Goal: Task Accomplishment & Management: Manage account settings

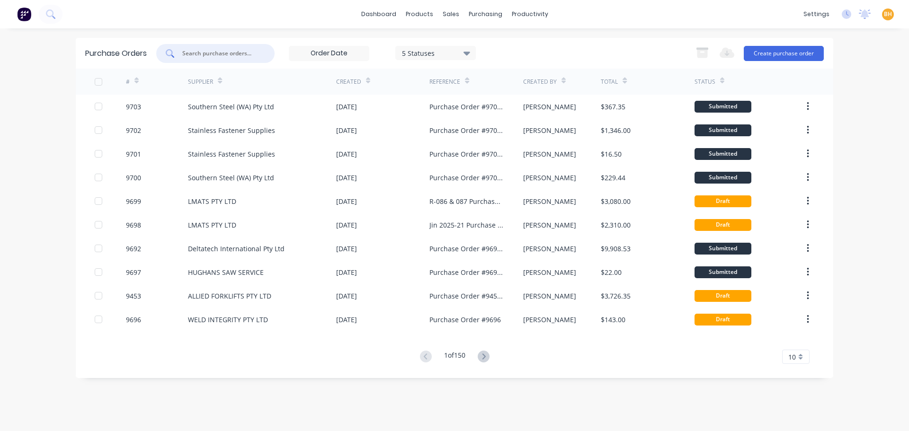
click at [194, 52] on input "text" at bounding box center [220, 53] width 79 height 9
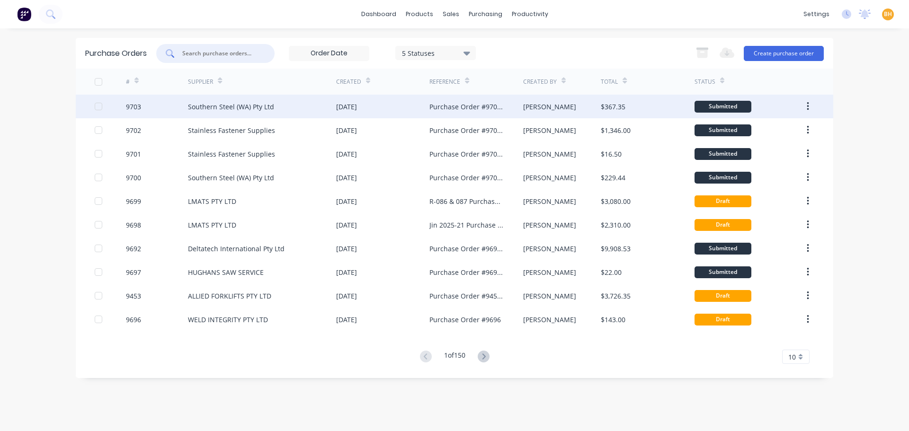
click at [207, 102] on div "Southern Steel (WA) Pty Ltd" at bounding box center [231, 107] width 86 height 10
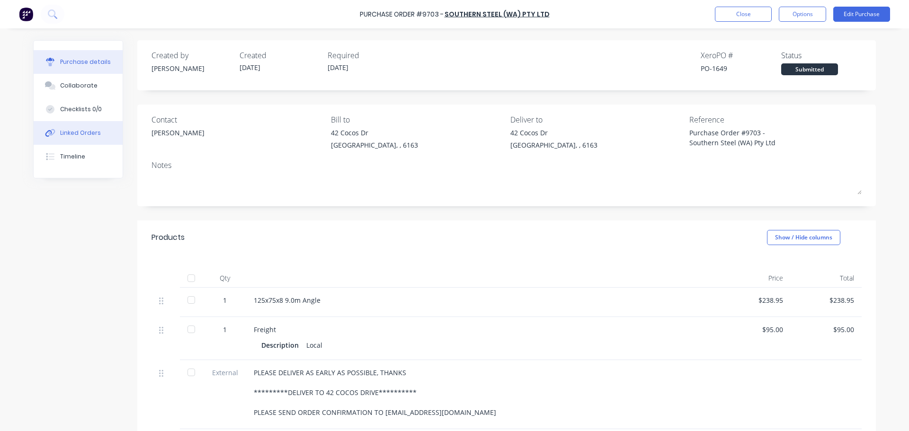
click at [70, 133] on div "Linked Orders" at bounding box center [80, 133] width 41 height 9
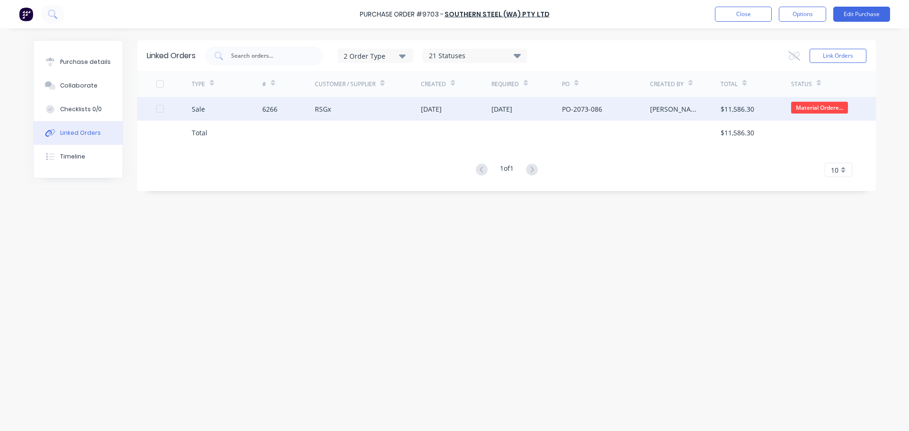
click at [309, 112] on div "6266" at bounding box center [288, 109] width 53 height 24
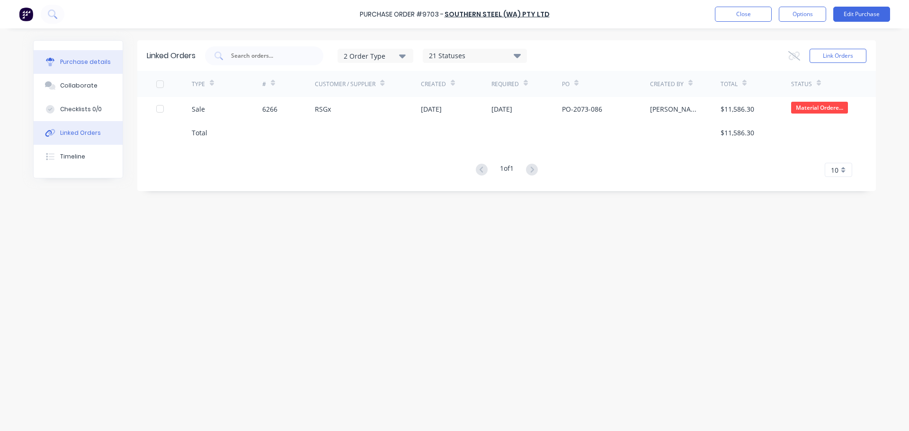
click at [73, 63] on div "Purchase details" at bounding box center [85, 62] width 51 height 9
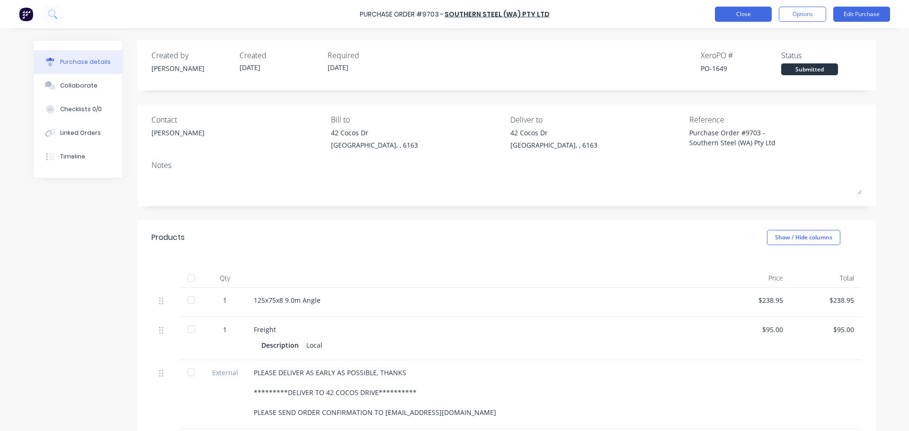
click at [729, 17] on button "Close" at bounding box center [743, 14] width 57 height 15
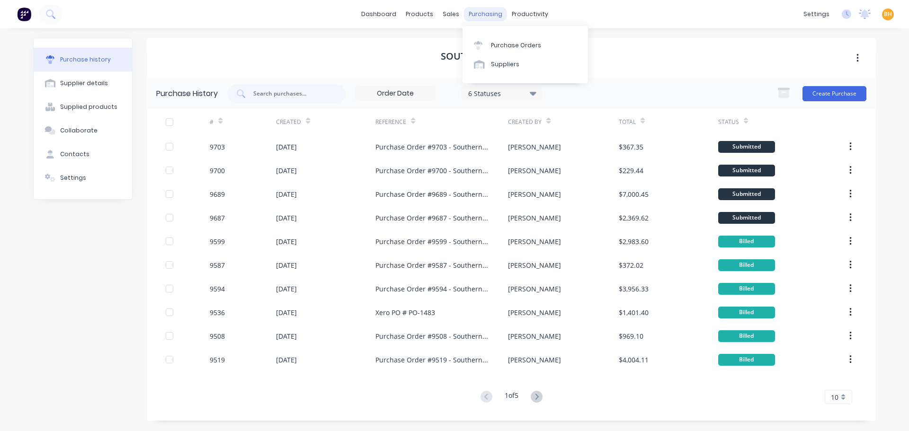
click at [476, 12] on div "purchasing" at bounding box center [485, 14] width 43 height 14
click at [508, 41] on div "Purchase Orders" at bounding box center [516, 45] width 50 height 9
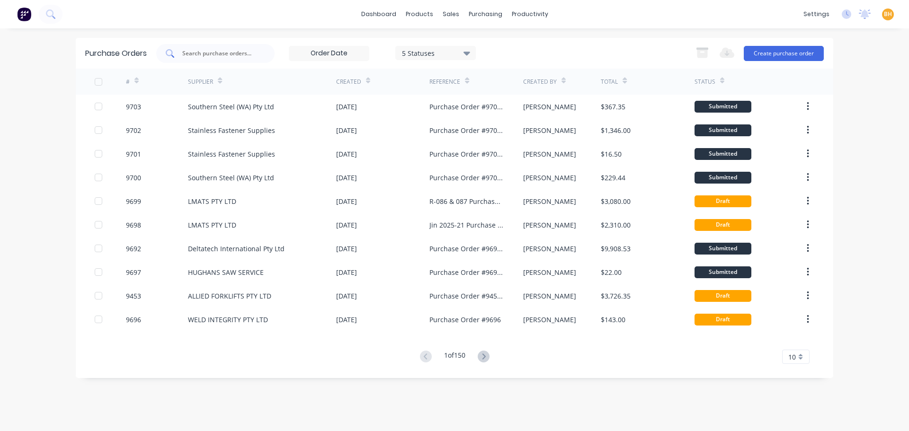
click at [181, 57] on div at bounding box center [215, 53] width 118 height 19
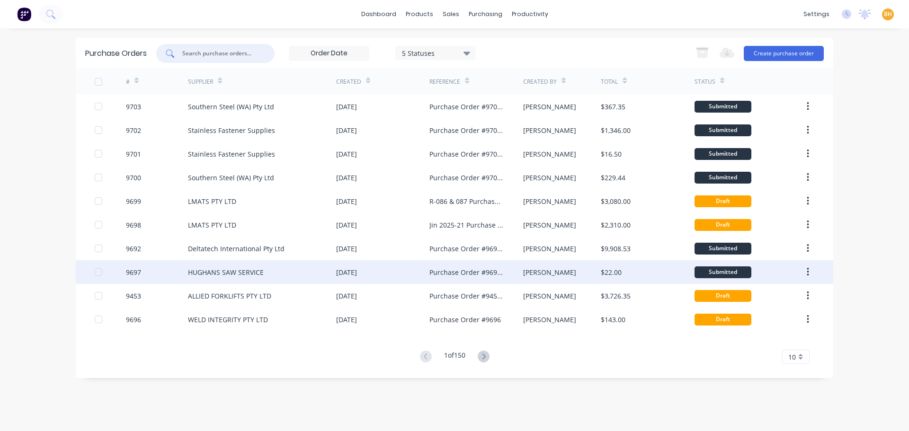
click at [257, 279] on div "HUGHANS SAW SERVICE" at bounding box center [262, 272] width 148 height 24
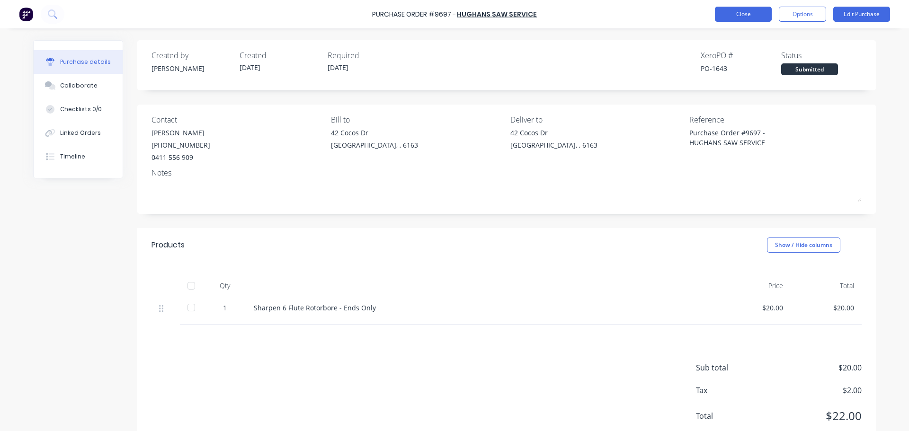
click at [756, 15] on button "Close" at bounding box center [743, 14] width 57 height 15
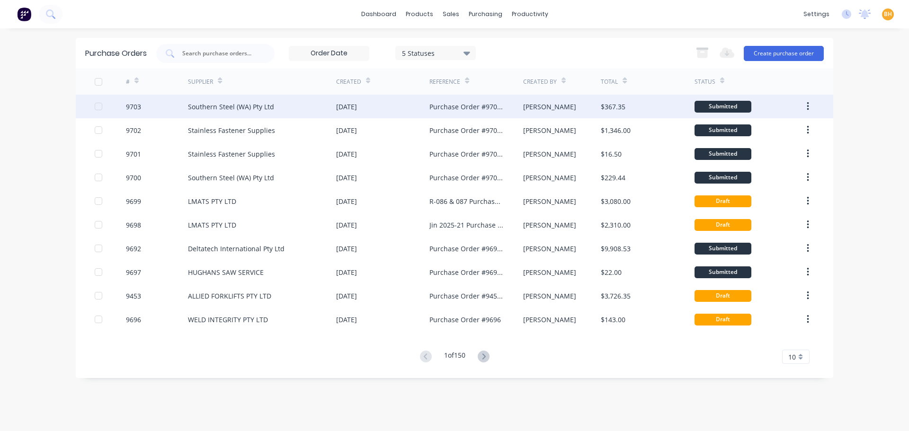
click at [217, 106] on div "Southern Steel (WA) Pty Ltd" at bounding box center [231, 107] width 86 height 10
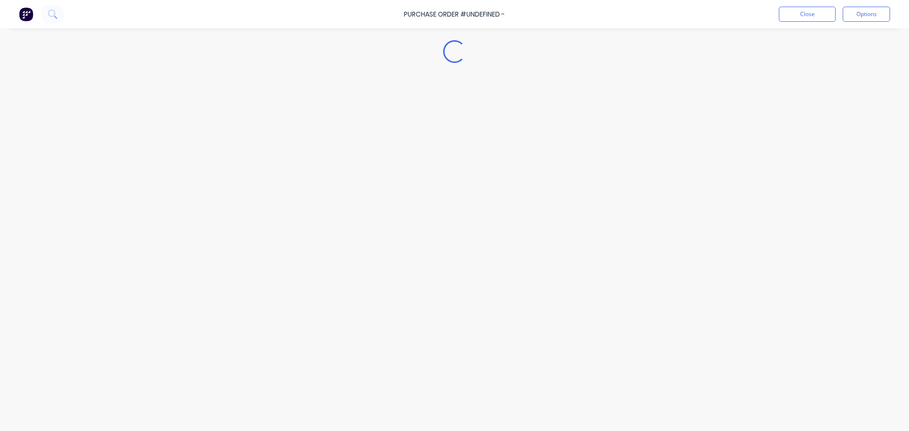
type textarea "x"
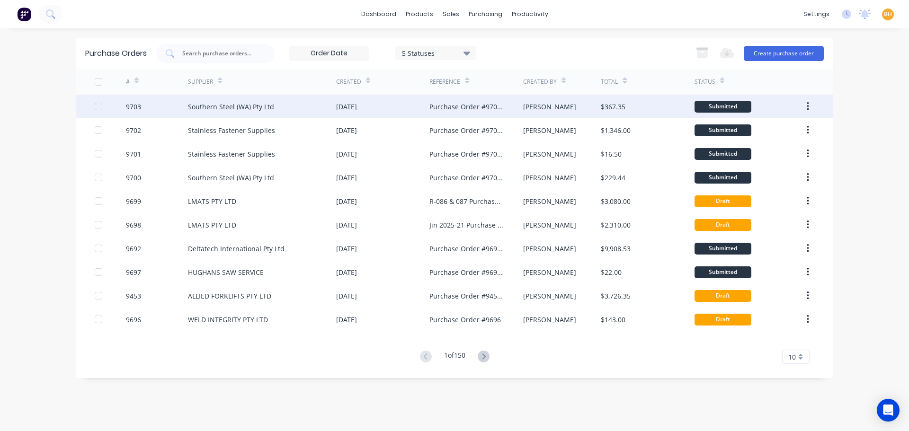
click at [236, 113] on div "Southern Steel (WA) Pty Ltd" at bounding box center [262, 107] width 148 height 24
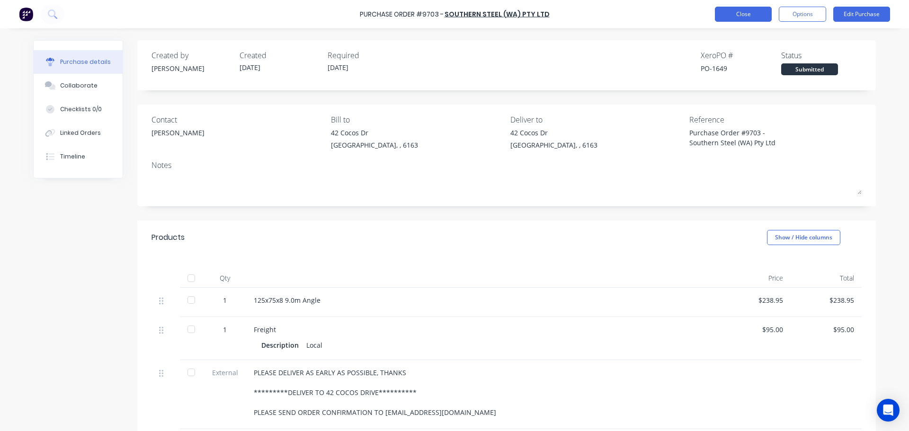
click at [753, 14] on button "Close" at bounding box center [743, 14] width 57 height 15
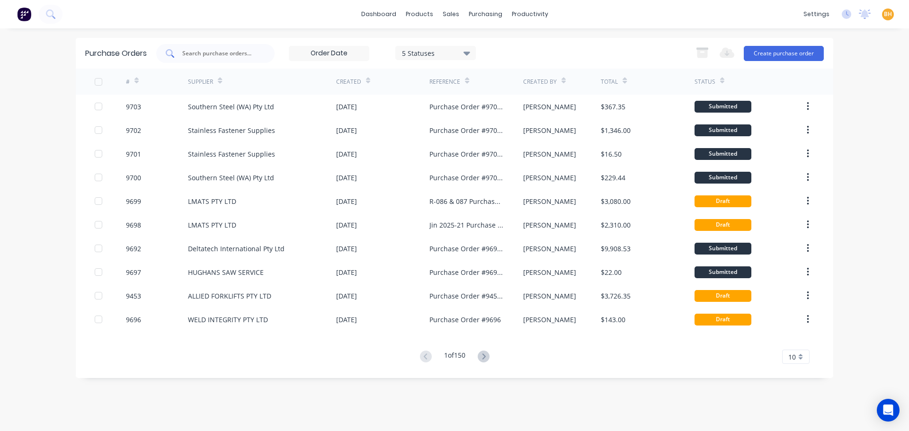
click at [178, 54] on div at bounding box center [215, 53] width 118 height 19
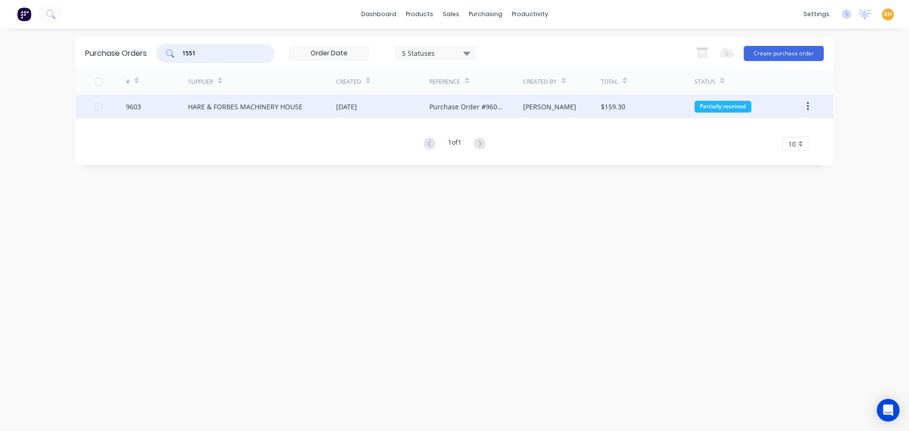
type input "1551"
click at [221, 112] on div "HARE & FORBES MACHINERY HOUSE" at bounding box center [262, 107] width 148 height 24
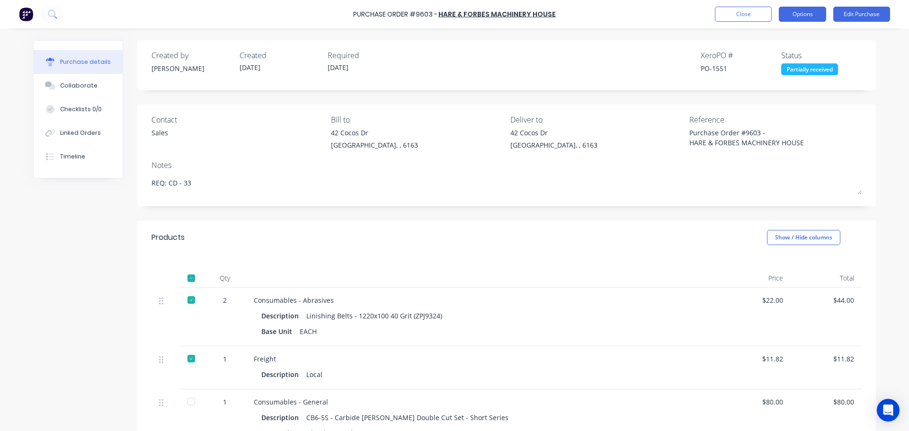
click at [795, 14] on button "Options" at bounding box center [802, 14] width 47 height 15
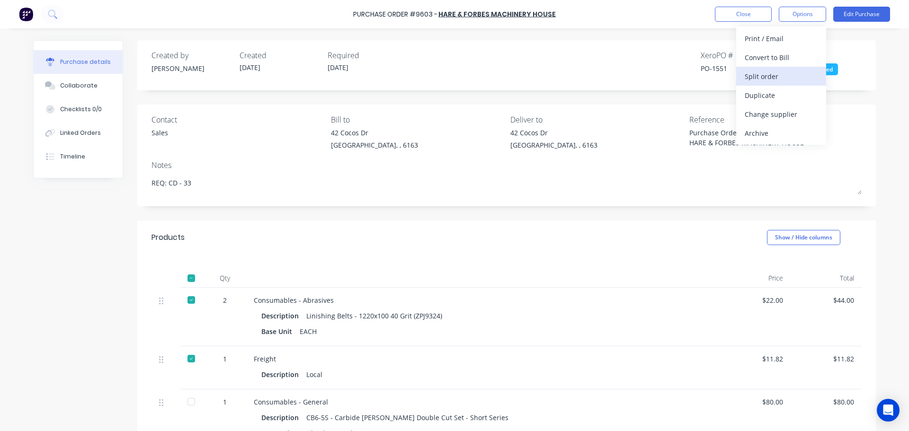
click at [759, 79] on div "Split order" at bounding box center [781, 77] width 73 height 14
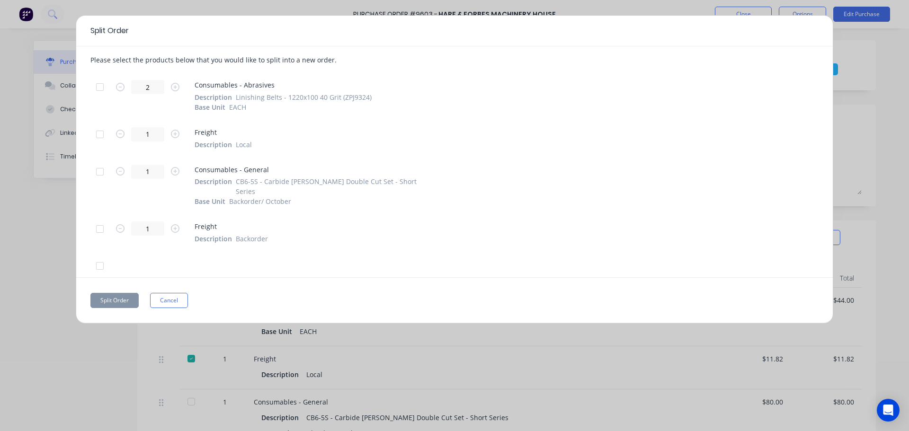
click at [98, 172] on div at bounding box center [99, 171] width 19 height 19
click at [97, 220] on div at bounding box center [99, 229] width 19 height 19
click at [116, 293] on button "Split Order" at bounding box center [114, 300] width 48 height 15
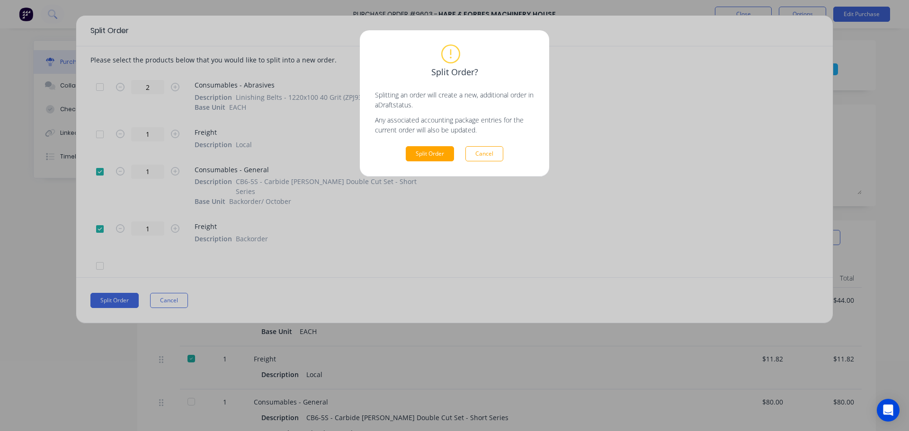
drag, startPoint x: 348, startPoint y: 250, endPoint x: 353, endPoint y: 246, distance: 6.4
click at [349, 250] on div "Split Order? Splitting an order will create a new, additional order in a Draft …" at bounding box center [454, 215] width 909 height 431
click at [481, 157] on button "Cancel" at bounding box center [485, 153] width 38 height 15
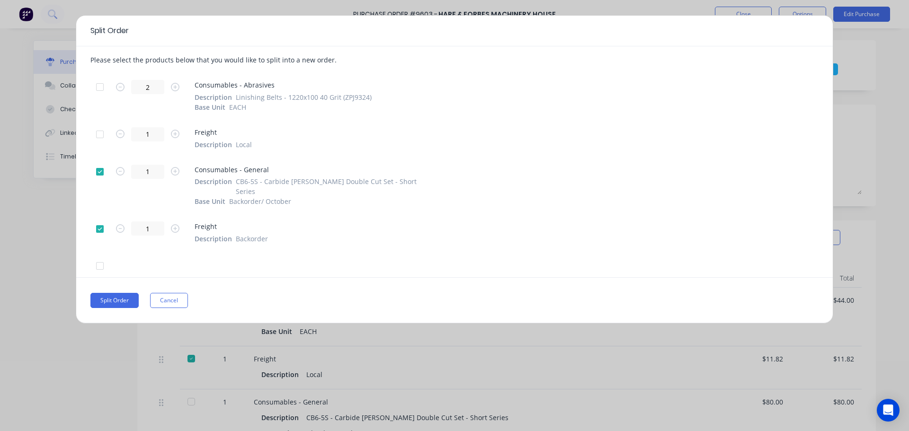
click at [159, 280] on div "Split Order Please select the products below that you would like to split into …" at bounding box center [455, 169] width 758 height 309
click at [166, 296] on button "Cancel" at bounding box center [169, 300] width 38 height 15
type textarea "x"
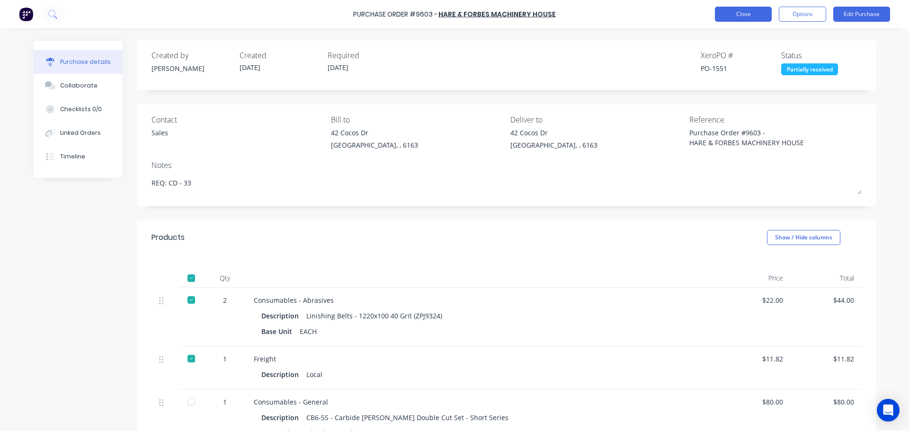
click at [742, 8] on button "Close" at bounding box center [743, 14] width 57 height 15
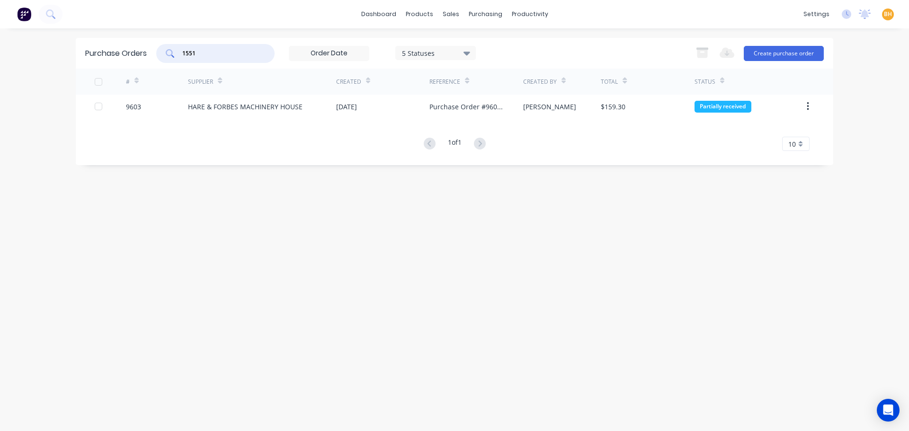
click at [201, 55] on input "1551" at bounding box center [220, 53] width 79 height 9
type input "1"
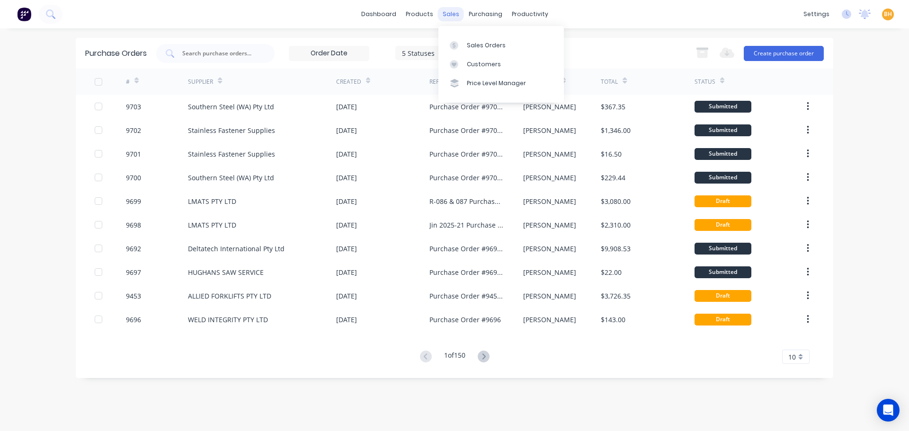
click at [441, 16] on div "sales" at bounding box center [451, 14] width 26 height 14
click at [482, 44] on div "Sales Orders" at bounding box center [486, 45] width 39 height 9
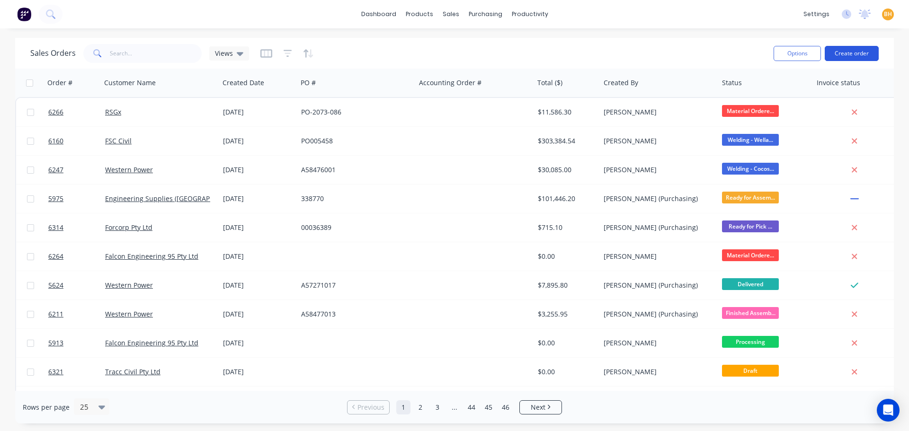
click at [842, 52] on button "Create order" at bounding box center [852, 53] width 54 height 15
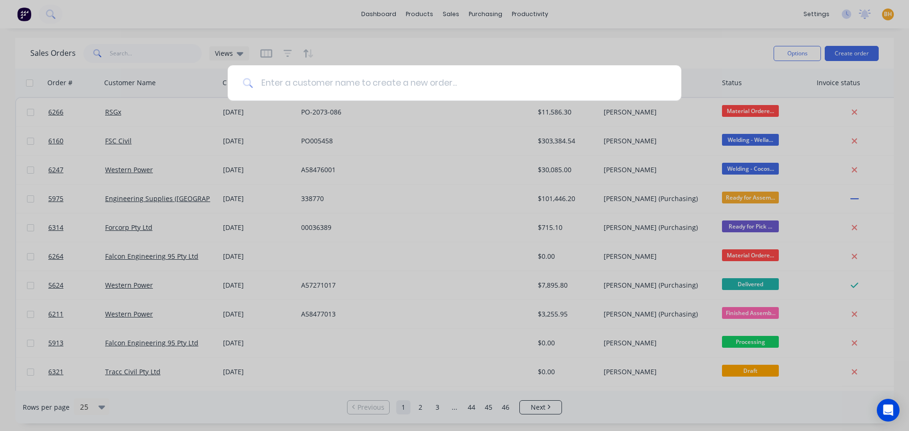
click at [288, 79] on input at bounding box center [459, 83] width 413 height 36
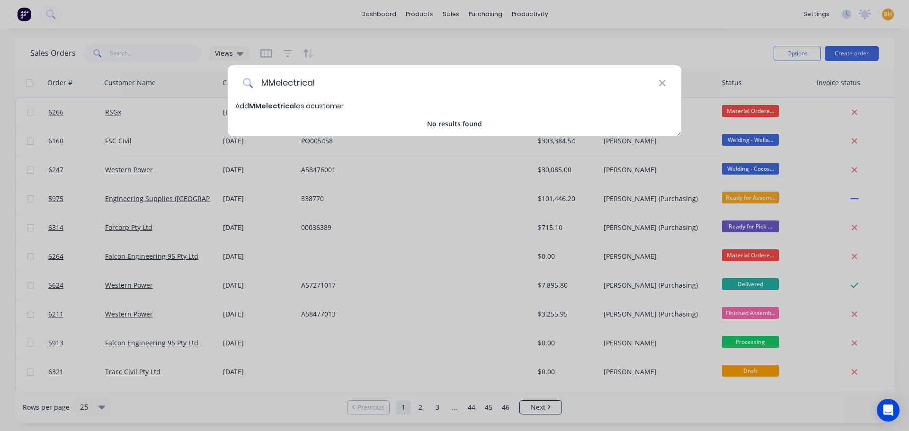
click at [275, 85] on input "MMelectrical" at bounding box center [455, 83] width 405 height 36
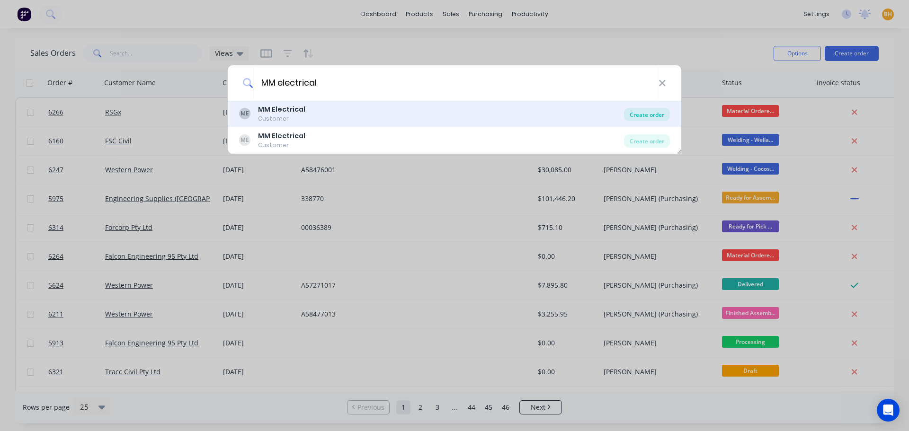
type input "MM electrical"
click at [650, 116] on div "Create order" at bounding box center [647, 114] width 46 height 13
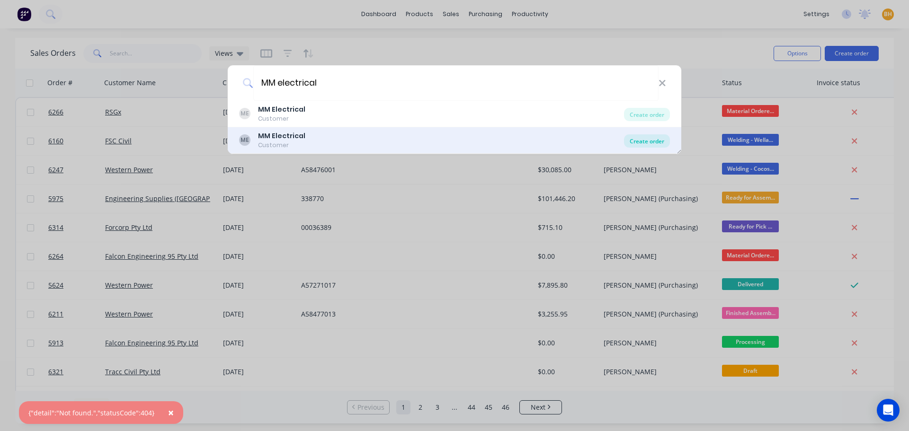
click at [646, 144] on div "Create order" at bounding box center [647, 141] width 46 height 13
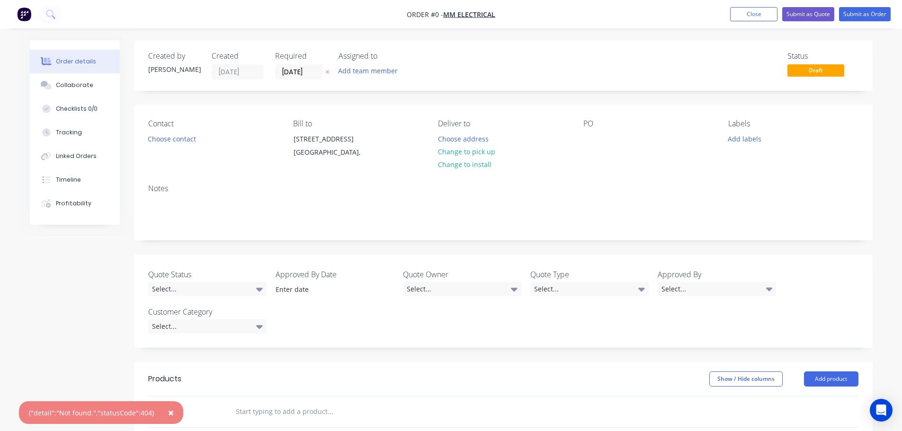
click at [168, 413] on span "×" at bounding box center [171, 412] width 6 height 13
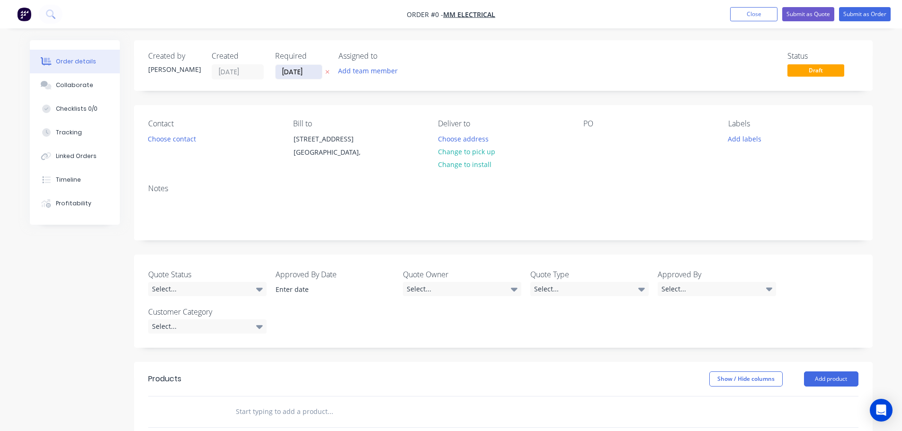
click at [294, 73] on input "[DATE]" at bounding box center [299, 72] width 46 height 14
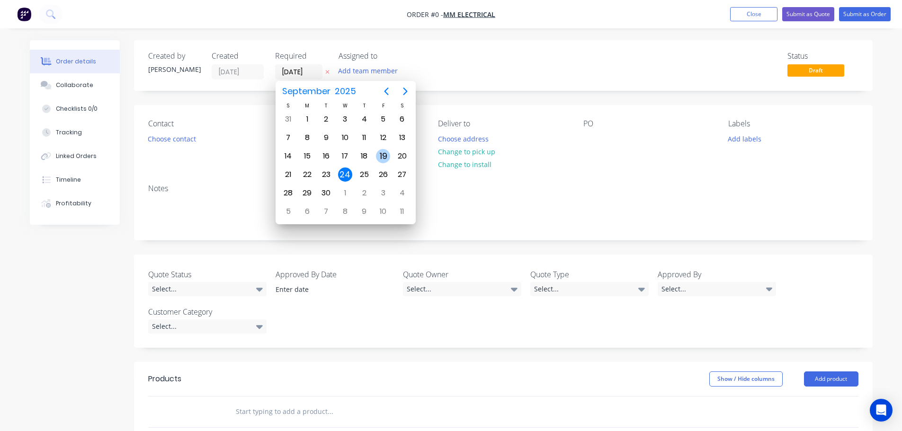
click at [380, 156] on div "19" at bounding box center [383, 156] width 14 height 14
type input "19/09/25"
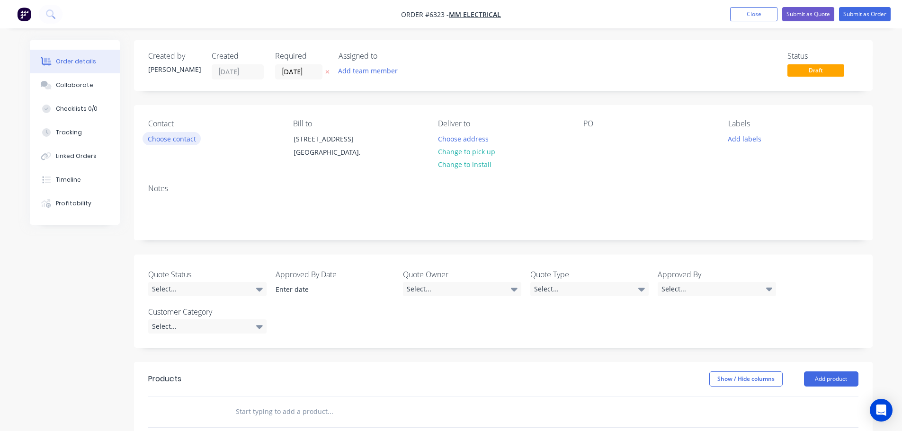
click at [184, 141] on button "Choose contact" at bounding box center [172, 138] width 58 height 13
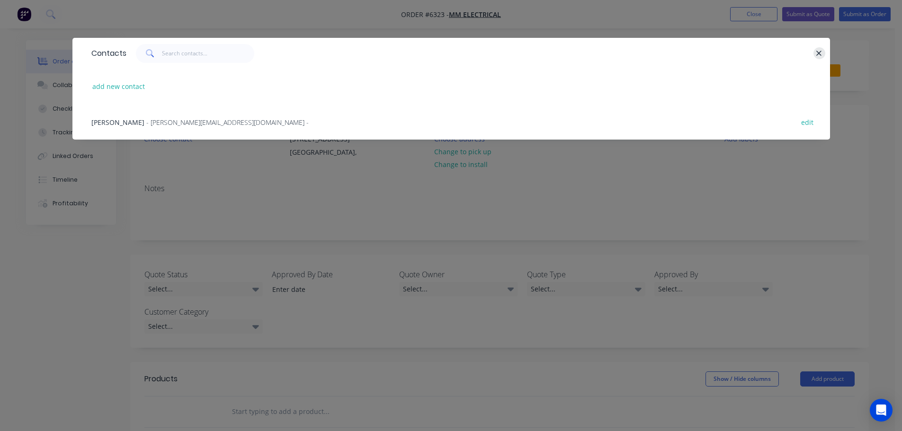
click at [822, 49] on button "button" at bounding box center [820, 53] width 12 height 12
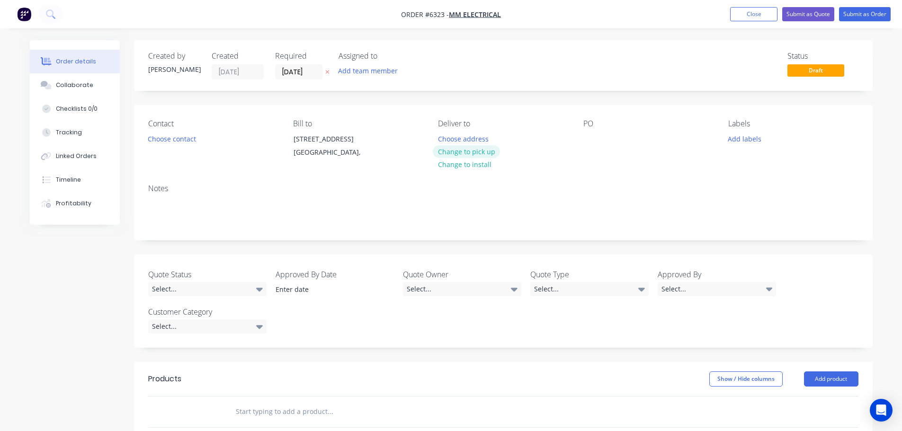
click at [475, 152] on button "Change to pick up" at bounding box center [466, 151] width 67 height 13
click at [580, 140] on div "Contact Choose contact Bill to 19-21 Loyalty Rd North Rocks, Pick up Change to …" at bounding box center [503, 141] width 739 height 72
click at [590, 136] on div at bounding box center [590, 139] width 15 height 14
click at [745, 177] on div "Notes" at bounding box center [503, 208] width 739 height 63
click at [749, 136] on button "Add labels" at bounding box center [745, 138] width 44 height 13
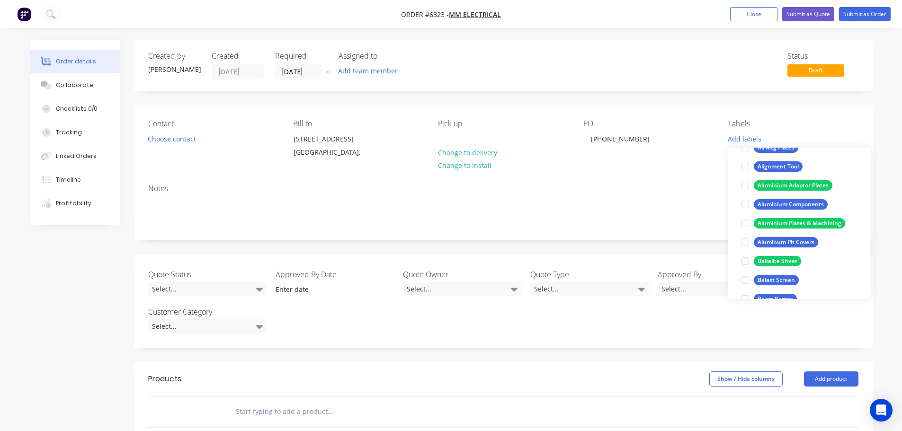
scroll to position [663, 0]
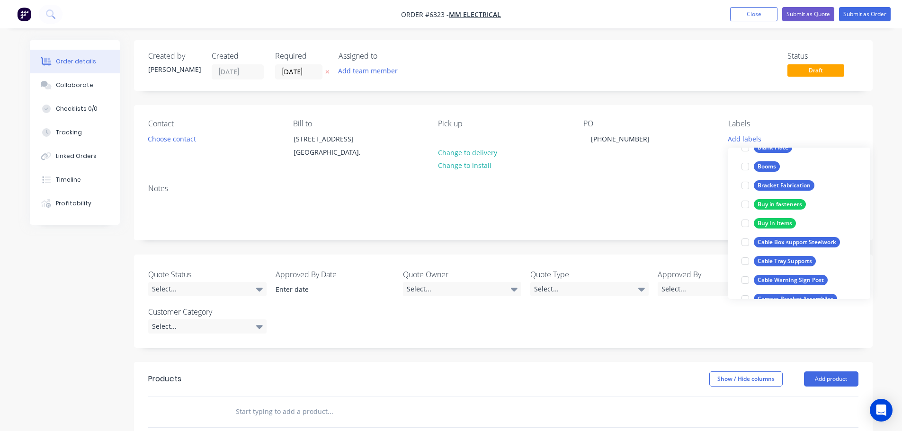
click at [687, 162] on div "PO 696-179893-0" at bounding box center [648, 140] width 130 height 43
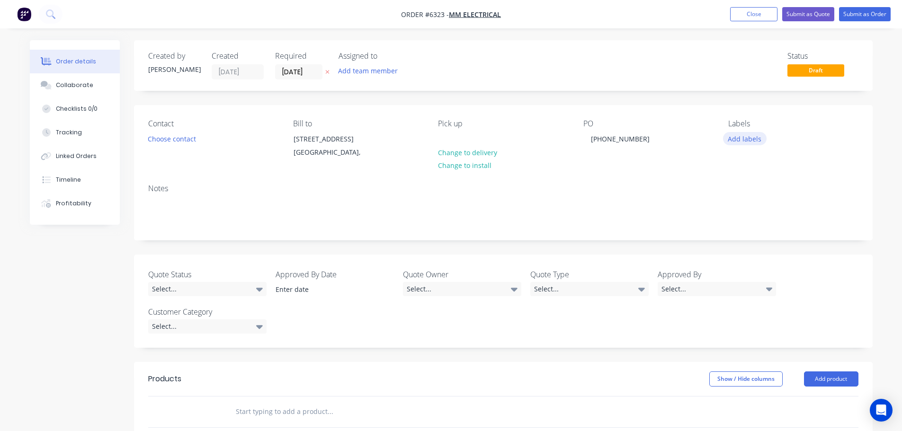
click at [746, 138] on button "Add labels" at bounding box center [745, 138] width 44 height 13
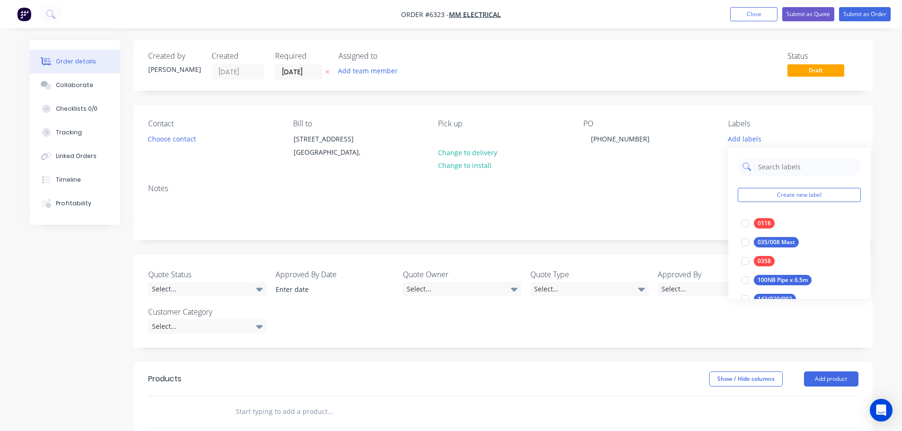
click at [789, 166] on input "text" at bounding box center [806, 166] width 99 height 19
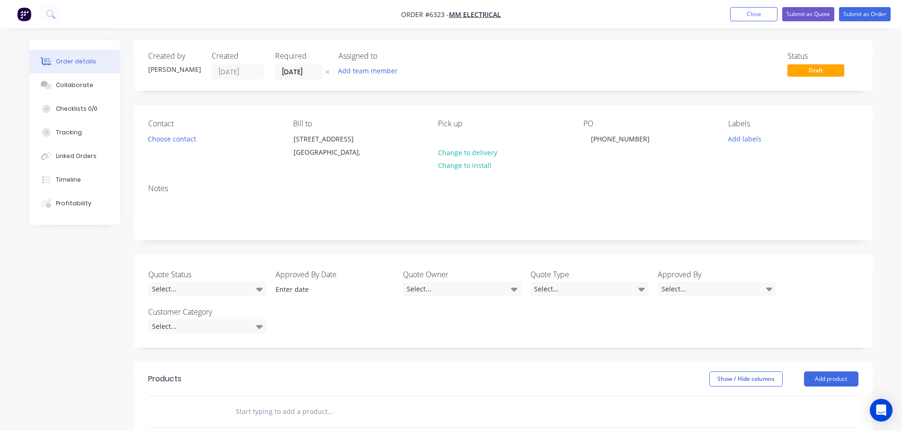
click at [691, 175] on div "Contact Choose contact Bill to 19-21 Loyalty Rd North Rocks, Pick up Change to …" at bounding box center [503, 141] width 739 height 72
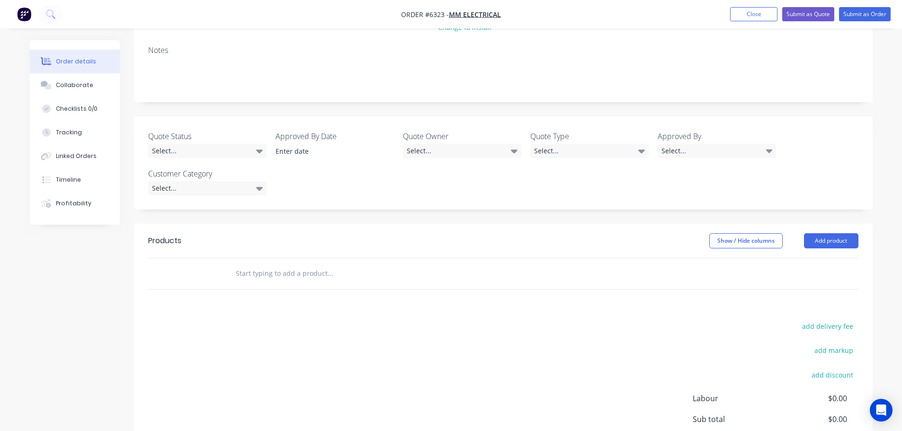
scroll to position [189, 0]
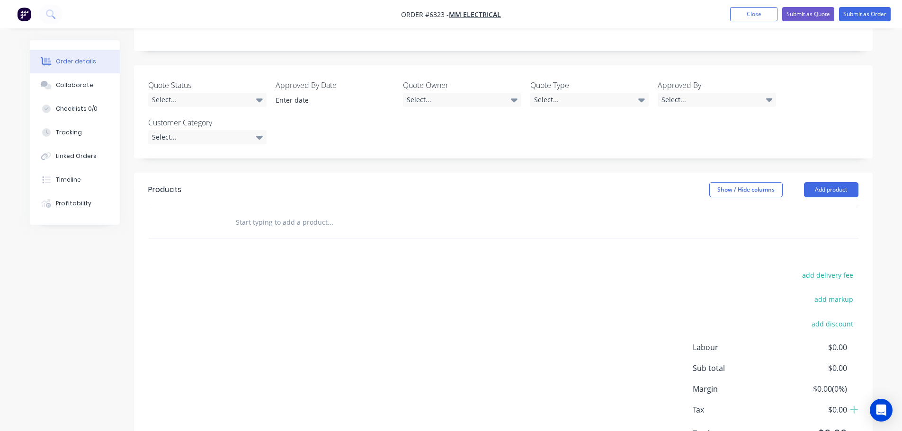
click at [241, 218] on input "text" at bounding box center [329, 222] width 189 height 19
type input "WPRAB6793"
click at [198, 274] on div "add delivery fee add markup add discount Labour $0.00 Sub total $0.00 Margin $0…" at bounding box center [503, 360] width 710 height 183
click at [284, 224] on input "WPRAB6793" at bounding box center [329, 222] width 189 height 19
click at [406, 329] on div "add delivery fee add markup add discount Labour $0.00 Sub total $0.00 Margin $0…" at bounding box center [503, 360] width 710 height 183
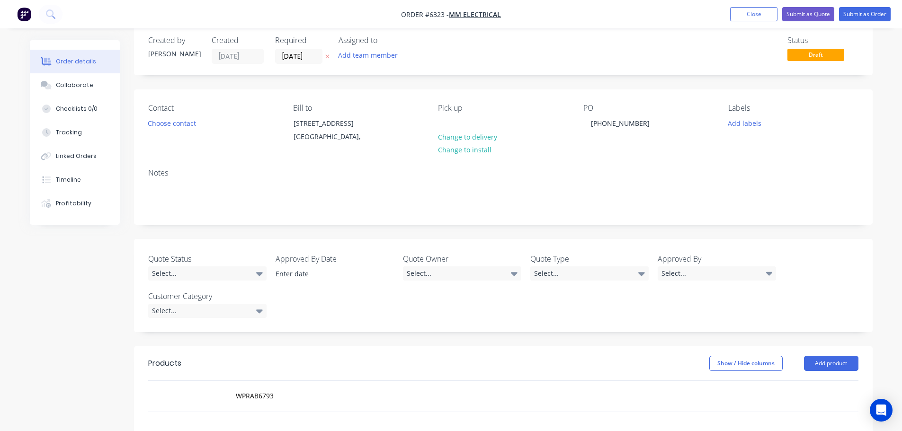
scroll to position [0, 0]
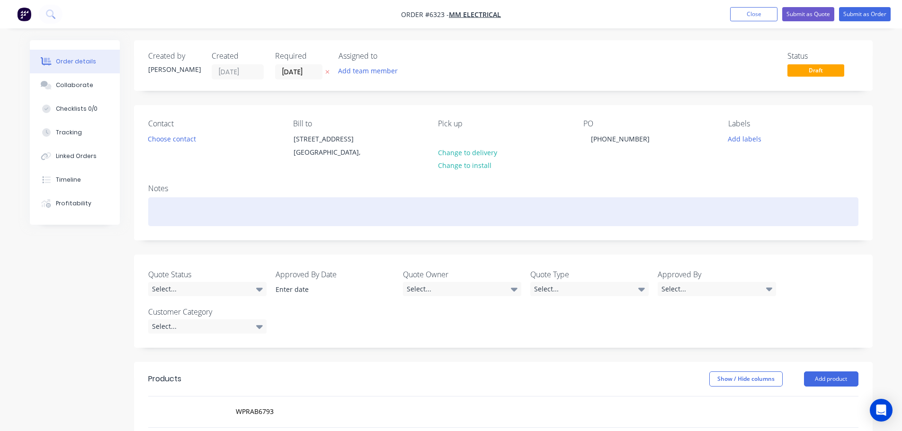
click at [152, 212] on div at bounding box center [503, 211] width 710 height 29
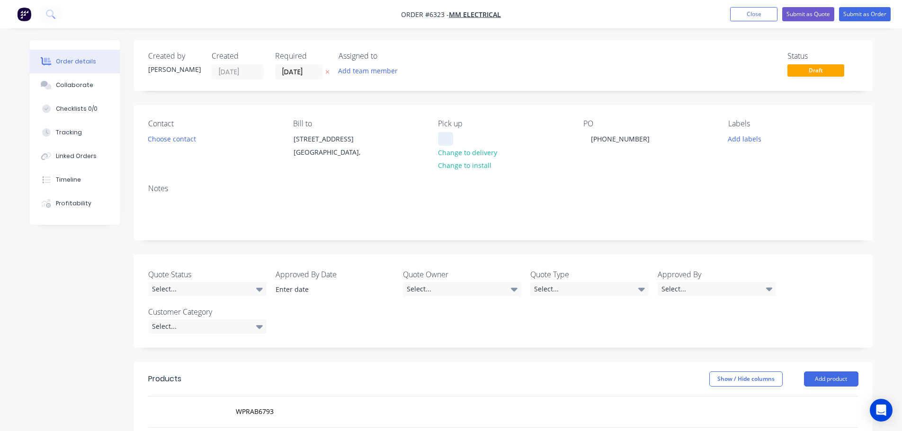
click at [448, 142] on div at bounding box center [445, 139] width 15 height 14
click at [543, 180] on div "Notes" at bounding box center [503, 208] width 739 height 63
click at [174, 139] on button "Choose contact" at bounding box center [172, 138] width 58 height 13
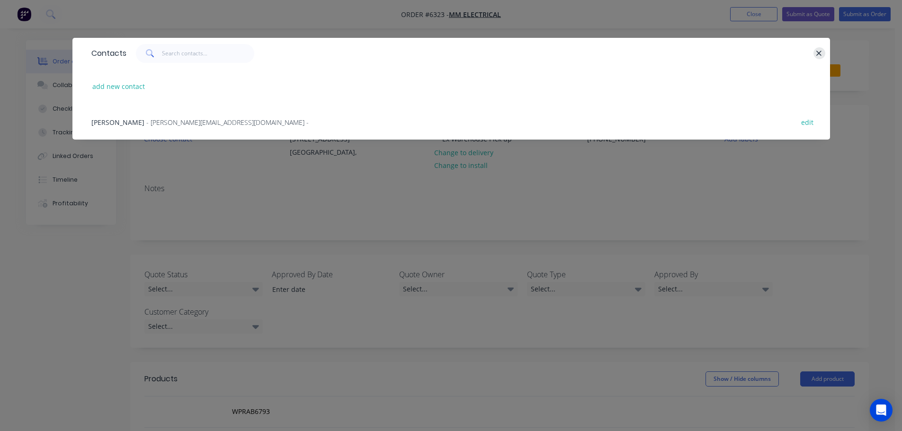
click at [816, 53] on icon "button" at bounding box center [819, 53] width 6 height 9
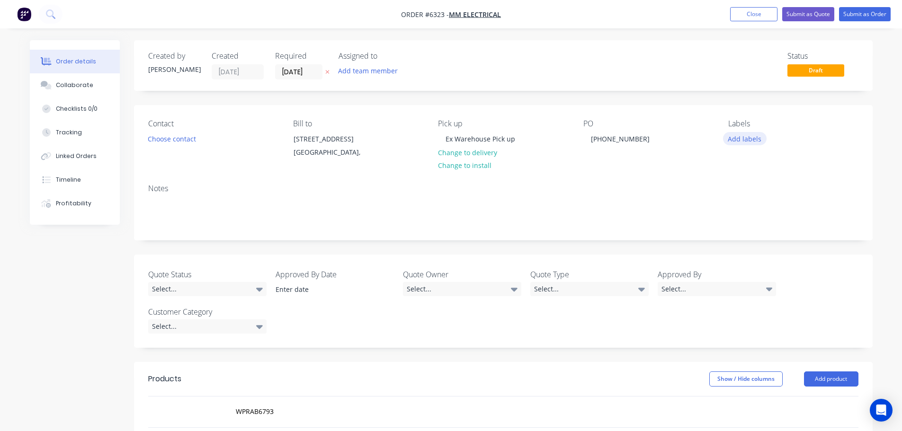
click at [745, 142] on button "Add labels" at bounding box center [745, 138] width 44 height 13
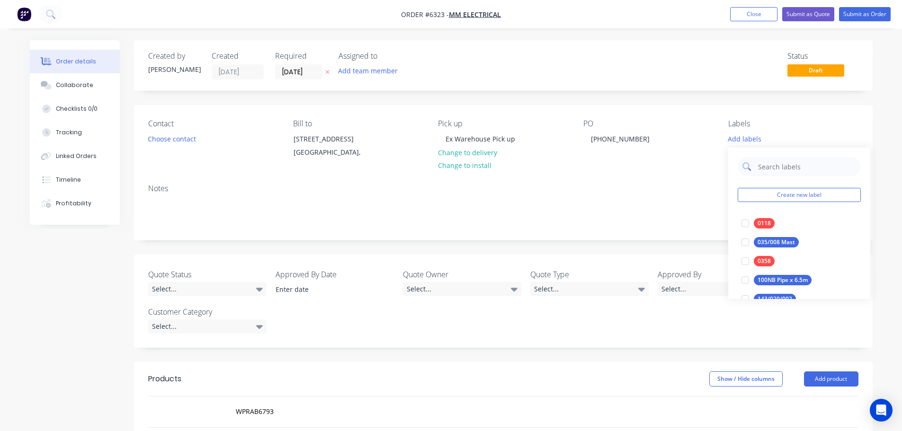
click at [763, 167] on input "text" at bounding box center [806, 166] width 99 height 19
type input "1"
type input "0161"
click at [747, 224] on div at bounding box center [745, 223] width 19 height 19
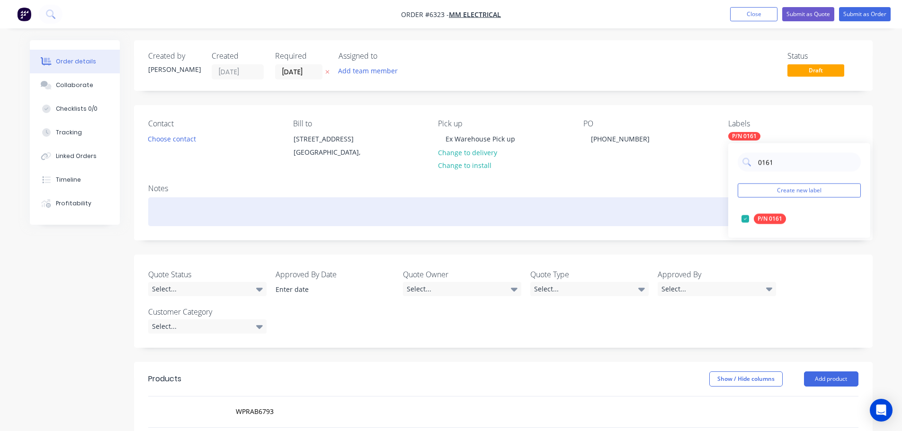
click at [717, 204] on div at bounding box center [503, 211] width 710 height 29
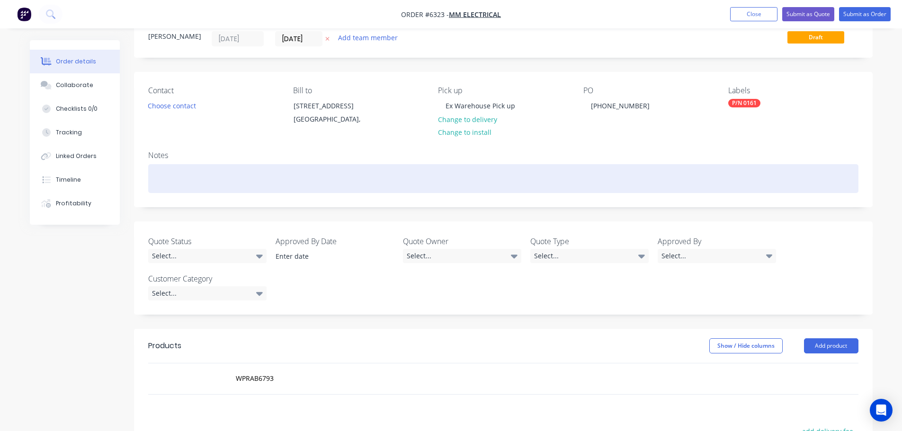
scroll to position [95, 0]
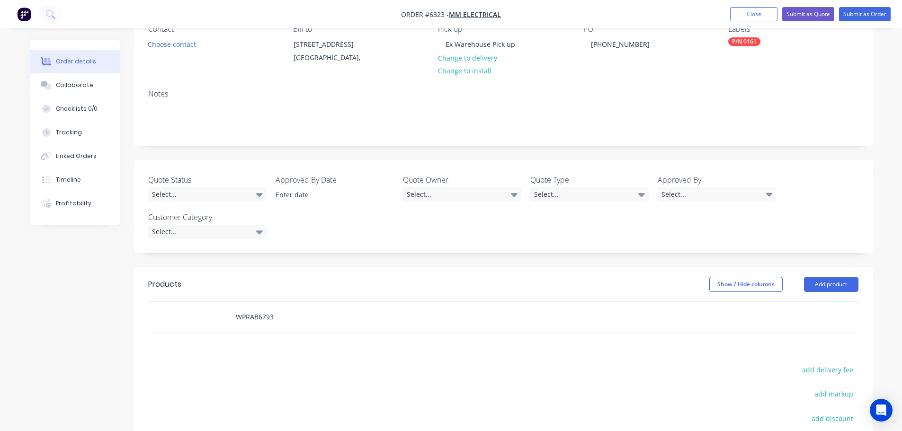
click at [282, 319] on input "WPRAB6793" at bounding box center [329, 317] width 189 height 19
type input "W"
click at [242, 321] on input "text" at bounding box center [329, 317] width 189 height 19
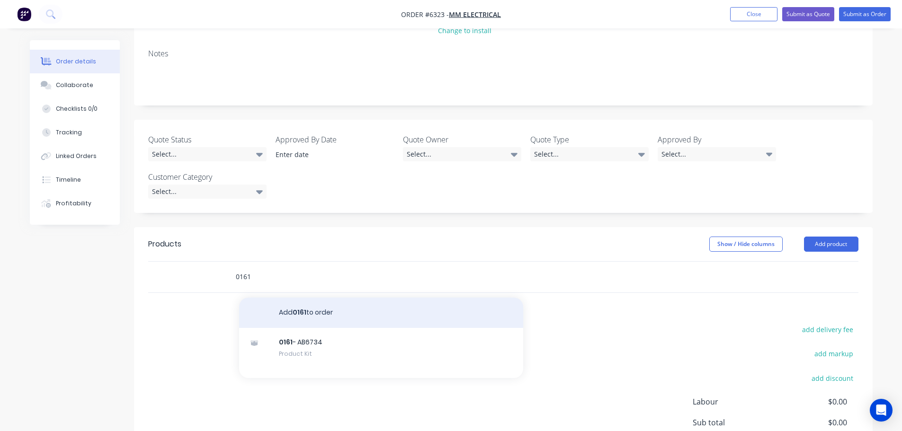
scroll to position [238, 0]
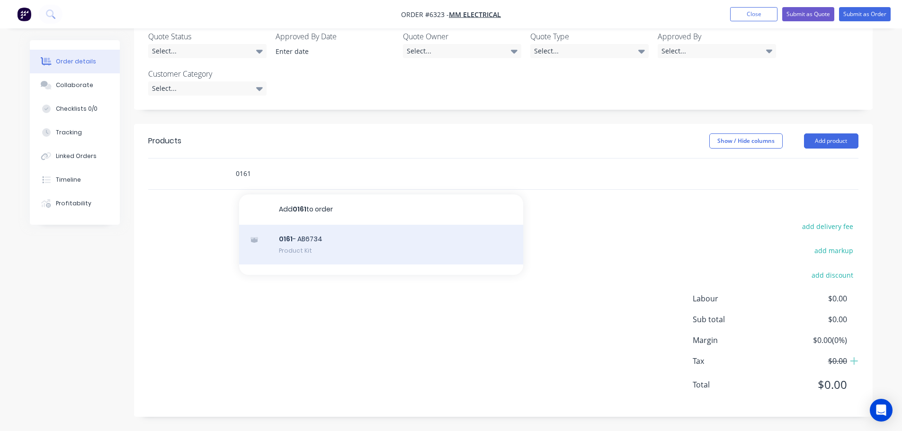
type input "0161"
click at [298, 245] on div "0161 - AB6734 Product Kit" at bounding box center [381, 245] width 284 height 40
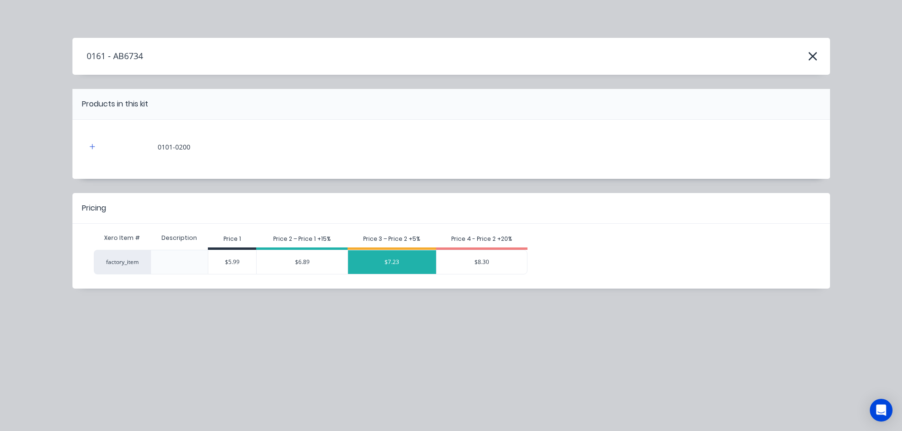
click at [396, 259] on div "$7.23" at bounding box center [392, 263] width 88 height 24
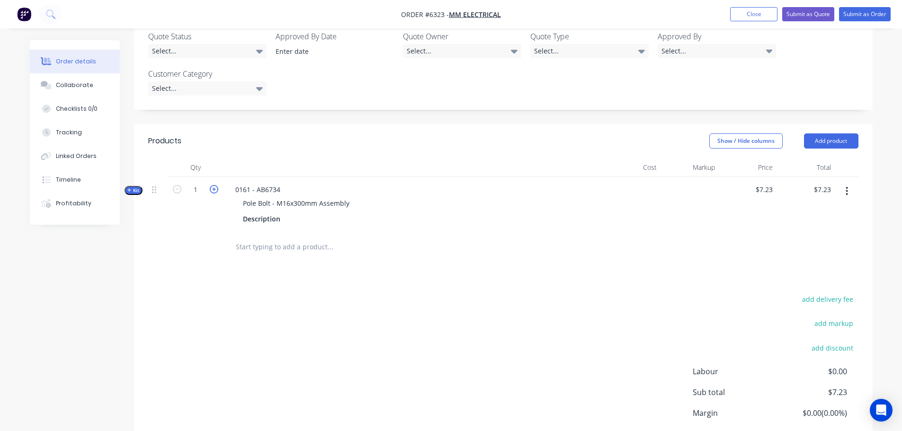
click at [213, 188] on icon "button" at bounding box center [214, 189] width 9 height 9
type input "2"
type input "$14.46"
click at [213, 188] on icon "button" at bounding box center [214, 189] width 9 height 9
type input "3"
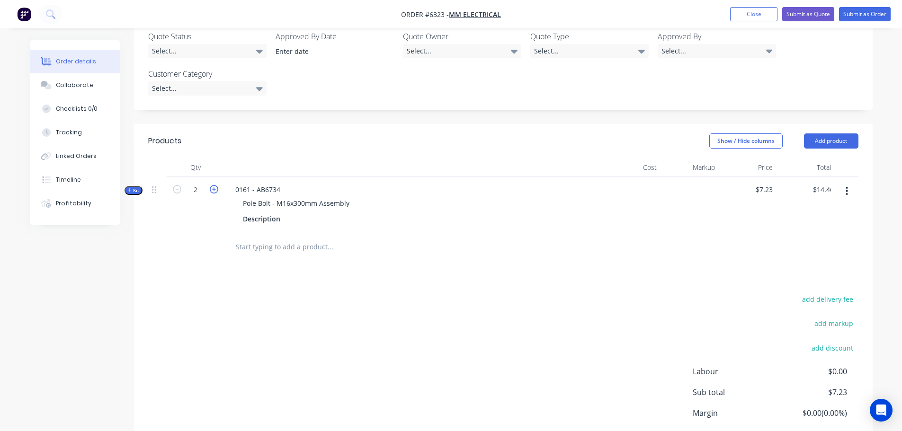
type input "$21.69"
click at [213, 188] on icon "button" at bounding box center [214, 189] width 9 height 9
type input "4"
type input "$28.92"
click at [213, 188] on icon "button" at bounding box center [214, 189] width 9 height 9
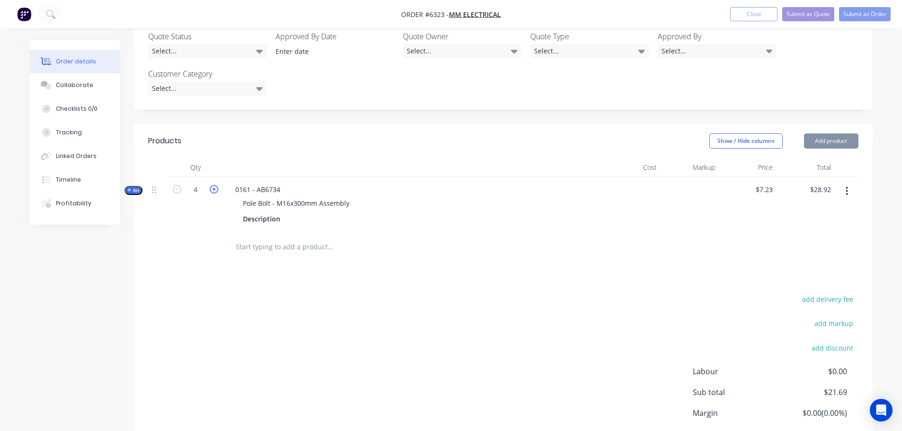
type input "5"
type input "$36.15"
click at [213, 188] on icon "button" at bounding box center [214, 189] width 9 height 9
type input "6"
type input "$43.38"
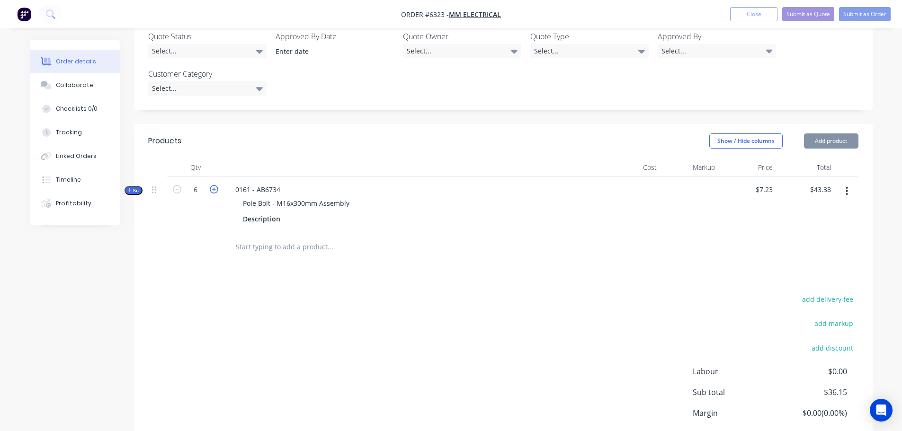
click at [213, 188] on icon "button" at bounding box center [214, 189] width 9 height 9
type input "7"
type input "$50.61"
click at [213, 188] on icon "button" at bounding box center [214, 189] width 9 height 9
type input "8"
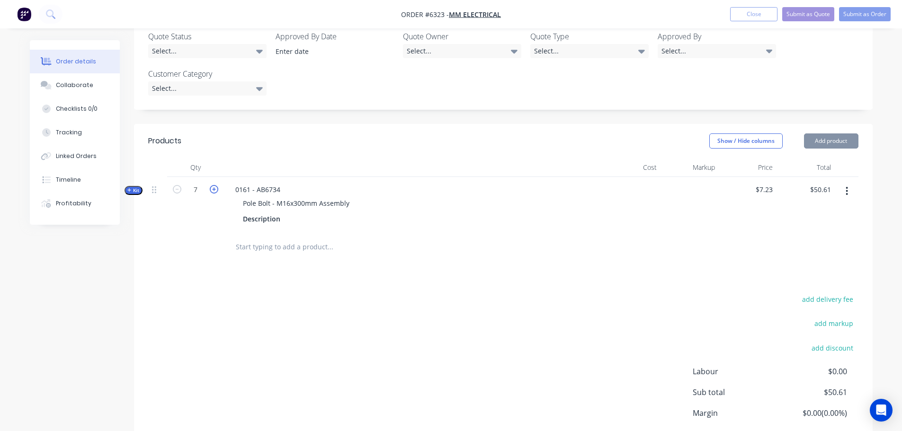
type input "$57.84"
click at [213, 188] on icon "button" at bounding box center [214, 189] width 9 height 9
type input "9"
type input "$65.07"
click at [213, 188] on icon "button" at bounding box center [214, 189] width 9 height 9
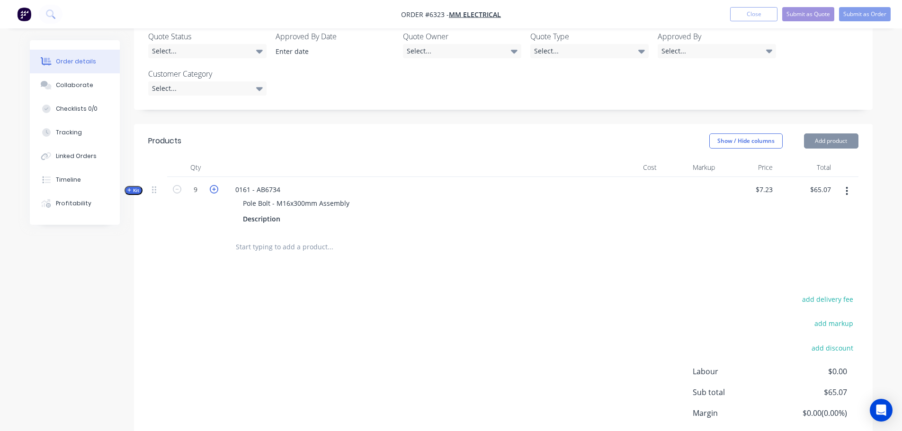
type input "10"
type input "$72.30"
click at [213, 188] on icon "button" at bounding box center [214, 189] width 9 height 9
type input "11"
type input "$79.53"
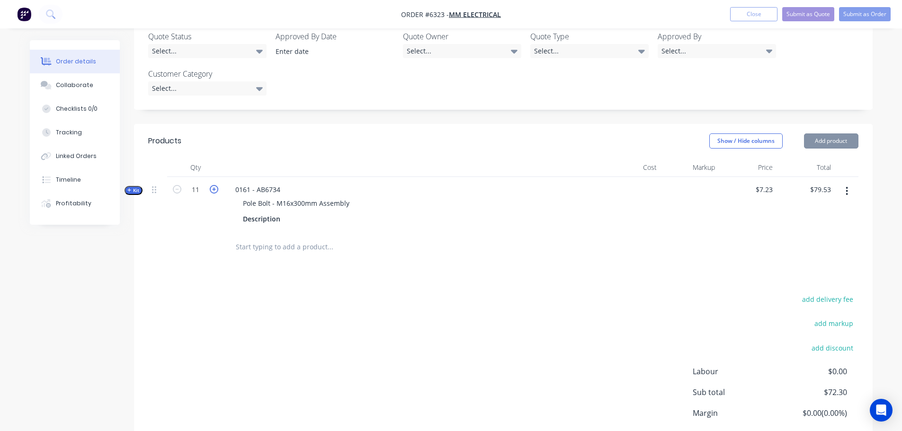
click at [213, 187] on icon "button" at bounding box center [214, 189] width 9 height 9
type input "12"
type input "$86.76"
click at [213, 187] on icon "button" at bounding box center [214, 189] width 9 height 9
type input "13"
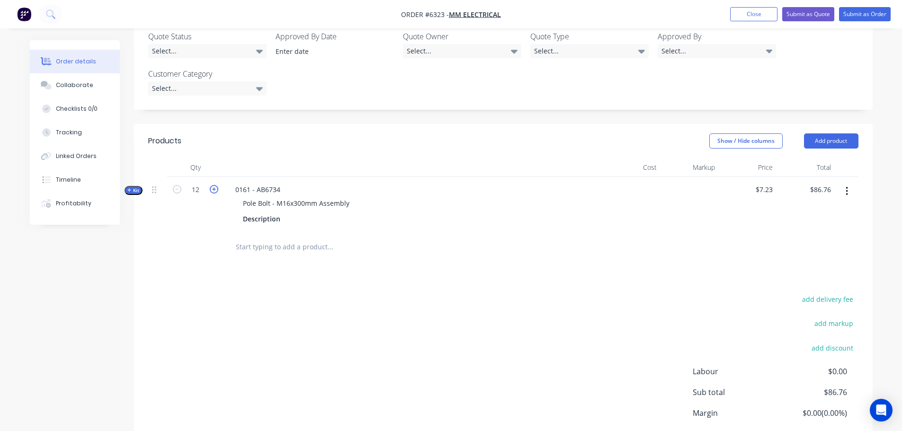
type input "$93.99"
click at [213, 187] on icon "button" at bounding box center [214, 189] width 9 height 9
type input "14"
type input "$101.22"
click at [213, 187] on icon "button" at bounding box center [214, 189] width 9 height 9
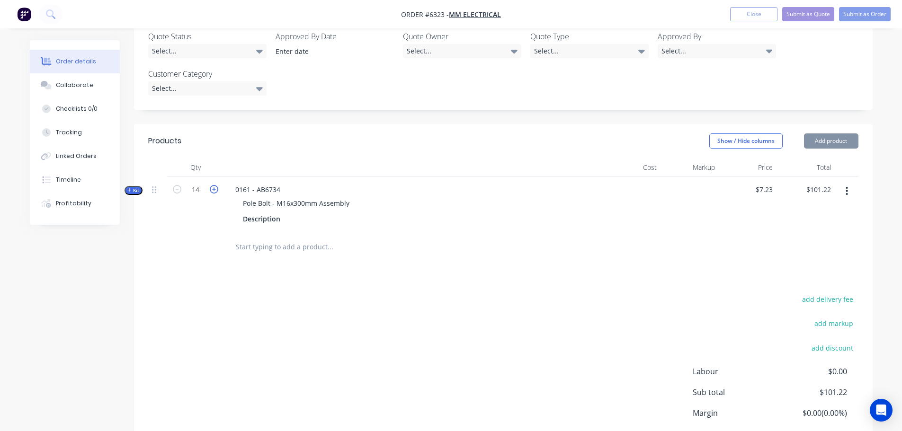
type input "15"
type input "$108.45"
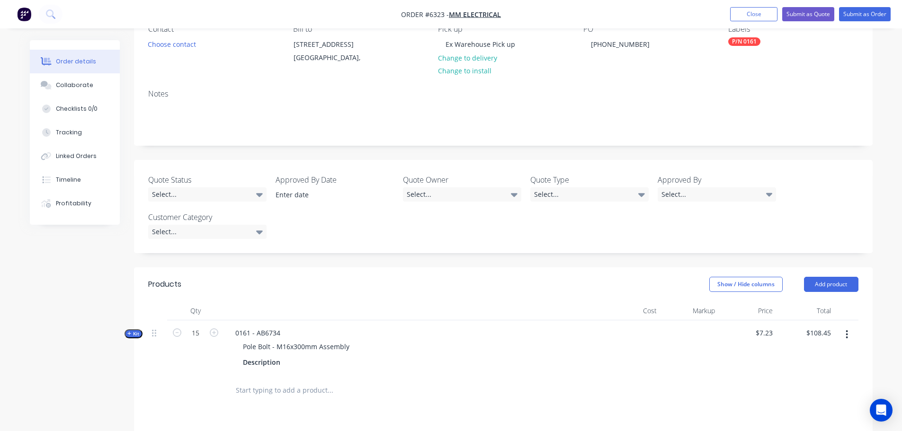
scroll to position [74, 0]
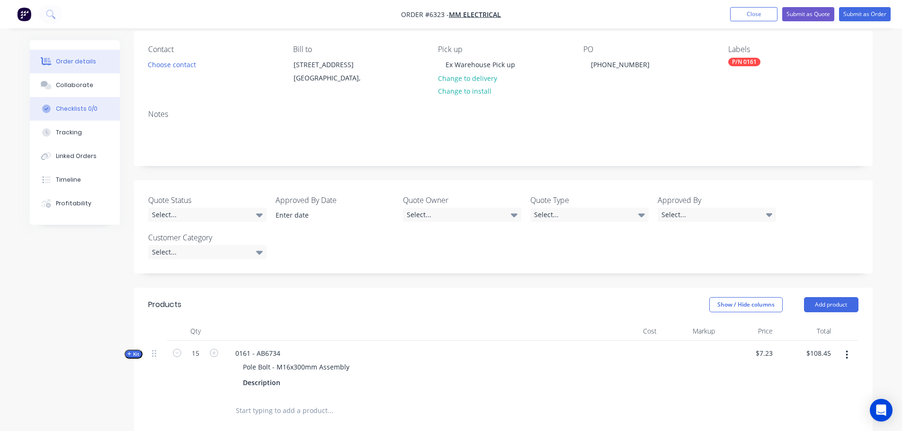
click at [67, 109] on div "Checklists 0/0" at bounding box center [77, 109] width 42 height 9
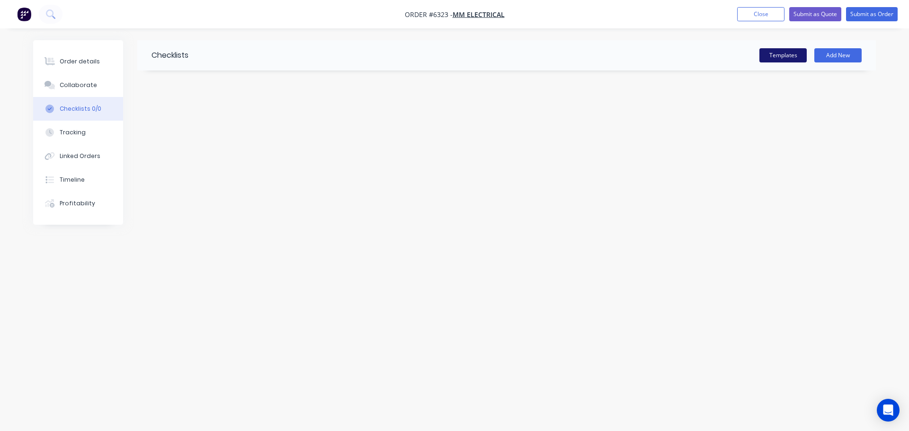
click at [784, 54] on button "Templates" at bounding box center [783, 55] width 47 height 14
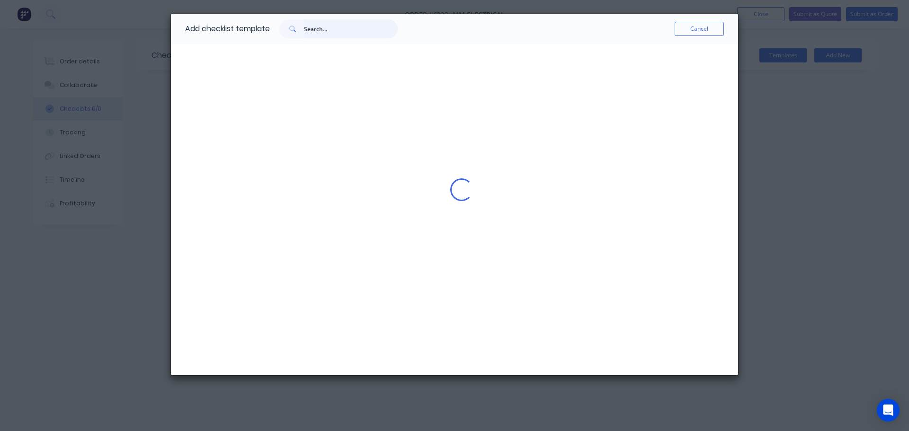
click at [320, 31] on input "text" at bounding box center [351, 28] width 94 height 19
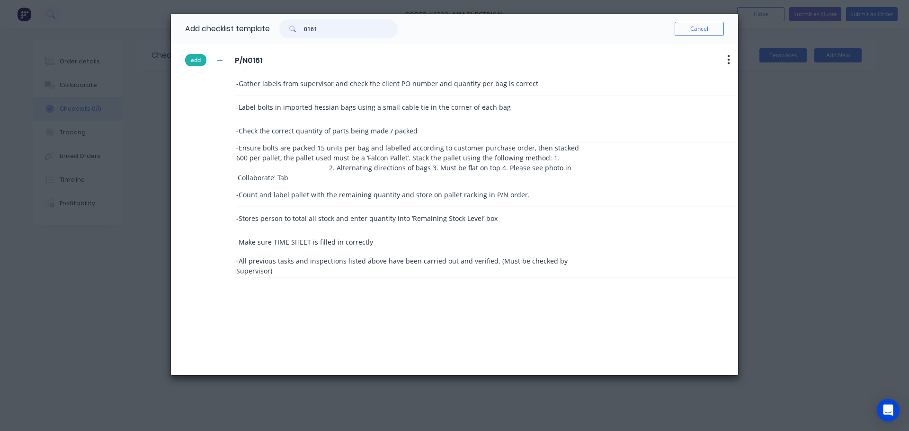
type input "0161"
click at [196, 56] on button "add" at bounding box center [195, 60] width 21 height 12
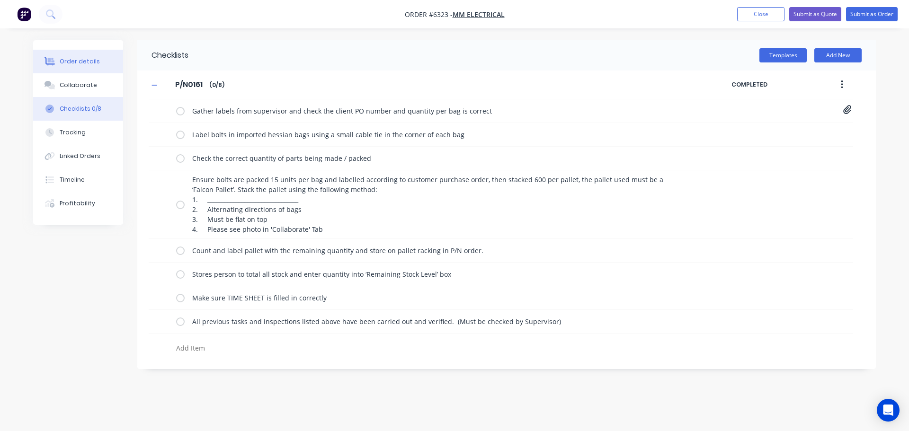
click at [85, 65] on div "Order details" at bounding box center [80, 61] width 40 height 9
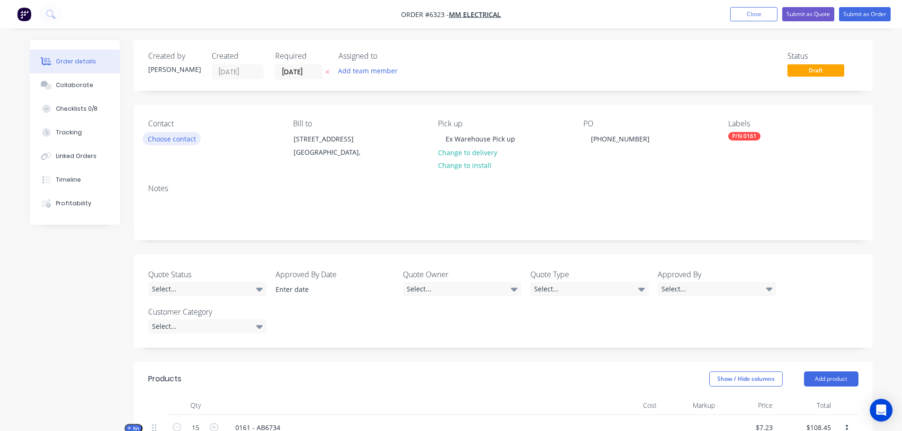
click at [176, 142] on button "Choose contact" at bounding box center [172, 138] width 58 height 13
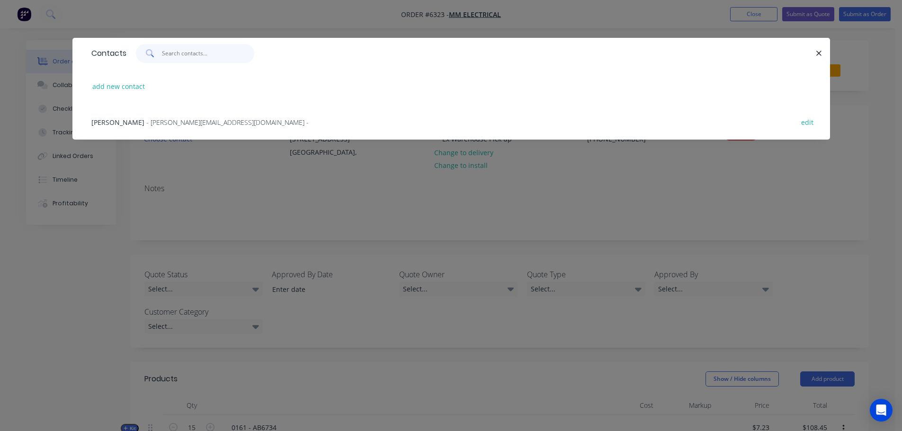
click at [168, 52] on input "text" at bounding box center [208, 53] width 92 height 19
click at [137, 84] on button "add new contact" at bounding box center [119, 86] width 63 height 13
select select "AU"
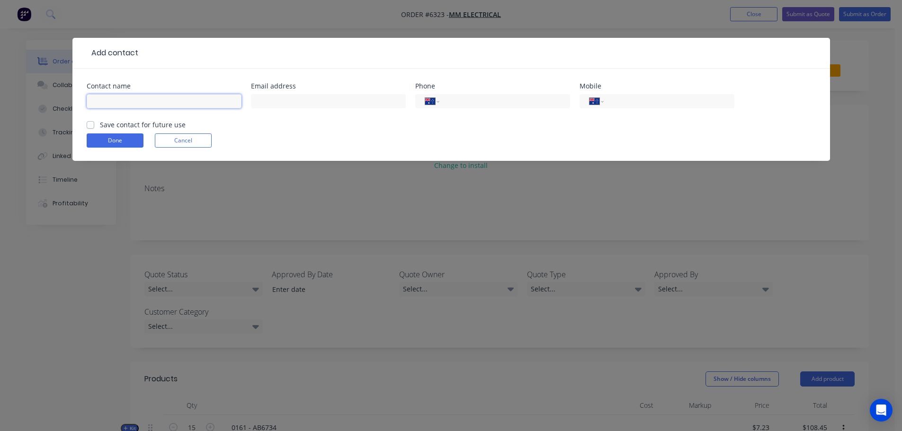
click at [124, 100] on input "text" at bounding box center [164, 101] width 155 height 14
type input "Raoul Temme"
click at [271, 99] on input "text" at bounding box center [328, 101] width 155 height 14
type input "raoul.temme@mmem.com.au"
click at [390, 125] on form "Contact name Raoul Temme Email address raoul.temme@mmem.com.au Phone Internatio…" at bounding box center [451, 122] width 729 height 78
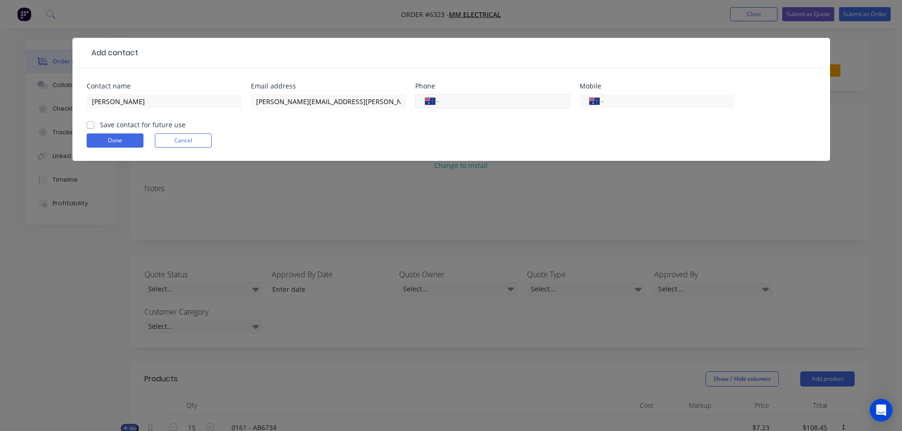
click at [470, 103] on input "tel" at bounding box center [503, 101] width 114 height 11
type input "(08) 9399 4011"
click at [616, 99] on input "tel" at bounding box center [667, 101] width 114 height 11
type input "0427 355 115"
click at [128, 144] on button "Done" at bounding box center [115, 141] width 57 height 14
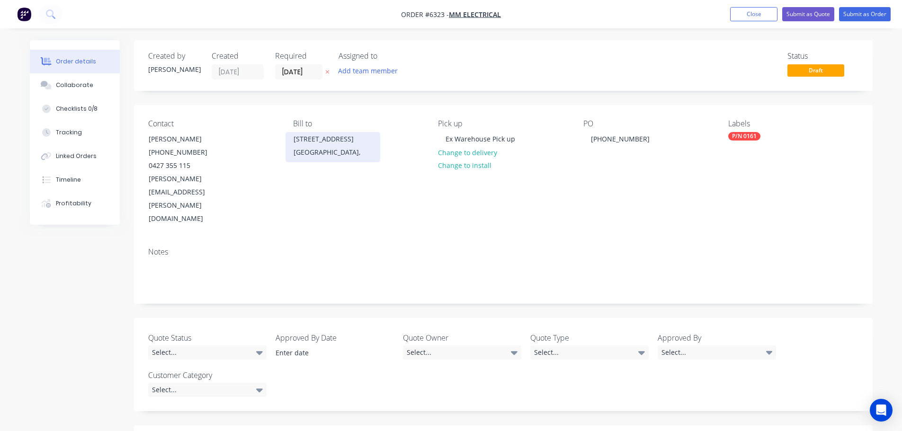
click at [328, 153] on div "North Rocks," at bounding box center [333, 152] width 79 height 13
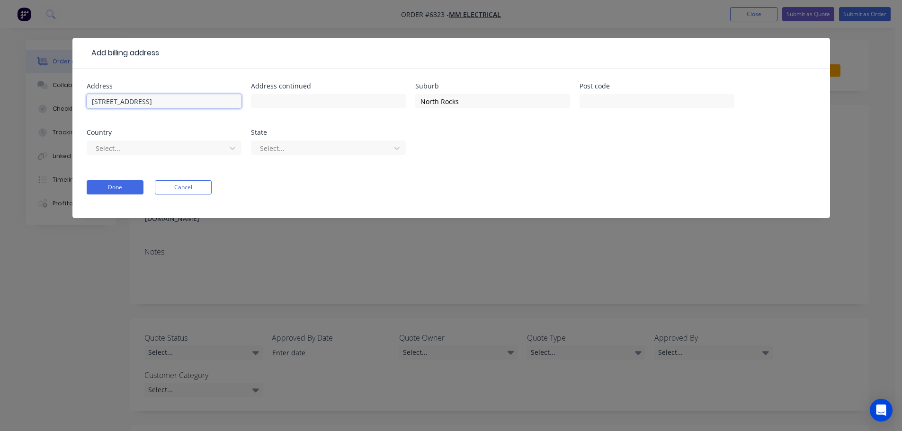
click at [152, 104] on input "19-21 Loyalty Rd" at bounding box center [164, 101] width 155 height 14
type input "1"
type input "23 Alex Wood Drive"
click at [486, 103] on input "North Rocks" at bounding box center [492, 101] width 155 height 14
type input "N"
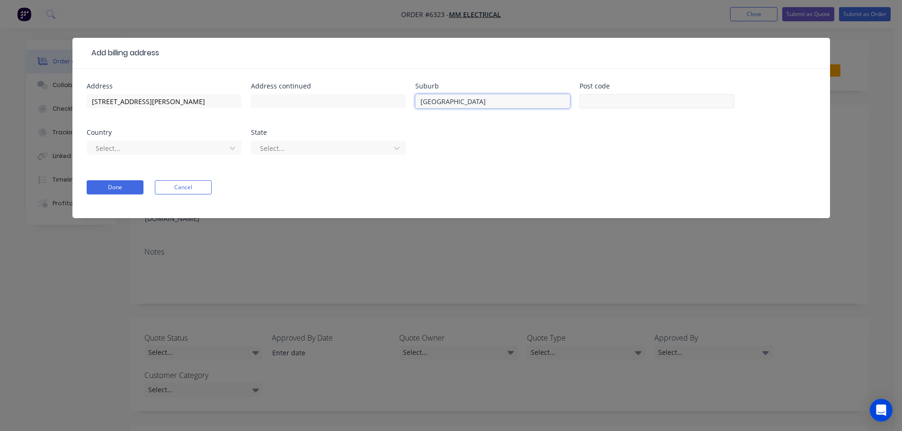
type input "Forrestdale"
click at [587, 105] on input "text" at bounding box center [657, 101] width 155 height 14
type input "6112"
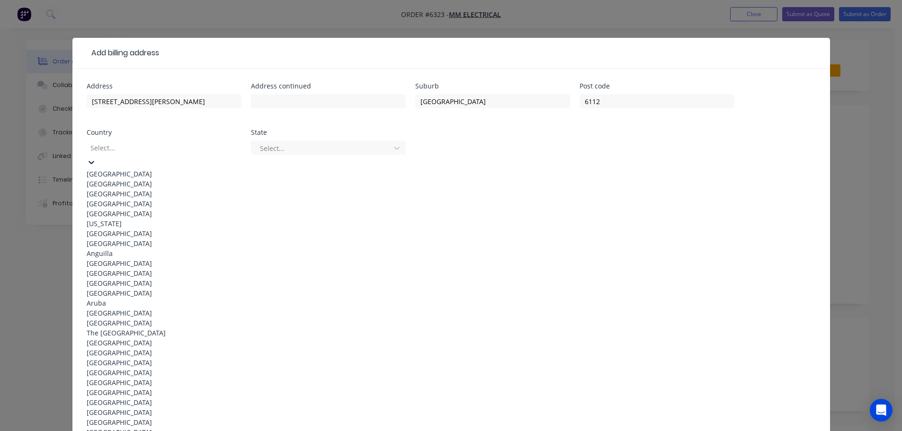
click at [122, 169] on div "Australia" at bounding box center [164, 174] width 155 height 10
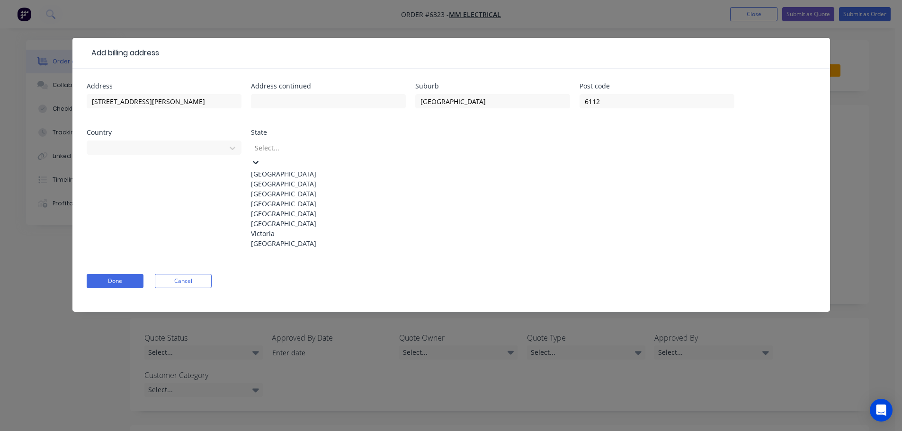
click at [260, 158] on icon at bounding box center [255, 162] width 9 height 9
click at [317, 249] on div "Western Australia" at bounding box center [328, 244] width 155 height 10
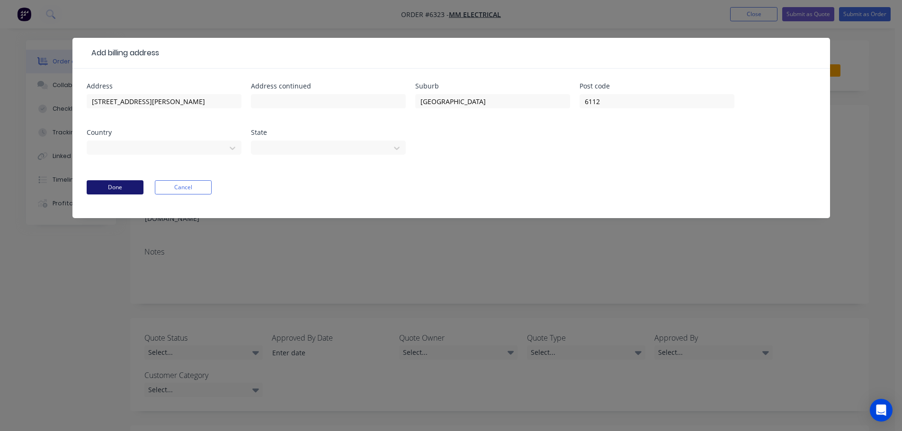
click at [121, 185] on button "Done" at bounding box center [115, 187] width 57 height 14
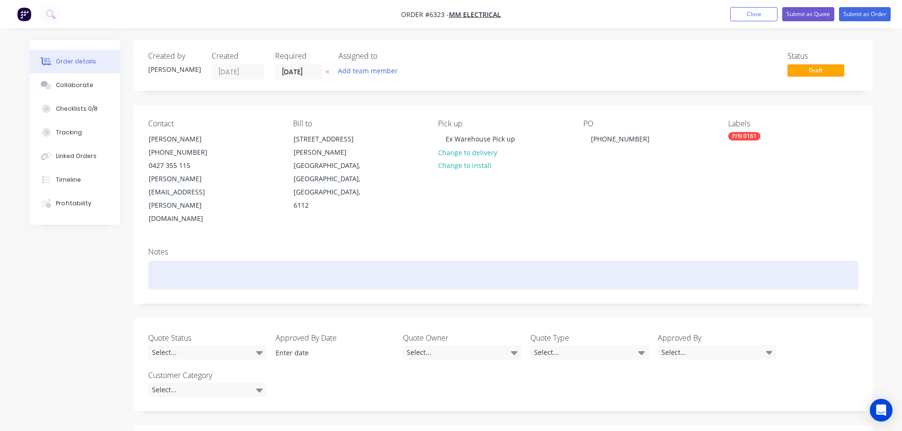
click at [165, 261] on div at bounding box center [503, 275] width 710 height 29
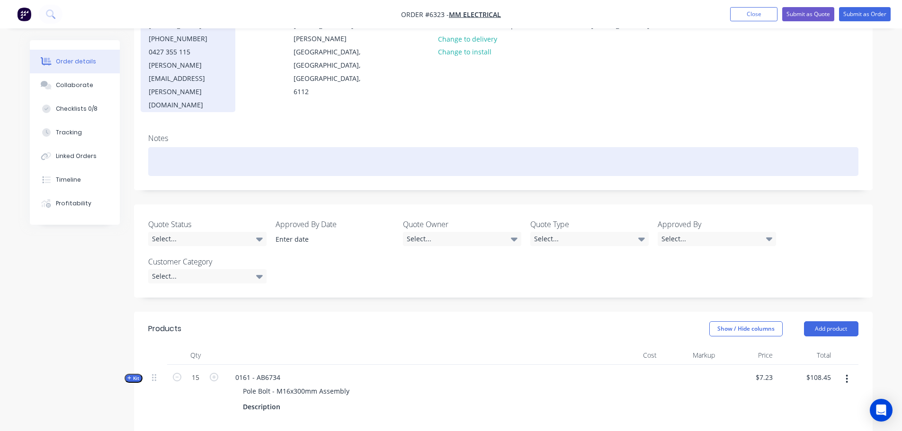
scroll to position [47, 0]
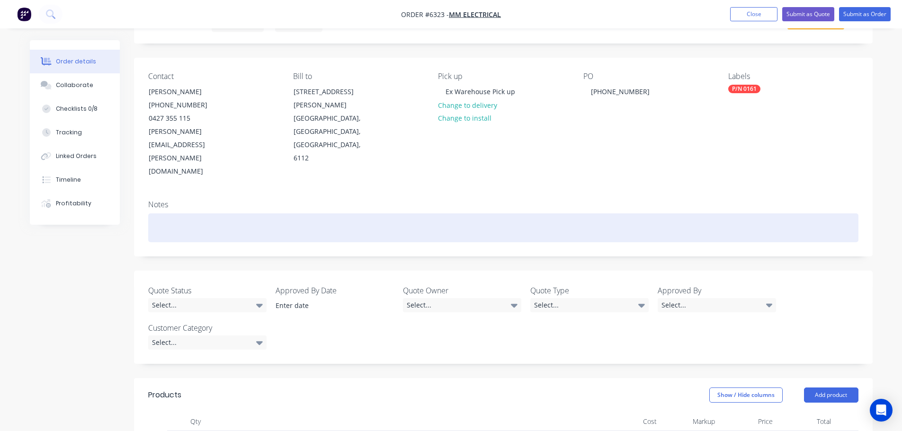
click at [173, 214] on div at bounding box center [503, 228] width 710 height 29
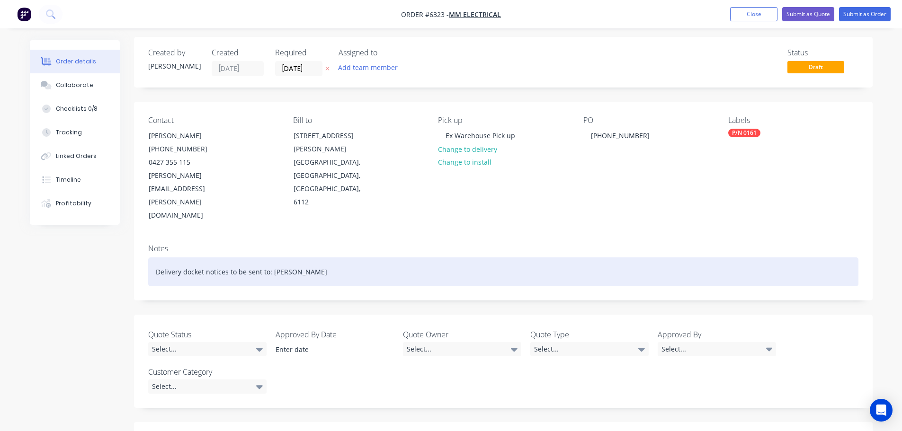
scroll to position [0, 0]
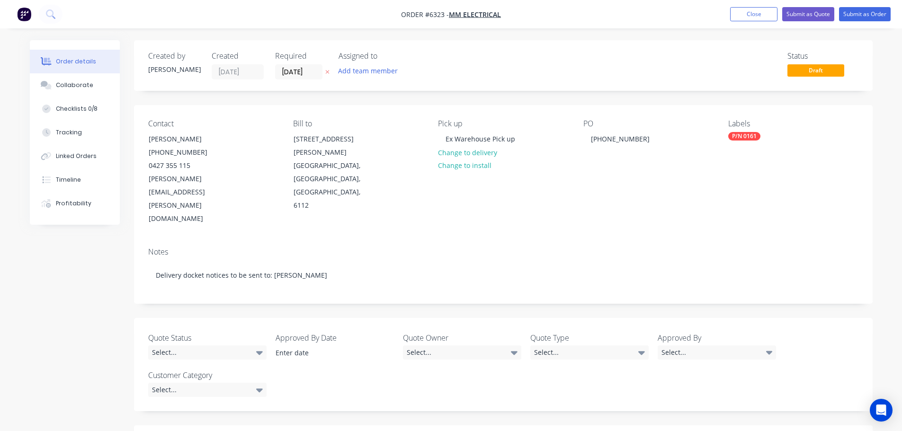
click at [678, 34] on div "Order details Collaborate Checklists 0/8 Tracking Linked Orders Timeline Profit…" at bounding box center [451, 403] width 902 height 806
click at [625, 35] on div "Order details Collaborate Checklists 0/8 Tracking Linked Orders Timeline Profit…" at bounding box center [451, 403] width 902 height 806
click at [751, 16] on button "Close" at bounding box center [753, 14] width 47 height 14
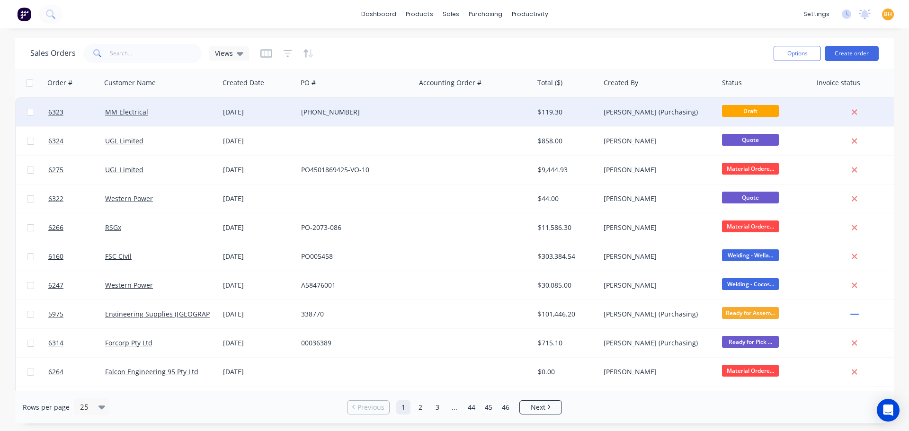
click at [121, 121] on div "MM Electrical" at bounding box center [160, 112] width 118 height 28
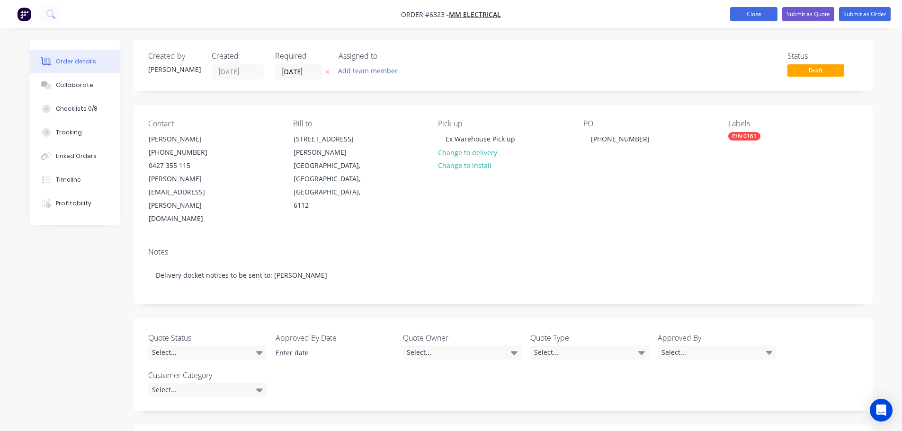
click at [740, 17] on button "Close" at bounding box center [753, 14] width 47 height 14
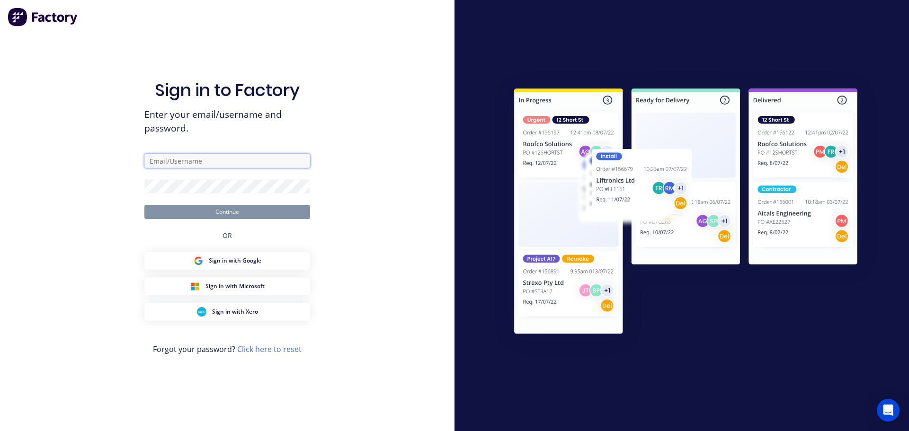
type input "purchasing@falconeng95.com.au"
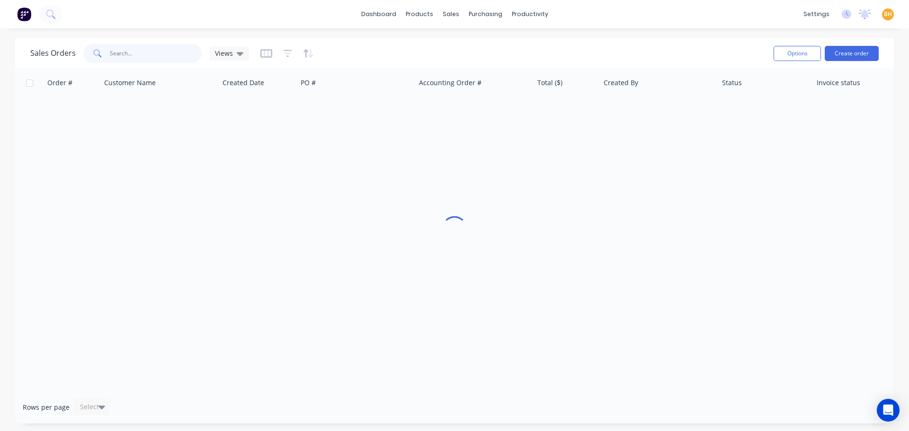
click at [122, 54] on input "text" at bounding box center [156, 53] width 92 height 19
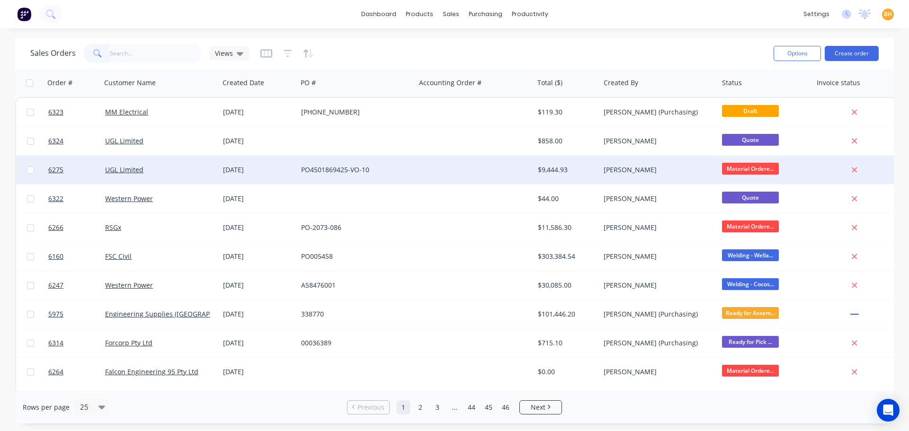
click at [126, 175] on div "UGL Limited" at bounding box center [160, 170] width 118 height 28
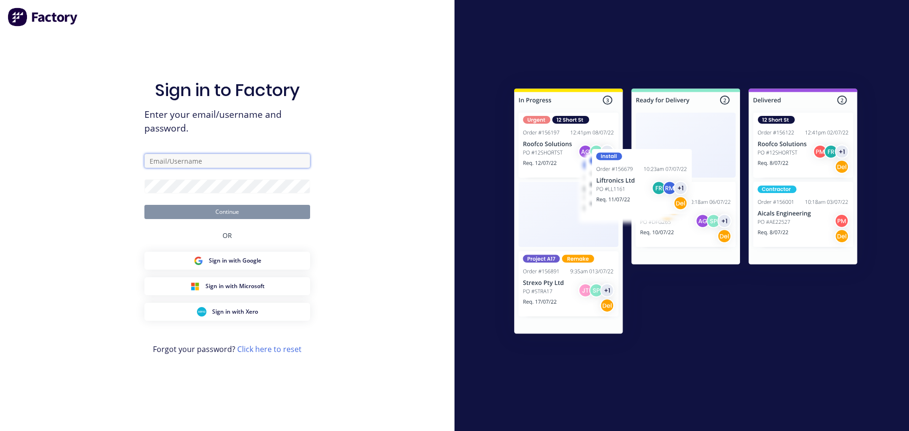
type input "[EMAIL_ADDRESS][DOMAIN_NAME]"
click at [210, 215] on button "Continue" at bounding box center [227, 212] width 166 height 14
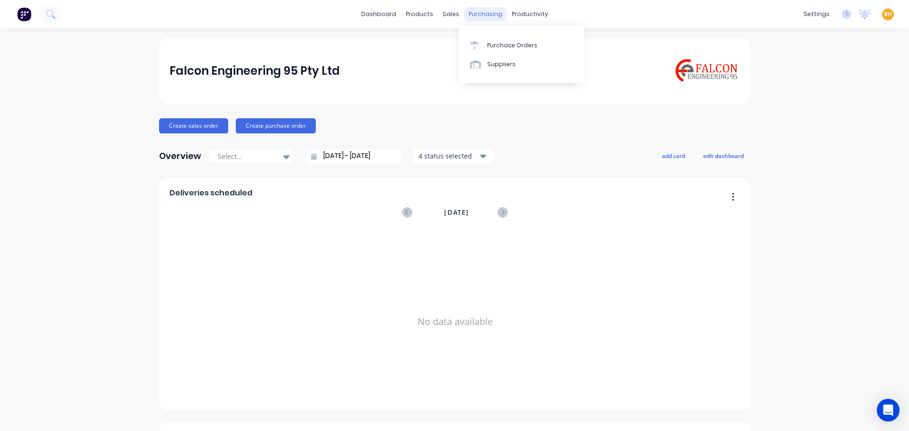
click at [477, 14] on div "purchasing" at bounding box center [485, 14] width 43 height 14
click at [493, 42] on div "Purchase Orders" at bounding box center [512, 45] width 50 height 9
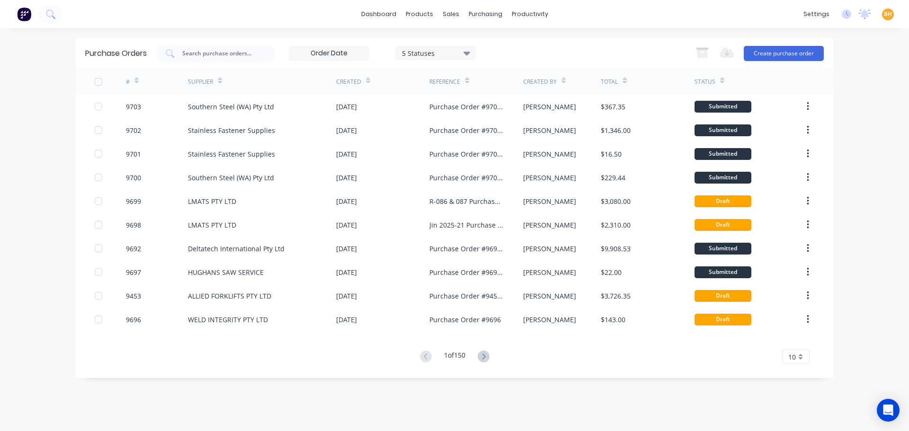
click at [20, 229] on div "dashboard products sales purchasing productivity dashboard products Product Cat…" at bounding box center [454, 215] width 909 height 431
click at [212, 55] on input "text" at bounding box center [220, 53] width 79 height 9
click at [453, 14] on div "sales" at bounding box center [451, 14] width 26 height 14
click at [482, 47] on div "Sales Orders" at bounding box center [486, 45] width 39 height 9
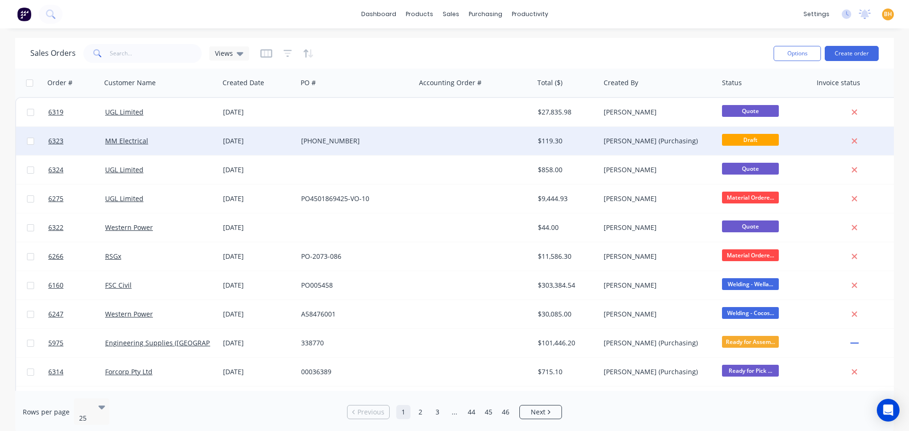
click at [163, 144] on div "MM Electrical" at bounding box center [157, 140] width 105 height 9
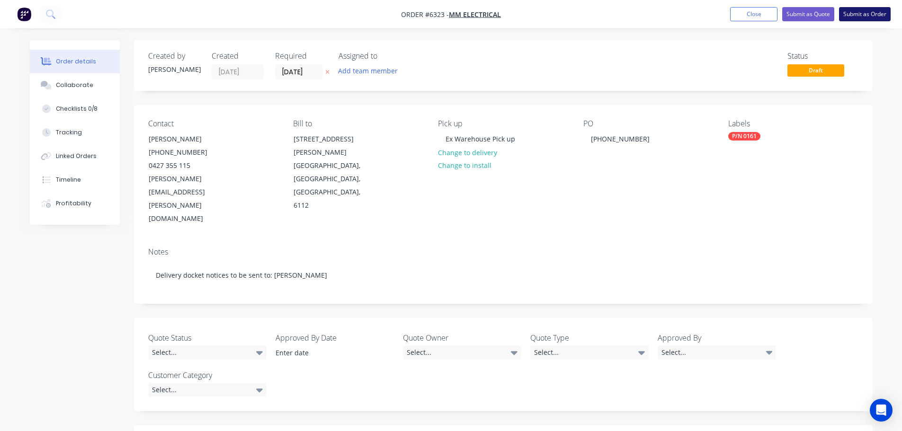
click at [871, 17] on button "Submit as Order" at bounding box center [865, 14] width 52 height 14
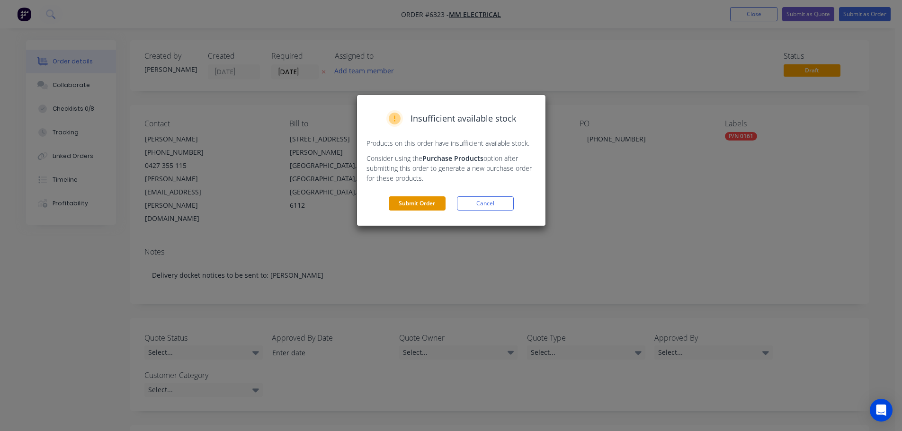
click at [433, 206] on button "Submit Order" at bounding box center [417, 204] width 57 height 14
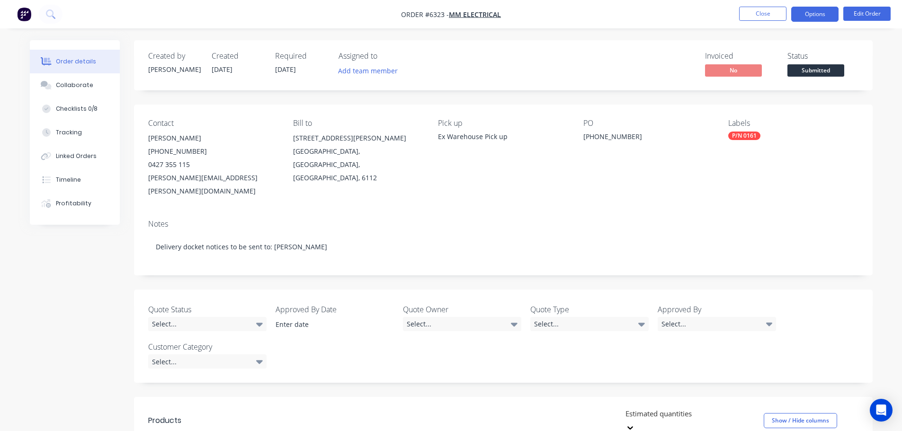
click at [818, 16] on button "Options" at bounding box center [814, 14] width 47 height 15
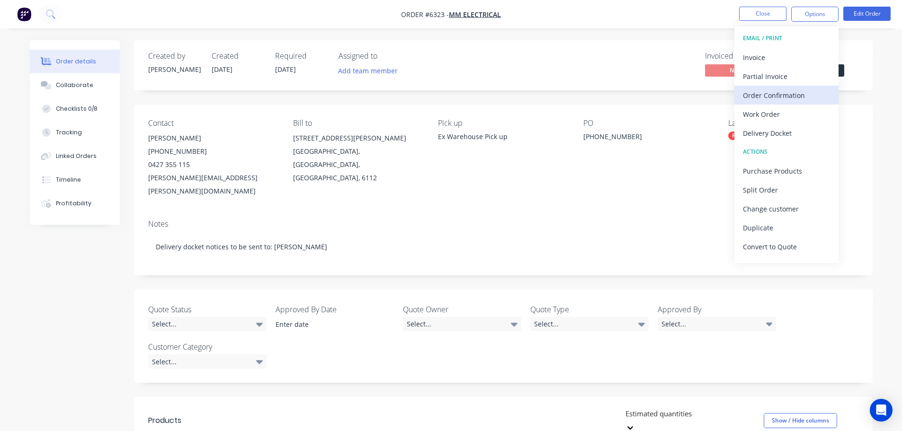
click at [768, 96] on div "Order Confirmation" at bounding box center [786, 96] width 87 height 14
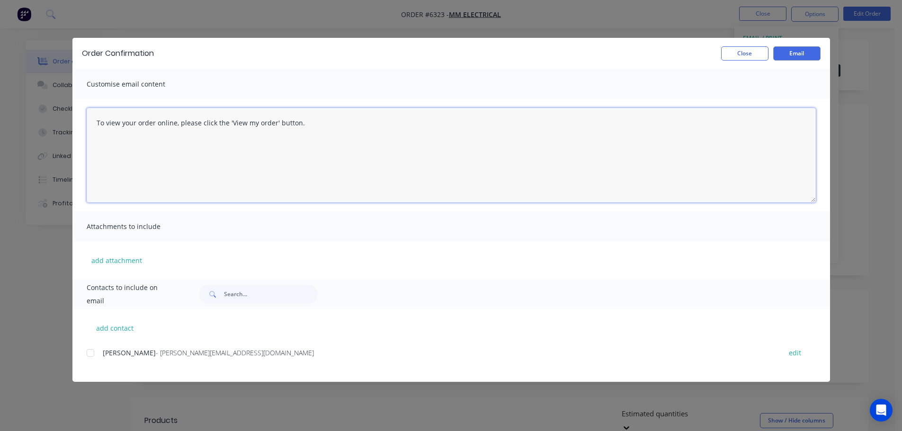
click at [303, 127] on textarea "To view your order online, please click the 'View my order' button." at bounding box center [451, 155] width 729 height 95
type textarea "T"
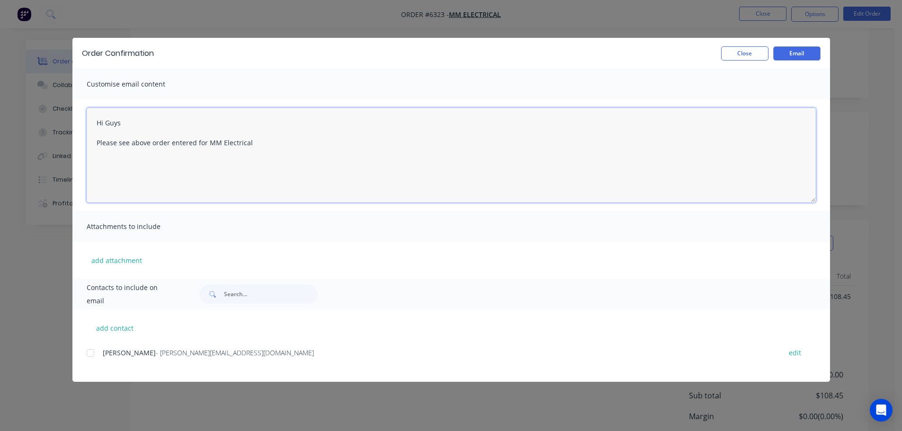
scroll to position [227, 0]
type textarea "Hi Guys Please see above order entered for MM Electrical"
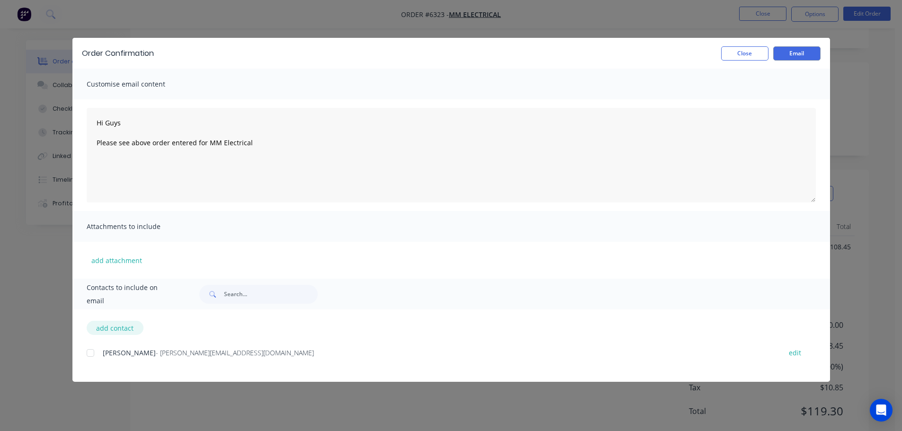
click at [124, 324] on button "add contact" at bounding box center [115, 328] width 57 height 14
select select "AU"
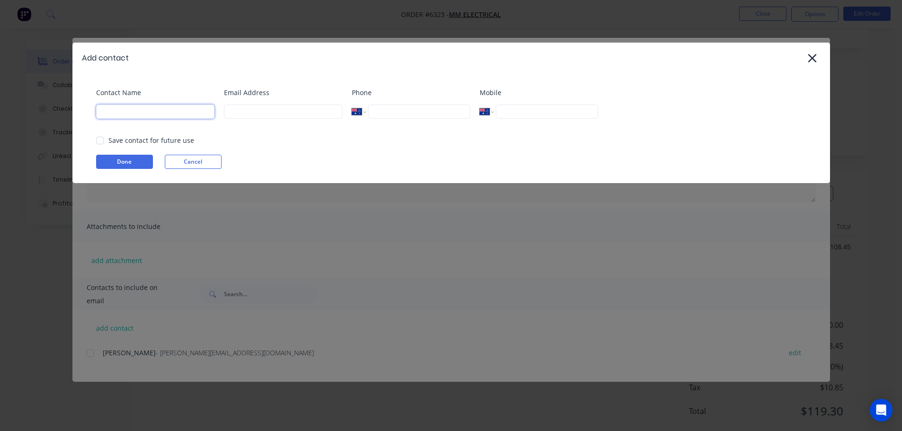
click at [129, 114] on input at bounding box center [155, 112] width 118 height 14
type input "[PERSON_NAME]"
click at [245, 109] on input at bounding box center [283, 112] width 118 height 14
type input "andrew@falconeng95.com.au"
click at [122, 160] on button "Done" at bounding box center [124, 162] width 57 height 14
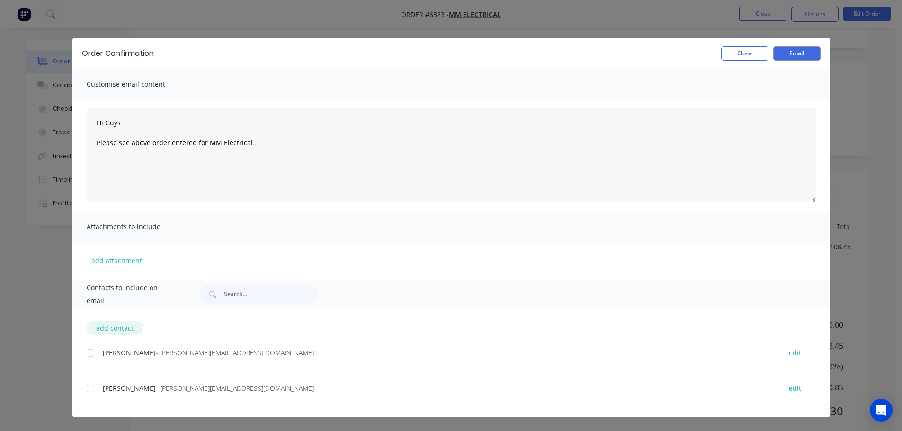
click at [122, 331] on button "add contact" at bounding box center [115, 328] width 57 height 14
select select "AU"
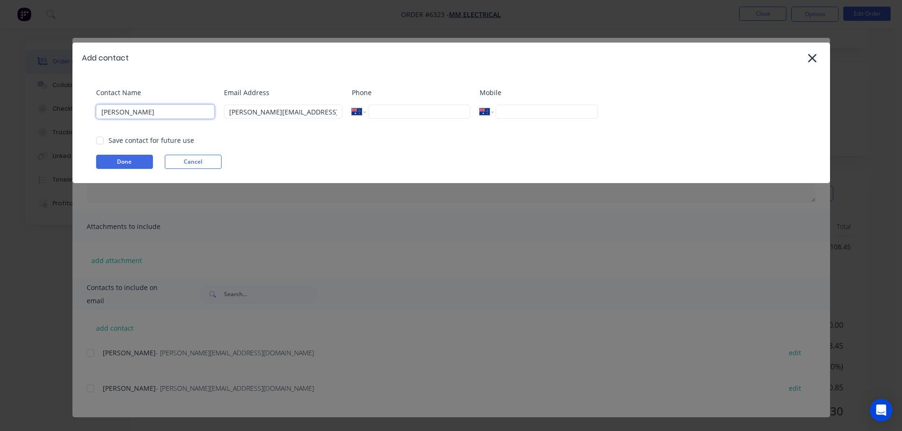
click at [179, 114] on input "[PERSON_NAME]" at bounding box center [155, 112] width 118 height 14
type input "A"
type input "[PERSON_NAME]"
click at [326, 114] on input "andrew@falconeng95.com.au" at bounding box center [283, 112] width 118 height 14
type input "a"
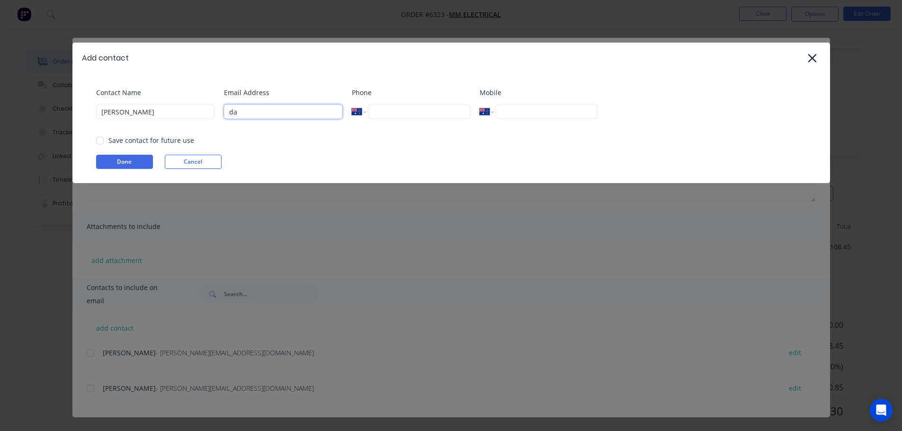
type input "daniel@falconeng95.com.au"
click at [120, 165] on button "Done" at bounding box center [124, 162] width 57 height 14
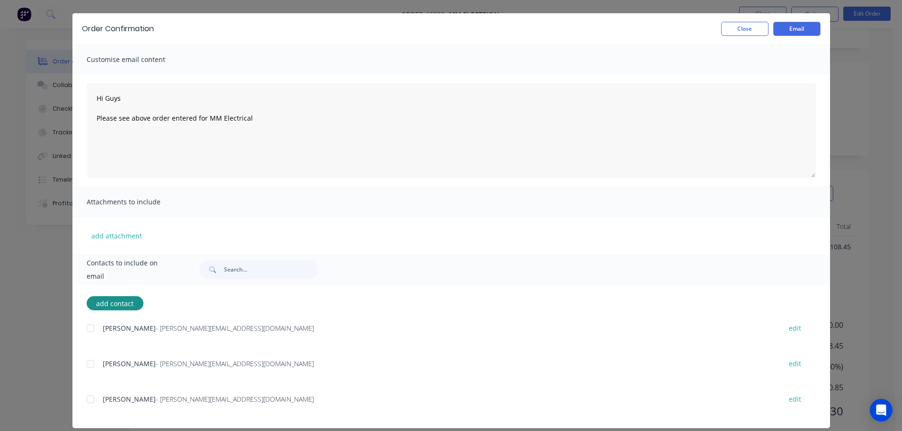
scroll to position [35, 0]
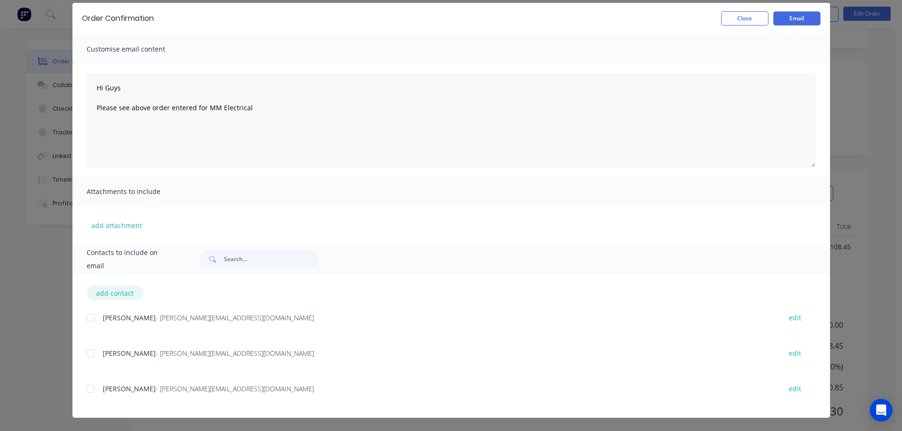
click at [114, 291] on button "add contact" at bounding box center [115, 293] width 57 height 14
select select "AU"
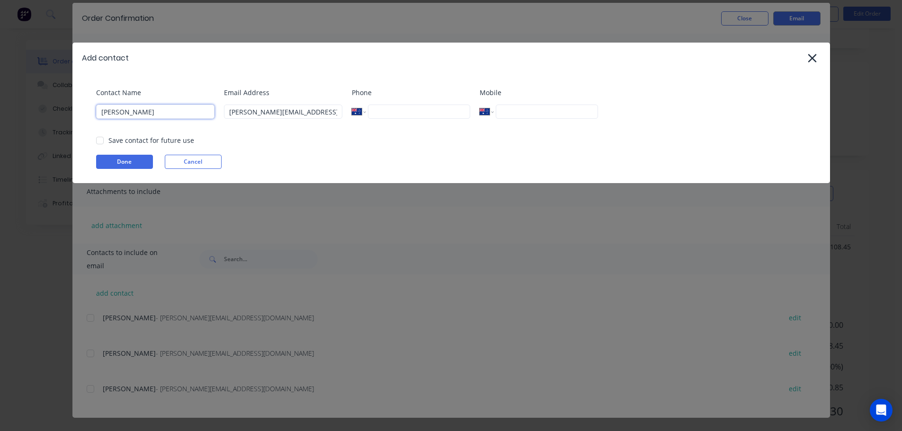
click at [150, 113] on input "[PERSON_NAME]" at bounding box center [155, 112] width 118 height 14
type input "D"
type input "Stephen"
click at [319, 112] on input "daniel@falconeng95.com.au" at bounding box center [283, 112] width 118 height 14
type input "d"
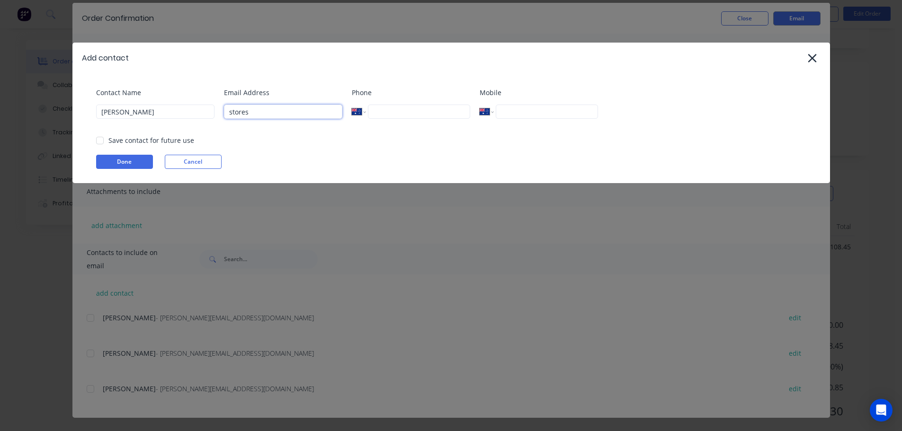
type input "stores@falconeng95.com.au"
click at [135, 162] on button "Done" at bounding box center [124, 162] width 57 height 14
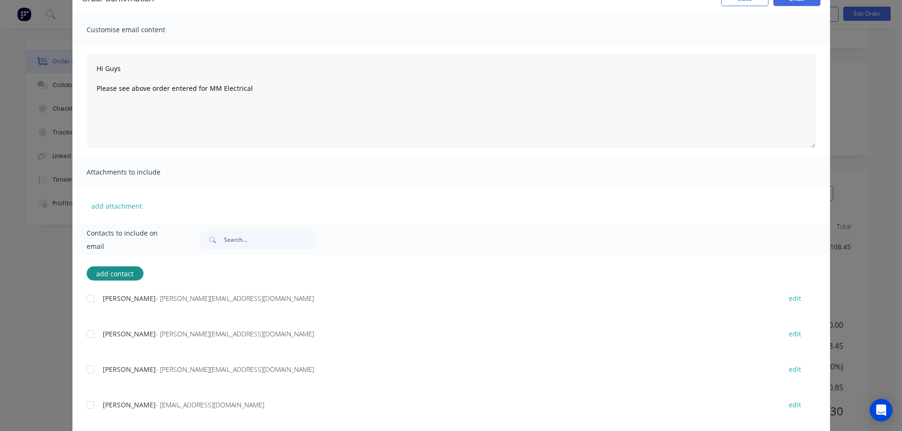
scroll to position [71, 0]
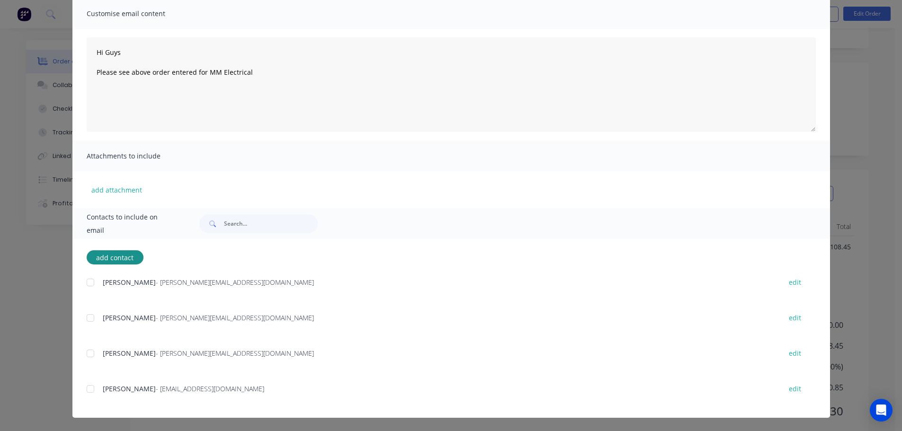
click at [88, 314] on div at bounding box center [90, 318] width 19 height 19
click at [87, 316] on div at bounding box center [90, 318] width 19 height 19
click at [88, 388] on div at bounding box center [90, 389] width 19 height 19
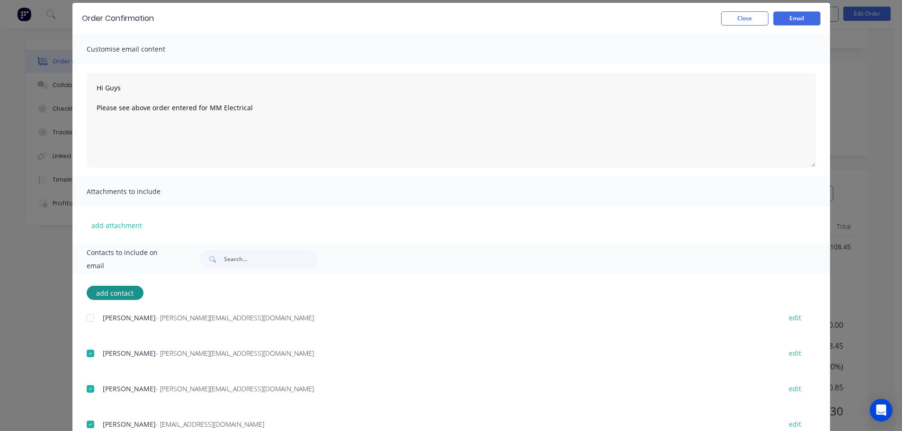
scroll to position [0, 0]
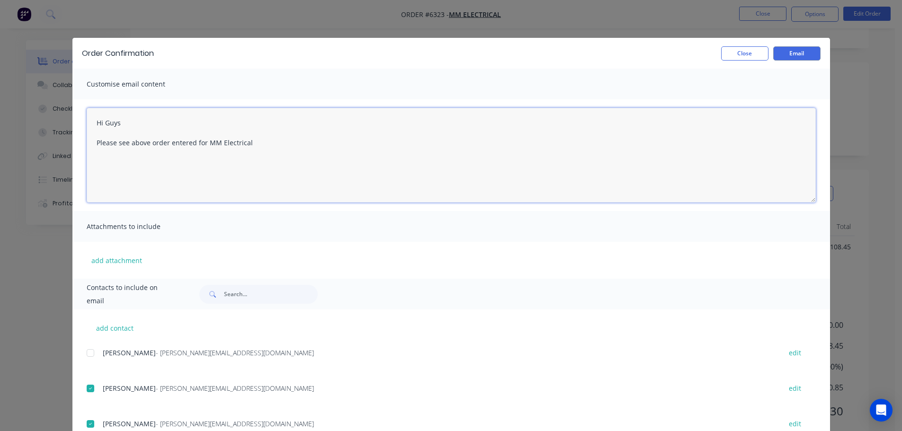
click at [95, 168] on textarea "Hi Guys Please see above order entered for MM Electrical" at bounding box center [451, 155] width 729 height 95
click at [90, 170] on textarea "Hi Guys Please see above order entered for MM Electrical" at bounding box center [451, 155] width 729 height 95
click at [90, 176] on textarea "Hi Guys Please see above order entered for MM Electrical" at bounding box center [451, 155] width 729 height 95
click at [249, 144] on textarea "Hi Guys Please see above order entered for MM Electrical" at bounding box center [451, 155] width 729 height 95
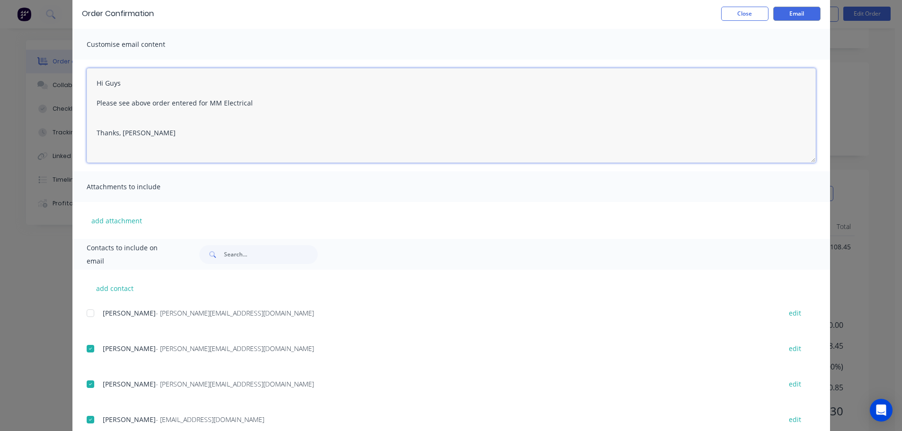
scroll to position [71, 0]
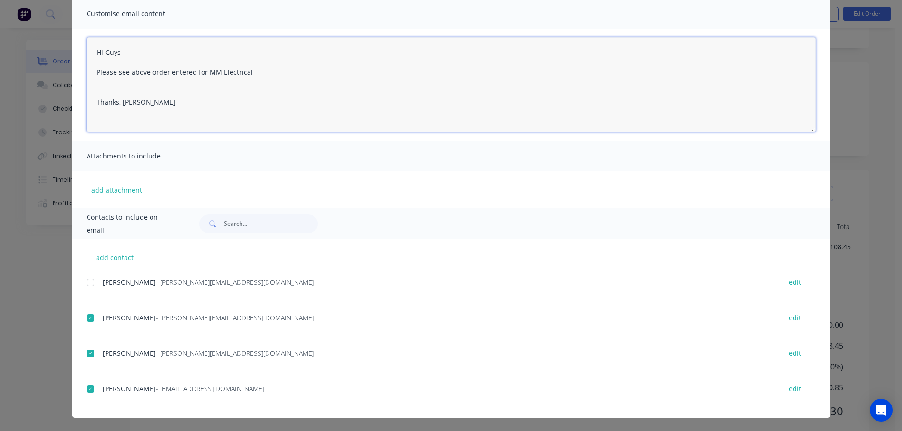
click at [148, 72] on textarea "Hi Guys Please see above order entered for MM Electrical Thanks, Bev" at bounding box center [451, 84] width 729 height 95
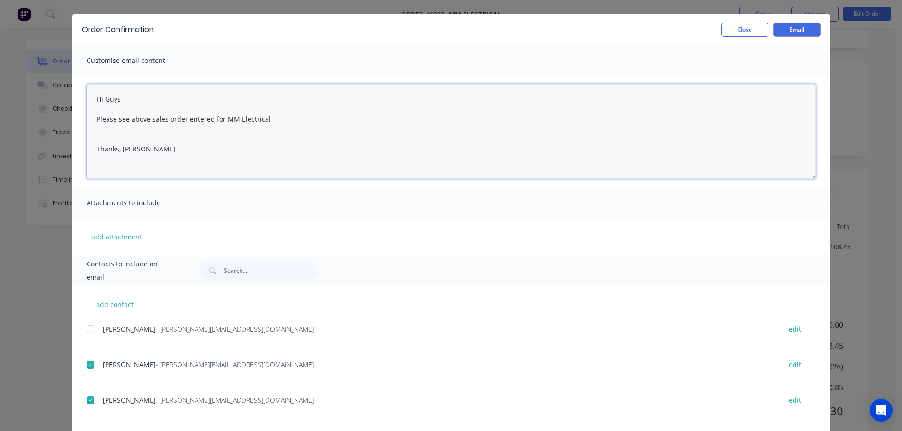
scroll to position [0, 0]
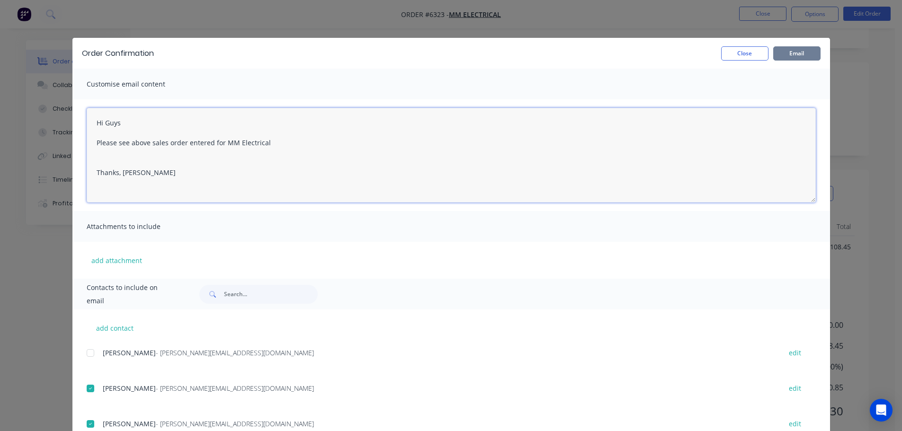
type textarea "Hi Guys Please see above sales order entered for MM Electrical Thanks, Bev"
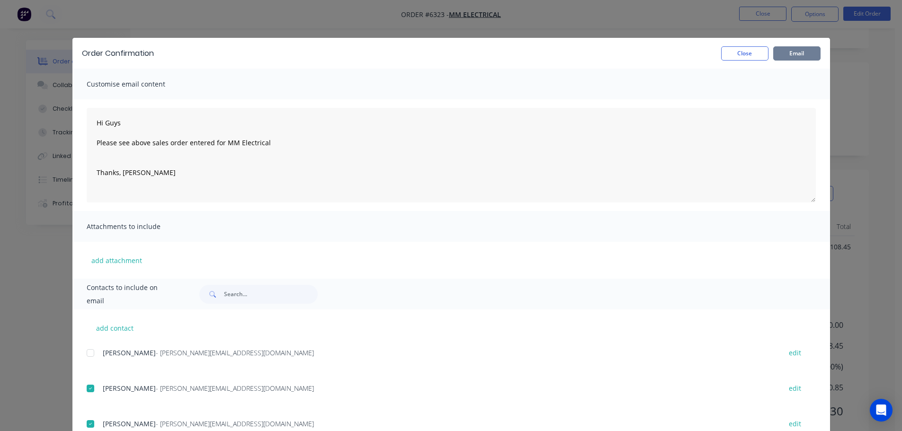
click at [804, 49] on button "Email" at bounding box center [796, 53] width 47 height 14
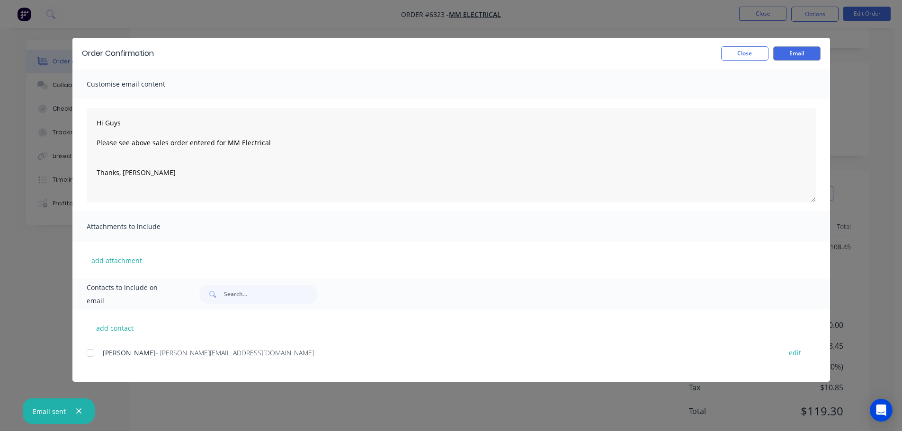
click at [80, 410] on icon "button" at bounding box center [79, 411] width 6 height 9
click at [8, 332] on div "Order Confirmation Close Email Customise email content Hi Guys Please see above…" at bounding box center [451, 215] width 902 height 431
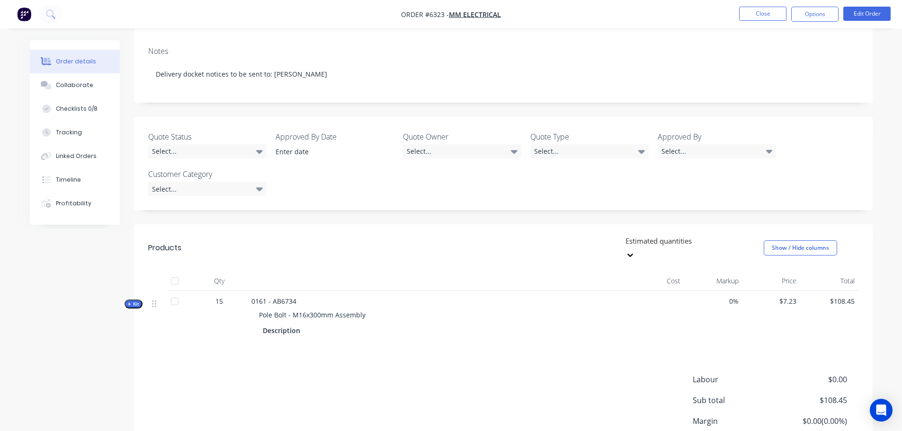
scroll to position [38, 0]
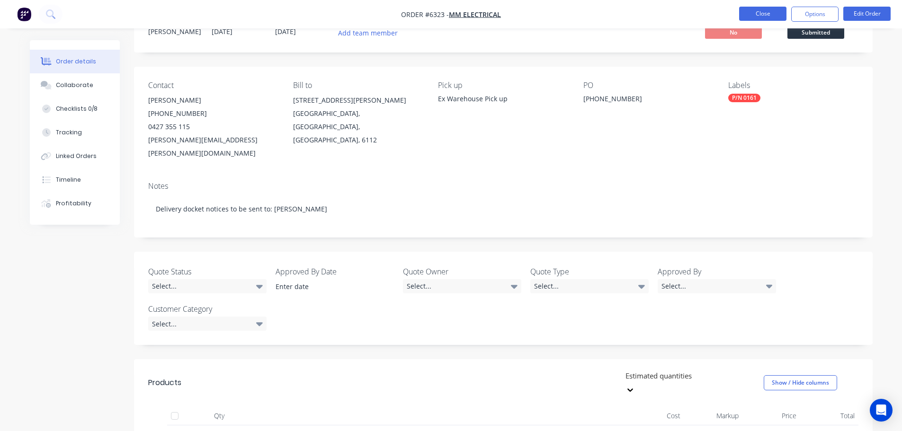
click at [760, 12] on button "Close" at bounding box center [762, 14] width 47 height 14
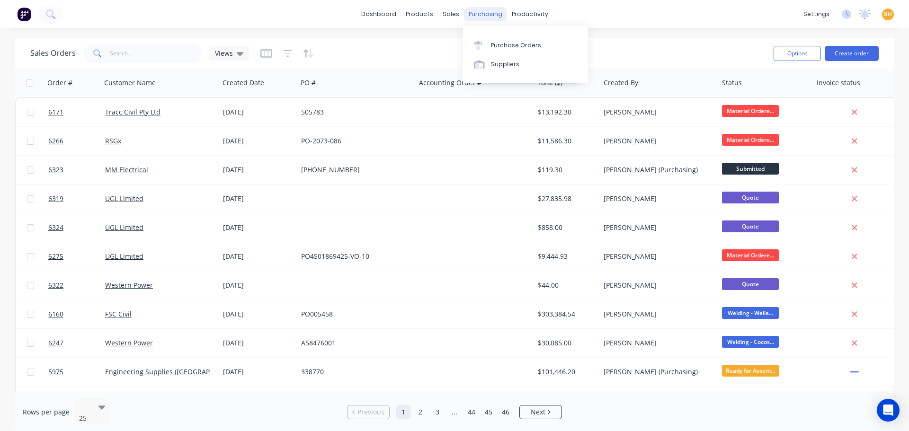
click at [474, 10] on div "purchasing" at bounding box center [485, 14] width 43 height 14
click at [509, 48] on div "Purchase Orders" at bounding box center [516, 45] width 50 height 9
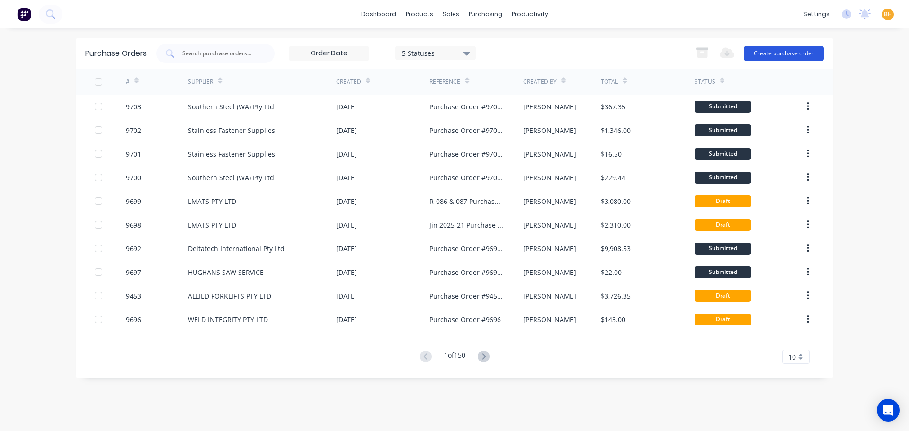
click at [806, 53] on button "Create purchase order" at bounding box center [784, 53] width 80 height 15
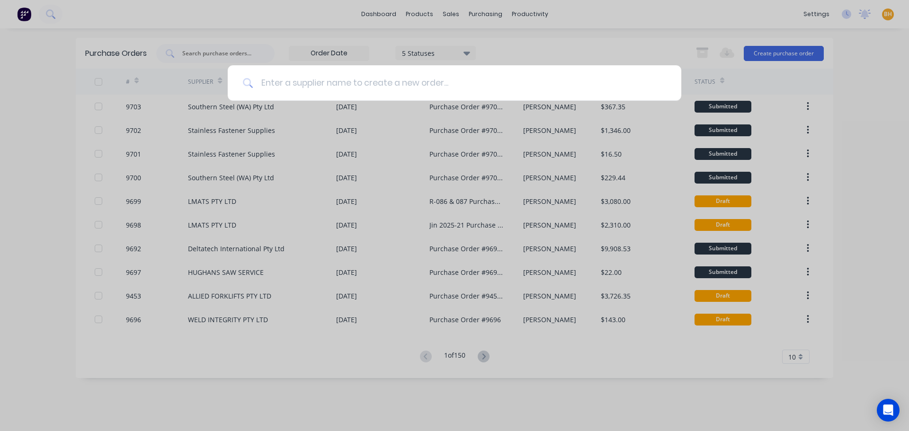
click at [292, 81] on input at bounding box center [459, 83] width 413 height 36
type input "E"
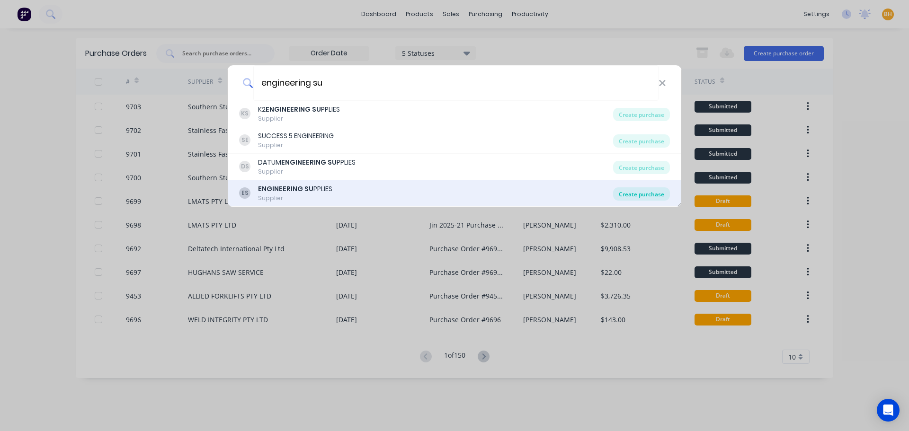
type input "engineering su"
click at [647, 193] on div "Create purchase" at bounding box center [641, 194] width 57 height 13
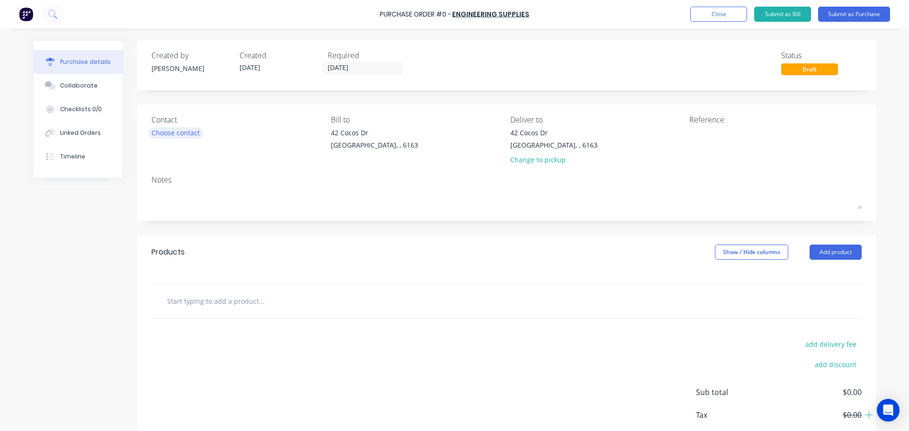
click at [166, 136] on div "Choose contact" at bounding box center [176, 133] width 48 height 10
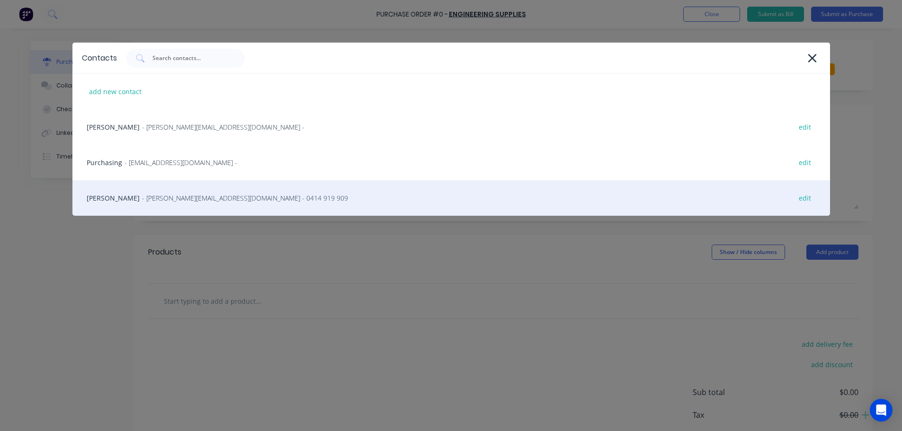
click at [190, 207] on div "Travis Dinsdale - travis@engsup.com.au - 0414 919 909 edit" at bounding box center [451, 198] width 758 height 36
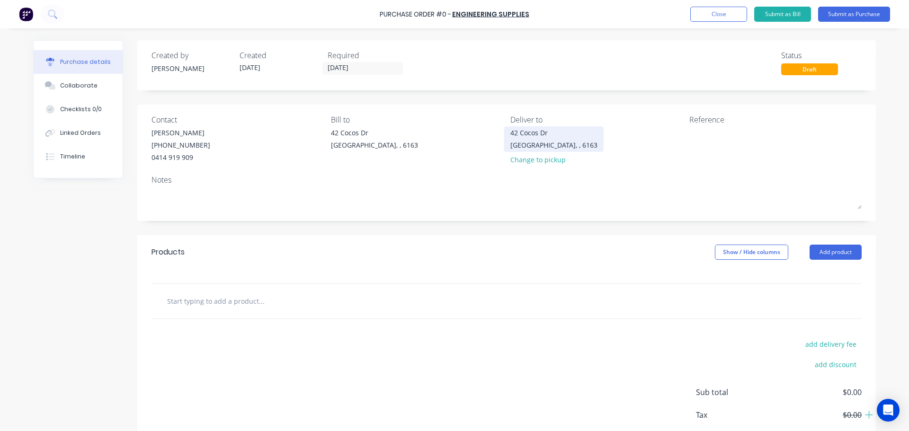
click at [544, 137] on div "42 Cocos Dr" at bounding box center [554, 133] width 87 height 10
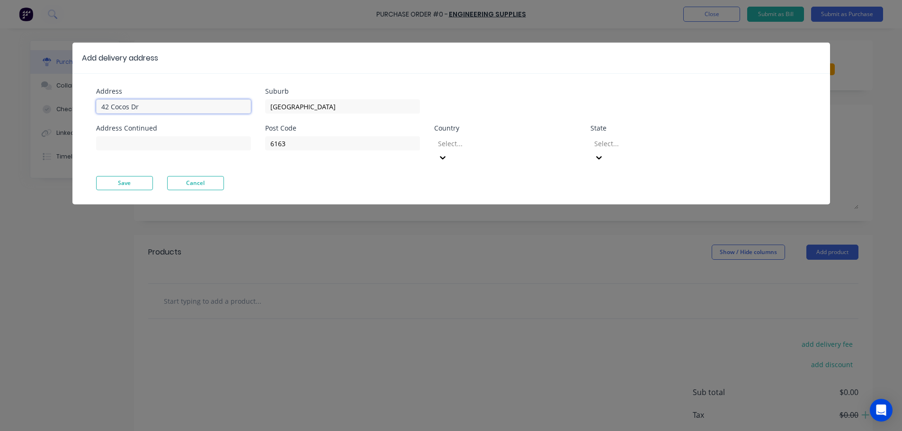
click at [178, 108] on input "42 Cocos Dr" at bounding box center [173, 106] width 155 height 14
type input "4"
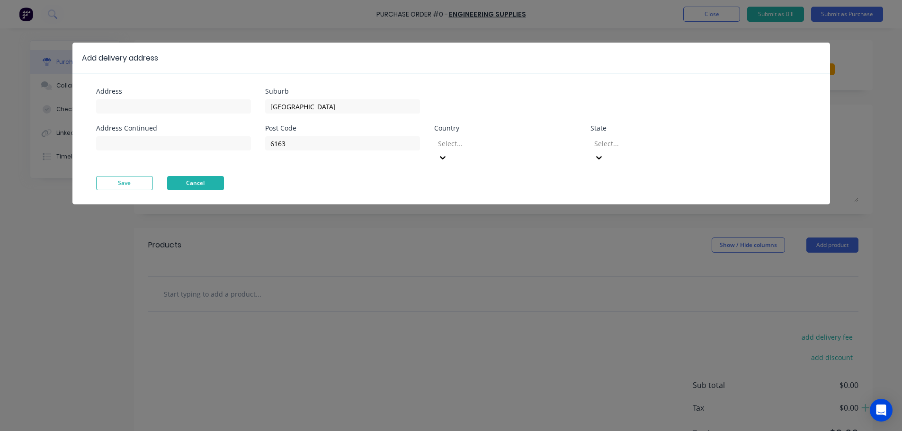
click at [192, 176] on button "Cancel" at bounding box center [195, 183] width 57 height 14
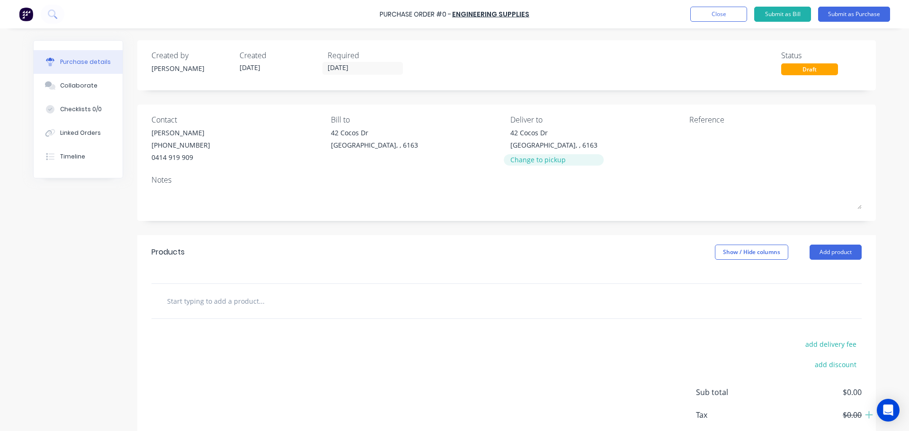
click at [529, 161] on div "Change to pickup" at bounding box center [554, 160] width 87 height 10
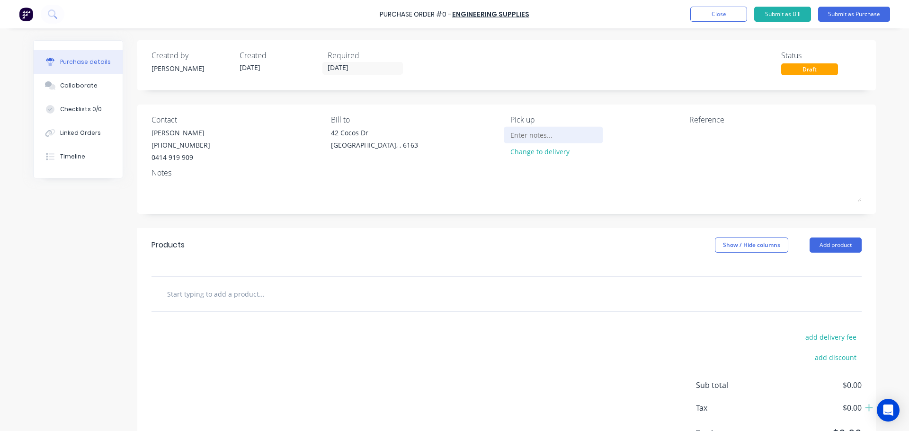
click at [541, 136] on input at bounding box center [554, 135] width 86 height 14
click at [511, 135] on input "We will send a courier to Pick up" at bounding box center [554, 135] width 86 height 14
type input "We will send a courier to Pick up"
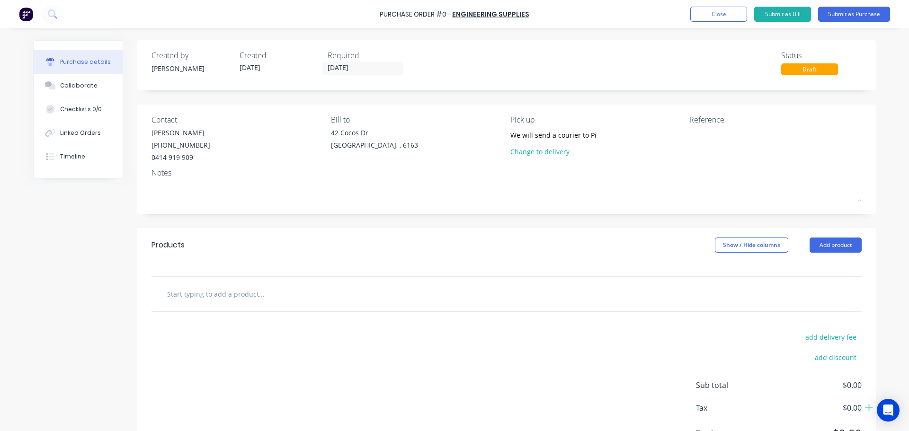
click at [586, 164] on div "Contact Travis Dinsdale (08) 9258 8444 0414 919 909 Bill to 42 Cocos Dr Bibra L…" at bounding box center [506, 159] width 739 height 109
click at [592, 137] on div "We will send a courier to Pick up" at bounding box center [554, 135] width 86 height 14
click at [638, 117] on div "Pick up" at bounding box center [597, 119] width 172 height 11
click at [221, 289] on input "text" at bounding box center [261, 294] width 189 height 19
click at [201, 291] on input "text" at bounding box center [261, 294] width 189 height 19
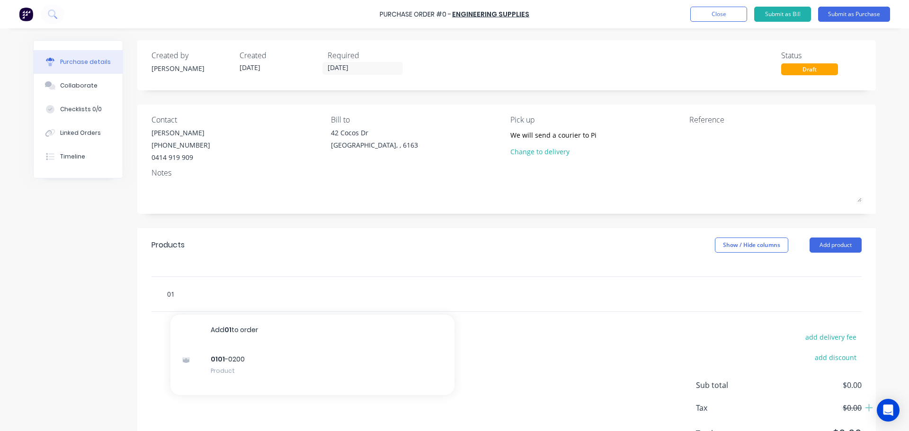
type input "0"
drag, startPoint x: 520, startPoint y: 261, endPoint x: 532, endPoint y: 263, distance: 12.4
click at [520, 261] on div "Products Show / Hide columns Add product" at bounding box center [506, 245] width 739 height 34
click at [220, 296] on input "text" at bounding box center [261, 294] width 189 height 19
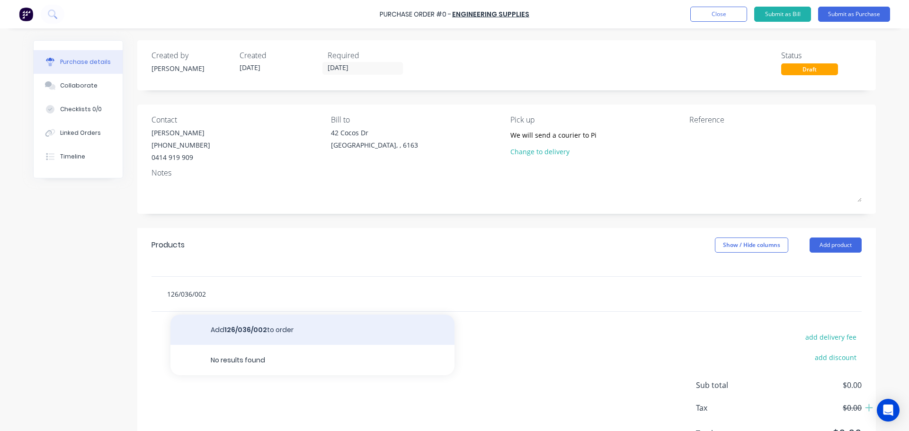
type input "126/036/002"
click at [242, 324] on button "Add 126/036/002 to order" at bounding box center [312, 330] width 284 height 30
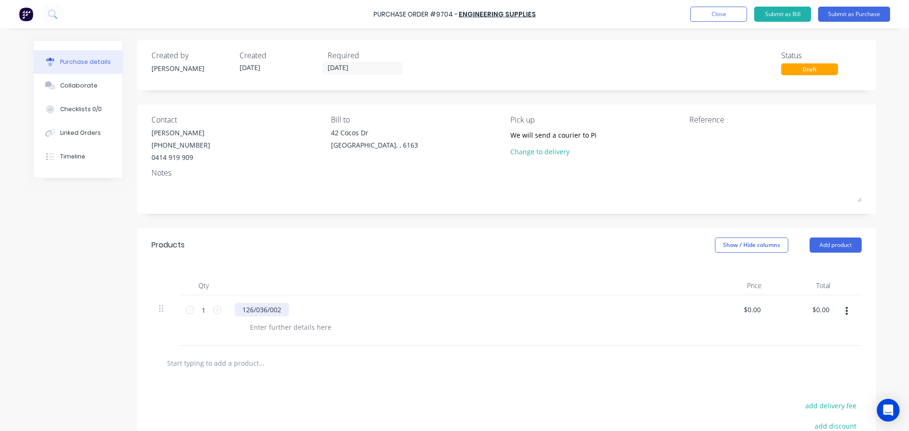
click at [282, 312] on div "126/036/002" at bounding box center [262, 310] width 54 height 14
click at [215, 312] on icon at bounding box center [217, 310] width 9 height 9
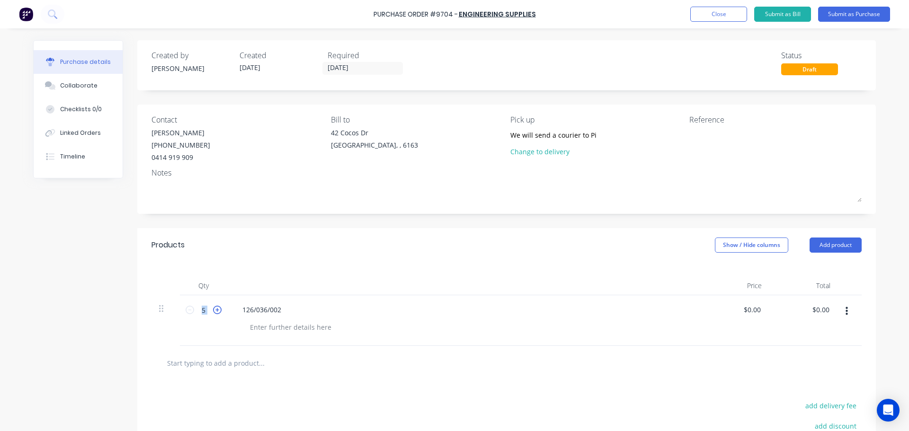
click at [215, 312] on icon at bounding box center [217, 310] width 9 height 9
click at [215, 311] on icon at bounding box center [217, 310] width 9 height 9
click at [213, 311] on icon at bounding box center [217, 310] width 9 height 9
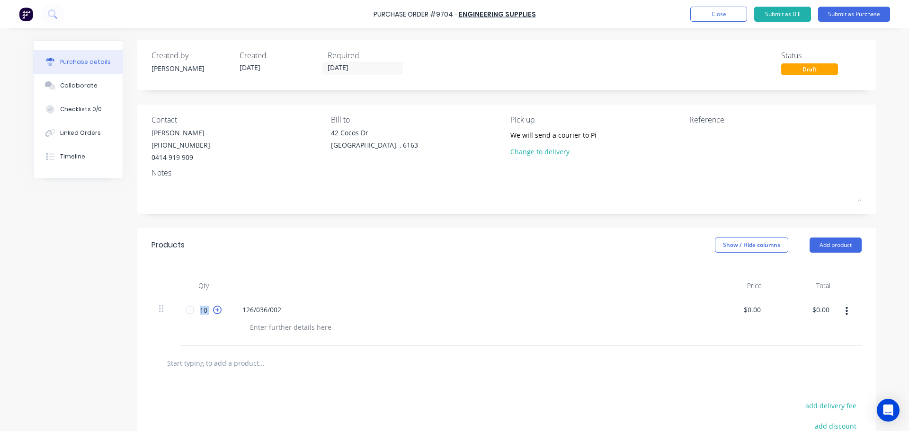
click at [213, 311] on icon at bounding box center [217, 310] width 9 height 9
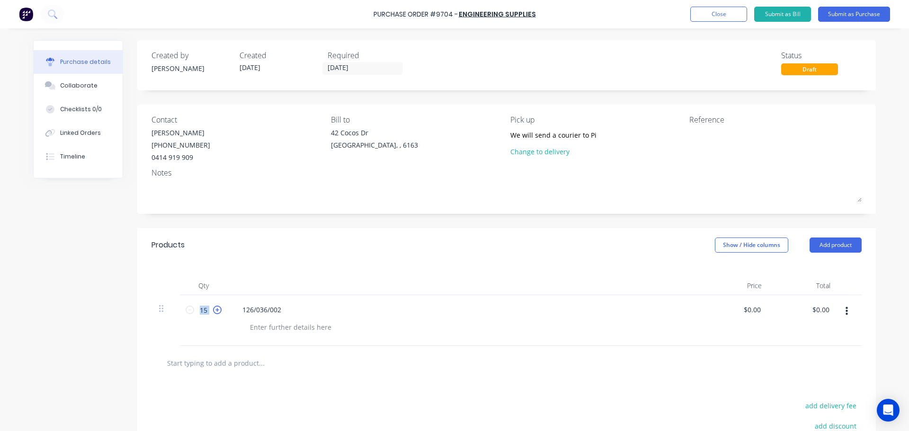
click at [213, 311] on icon at bounding box center [217, 310] width 9 height 9
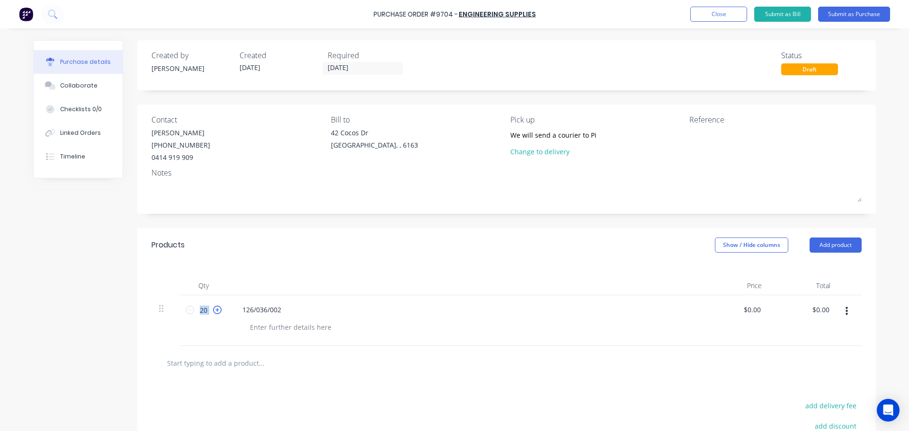
click at [213, 311] on icon at bounding box center [217, 310] width 9 height 9
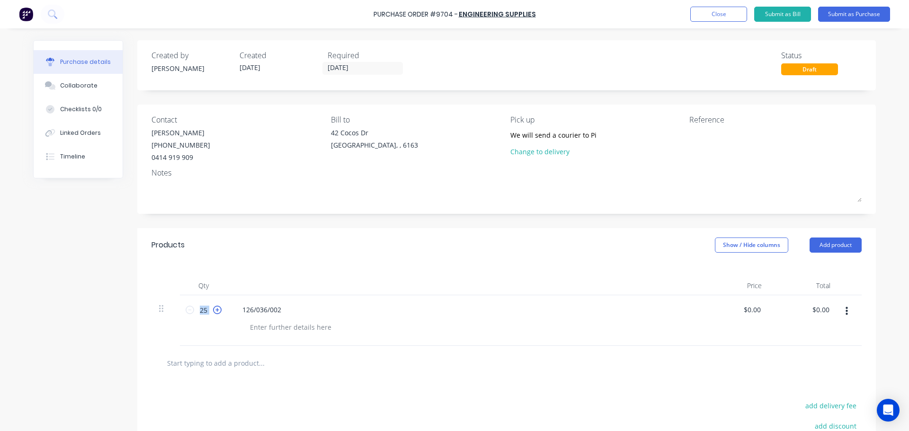
click at [213, 311] on icon at bounding box center [217, 310] width 9 height 9
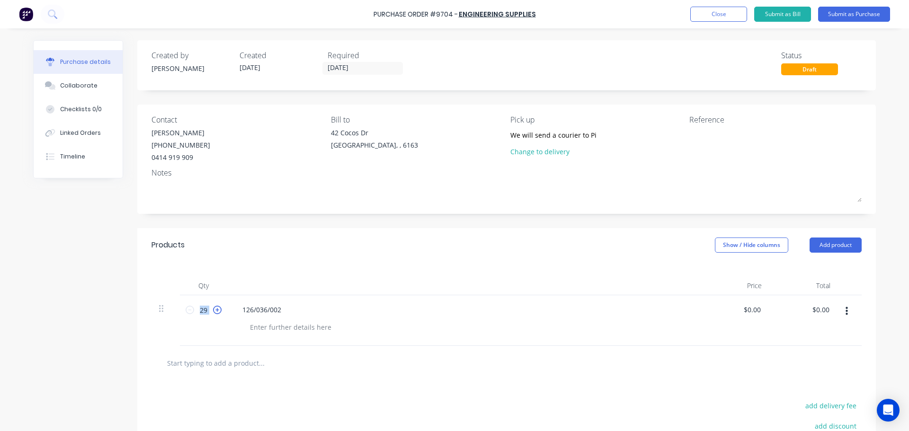
type input "30"
drag, startPoint x: 368, startPoint y: 13, endPoint x: 521, endPoint y: 22, distance: 153.2
click at [521, 22] on div "Purchase Order #9704 - ENGINEERING SUPPLIES Add product Close Submit as Bill Su…" at bounding box center [454, 14] width 909 height 28
copy div "Purchase Order #9704 - ENGINEERING SUPPLIES Add product Close Submit as Bill Su…"
click at [702, 135] on textarea at bounding box center [749, 138] width 118 height 21
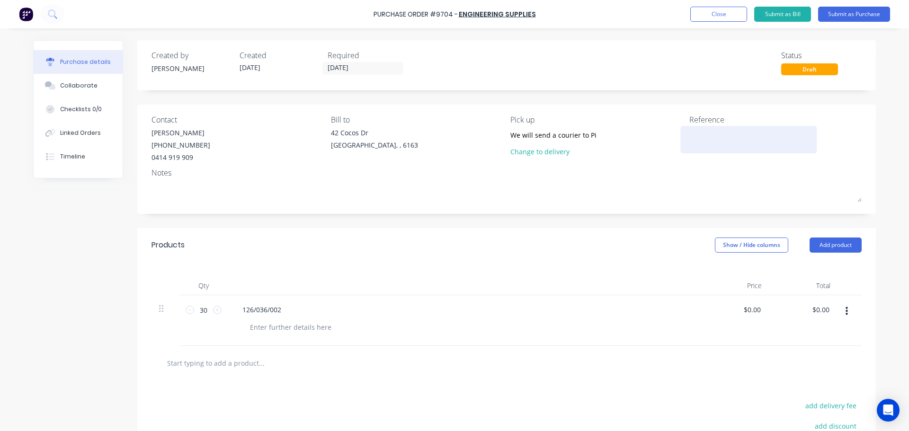
paste textarea "Purchase Order #9704 - ENGINEERING SUPPLIES"
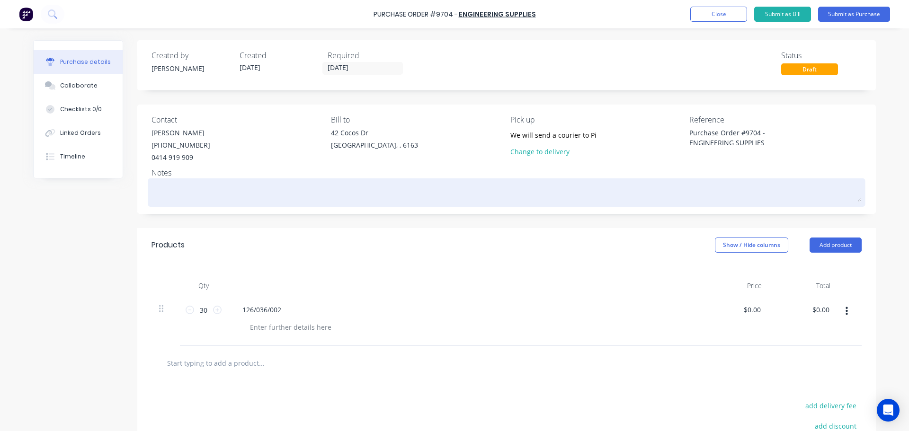
type textarea "Purchase Order #9704 - ENGINEERING SUPPLIES"
click at [608, 181] on div at bounding box center [507, 193] width 710 height 24
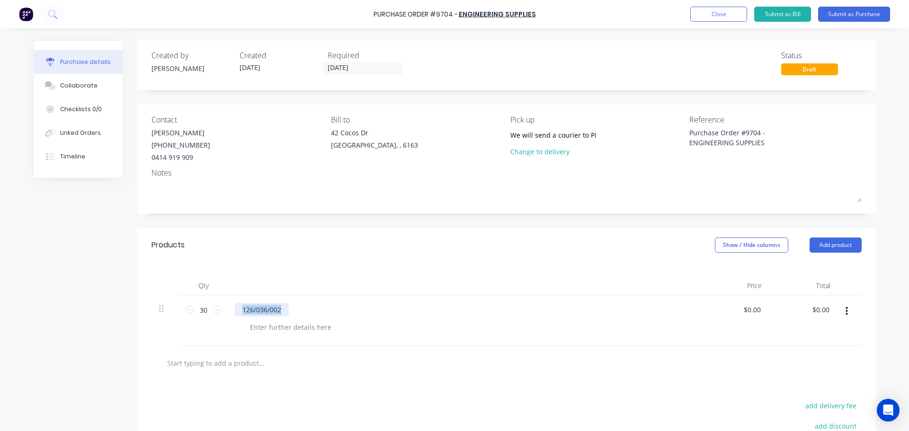
drag, startPoint x: 280, startPoint y: 310, endPoint x: 221, endPoint y: 311, distance: 58.7
click at [221, 311] on div "30 30 126/036/002 $0.00 $0.00 $0.00 $0.00" at bounding box center [507, 321] width 710 height 51
copy div "126/036/002"
click at [253, 332] on div at bounding box center [290, 328] width 97 height 14
paste div
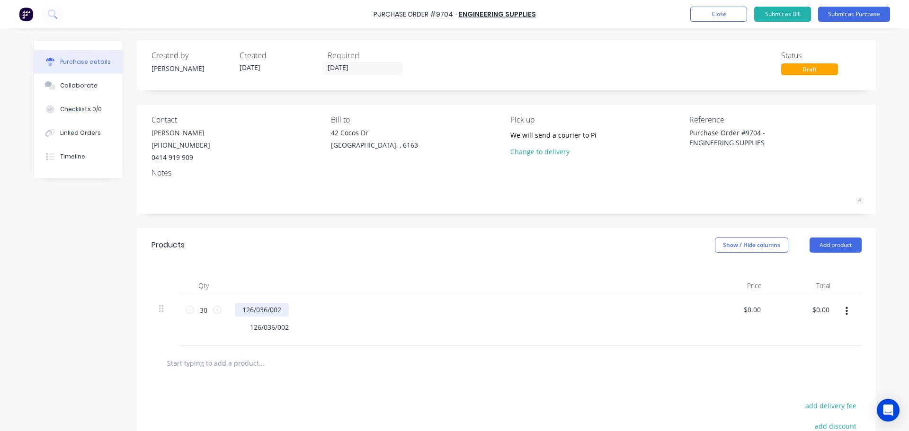
click at [281, 309] on div "126/036/002" at bounding box center [262, 310] width 54 height 14
click at [244, 310] on div at bounding box center [242, 310] width 15 height 14
click at [291, 330] on div "126/036/002" at bounding box center [269, 328] width 54 height 14
click at [293, 329] on div "126/036/002 -" at bounding box center [271, 328] width 58 height 14
click at [415, 296] on div "Clevis Thimble 126/036/002 - CTH-070-MCI" at bounding box center [464, 321] width 474 height 51
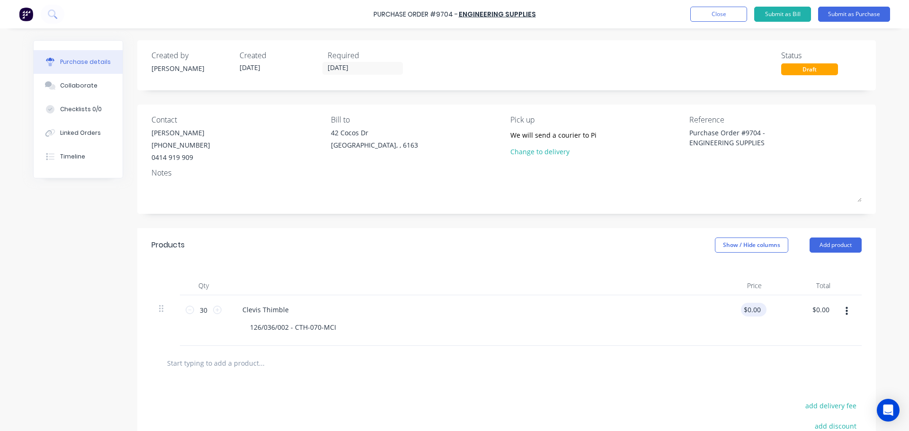
click at [759, 312] on div "$0.00 $0.00" at bounding box center [752, 310] width 22 height 14
click at [755, 311] on input "0.00" at bounding box center [754, 310] width 18 height 14
type input "0"
type input "$17.95"
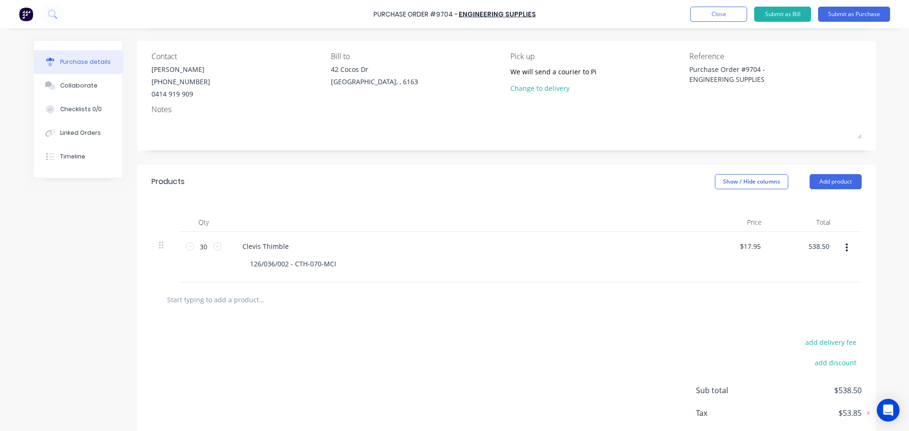
scroll to position [20, 0]
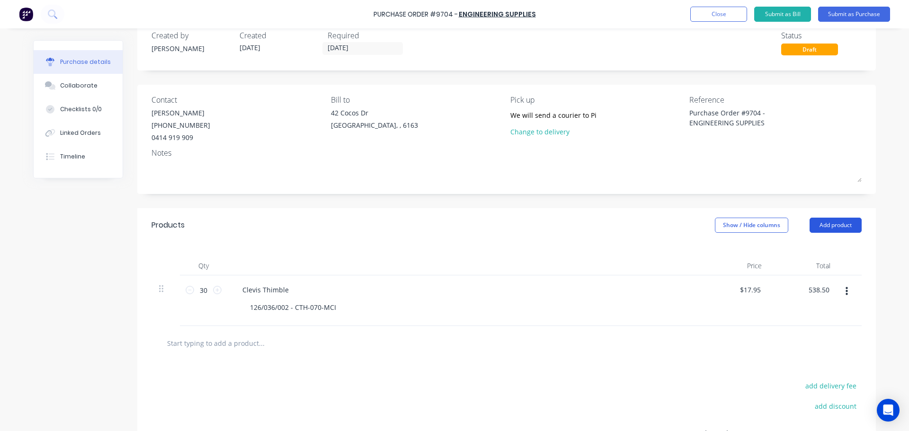
type input "$538.50"
click at [834, 225] on button "Add product" at bounding box center [836, 225] width 52 height 15
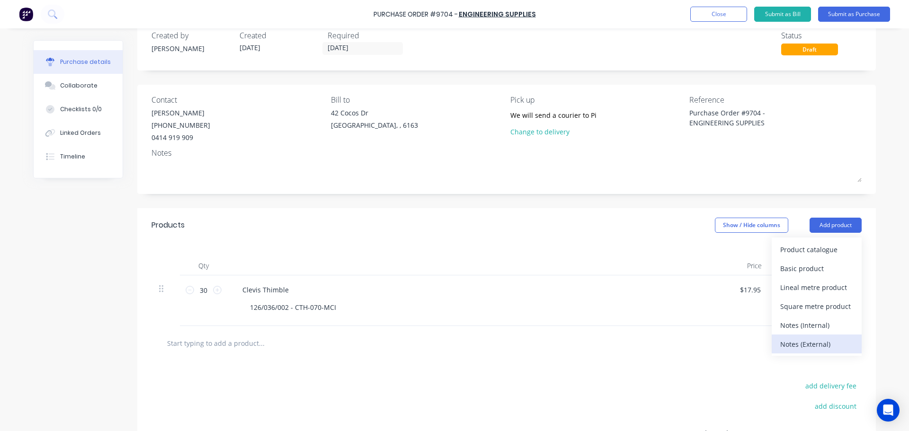
click at [796, 345] on div "Notes (External)" at bounding box center [816, 345] width 73 height 14
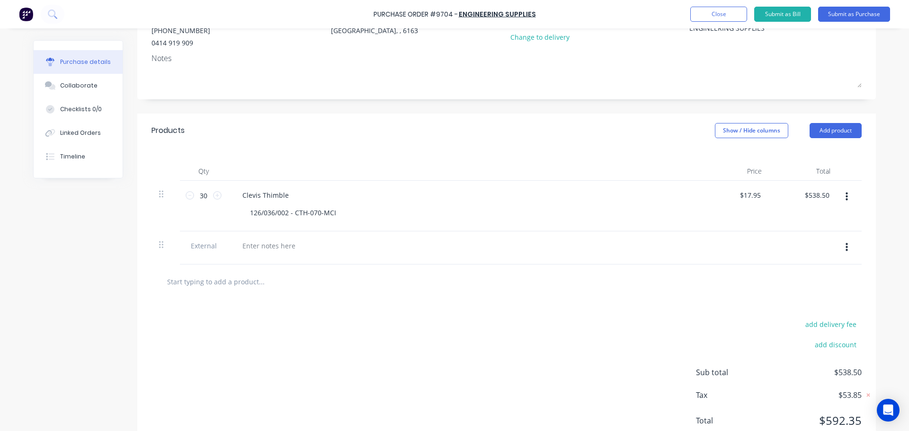
scroll to position [115, 0]
click at [262, 246] on div at bounding box center [269, 246] width 68 height 14
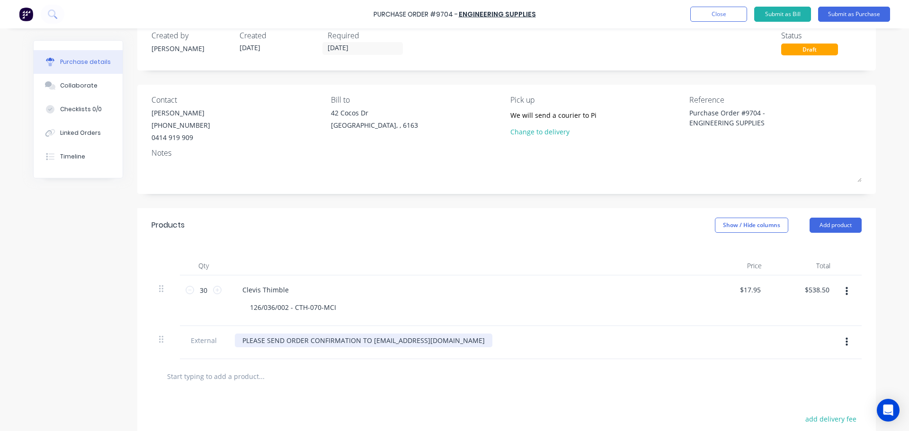
scroll to position [0, 0]
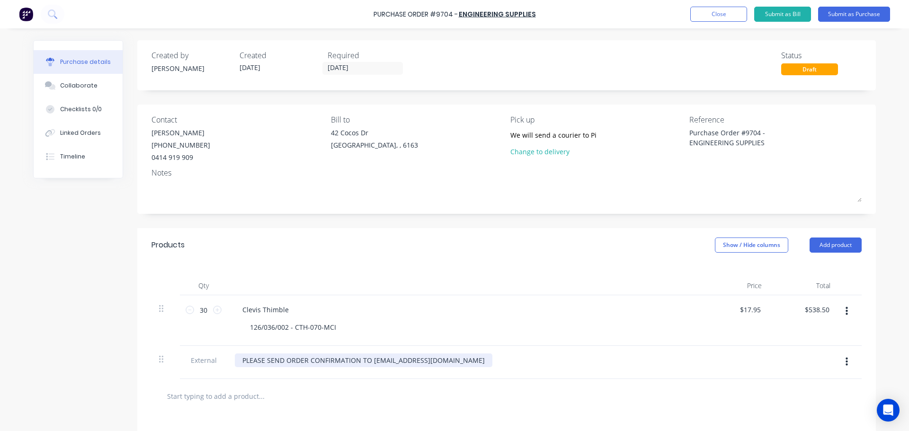
click at [235, 360] on div "PLEASE SEND ORDER CONFIRMATION TO purchsing@falconeng95.com.au" at bounding box center [364, 361] width 258 height 14
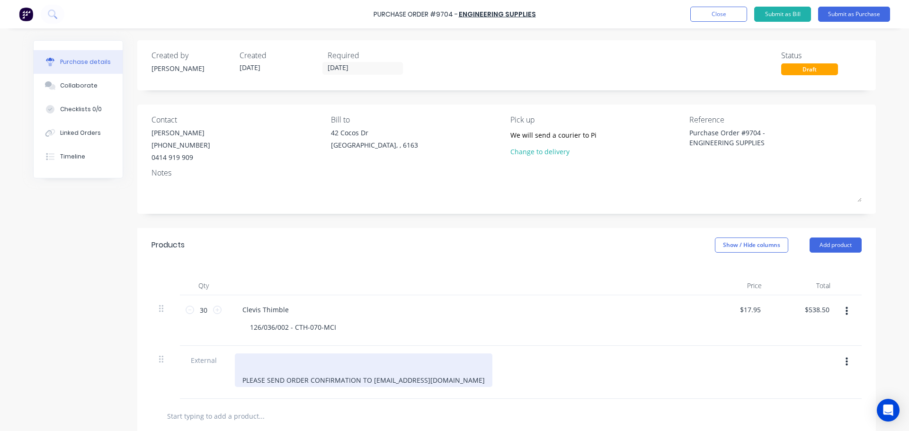
click at [238, 366] on div "PLEASE SEND ORDER CONFIRMATION TO purchsing@falconeng95.com.au" at bounding box center [364, 371] width 258 height 34
click at [240, 359] on div "PLEASE SEND ORDER CONFIRMATION TO purchsing@falconeng95.com.au" at bounding box center [364, 371] width 258 height 34
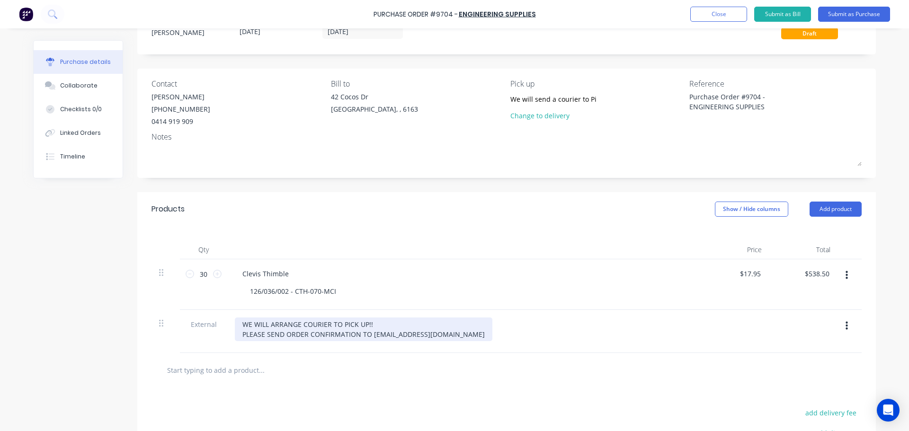
scroll to position [95, 0]
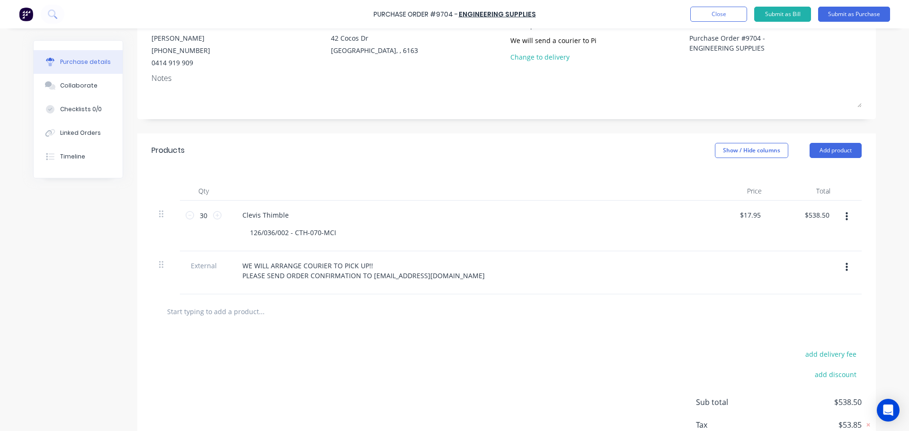
click at [541, 283] on div "WE WILL ARRANGE COURIER TO PICK UP!! PLEASE SEND ORDER CONFIRMATION TO purchsin…" at bounding box center [464, 271] width 458 height 24
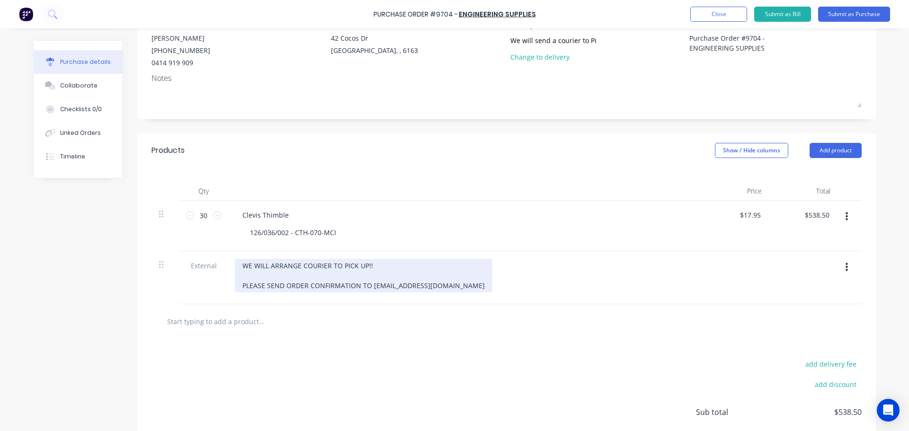
click at [382, 268] on div "WE WILL ARRANGE COURIER TO PICK UP!! PLEASE SEND ORDER CONFIRMATION TO [EMAIL_A…" at bounding box center [364, 276] width 258 height 34
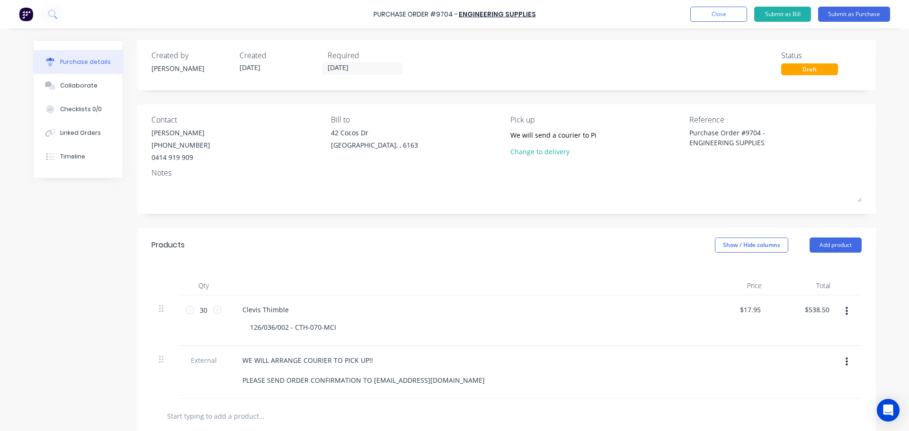
scroll to position [0, 0]
click at [840, 13] on button "Submit as Purchase" at bounding box center [854, 14] width 72 height 15
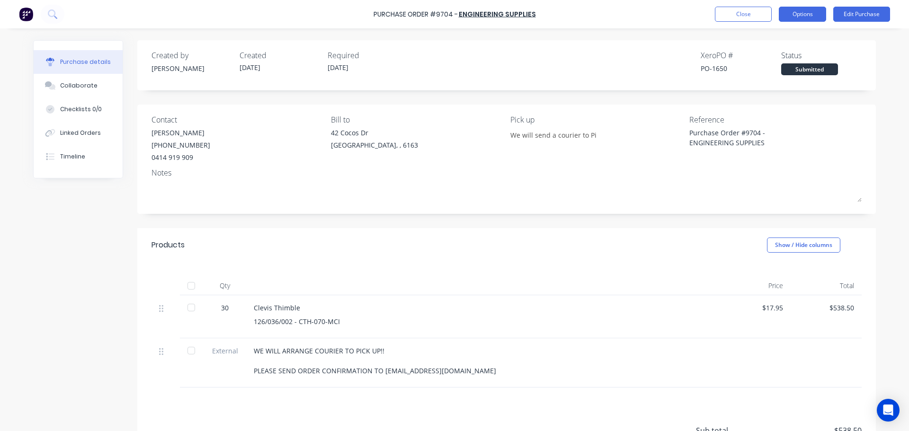
click at [809, 19] on button "Options" at bounding box center [802, 14] width 47 height 15
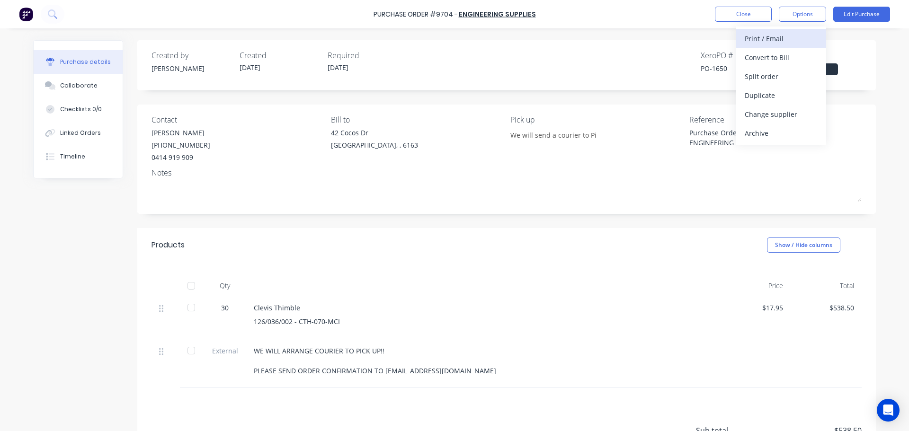
click at [743, 39] on button "Print / Email" at bounding box center [781, 38] width 90 height 19
click at [762, 63] on div "With pricing" at bounding box center [781, 58] width 73 height 14
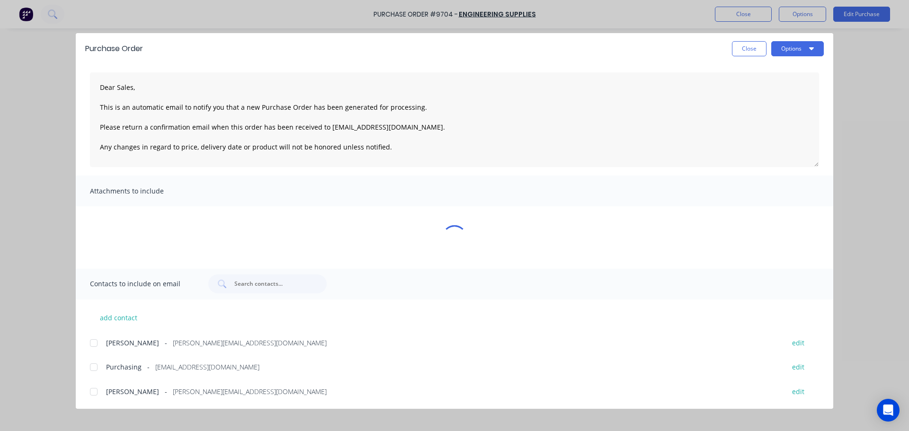
scroll to position [6, 0]
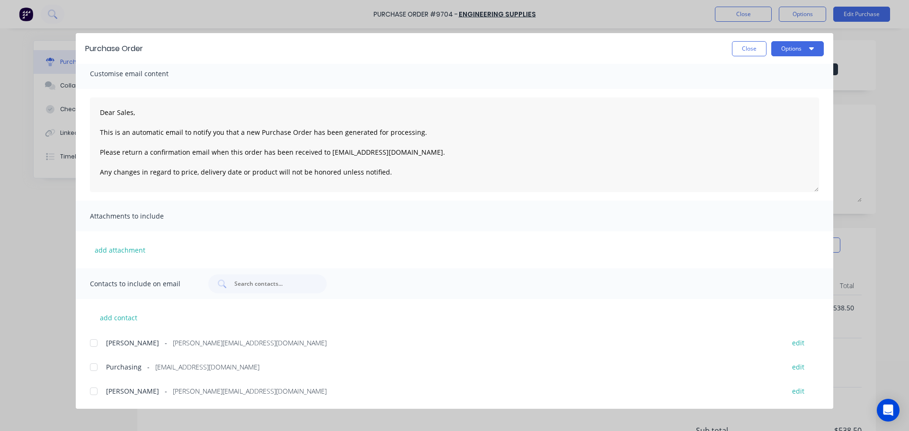
click at [97, 343] on div at bounding box center [93, 343] width 19 height 19
click at [98, 365] on div at bounding box center [93, 367] width 19 height 19
click at [98, 392] on div at bounding box center [93, 391] width 19 height 19
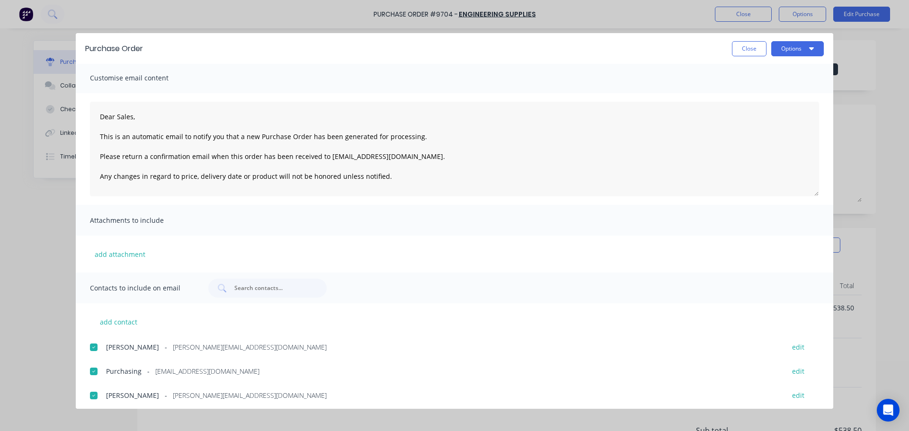
scroll to position [0, 0]
click at [799, 49] on button "Options" at bounding box center [797, 48] width 53 height 15
click at [762, 113] on div "Email" at bounding box center [779, 111] width 73 height 14
click at [75, 416] on span "×" at bounding box center [78, 412] width 6 height 13
click at [744, 52] on button "Close" at bounding box center [749, 48] width 35 height 15
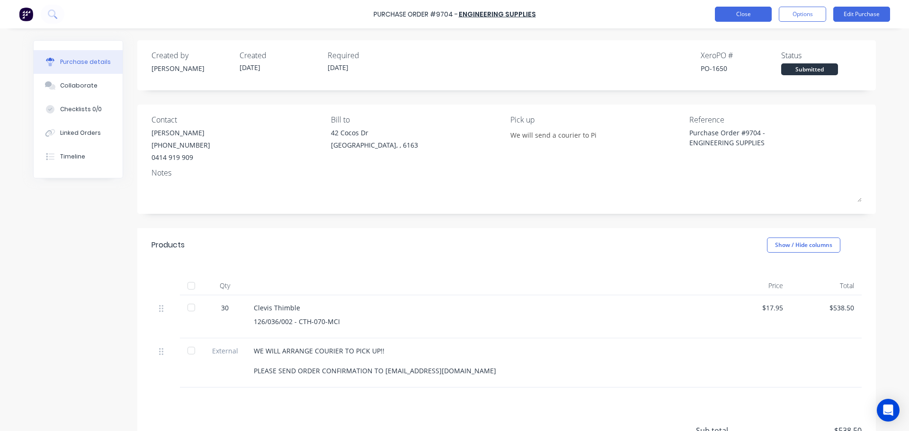
click at [735, 12] on button "Close" at bounding box center [743, 14] width 57 height 15
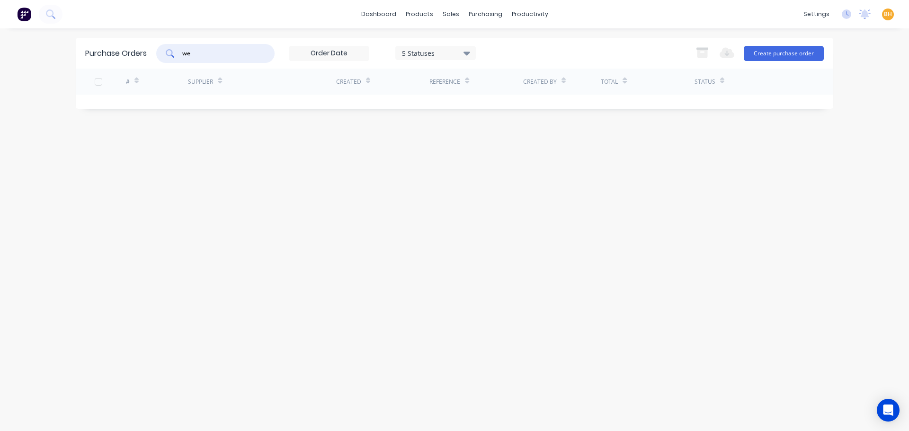
type input "w"
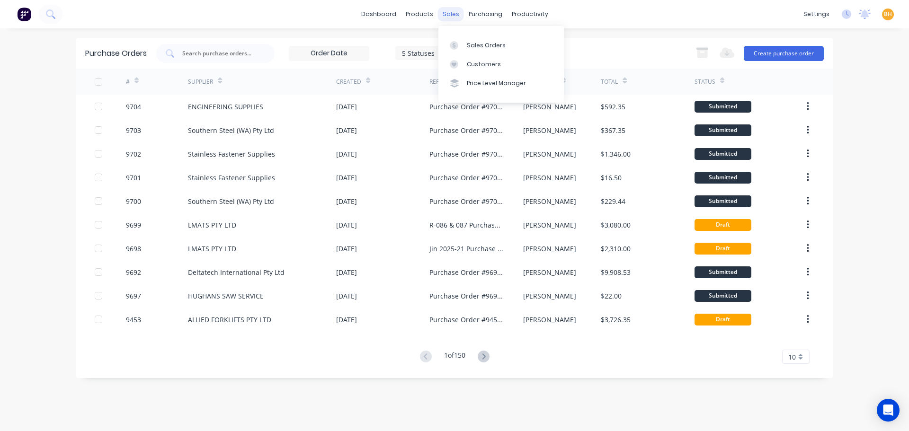
click at [452, 18] on div "sales" at bounding box center [451, 14] width 26 height 14
click at [484, 15] on div "purchasing" at bounding box center [485, 14] width 43 height 14
click at [639, 389] on div "Purchase Orders 5 Statuses 5 Statuses Export to Excel (XLSX) Create purchase or…" at bounding box center [455, 230] width 758 height 384
click at [187, 51] on input "text" at bounding box center [220, 53] width 79 height 9
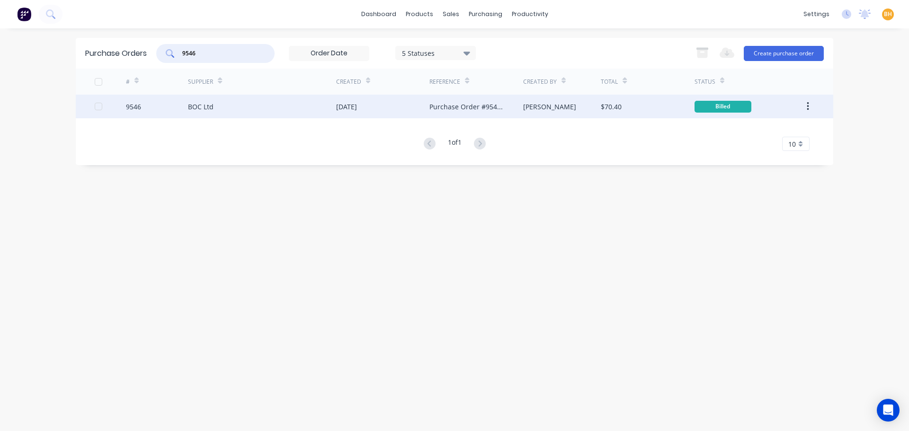
type input "9546"
click at [211, 104] on div "BOC Ltd" at bounding box center [201, 107] width 26 height 10
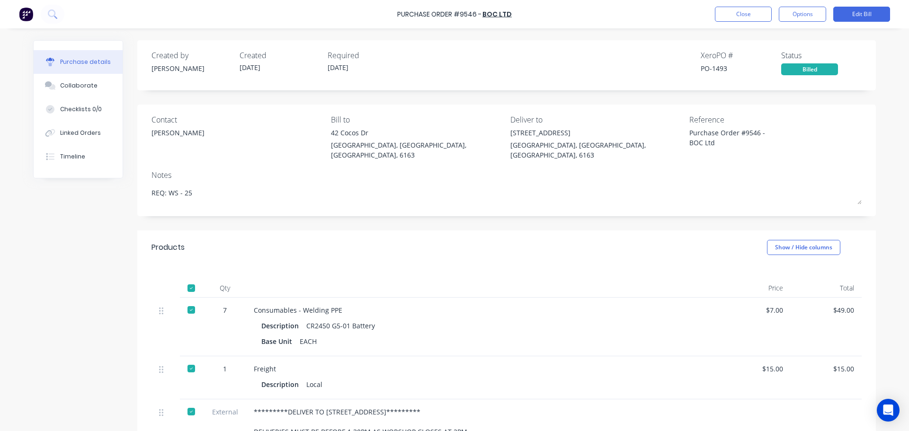
type textarea "x"
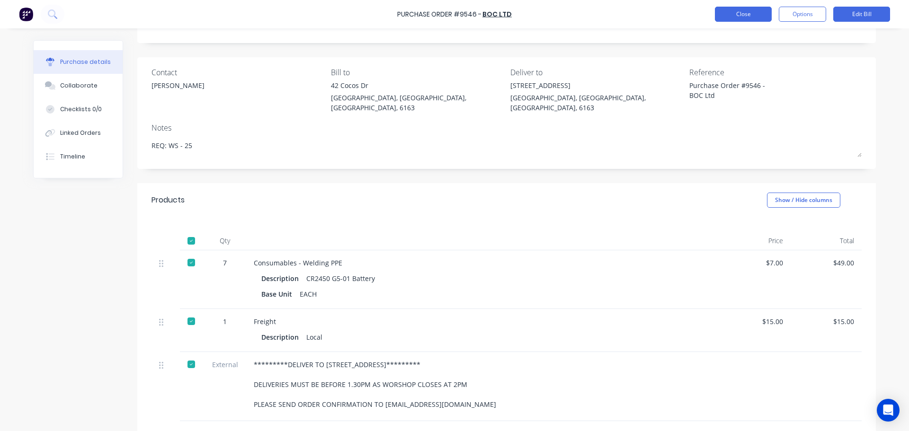
click at [752, 17] on button "Close" at bounding box center [743, 14] width 57 height 15
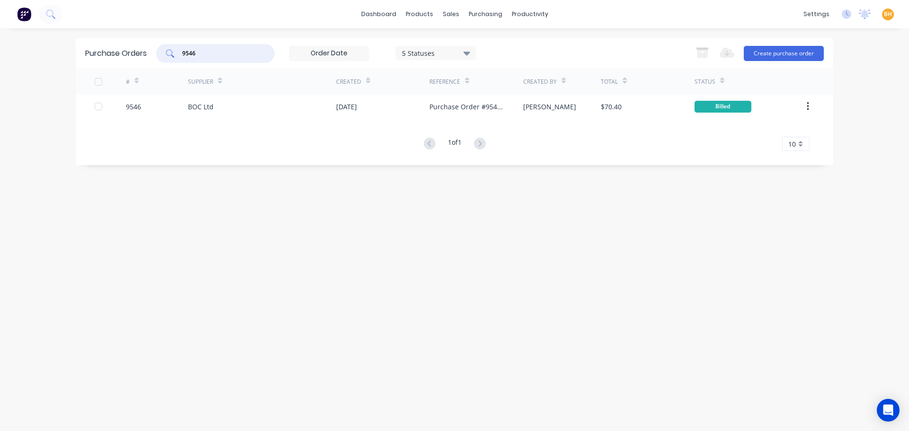
click at [205, 50] on input "9546" at bounding box center [220, 53] width 79 height 9
type input "9"
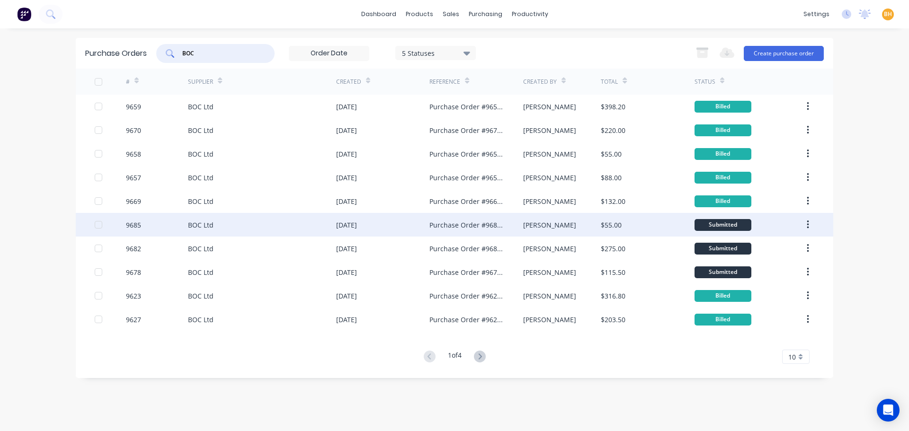
type input "BOC"
click at [218, 230] on div "BOC Ltd" at bounding box center [262, 225] width 148 height 24
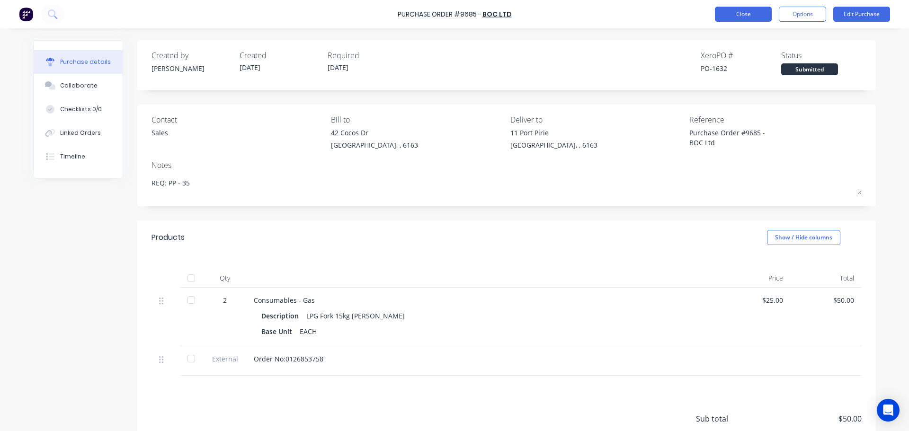
click at [747, 12] on button "Close" at bounding box center [743, 14] width 57 height 15
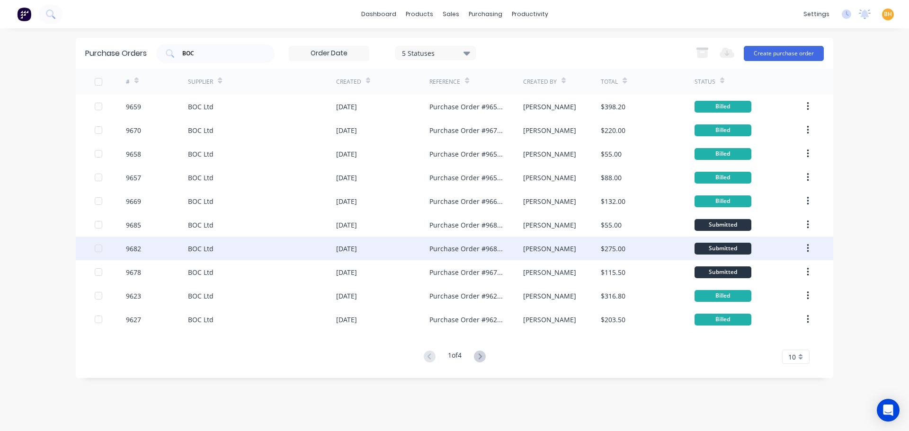
click at [200, 254] on div "BOC Ltd" at bounding box center [262, 249] width 148 height 24
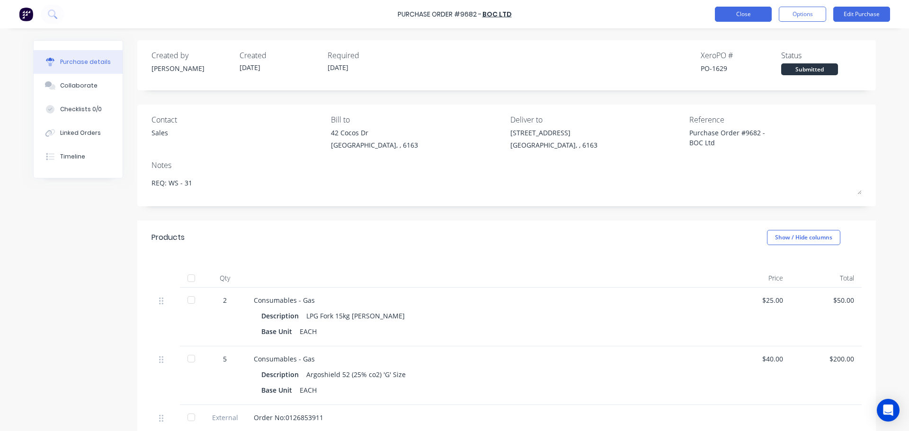
click at [727, 11] on button "Close" at bounding box center [743, 14] width 57 height 15
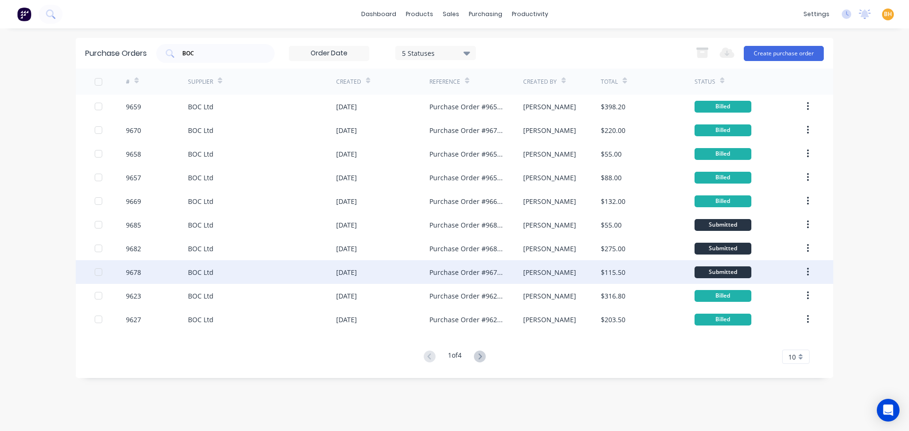
click at [193, 268] on div "BOC Ltd" at bounding box center [201, 273] width 26 height 10
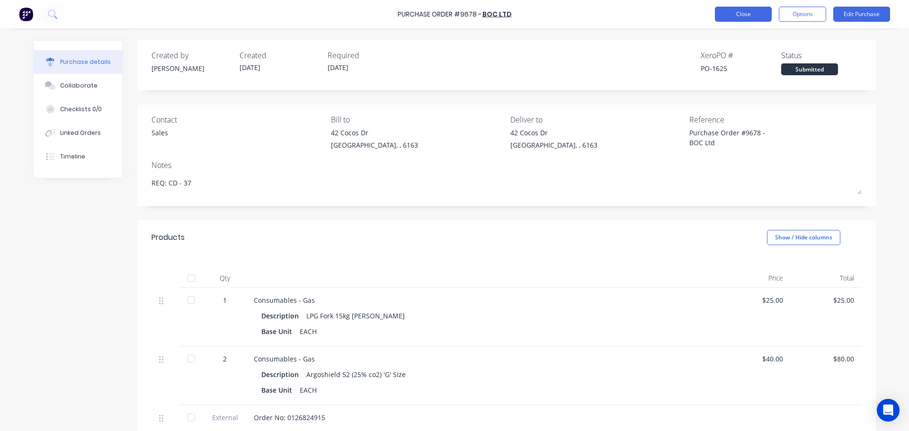
click at [752, 8] on button "Close" at bounding box center [743, 14] width 57 height 15
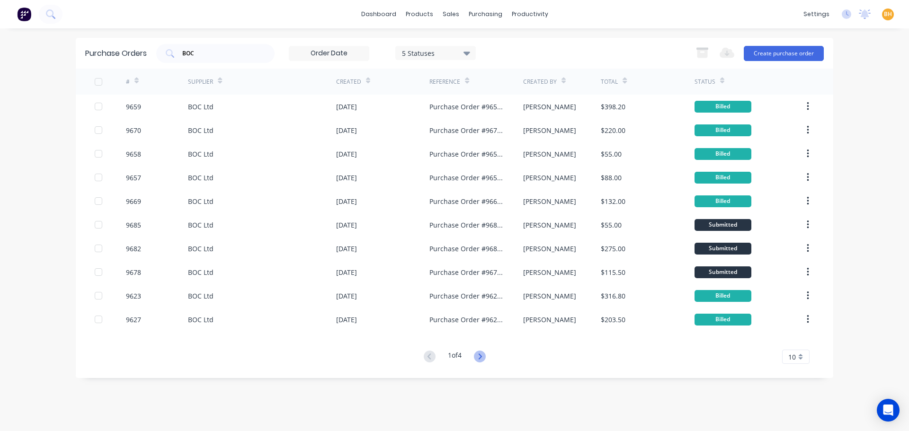
click at [484, 356] on icon at bounding box center [480, 357] width 12 height 12
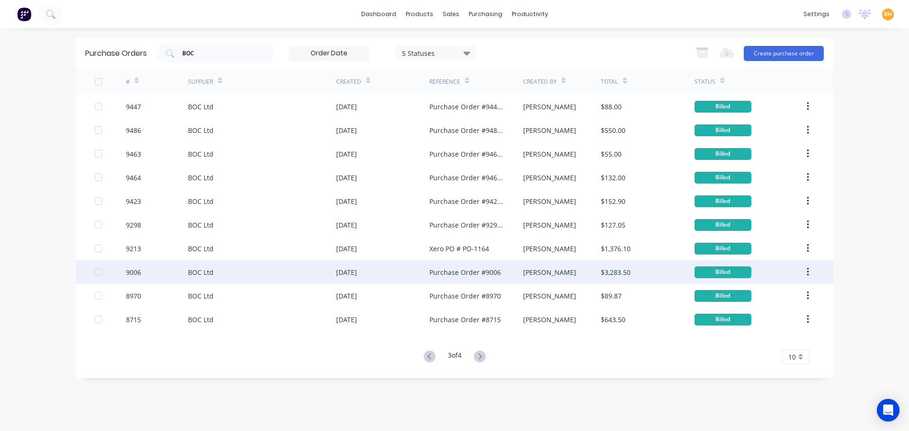
click at [478, 273] on div "Purchase Order #9006" at bounding box center [466, 273] width 72 height 10
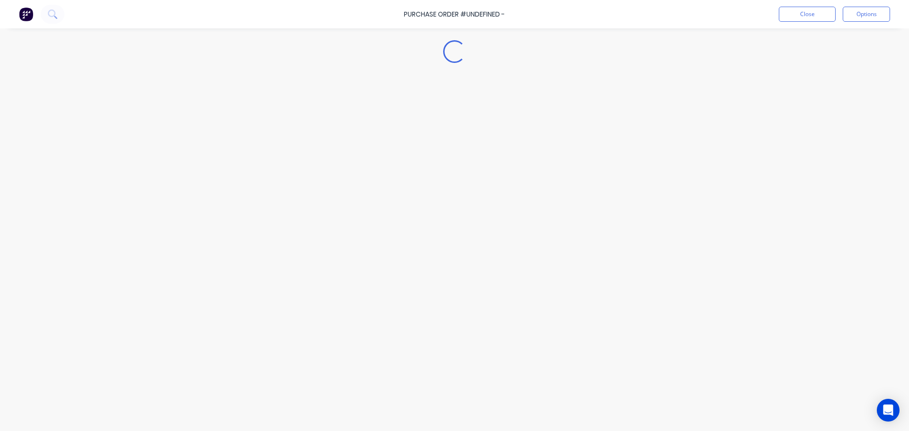
type textarea "x"
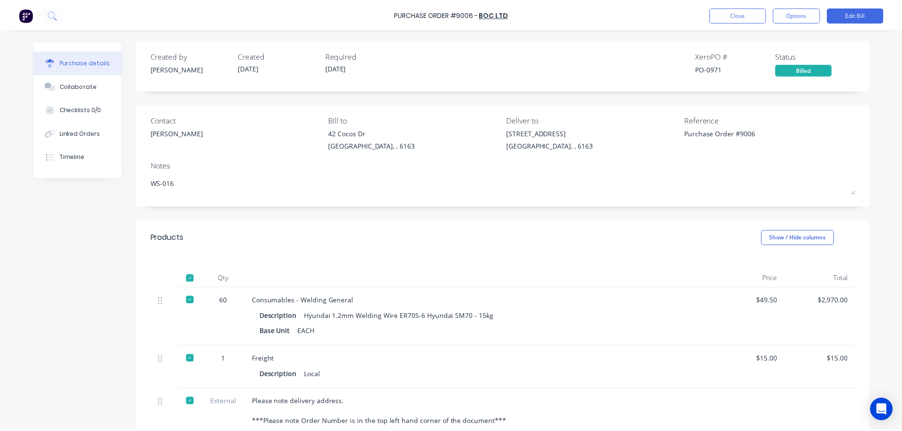
scroll to position [47, 0]
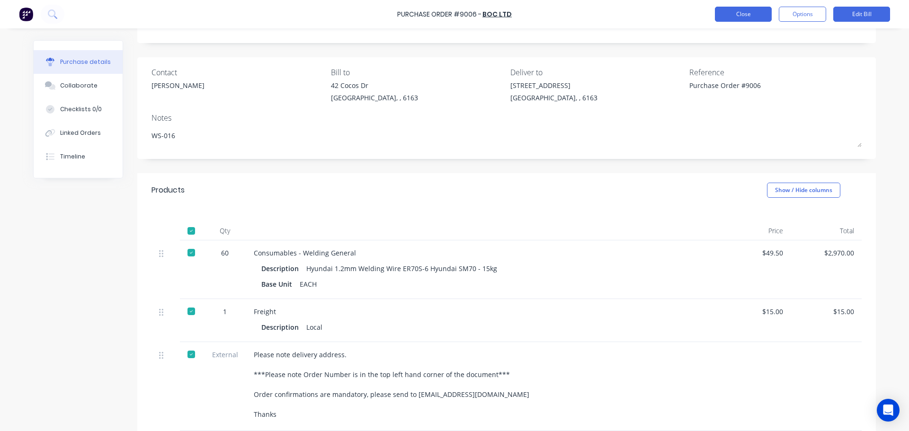
click at [745, 20] on button "Close" at bounding box center [743, 14] width 57 height 15
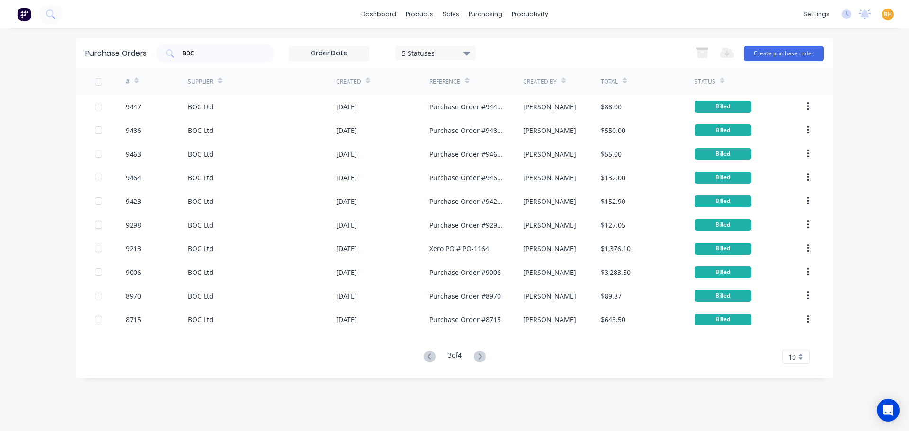
click at [432, 356] on icon at bounding box center [430, 357] width 12 height 12
click at [440, 358] on div "2 of 4" at bounding box center [455, 357] width 68 height 14
click at [431, 357] on icon at bounding box center [430, 357] width 12 height 12
click at [480, 358] on icon at bounding box center [480, 357] width 12 height 12
click at [483, 352] on icon at bounding box center [480, 357] width 12 height 12
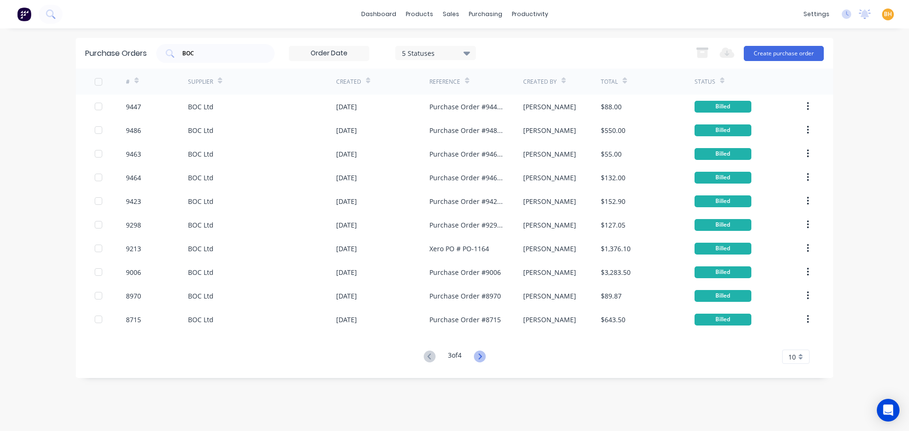
click at [480, 354] on icon at bounding box center [480, 357] width 12 height 12
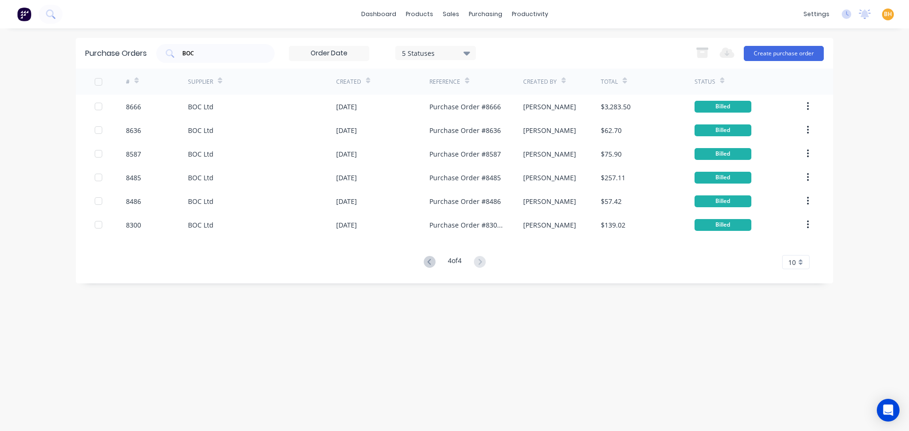
click at [428, 260] on icon at bounding box center [428, 262] width 3 height 6
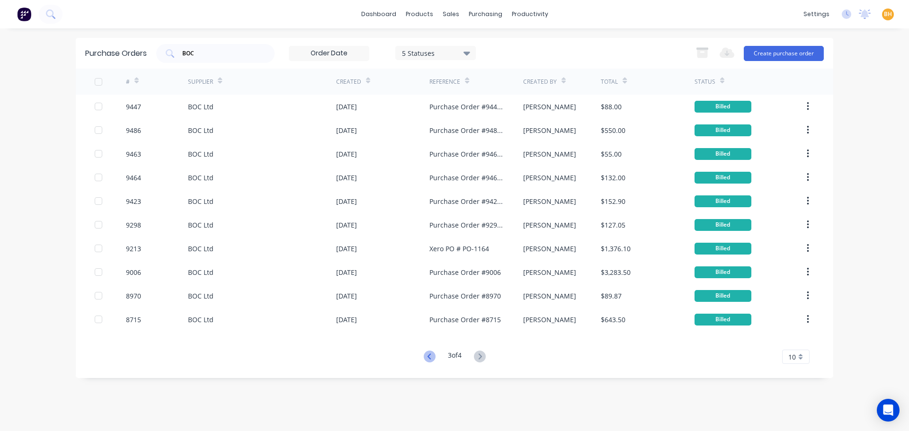
click at [429, 351] on icon at bounding box center [430, 357] width 12 height 12
click at [427, 357] on icon at bounding box center [428, 357] width 3 height 6
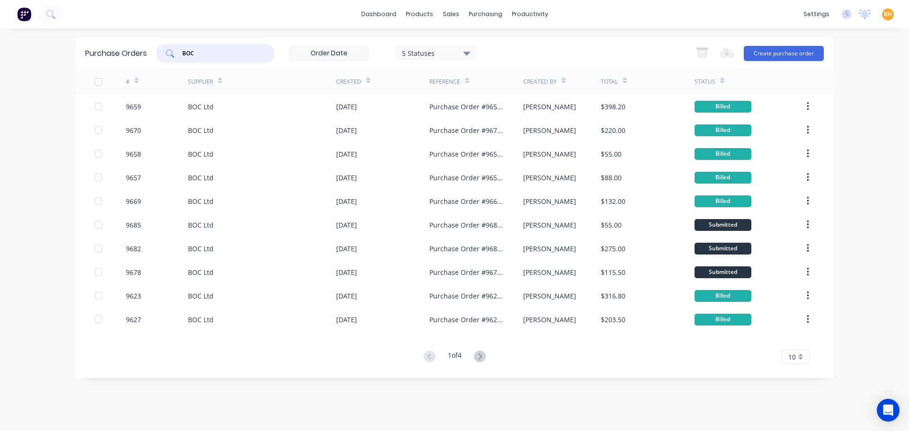
click at [221, 49] on input "BOC" at bounding box center [220, 53] width 79 height 9
type input "B"
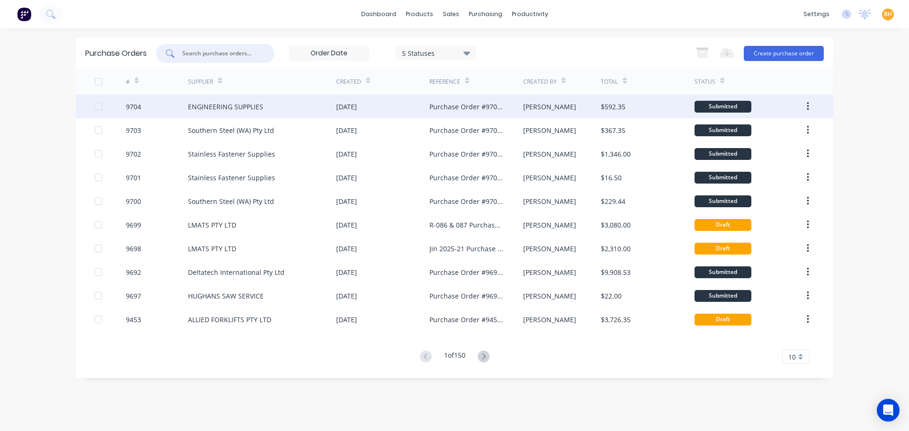
click at [228, 104] on div "ENGINEERING SUPPLIES" at bounding box center [225, 107] width 75 height 10
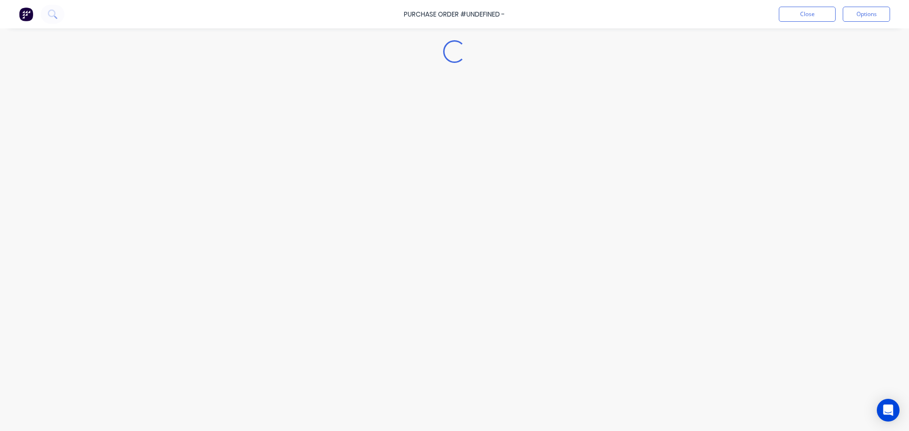
type textarea "x"
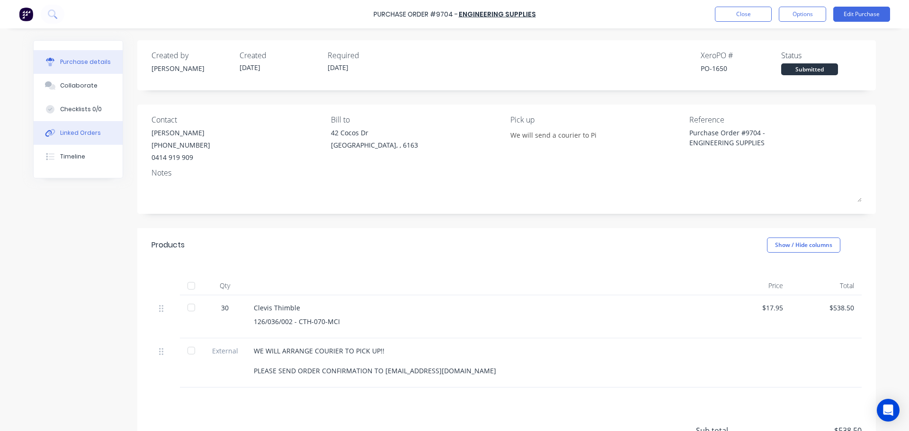
click at [72, 135] on div "Linked Orders" at bounding box center [80, 133] width 41 height 9
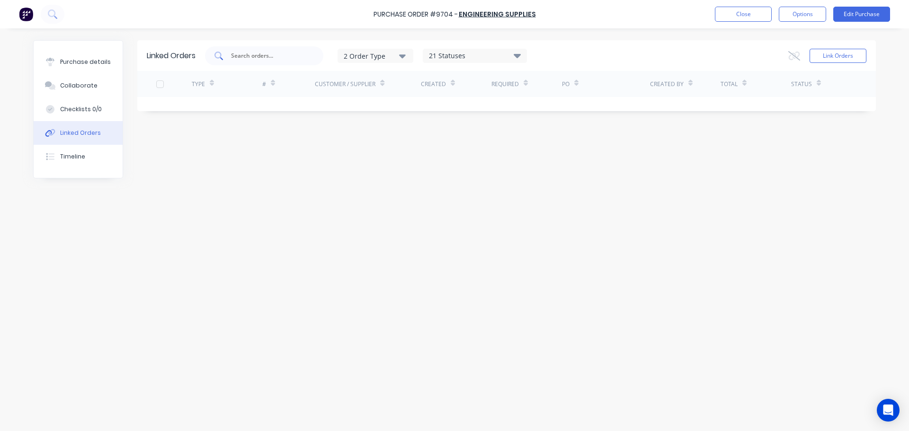
click at [260, 56] on input "text" at bounding box center [269, 55] width 79 height 9
type input "6324"
click at [844, 55] on button "Link Orders" at bounding box center [838, 56] width 57 height 14
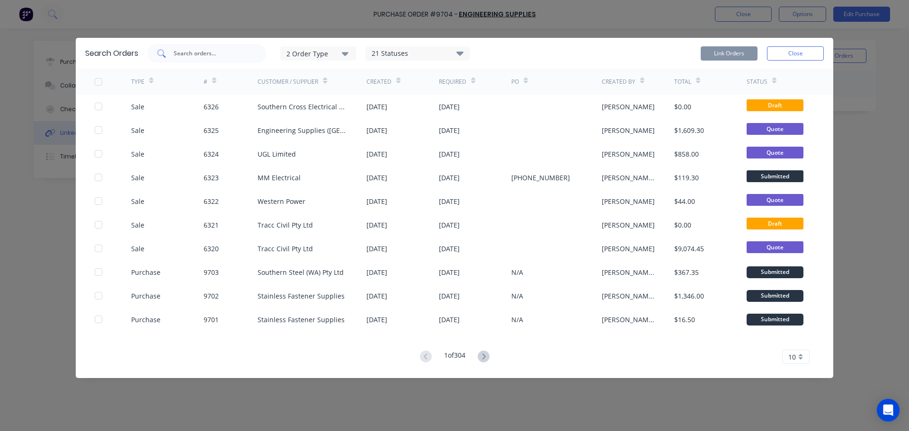
click at [202, 54] on input "text" at bounding box center [212, 53] width 79 height 9
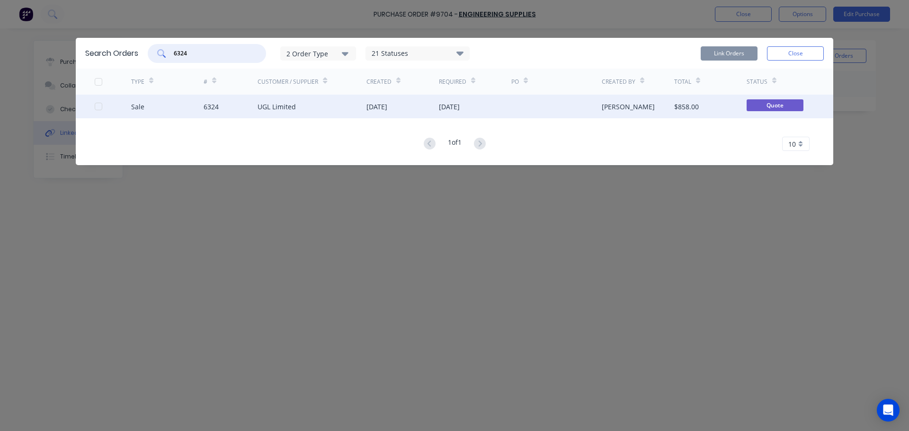
click at [97, 107] on div at bounding box center [98, 106] width 19 height 19
type input "6324"
click at [724, 50] on button "Link Orders" at bounding box center [729, 53] width 57 height 14
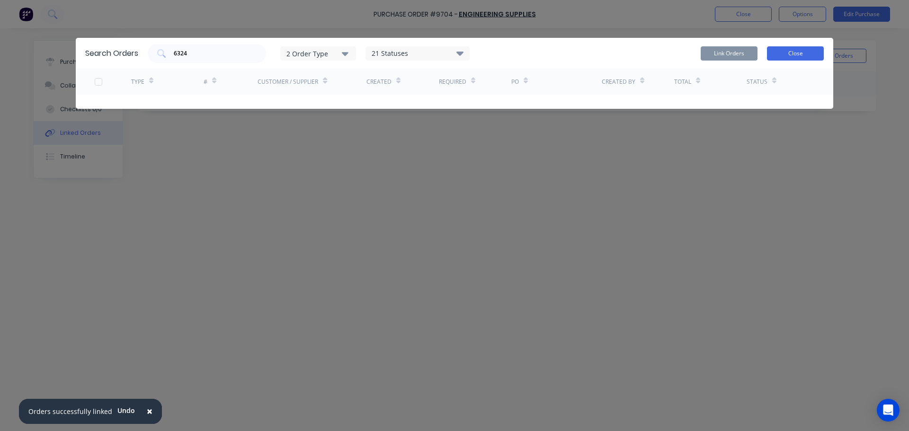
click at [788, 53] on button "Close" at bounding box center [795, 53] width 57 height 14
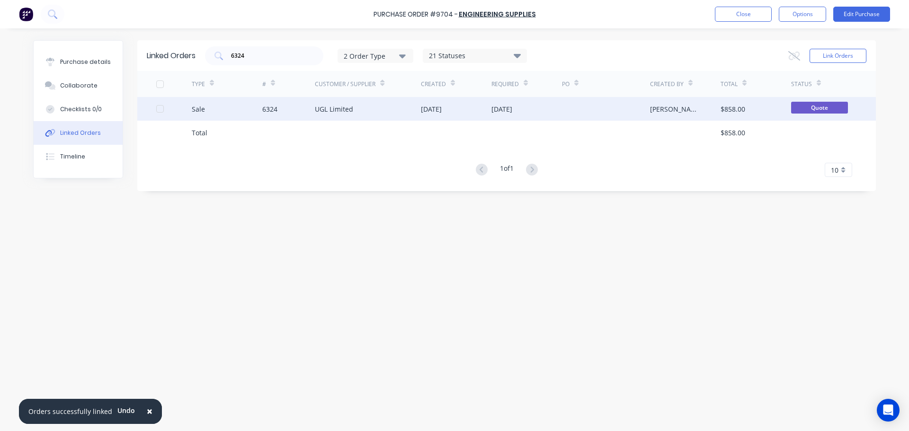
click at [352, 100] on div "UGL Limited" at bounding box center [368, 109] width 106 height 24
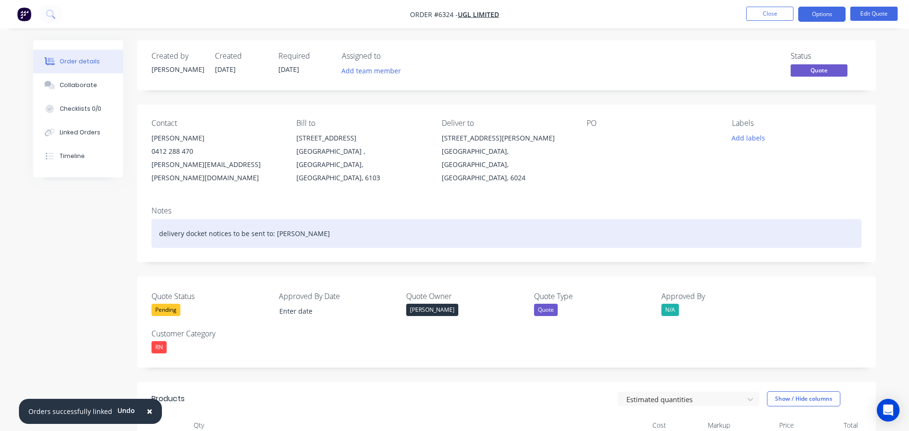
type input "[DATE]"
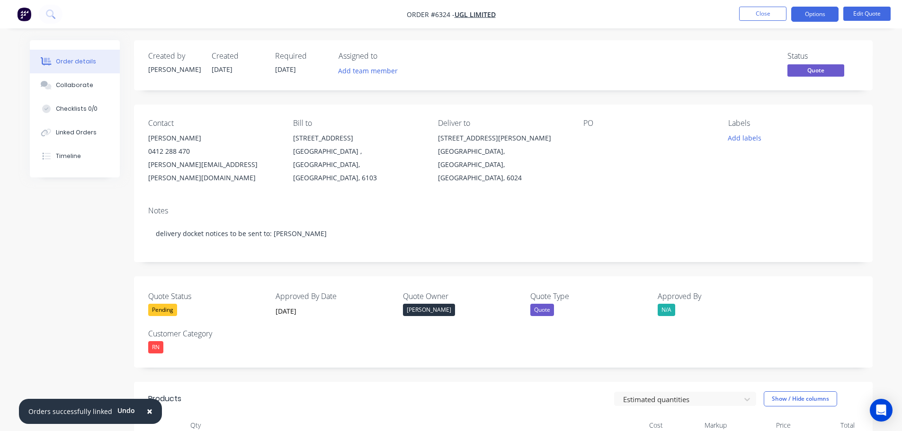
click at [681, 77] on div "Status Quote" at bounding box center [645, 65] width 425 height 27
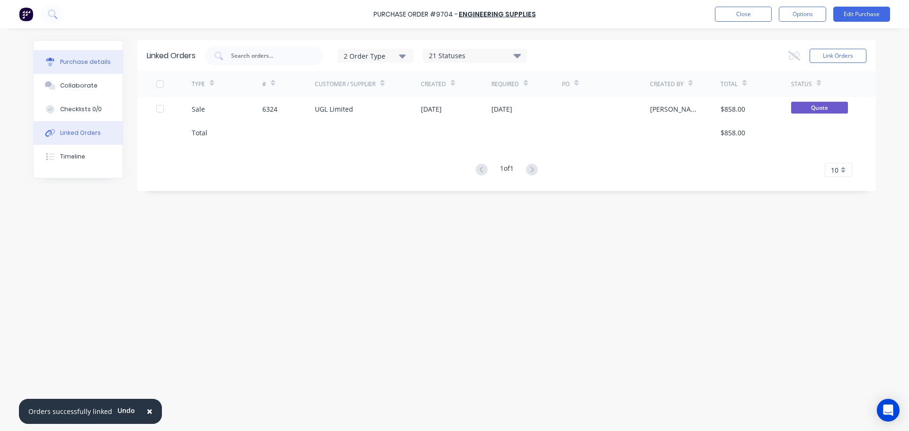
click at [60, 57] on button "Purchase details" at bounding box center [78, 62] width 89 height 24
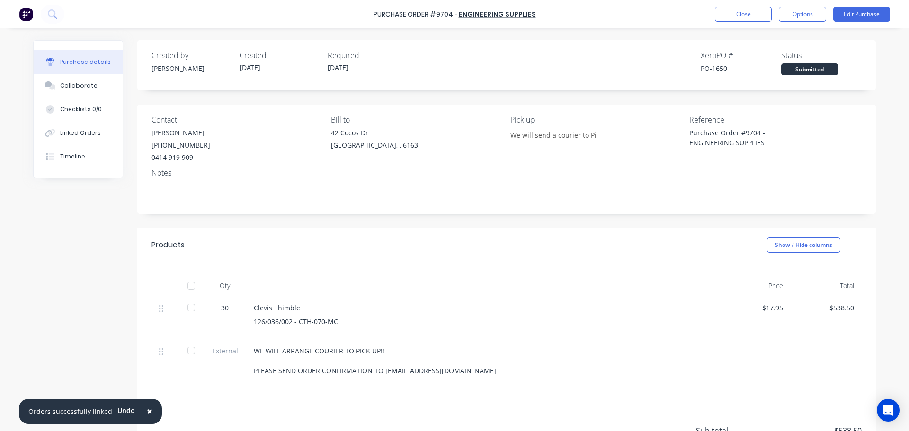
click at [147, 410] on span "×" at bounding box center [150, 411] width 6 height 13
type textarea "x"
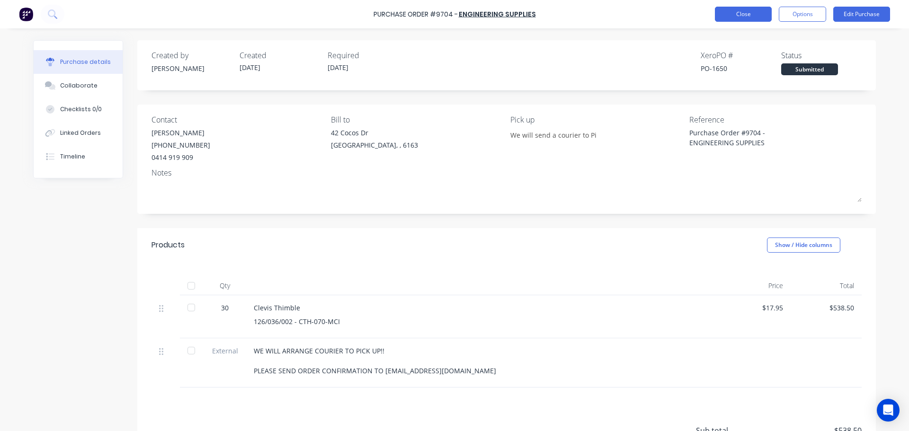
click at [749, 15] on button "Close" at bounding box center [743, 14] width 57 height 15
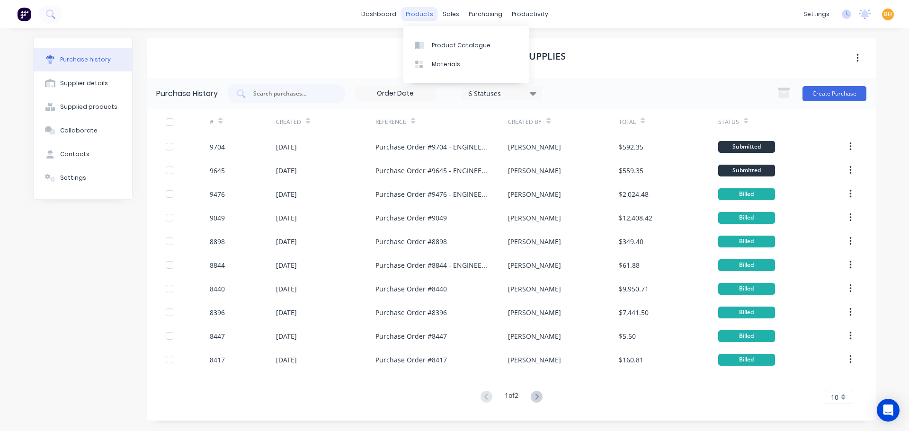
click at [419, 17] on div "products" at bounding box center [419, 14] width 37 height 14
drag, startPoint x: 447, startPoint y: 14, endPoint x: 448, endPoint y: 27, distance: 13.4
click at [447, 14] on div "sales" at bounding box center [451, 14] width 26 height 14
drag, startPoint x: 492, startPoint y: 48, endPoint x: 488, endPoint y: 50, distance: 4.9
click at [492, 48] on div "Sales Orders" at bounding box center [486, 45] width 39 height 9
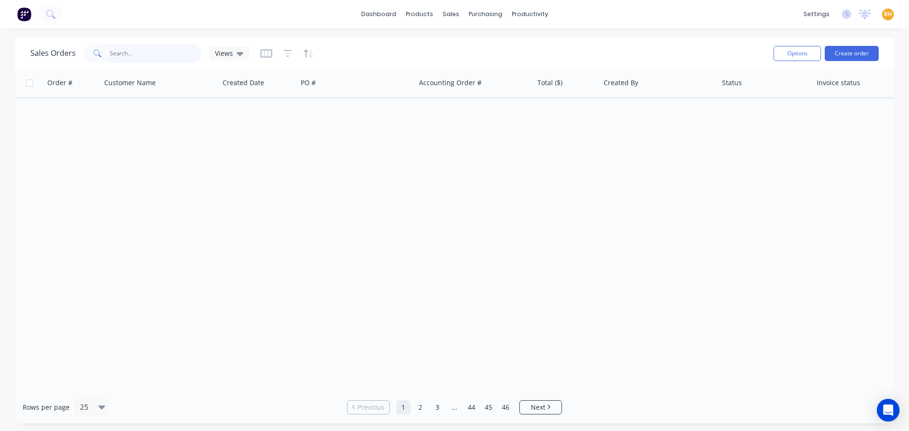
click at [139, 58] on input "text" at bounding box center [156, 53] width 92 height 19
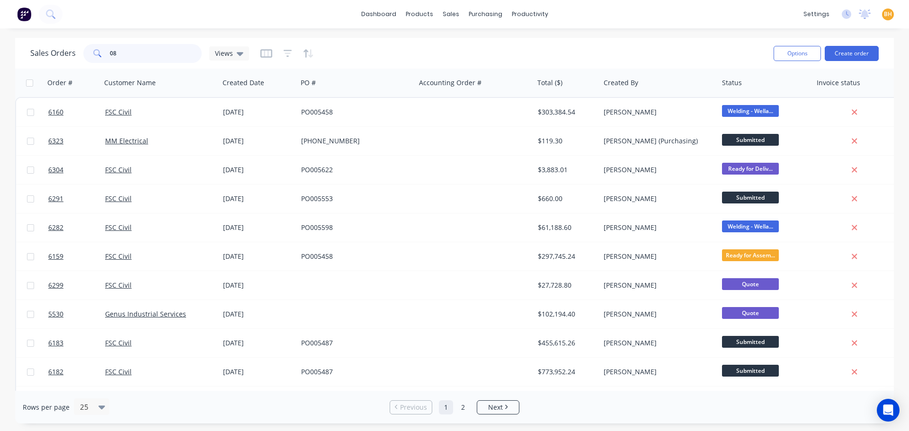
type input "0"
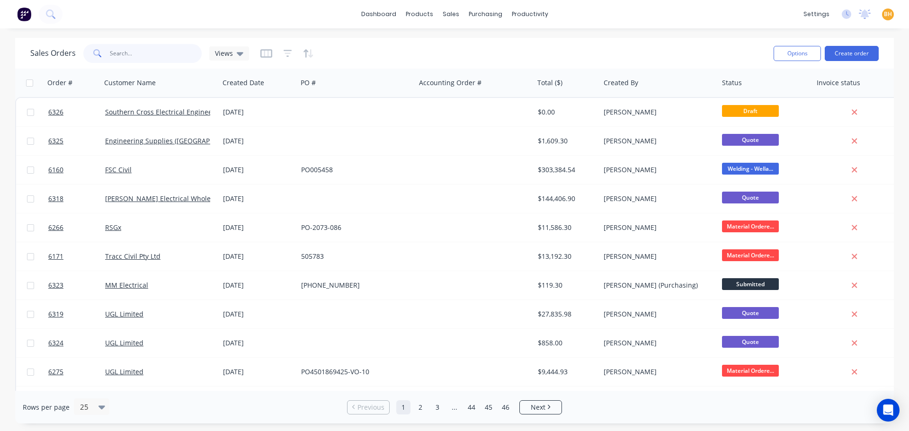
click at [110, 51] on input "text" at bounding box center [156, 53] width 92 height 19
click at [170, 46] on input "text" at bounding box center [156, 53] width 92 height 19
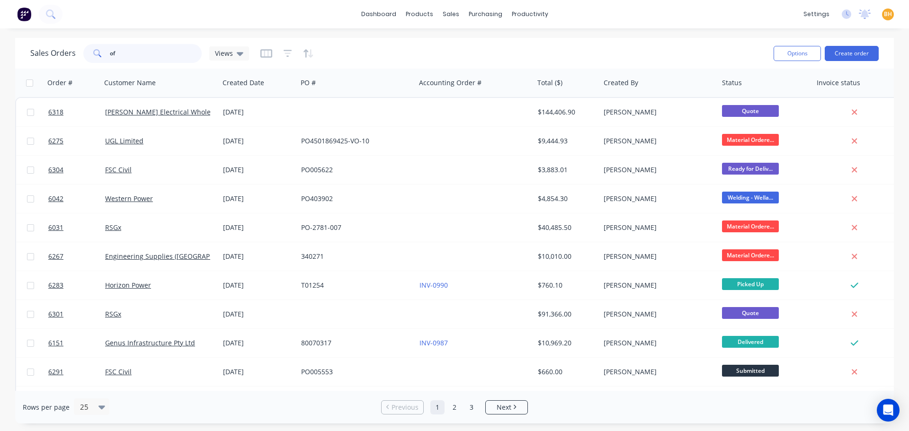
click at [132, 53] on input "of" at bounding box center [156, 53] width 92 height 19
click at [441, 16] on div "sales" at bounding box center [451, 14] width 26 height 14
click at [480, 45] on div "Sales Orders" at bounding box center [486, 45] width 39 height 9
click at [142, 53] on input "of" at bounding box center [156, 53] width 92 height 19
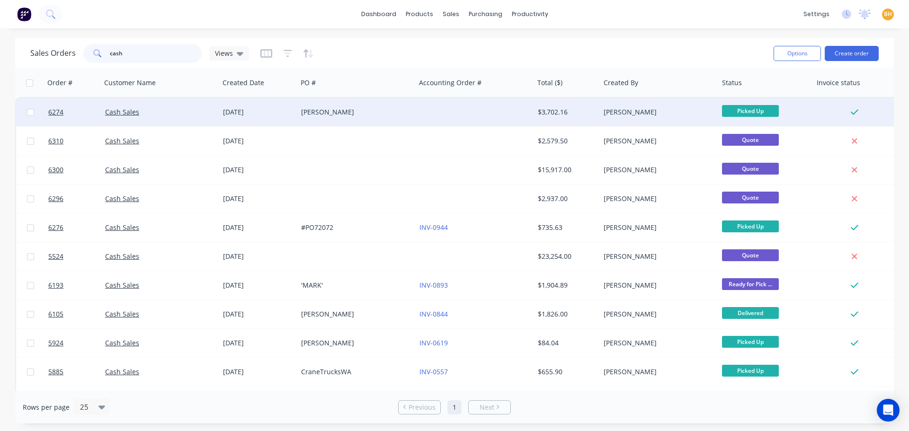
type input "cash"
click at [328, 117] on div "[PERSON_NAME]" at bounding box center [353, 112] width 105 height 9
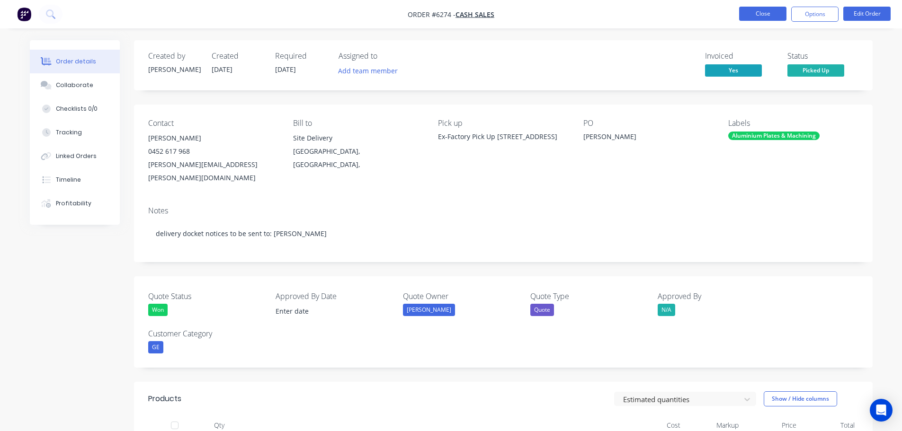
click at [756, 20] on button "Close" at bounding box center [762, 14] width 47 height 14
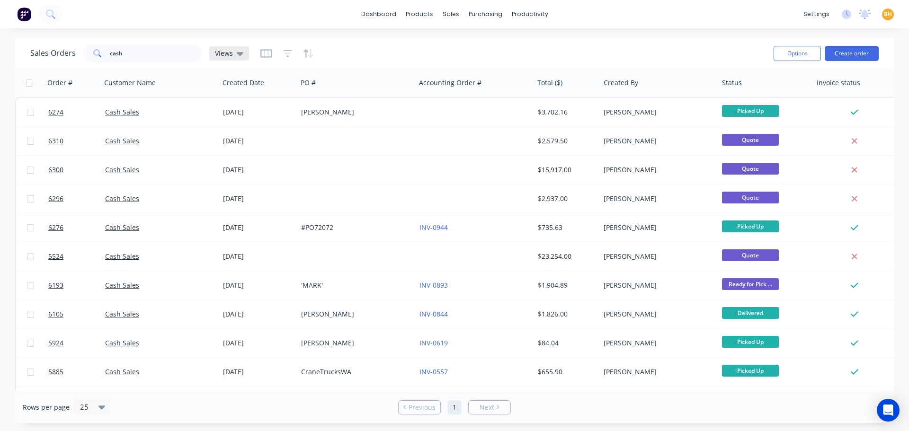
click at [222, 57] on span "Views" at bounding box center [224, 53] width 18 height 10
click at [224, 55] on span "Views" at bounding box center [224, 53] width 18 height 10
click at [172, 55] on input "cash" at bounding box center [156, 53] width 92 height 19
click at [264, 53] on icon "button" at bounding box center [266, 53] width 12 height 9
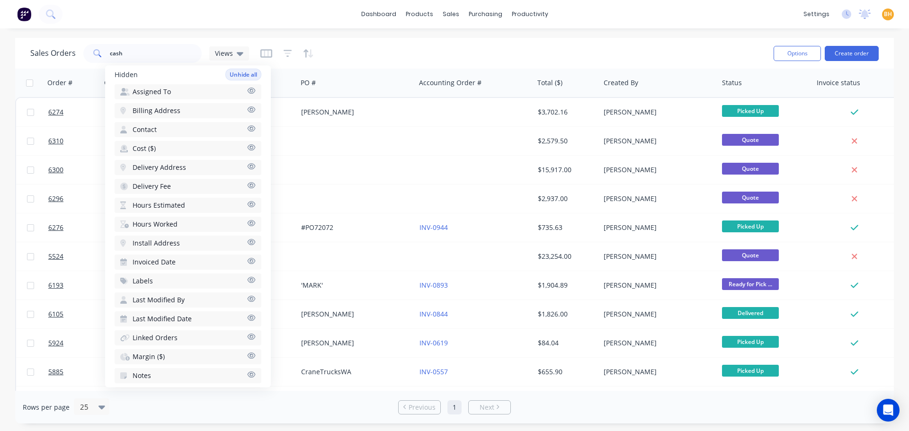
scroll to position [426, 0]
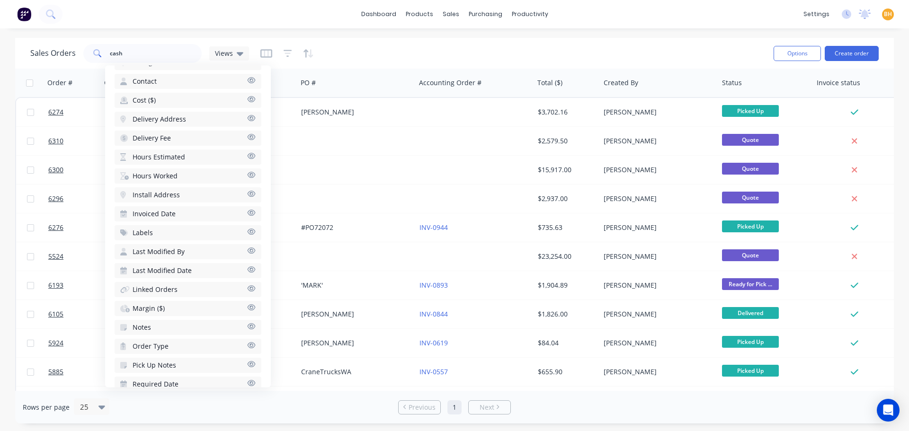
click at [176, 237] on button "Labels" at bounding box center [188, 233] width 147 height 15
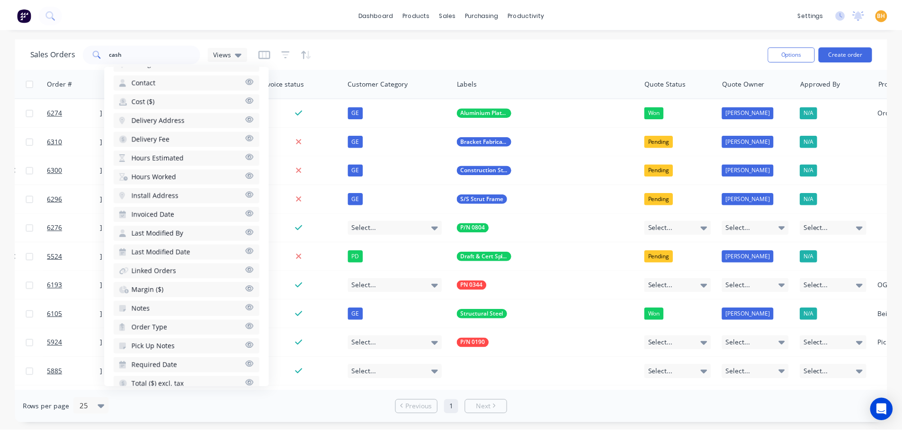
scroll to position [0, 555]
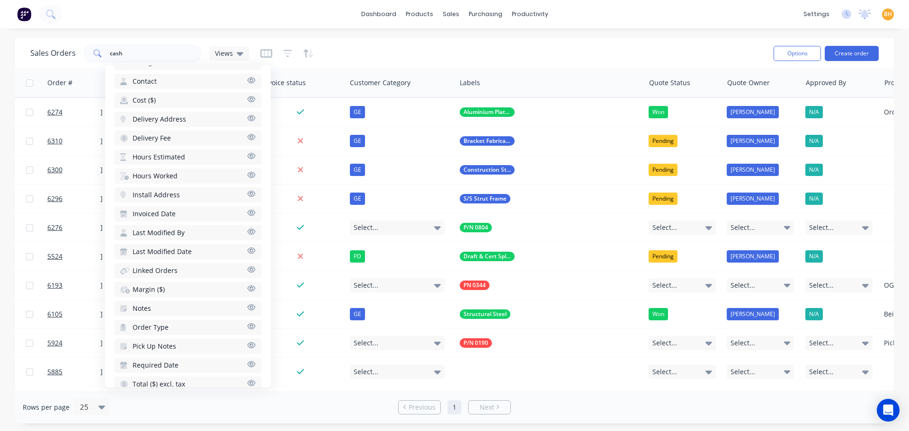
click at [556, 45] on div "Sales Orders cash Views" at bounding box center [398, 53] width 736 height 23
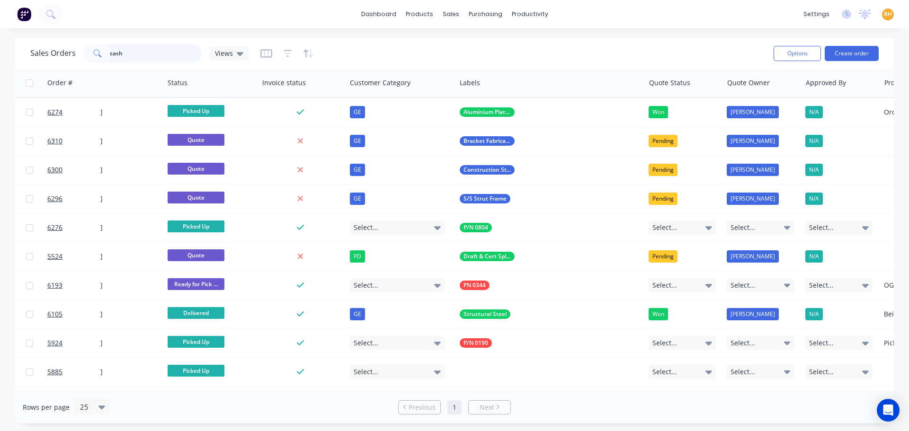
click at [130, 54] on input "cash" at bounding box center [156, 53] width 92 height 19
click at [130, 55] on input "cash" at bounding box center [156, 53] width 92 height 19
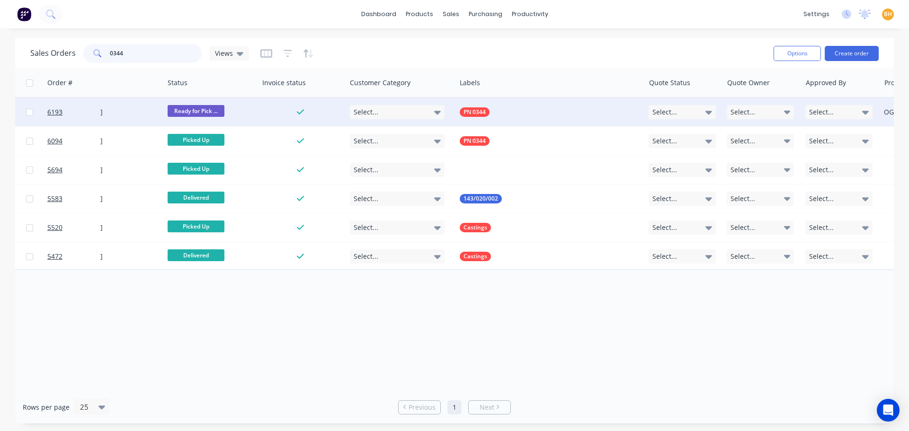
type input "0344"
click at [149, 115] on div "[PERSON_NAME]" at bounding box center [102, 112] width 105 height 9
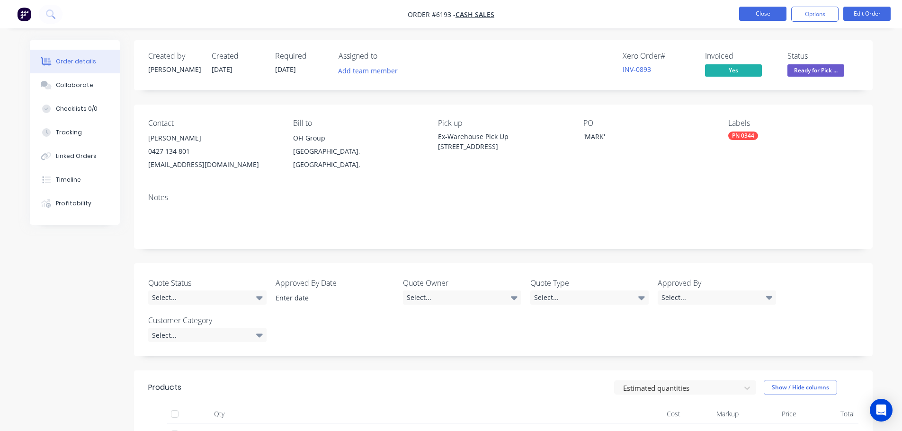
click at [755, 18] on button "Close" at bounding box center [762, 14] width 47 height 14
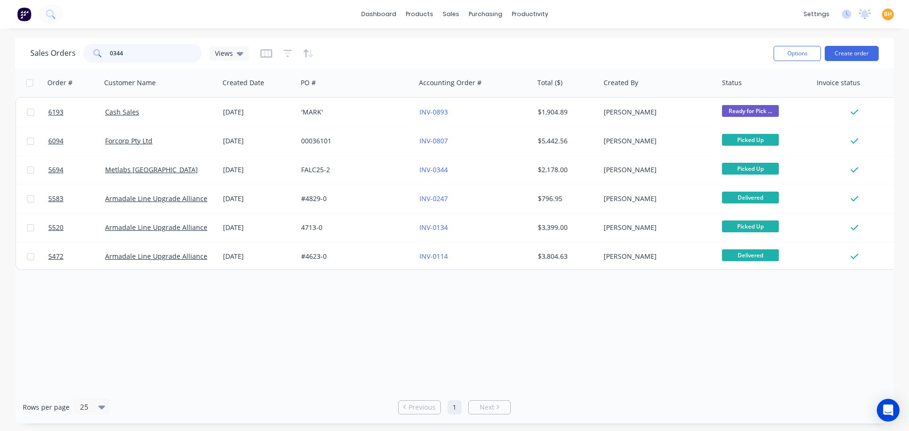
click at [131, 54] on input "0344" at bounding box center [156, 53] width 92 height 19
click at [237, 51] on icon at bounding box center [240, 53] width 7 height 10
click at [360, 58] on div "Sales Orders 0344 Views" at bounding box center [398, 53] width 736 height 23
click at [137, 51] on input "0344" at bounding box center [156, 53] width 92 height 19
type input "0"
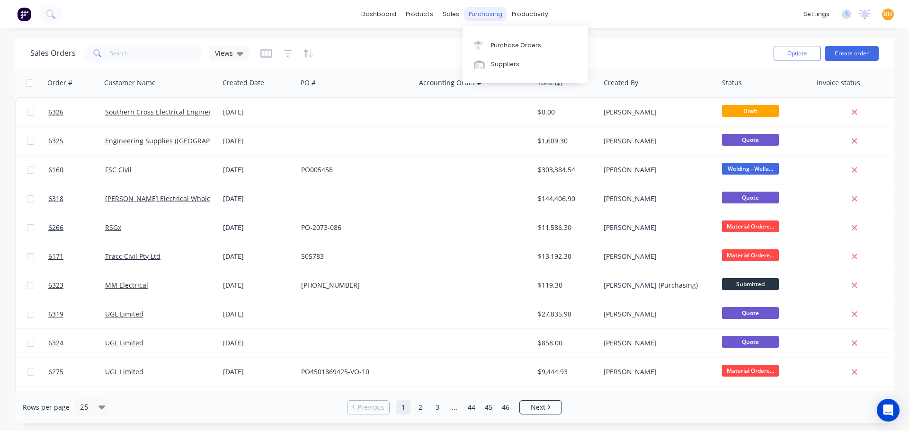
click at [472, 16] on div "purchasing" at bounding box center [485, 14] width 43 height 14
click at [499, 46] on div "Purchase Orders" at bounding box center [516, 45] width 50 height 9
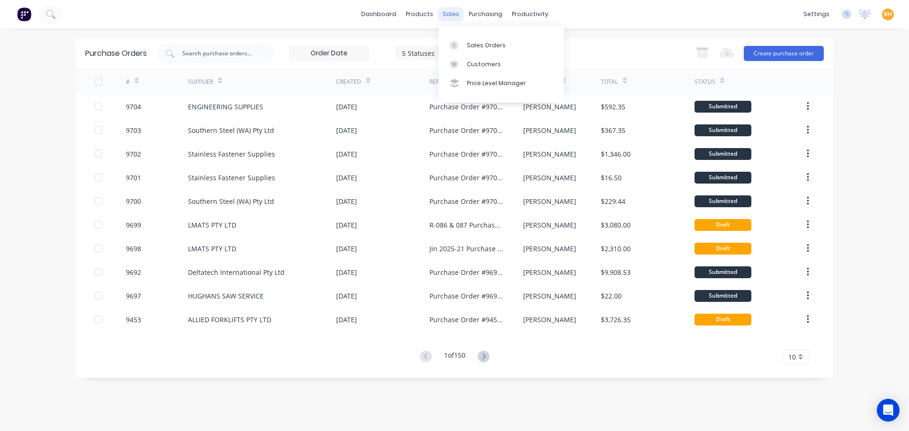
click at [441, 16] on div "sales" at bounding box center [451, 14] width 26 height 14
click at [462, 45] on div at bounding box center [457, 45] width 14 height 9
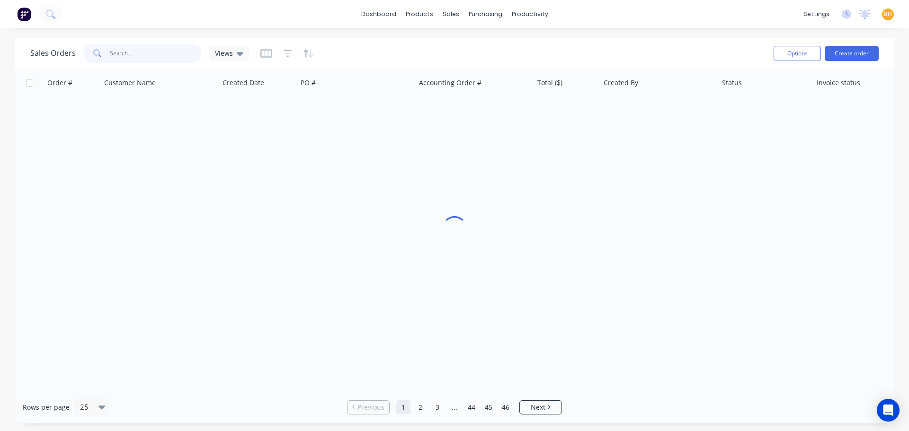
click at [147, 57] on input "text" at bounding box center [156, 53] width 92 height 19
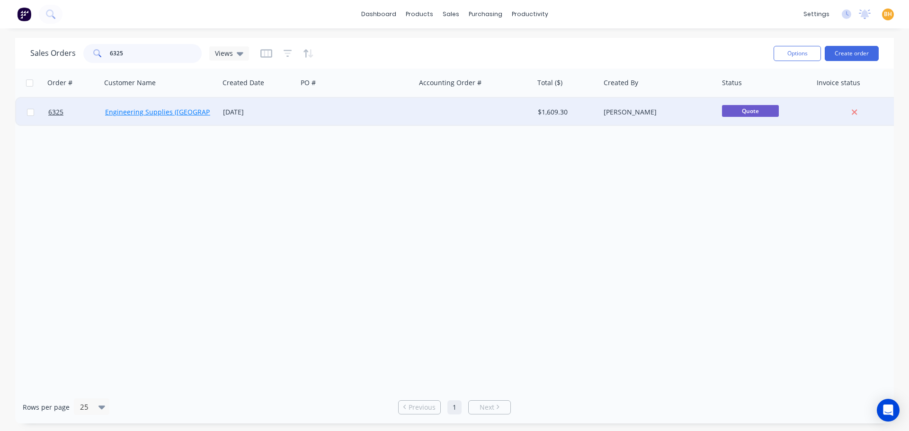
type input "6325"
click at [123, 114] on link "Engineering Supplies ([GEOGRAPHIC_DATA]) Pty Ltd" at bounding box center [186, 112] width 162 height 9
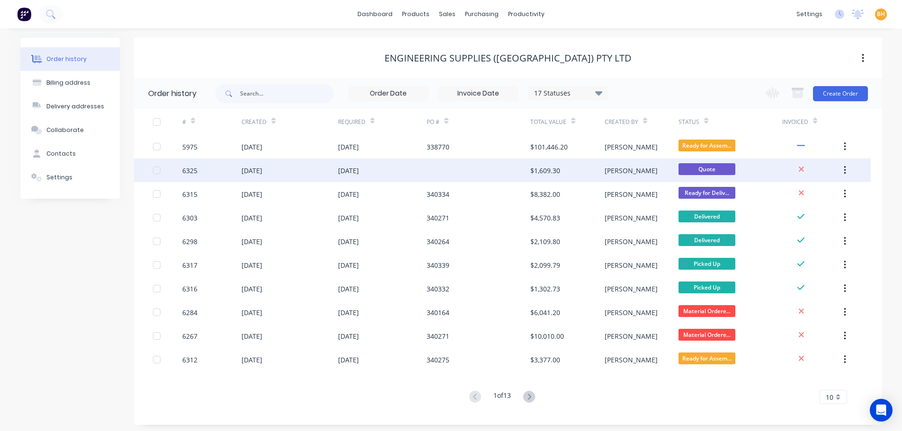
click at [261, 172] on div "[DATE]" at bounding box center [252, 171] width 21 height 10
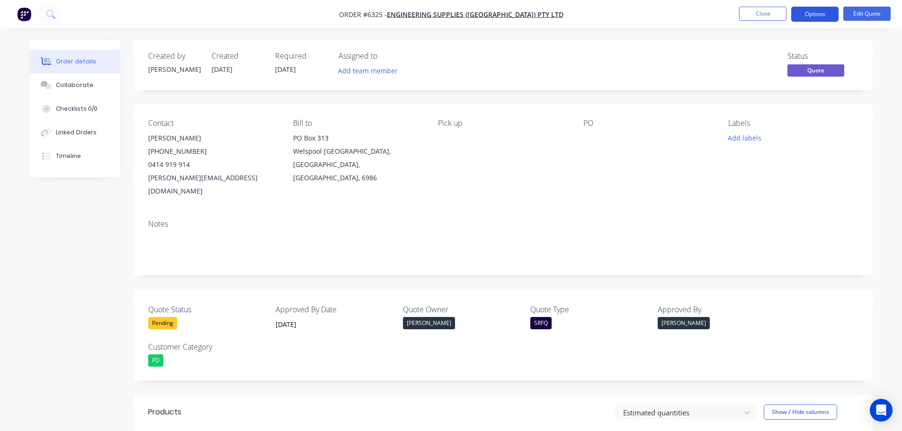
click at [817, 15] on button "Options" at bounding box center [814, 14] width 47 height 15
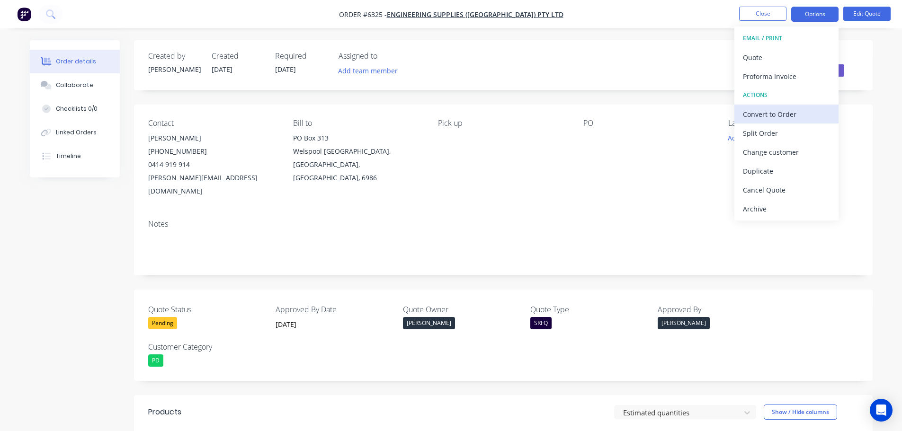
click at [786, 117] on div "Convert to Order" at bounding box center [786, 115] width 87 height 14
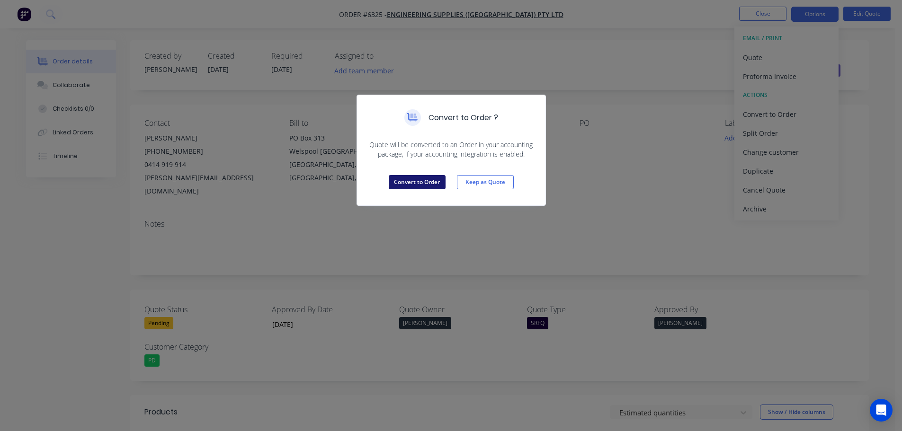
click at [425, 178] on button "Convert to Order" at bounding box center [417, 182] width 57 height 14
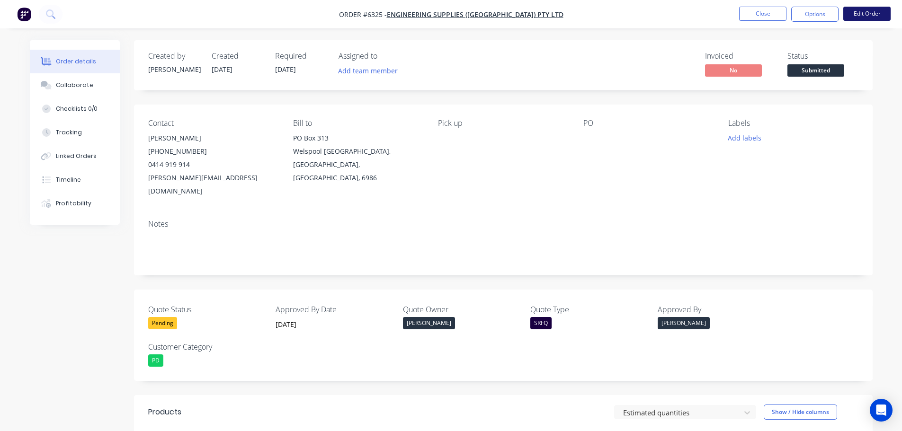
click at [861, 9] on button "Edit Order" at bounding box center [866, 14] width 47 height 14
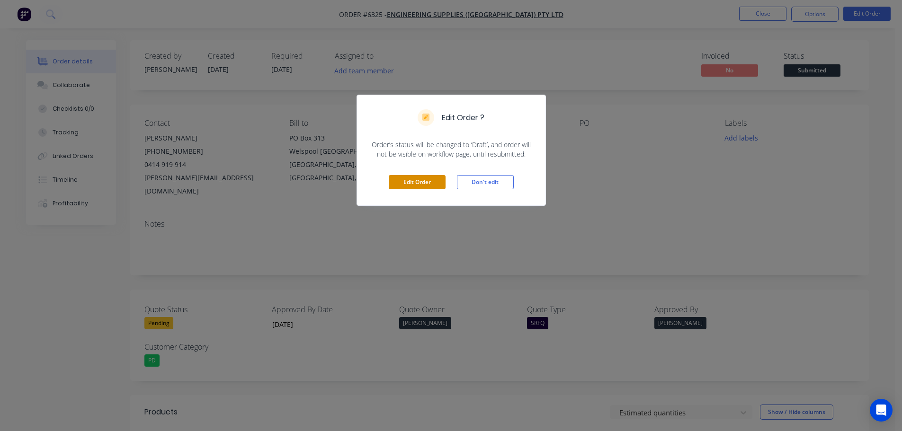
click at [427, 182] on button "Edit Order" at bounding box center [417, 182] width 57 height 14
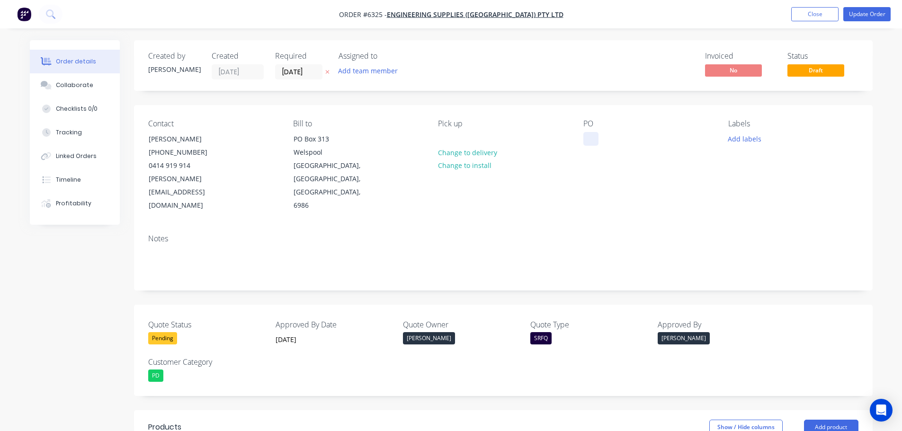
click at [583, 142] on div at bounding box center [590, 139] width 15 height 14
click at [453, 151] on button "Change to delivery" at bounding box center [467, 152] width 69 height 13
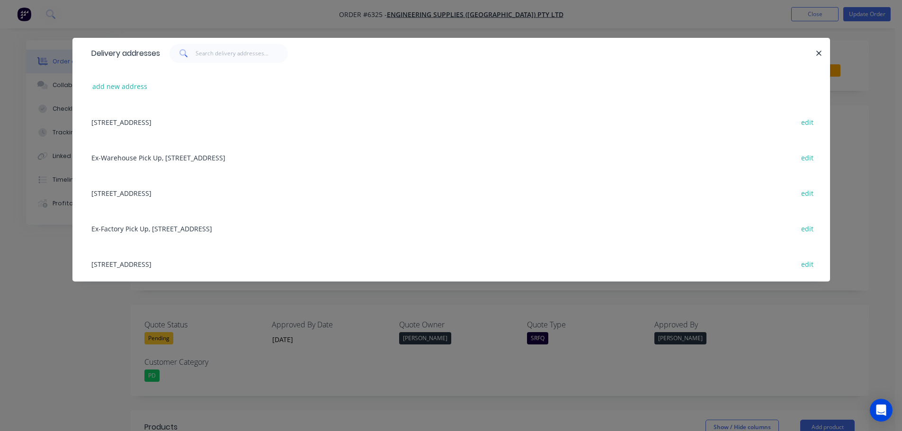
click at [207, 193] on div "146 Welshpool Rd, Welshpool, Western Australia, Australia, 6106 edit" at bounding box center [451, 193] width 729 height 36
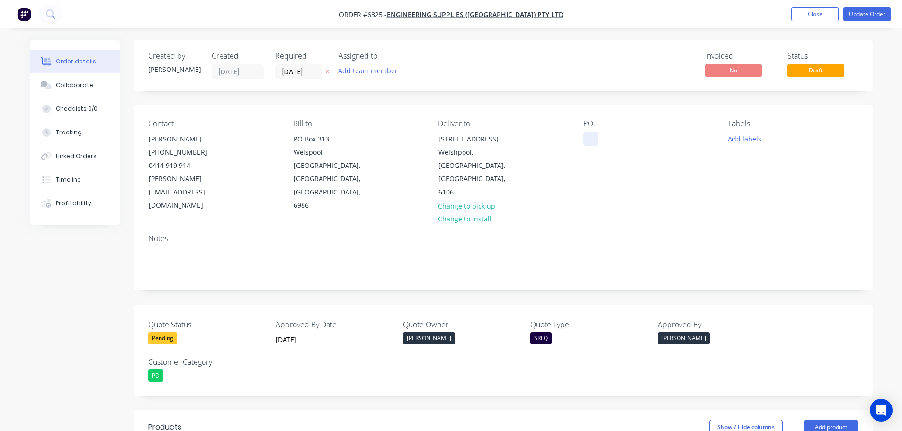
click at [589, 144] on div at bounding box center [590, 139] width 15 height 14
click at [742, 137] on button "Add labels" at bounding box center [745, 138] width 44 height 13
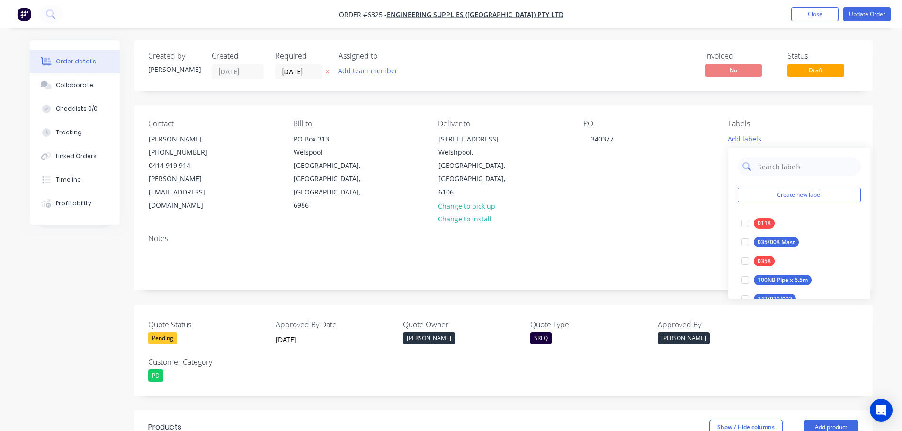
click at [765, 173] on input "text" at bounding box center [806, 166] width 99 height 19
type input "0"
type input "0898"
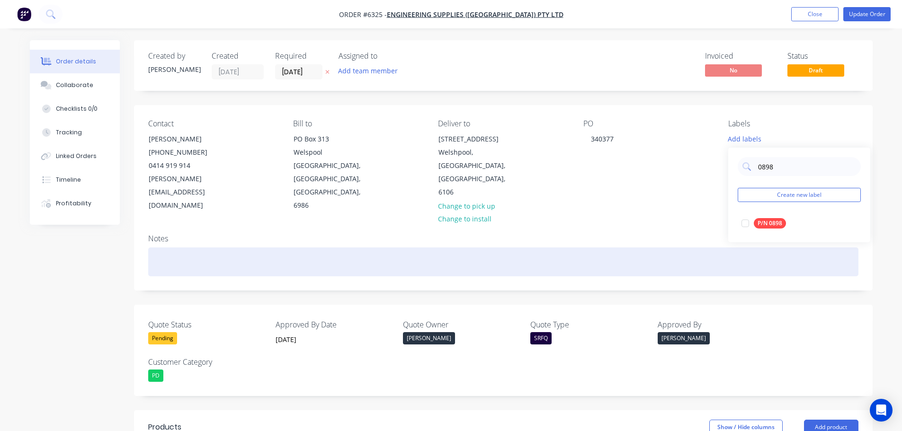
click at [158, 248] on div at bounding box center [503, 262] width 710 height 29
click at [169, 248] on div at bounding box center [503, 262] width 710 height 29
click at [207, 248] on div "Delivery dockets to be sent to:" at bounding box center [503, 262] width 710 height 29
click at [283, 248] on div "Delivery docket notices to be sent to:" at bounding box center [503, 262] width 710 height 29
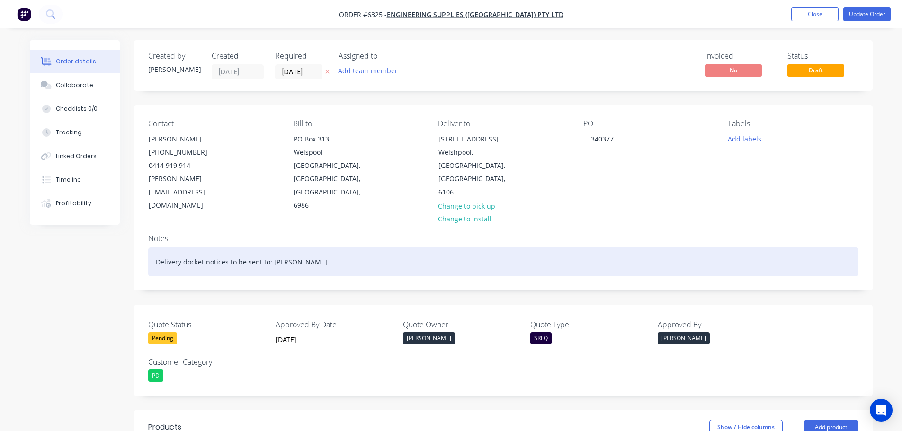
click at [274, 248] on div "Delivery docket notices to be sent to: gavin D" at bounding box center [503, 262] width 710 height 29
click at [300, 248] on div "Delivery docket notices to be sent to: Gavin D" at bounding box center [503, 262] width 710 height 29
click at [301, 248] on div "Delivery docket notices to be sent to: Gavin Dindale" at bounding box center [503, 262] width 710 height 29
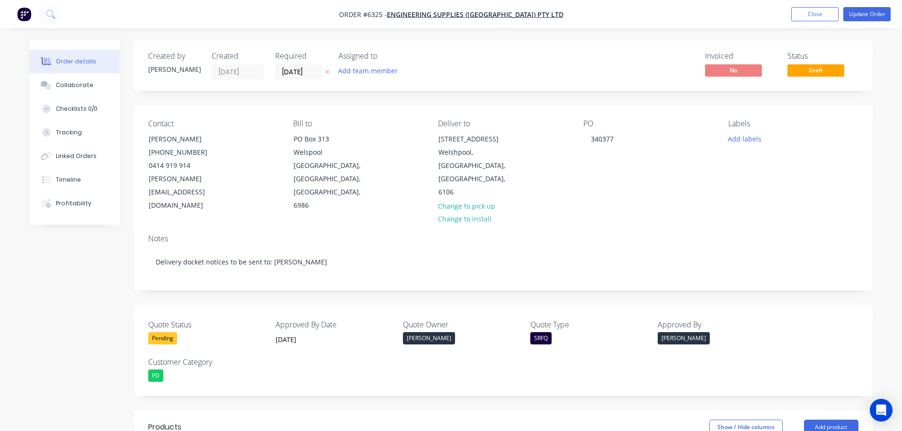
click at [364, 257] on div "Notes Delivery docket notices to be sent to: Gavin Dinsdale" at bounding box center [503, 258] width 739 height 63
click at [747, 140] on button "Add labels" at bounding box center [745, 138] width 44 height 13
click at [750, 223] on div at bounding box center [745, 223] width 19 height 19
click at [663, 182] on div "PO 340377" at bounding box center [648, 165] width 130 height 93
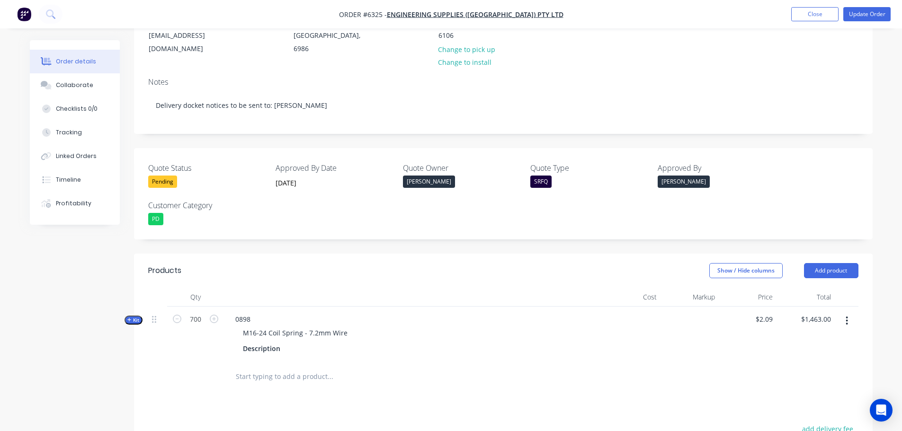
scroll to position [189, 0]
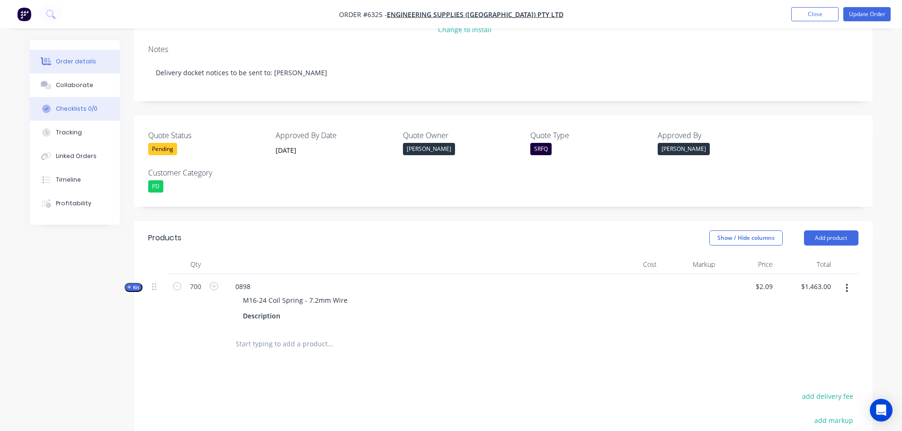
click at [80, 103] on button "Checklists 0/0" at bounding box center [75, 109] width 90 height 24
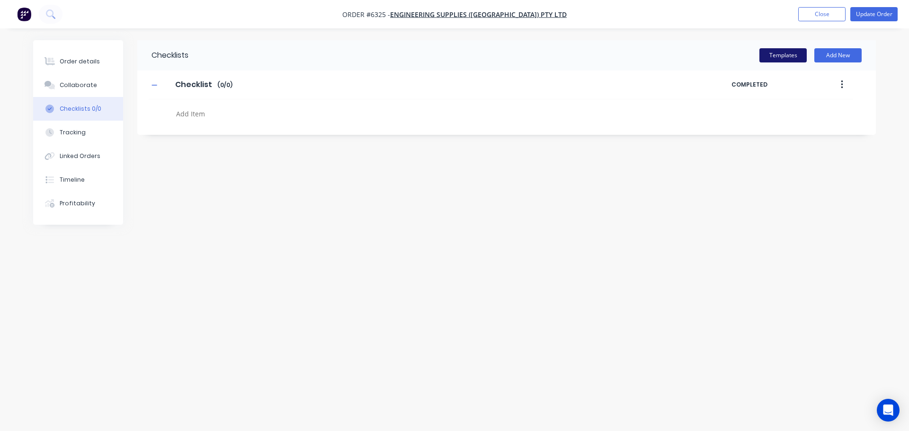
click at [775, 56] on button "Templates" at bounding box center [783, 55] width 47 height 14
type textarea "x"
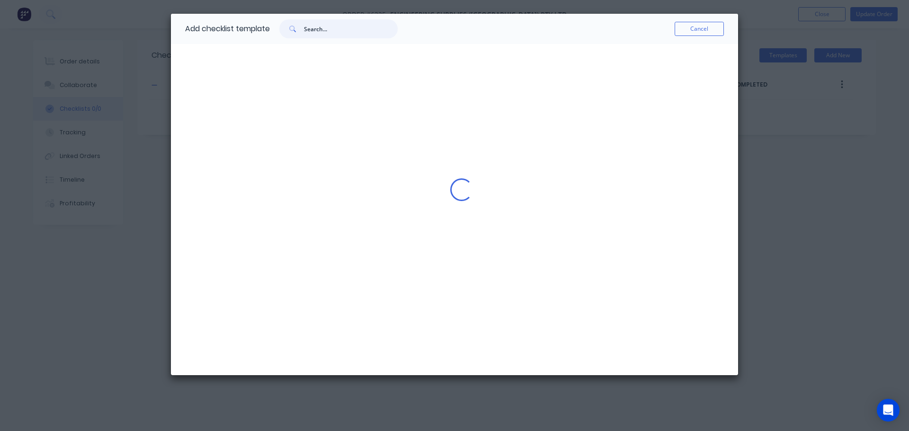
click at [315, 29] on input "text" at bounding box center [351, 28] width 94 height 19
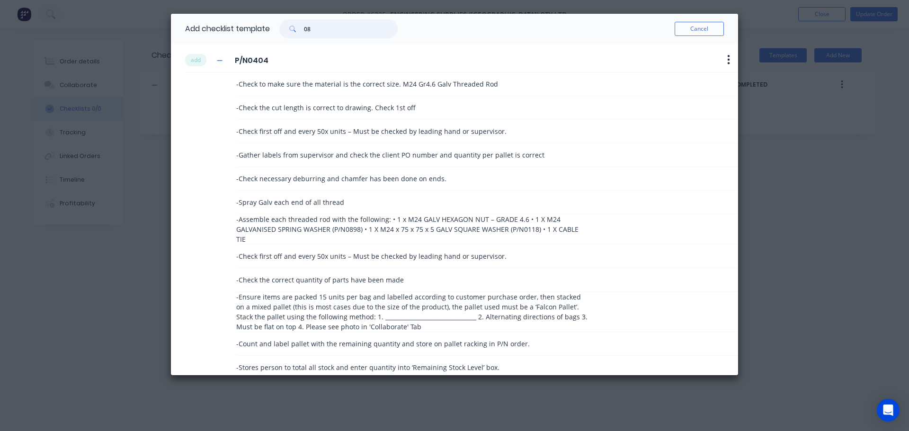
type input "0"
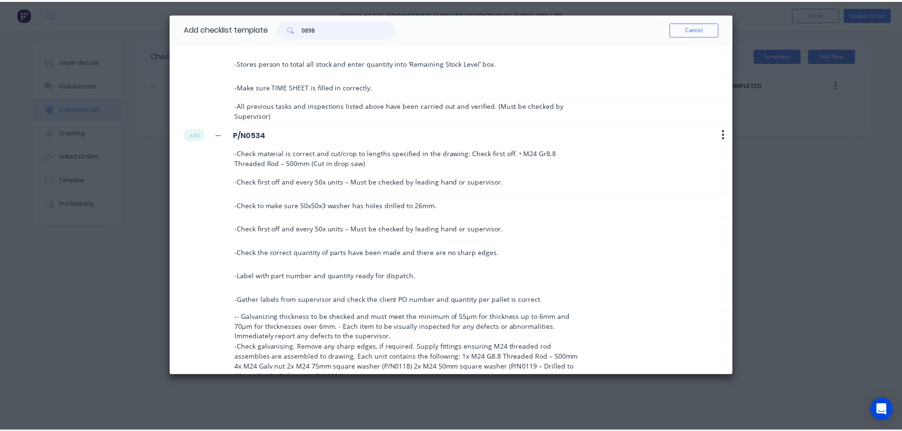
scroll to position [233, 0]
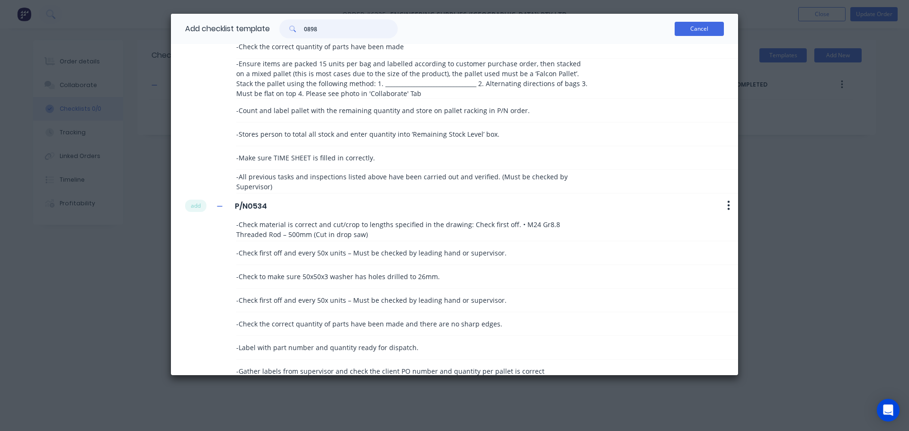
type input "0898"
click at [685, 28] on button "Cancel" at bounding box center [699, 29] width 49 height 14
type textarea "x"
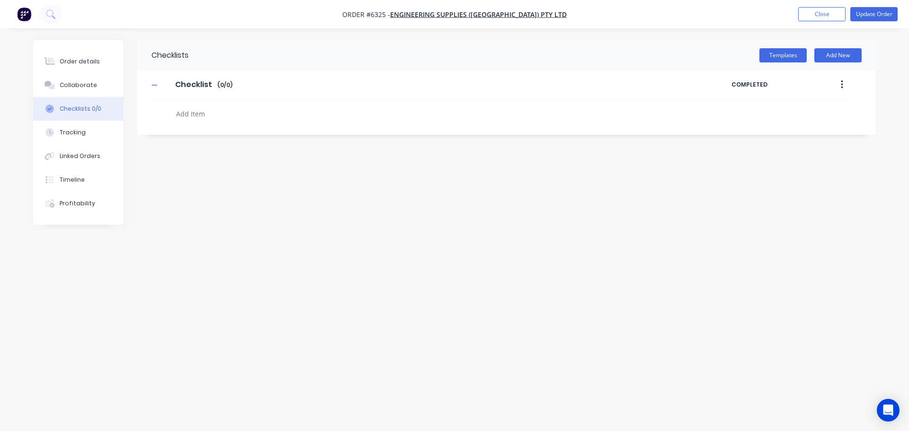
click at [278, 210] on div "Checklists Templates Add New Checklist Checklist Enter Checklist name ( 0 / 0 )…" at bounding box center [454, 197] width 843 height 315
click at [56, 61] on div at bounding box center [50, 61] width 14 height 9
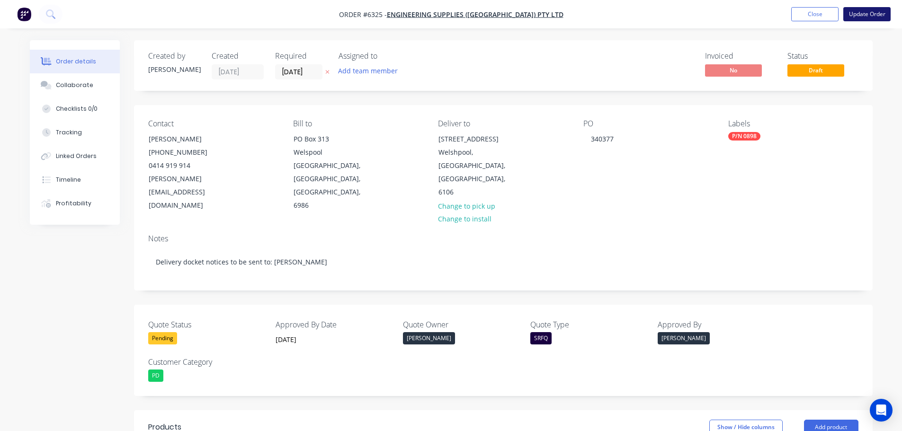
click at [862, 14] on button "Update Order" at bounding box center [866, 14] width 47 height 14
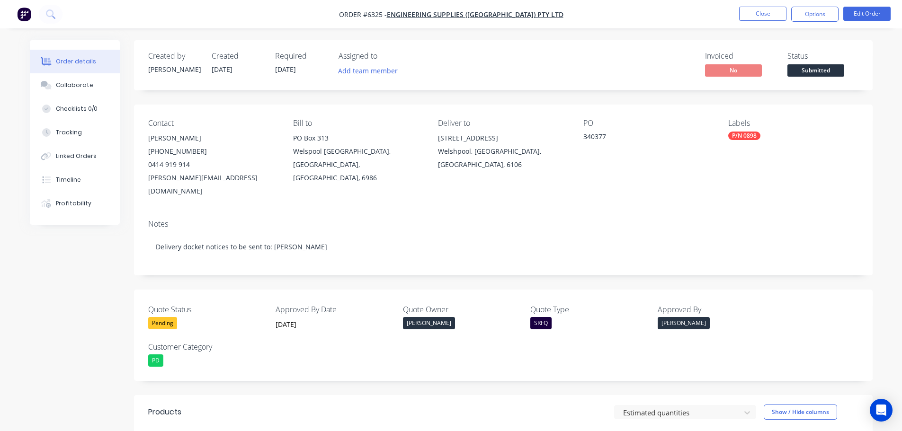
click at [460, 372] on div "Created by Daniel Created 24/09/25 Required 24/09/25 Assigned to Add team membe…" at bounding box center [503, 348] width 739 height 616
click at [858, 6] on nav "Order #6325 - Engineering Supplies (WA) Pty Ltd Close Options Edit Order" at bounding box center [451, 14] width 902 height 28
click at [864, 12] on button "Edit Order" at bounding box center [866, 14] width 47 height 14
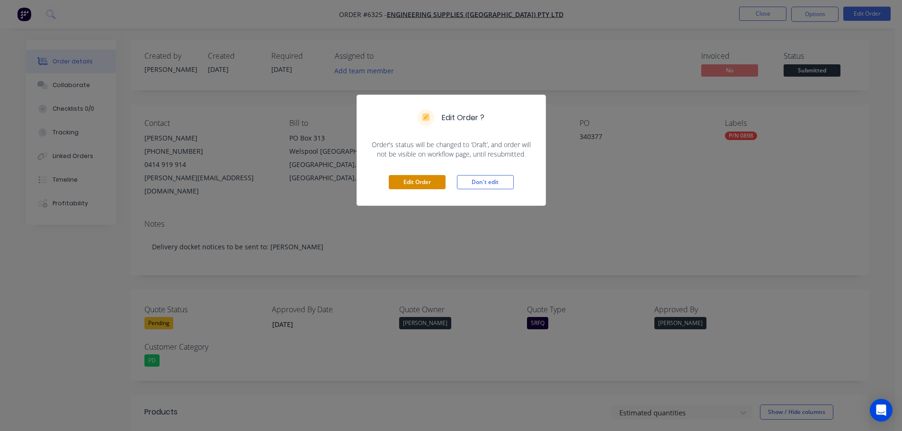
click at [423, 182] on button "Edit Order" at bounding box center [417, 182] width 57 height 14
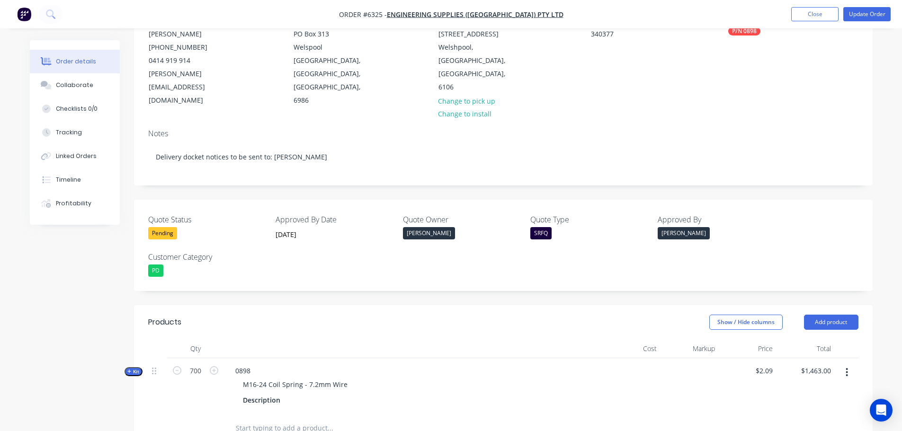
scroll to position [189, 0]
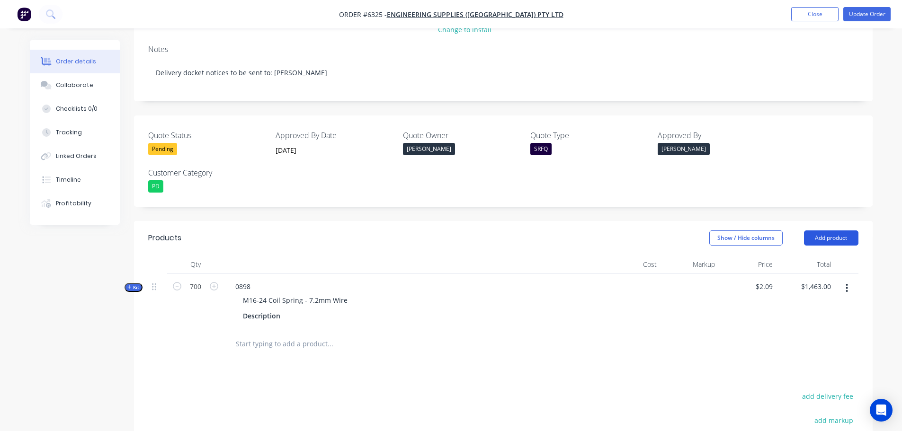
click at [844, 231] on button "Add product" at bounding box center [831, 238] width 54 height 15
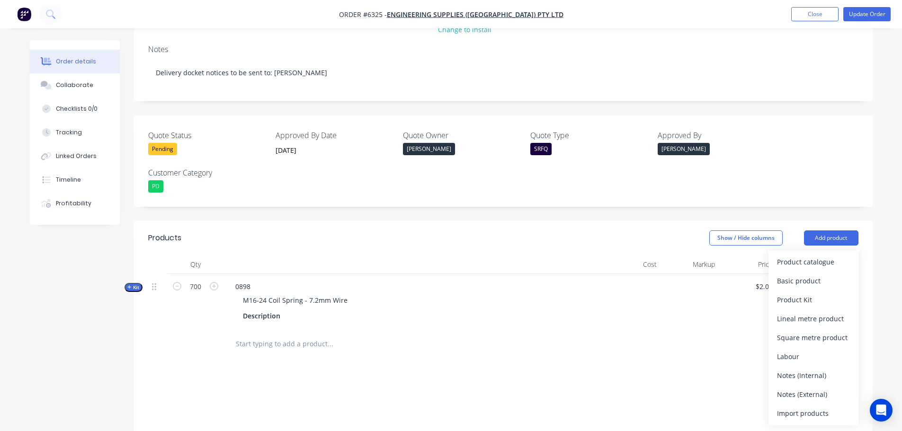
click at [259, 335] on input "text" at bounding box center [329, 344] width 189 height 19
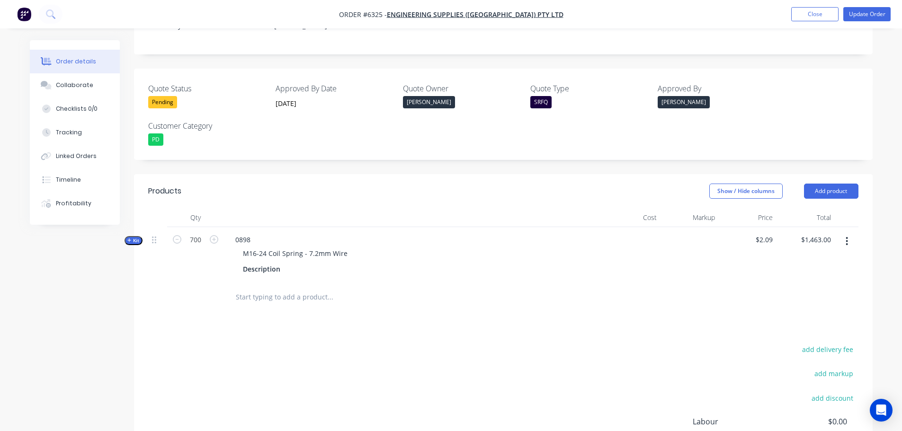
scroll to position [237, 0]
click at [246, 287] on input "text" at bounding box center [329, 296] width 189 height 19
click at [812, 183] on button "Add product" at bounding box center [831, 190] width 54 height 15
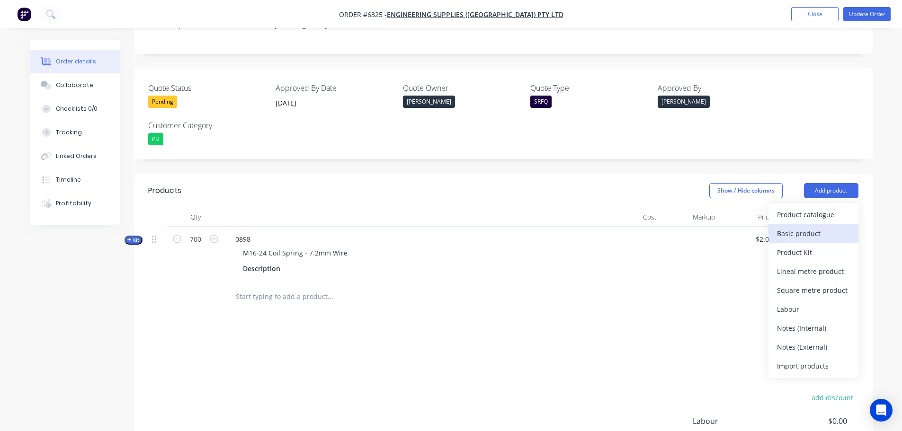
click at [798, 227] on div "Basic product" at bounding box center [813, 234] width 73 height 14
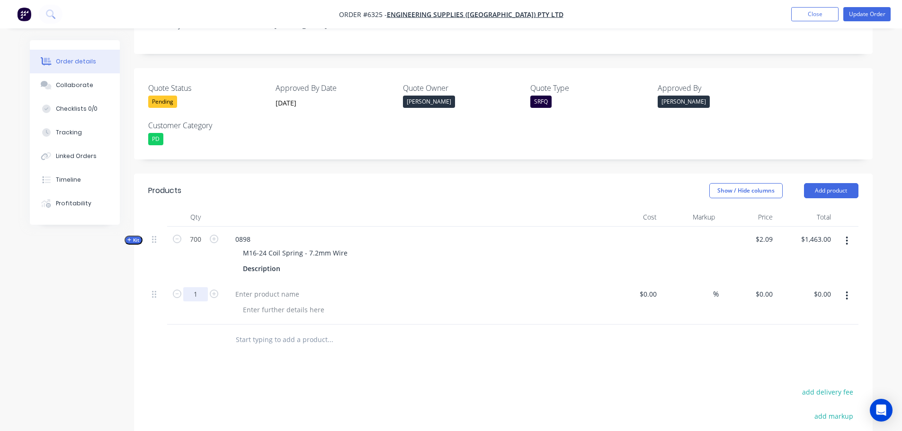
click at [201, 287] on input "1" at bounding box center [195, 294] width 25 height 14
type input "60"
click at [259, 287] on div at bounding box center [267, 294] width 79 height 14
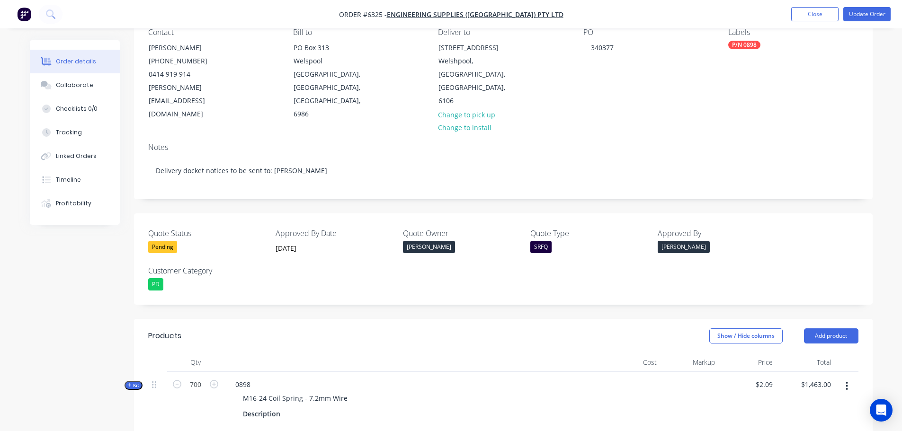
scroll to position [0, 0]
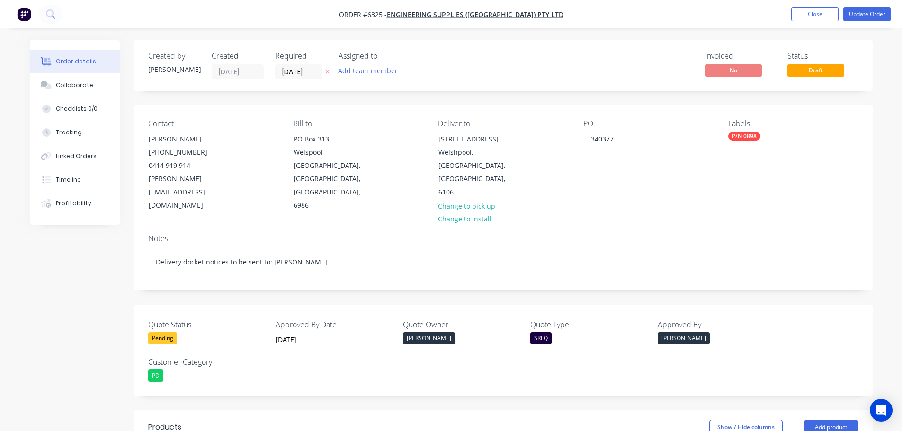
click at [745, 124] on div "Labels" at bounding box center [793, 123] width 130 height 9
click at [748, 125] on div "Labels" at bounding box center [793, 123] width 130 height 9
click at [735, 123] on div "Labels" at bounding box center [793, 123] width 130 height 9
click at [726, 144] on div "Contact Gavin Dinsdale (08) 9258 8444 0414 919 914 gavin@engsup.com.au Bill to …" at bounding box center [503, 166] width 739 height 122
click at [734, 139] on div "P/N 0898" at bounding box center [744, 136] width 32 height 9
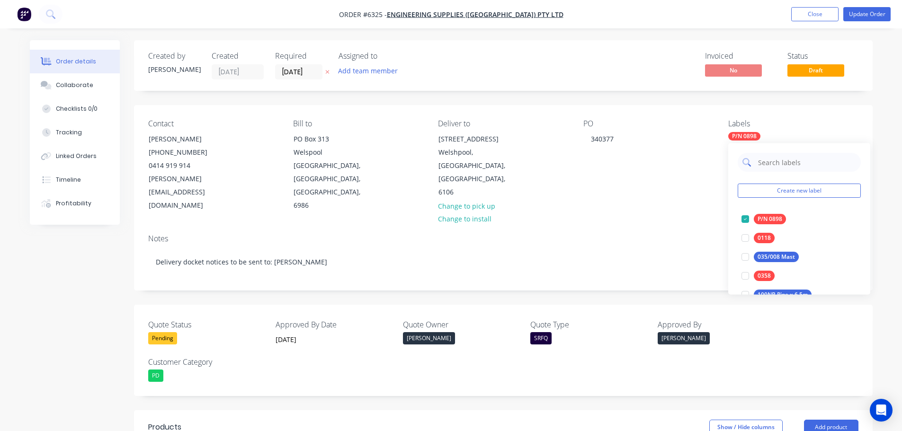
click at [779, 165] on input "text" at bounding box center [806, 162] width 99 height 19
type input "0367"
click at [746, 216] on div at bounding box center [745, 219] width 19 height 19
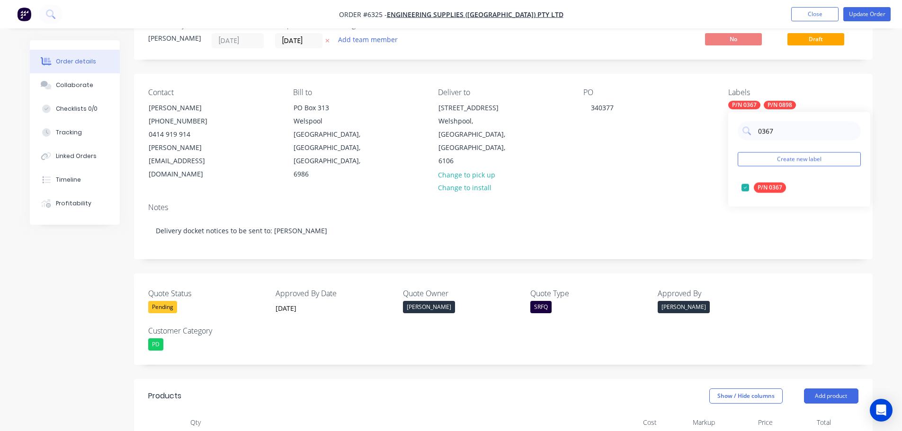
scroll to position [47, 0]
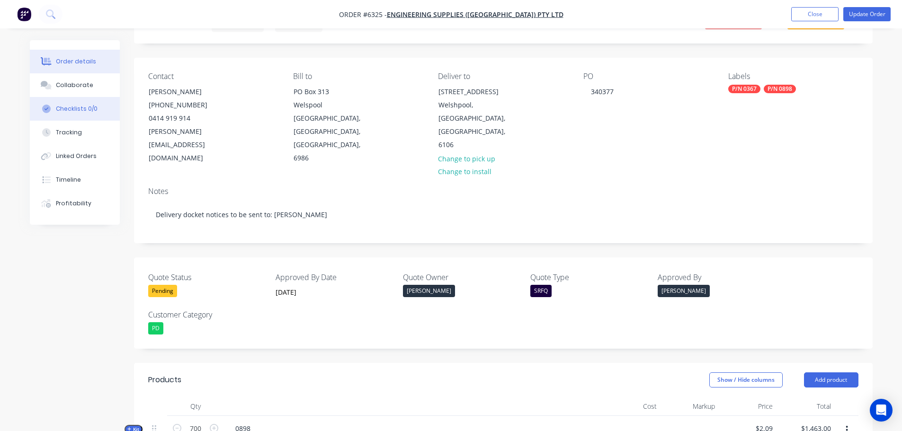
click at [68, 104] on button "Checklists 0/0" at bounding box center [75, 109] width 90 height 24
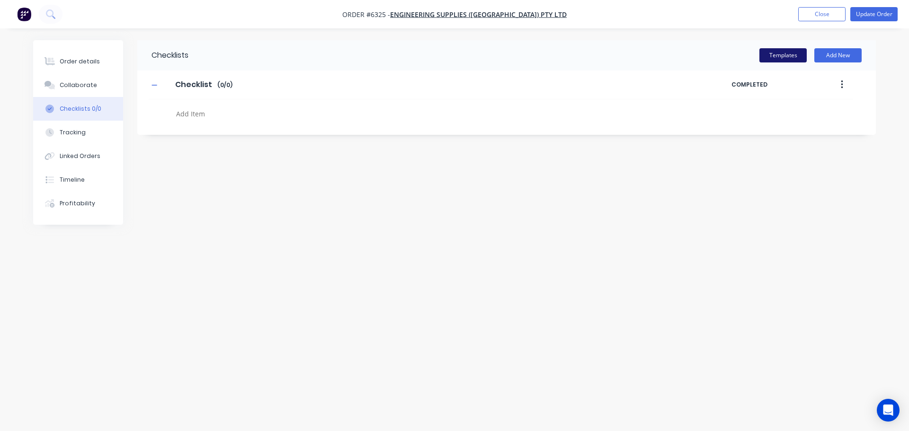
click at [785, 49] on button "Templates" at bounding box center [783, 55] width 47 height 14
type textarea "x"
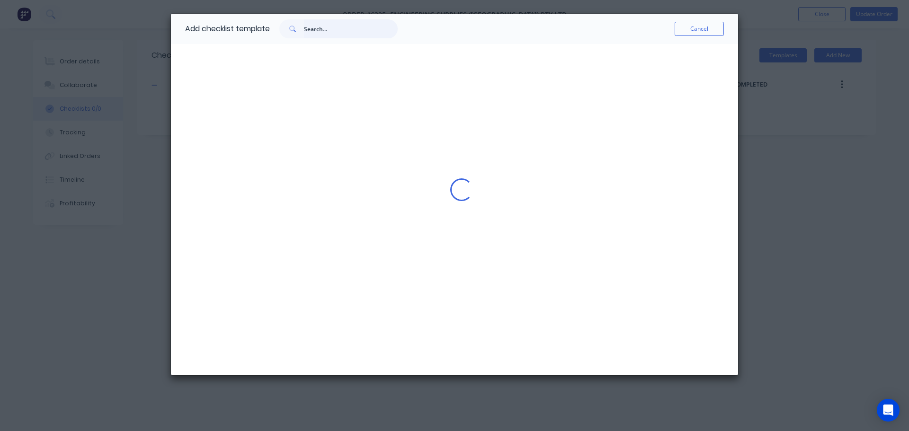
click at [319, 33] on input "text" at bounding box center [351, 28] width 94 height 19
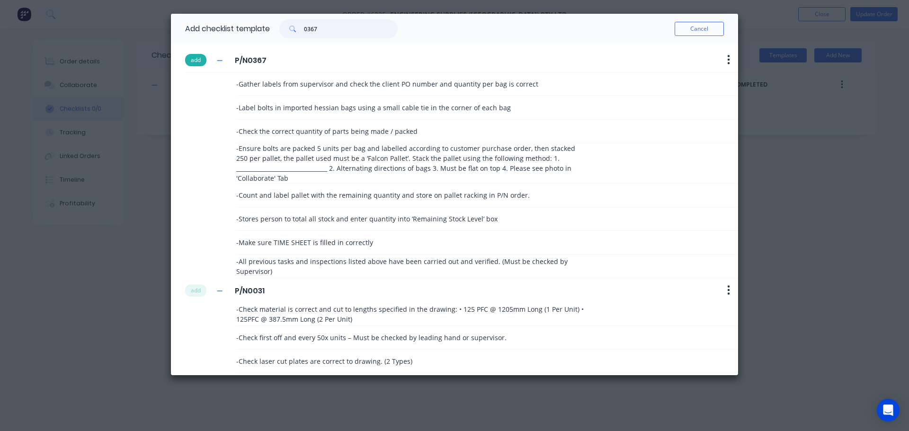
type input "0367"
click at [196, 59] on button "add" at bounding box center [195, 60] width 21 height 12
type textarea "x"
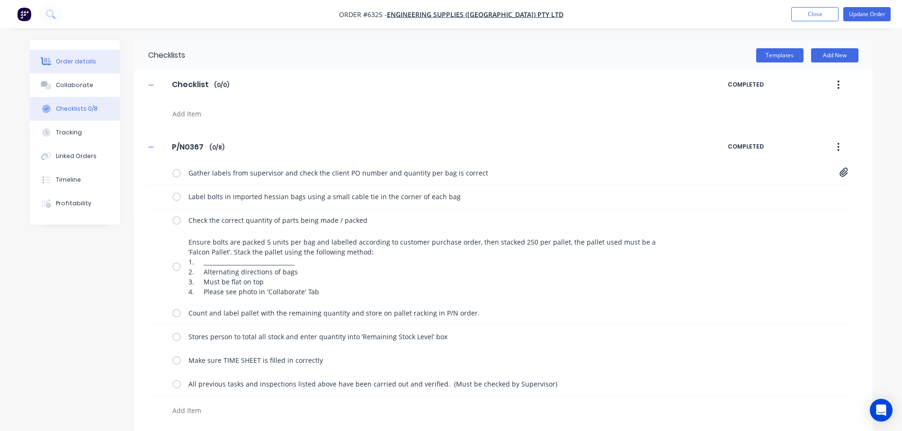
click at [84, 60] on div "Order details" at bounding box center [76, 61] width 40 height 9
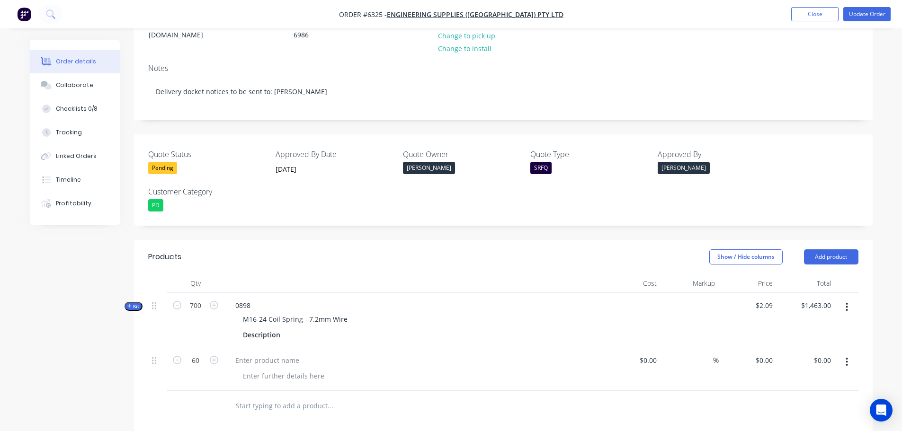
scroll to position [332, 0]
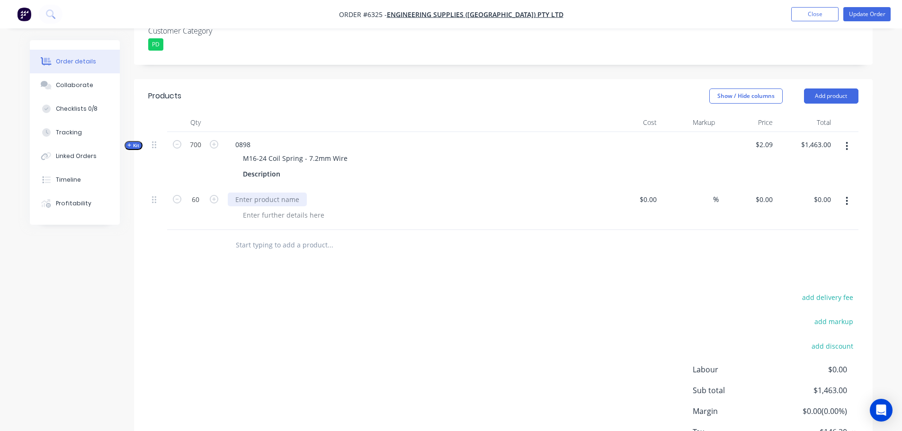
click at [245, 193] on div at bounding box center [267, 200] width 79 height 14
click at [841, 193] on button "button" at bounding box center [847, 201] width 22 height 17
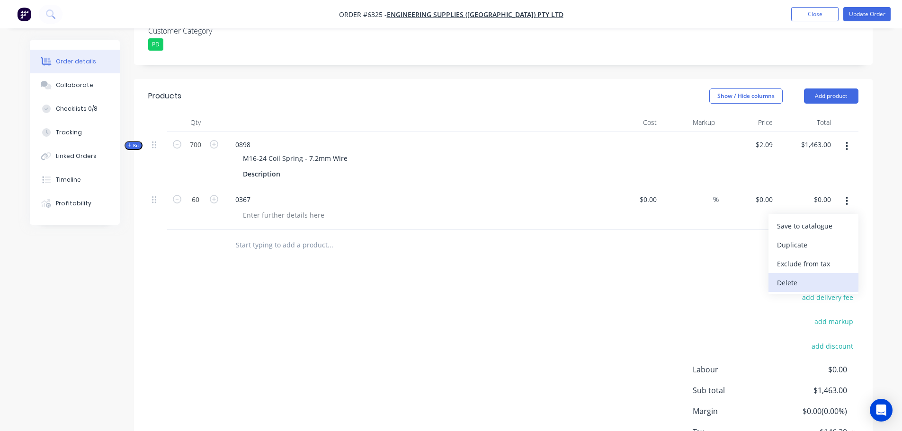
click at [791, 276] on div "Delete" at bounding box center [813, 283] width 73 height 14
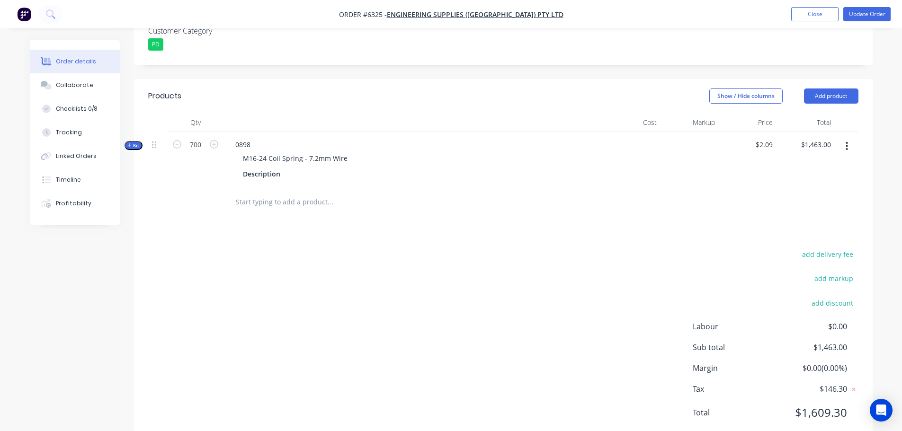
click at [242, 193] on input "text" at bounding box center [329, 202] width 189 height 19
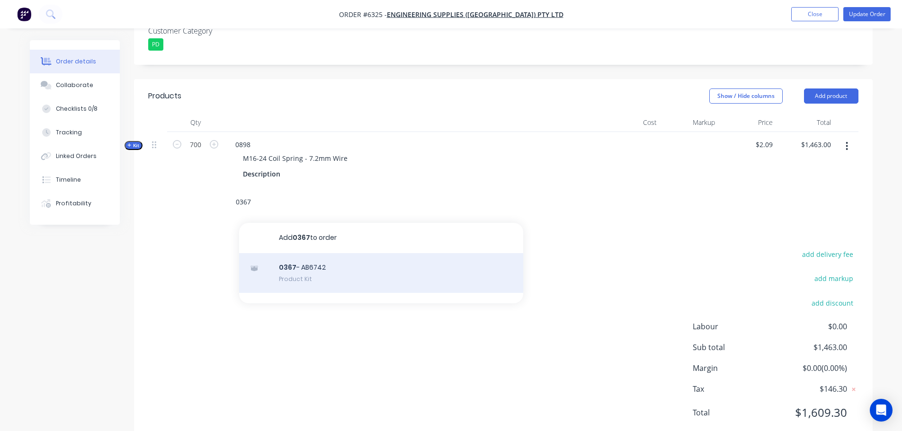
type input "0367"
click at [297, 253] on div "0367 - AB6742 Product Kit" at bounding box center [381, 273] width 284 height 40
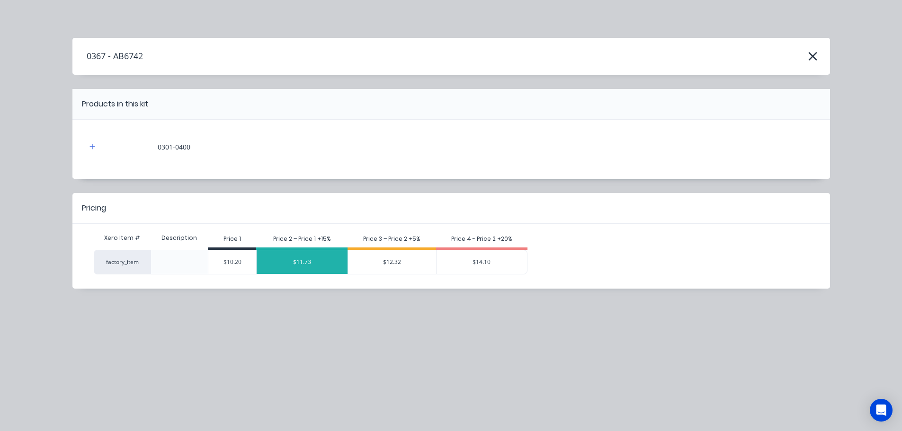
click at [305, 251] on div "$11.73" at bounding box center [302, 263] width 91 height 24
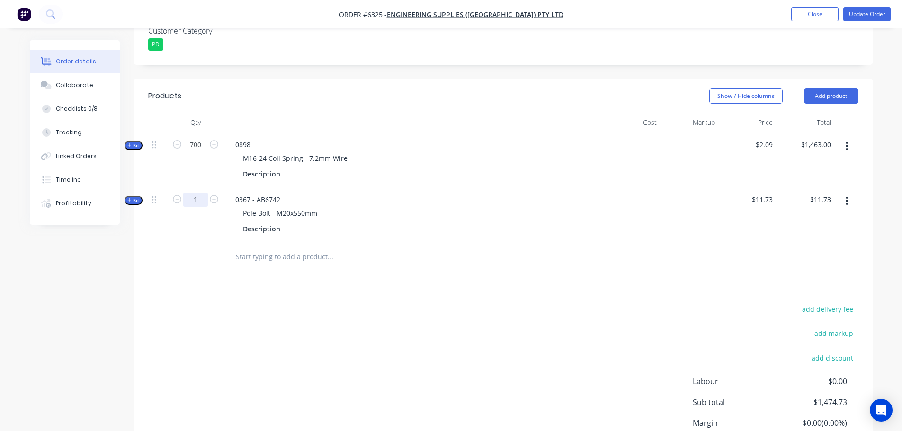
click at [197, 193] on input "1" at bounding box center [195, 200] width 25 height 14
type input "60"
type input "$703.80"
click at [604, 318] on div "add delivery fee add markup add discount Labour $0.00 Sub total $2,166.80 Margi…" at bounding box center [503, 394] width 710 height 183
click at [667, 319] on div "add delivery fee add markup add discount Labour $0.00 Sub total $2,166.80 Margi…" at bounding box center [503, 394] width 710 height 183
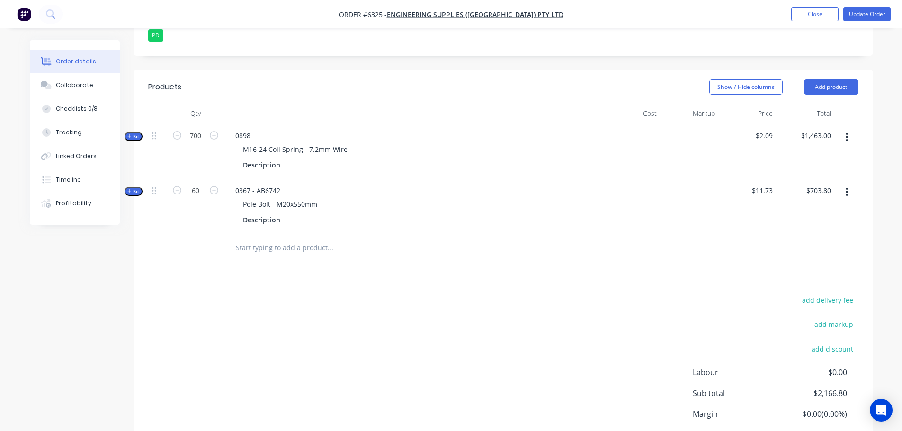
scroll to position [388, 0]
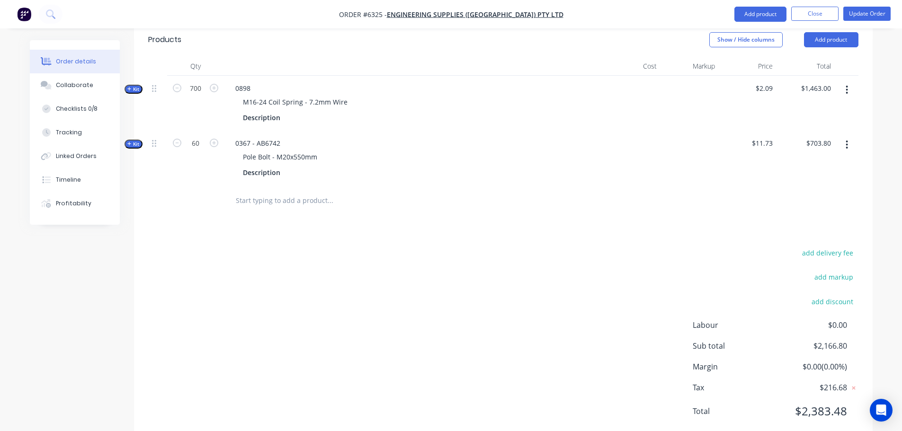
click at [548, 256] on div "add delivery fee add markup add discount Labour $0.00 Sub total $2,166.80 Margi…" at bounding box center [503, 338] width 710 height 183
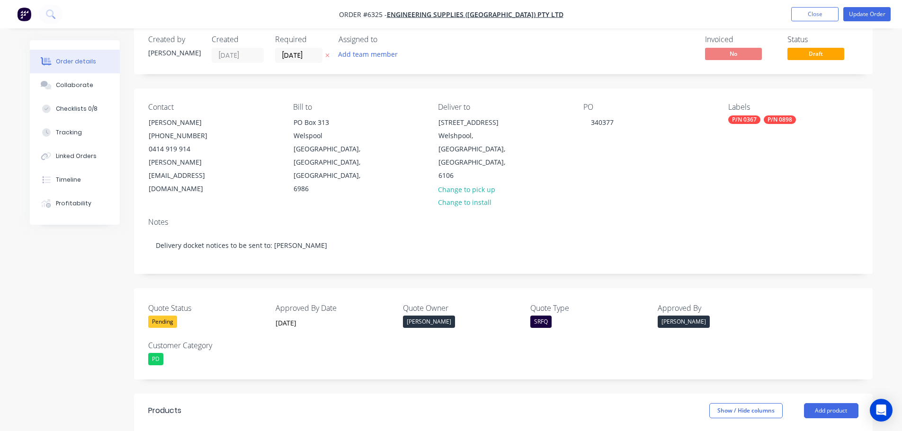
scroll to position [0, 0]
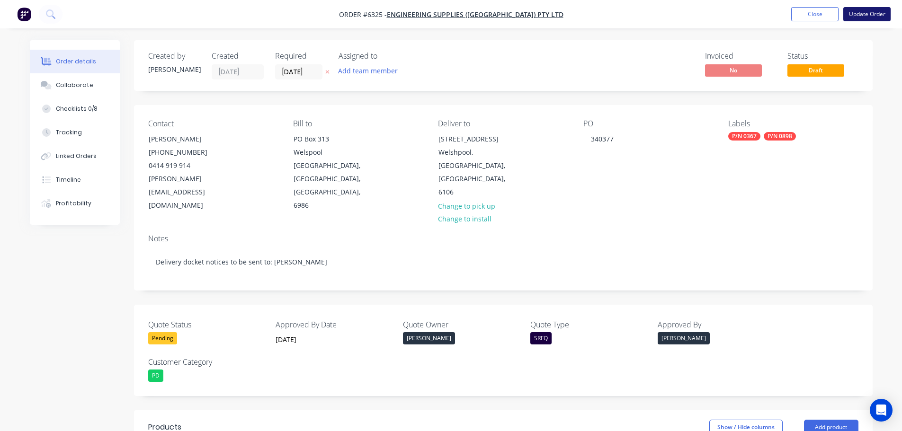
click at [872, 15] on button "Update Order" at bounding box center [866, 14] width 47 height 14
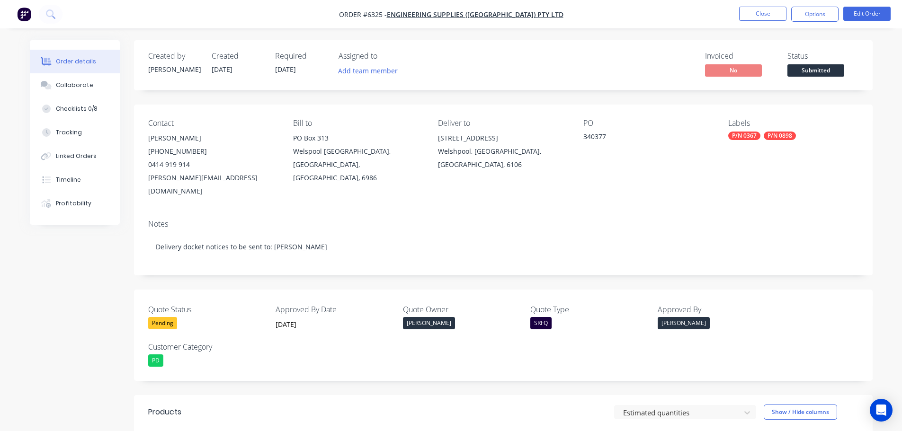
type textarea "x"
click at [764, 13] on button "Close" at bounding box center [762, 14] width 47 height 14
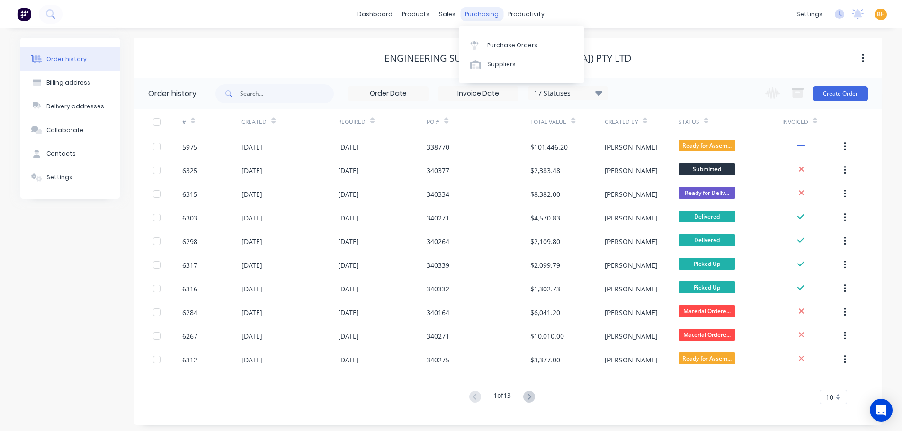
click at [475, 14] on div "purchasing" at bounding box center [481, 14] width 43 height 14
click at [477, 15] on div "purchasing" at bounding box center [481, 14] width 43 height 14
click at [486, 41] on link "Purchase Orders" at bounding box center [522, 45] width 126 height 19
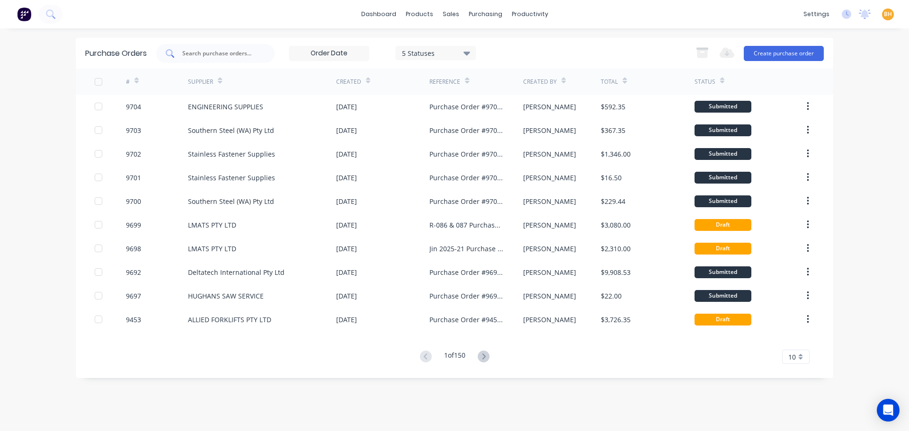
click at [223, 52] on input "text" at bounding box center [220, 53] width 79 height 9
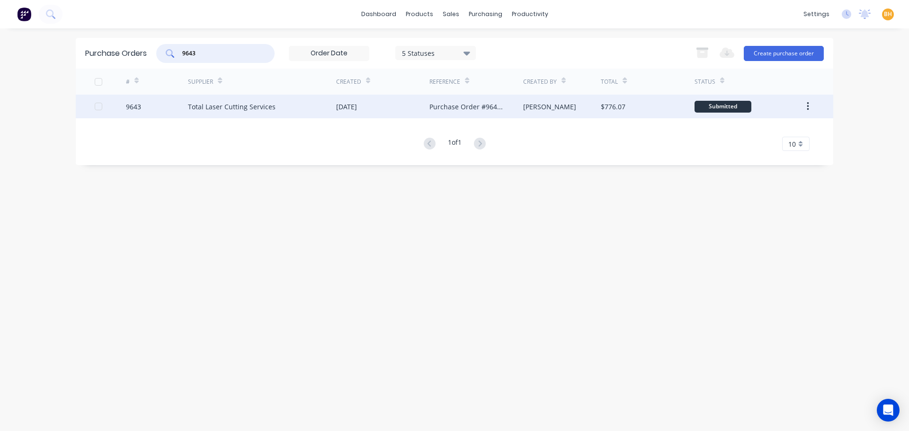
type input "9643"
click at [223, 109] on div "Total Laser Cutting Services" at bounding box center [232, 107] width 88 height 10
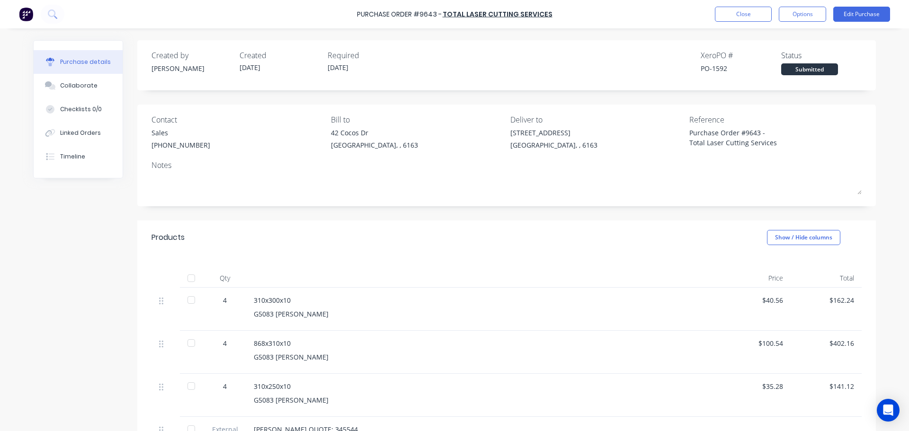
click at [570, 210] on div "**********" at bounding box center [506, 350] width 739 height 621
click at [722, 19] on button "Close" at bounding box center [743, 14] width 57 height 15
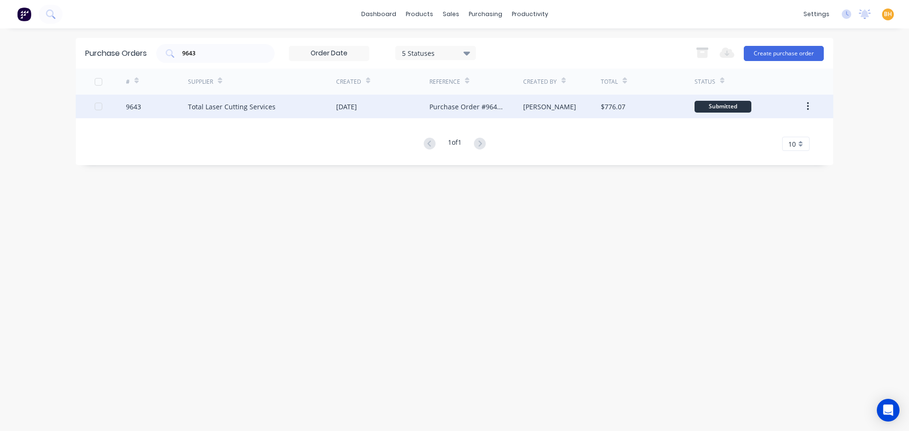
click at [257, 102] on div "Total Laser Cutting Services" at bounding box center [232, 107] width 88 height 10
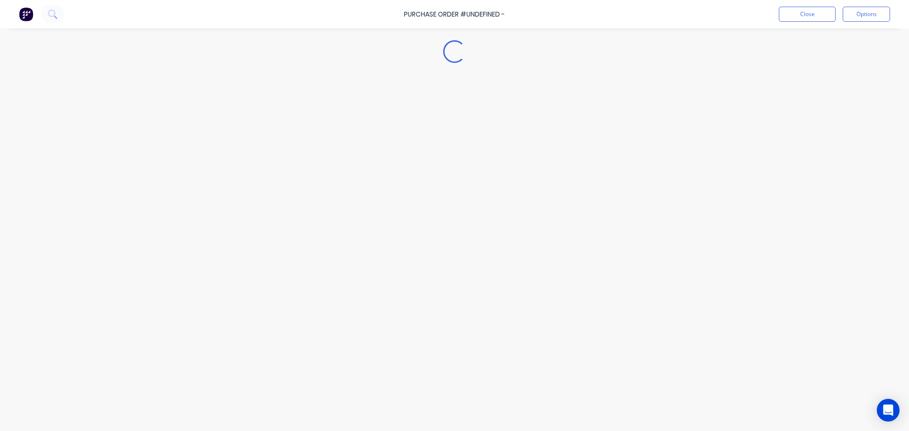
type textarea "x"
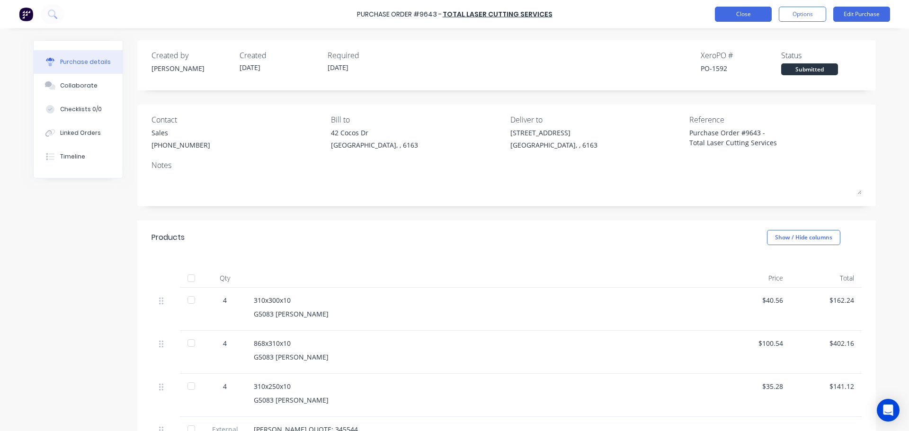
click at [724, 16] on button "Close" at bounding box center [743, 14] width 57 height 15
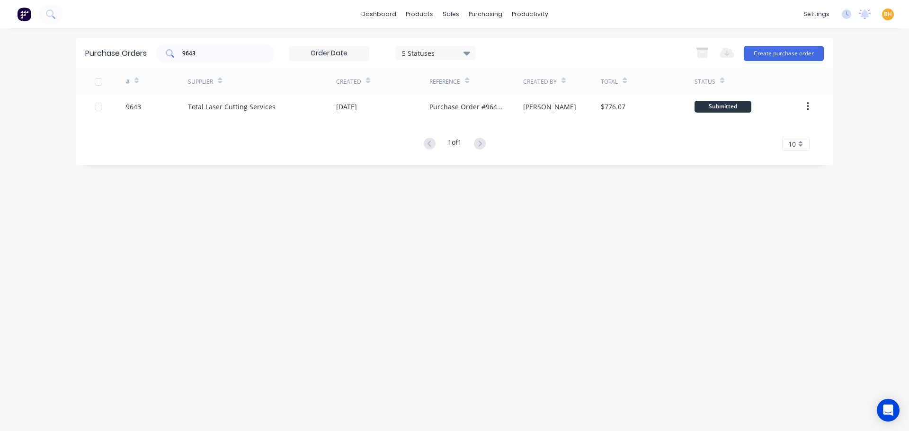
click at [196, 52] on input "9643" at bounding box center [220, 53] width 79 height 9
type input "9"
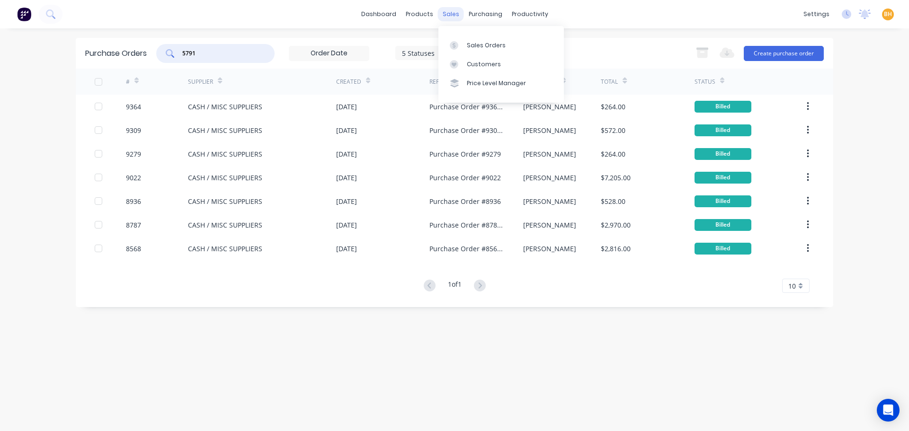
type input "5791"
click at [453, 15] on div "sales" at bounding box center [451, 14] width 26 height 14
click at [480, 39] on link "Sales Orders" at bounding box center [502, 45] width 126 height 19
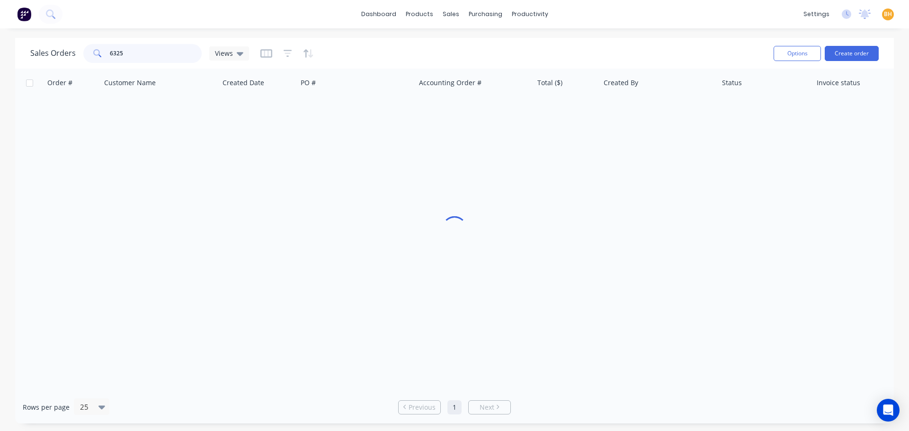
click at [150, 50] on input "6325" at bounding box center [156, 53] width 92 height 19
type input "6"
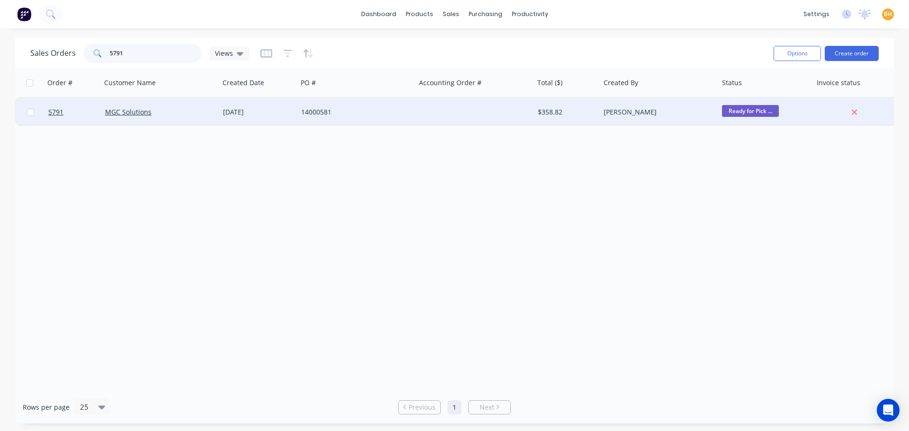
type input "5791"
click at [151, 114] on div "MGC Solutions" at bounding box center [157, 112] width 105 height 9
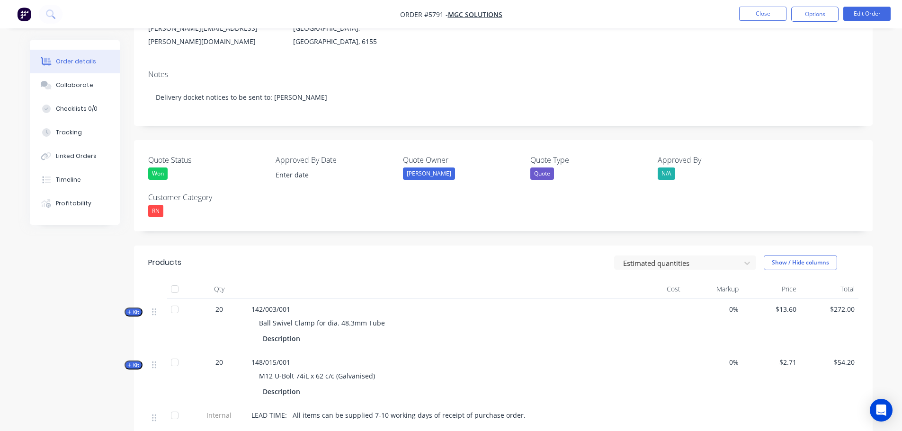
scroll to position [142, 0]
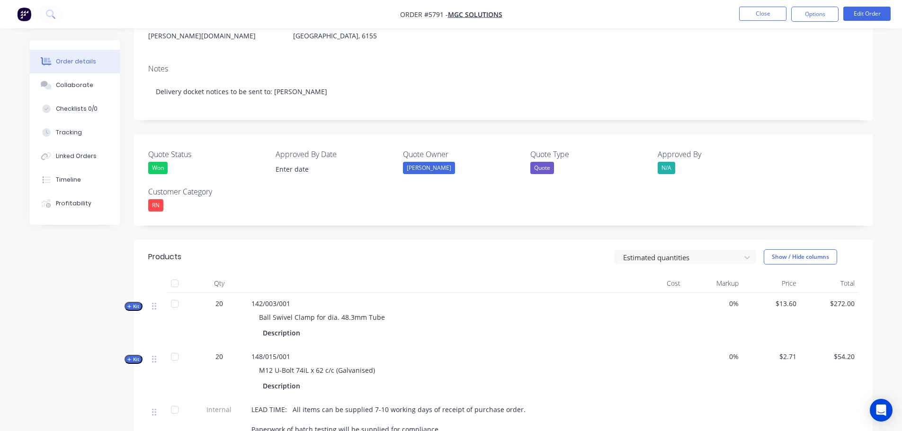
click at [176, 274] on div at bounding box center [174, 283] width 19 height 19
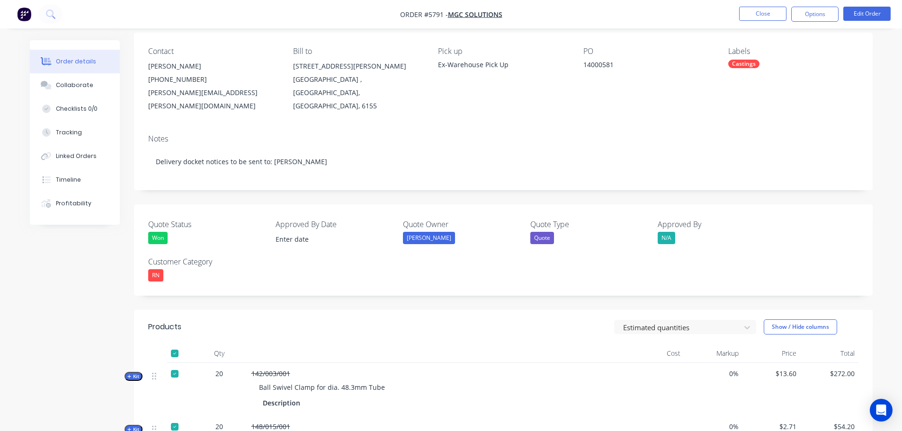
scroll to position [0, 0]
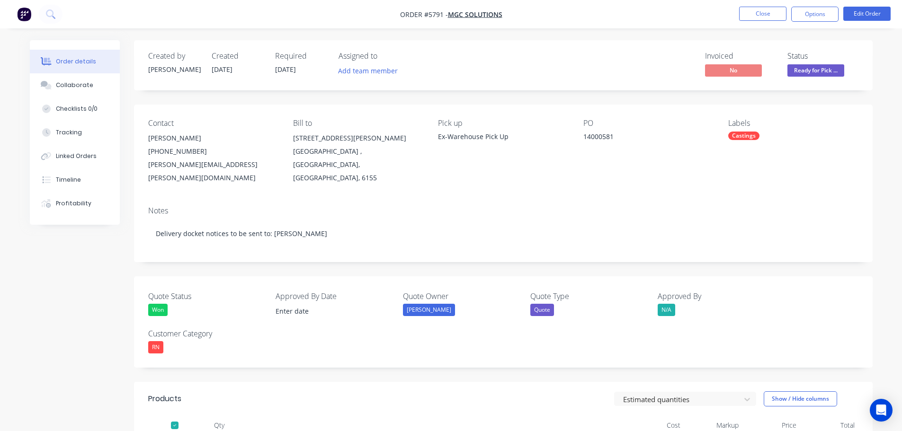
click at [821, 64] on span "Ready for Pick ..." at bounding box center [816, 70] width 57 height 12
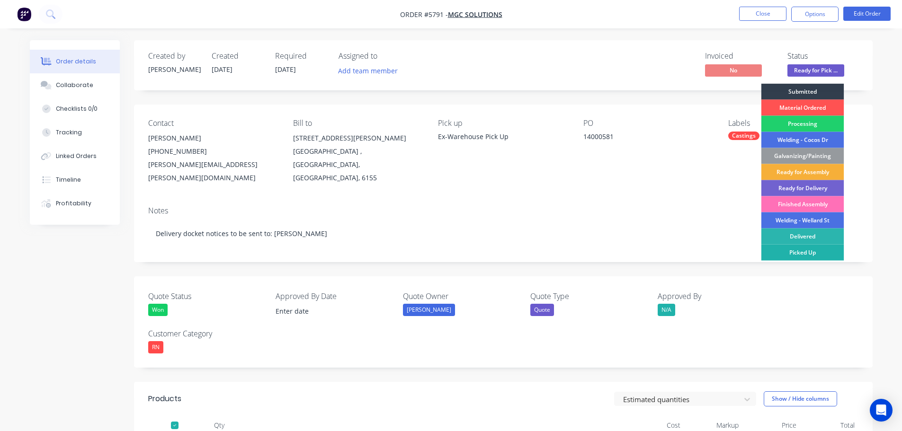
click at [807, 250] on div "Picked Up" at bounding box center [803, 253] width 83 height 16
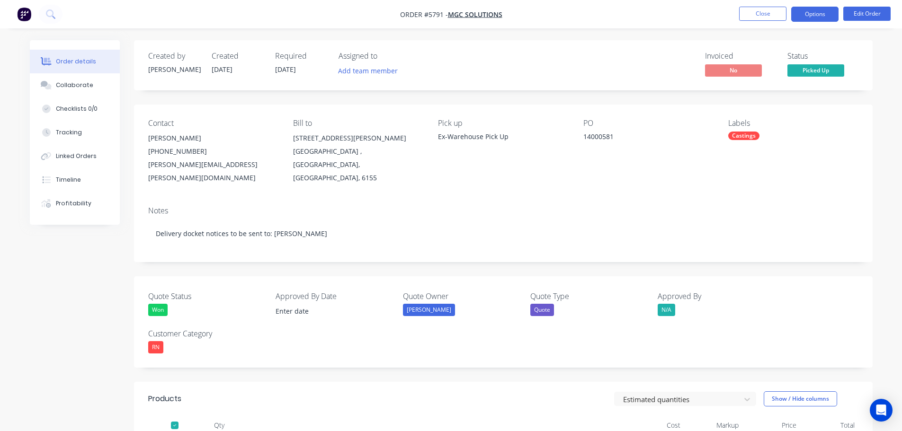
click at [814, 10] on button "Options" at bounding box center [814, 14] width 47 height 15
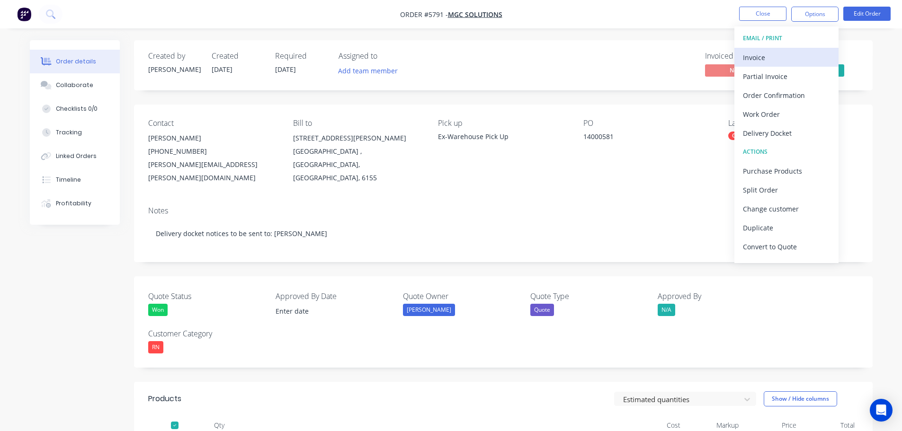
click at [755, 60] on div "Invoice" at bounding box center [786, 58] width 87 height 14
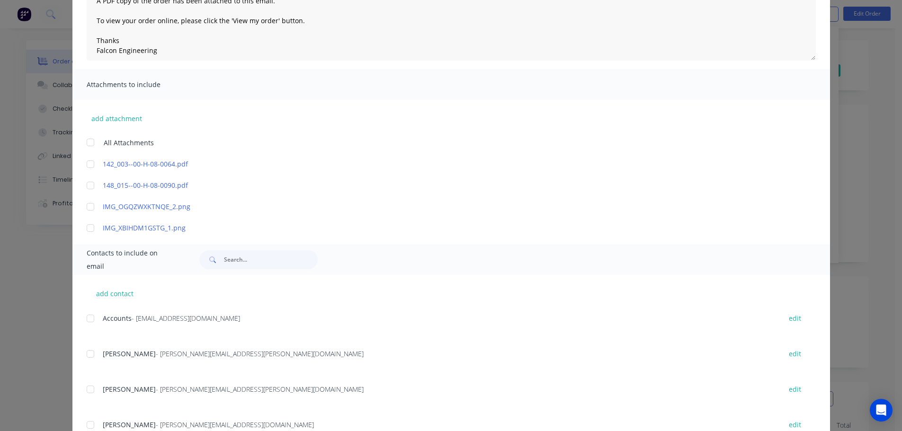
scroll to position [284, 0]
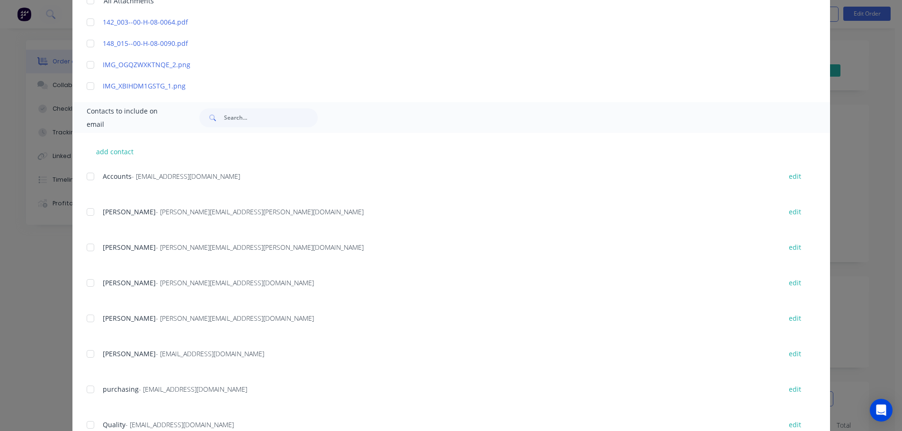
click at [87, 171] on div at bounding box center [90, 176] width 19 height 19
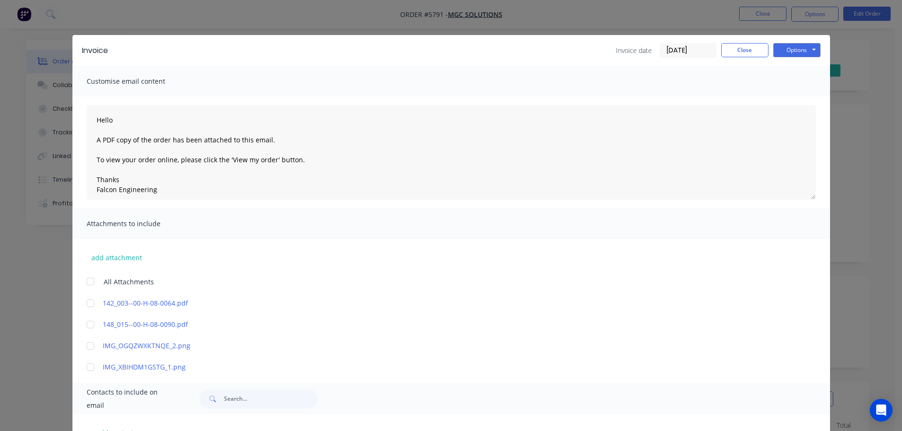
scroll to position [0, 0]
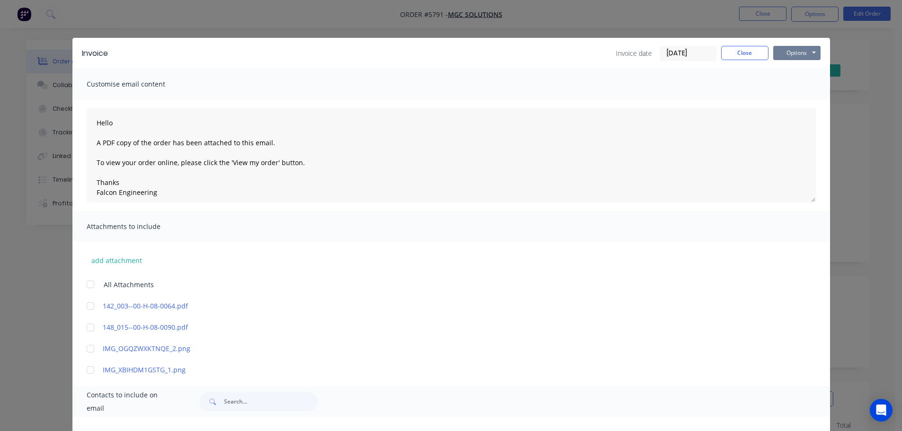
click at [800, 52] on button "Options" at bounding box center [796, 53] width 47 height 14
click at [789, 98] on button "Email" at bounding box center [803, 101] width 61 height 16
type textarea "Hello A PDF copy of the order has been attached to this email. To view your ord…"
click at [745, 57] on button "Close" at bounding box center [744, 53] width 47 height 14
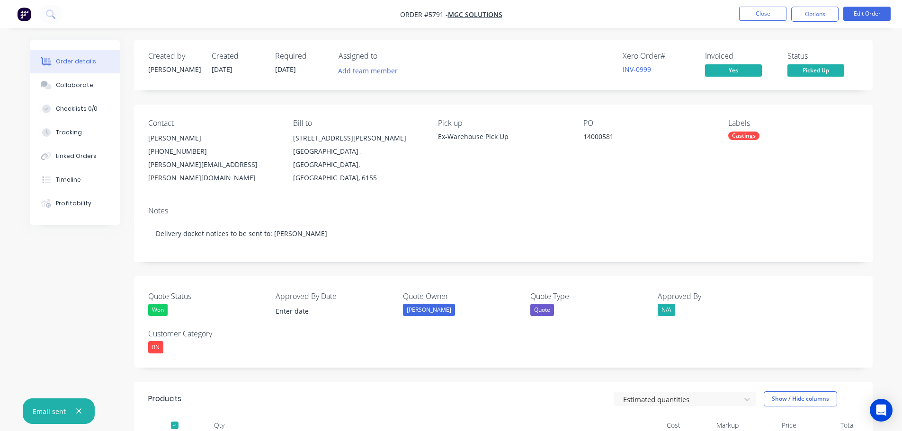
click at [695, 148] on div "PO 14000581" at bounding box center [648, 152] width 130 height 66
click at [77, 413] on icon "button" at bounding box center [78, 411] width 5 height 5
click at [760, 13] on button "Close" at bounding box center [762, 14] width 47 height 14
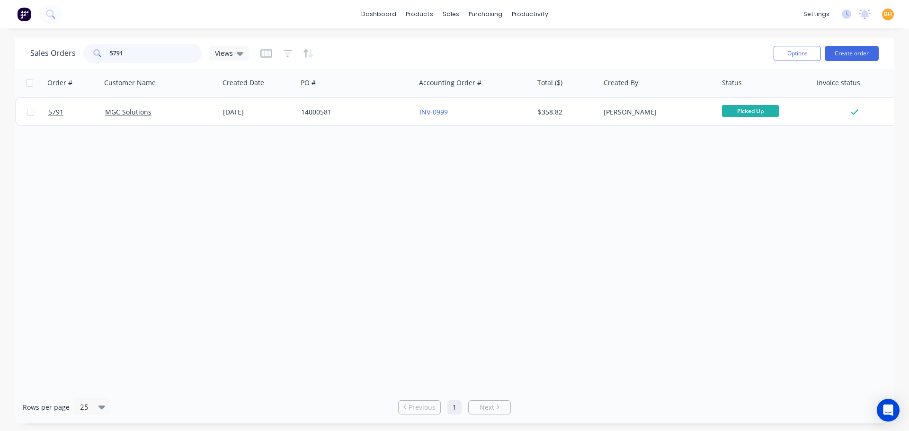
click at [140, 44] on input "5791" at bounding box center [156, 53] width 92 height 19
type input "5"
type input "6292"
click at [103, 125] on div "6292 MetCONNX 08 Sep 2025 BSBL1/00142-VO-46 $2,640.00 Andrew Marriott Ready for…" at bounding box center [820, 111] width 1610 height 29
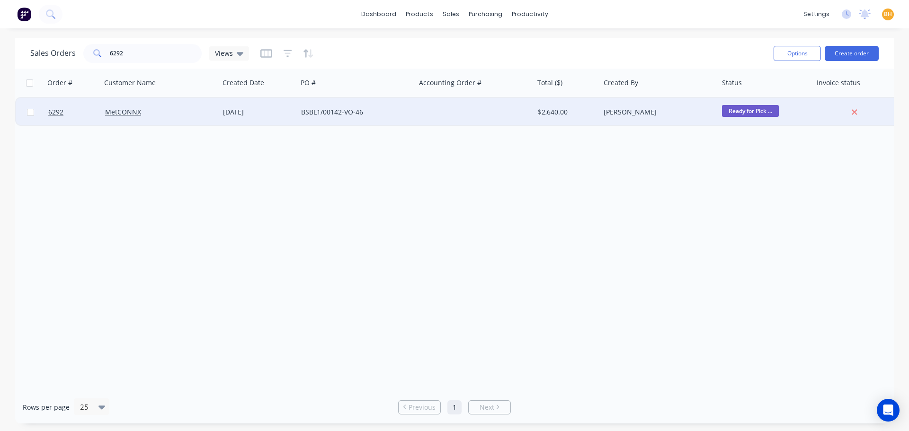
click at [108, 118] on div "MetCONNX" at bounding box center [160, 112] width 118 height 28
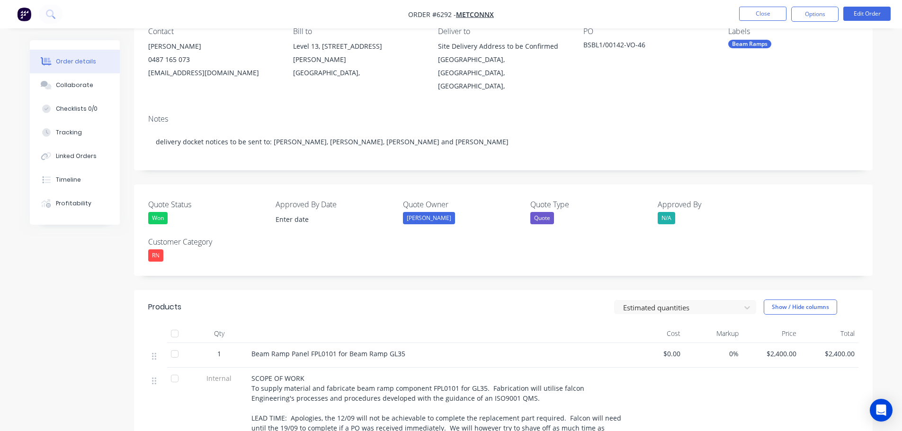
scroll to position [95, 0]
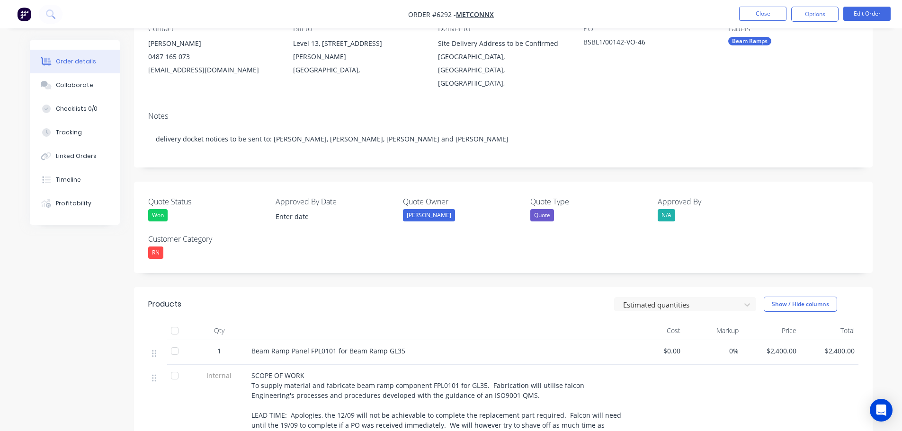
click at [174, 322] on div at bounding box center [174, 331] width 19 height 19
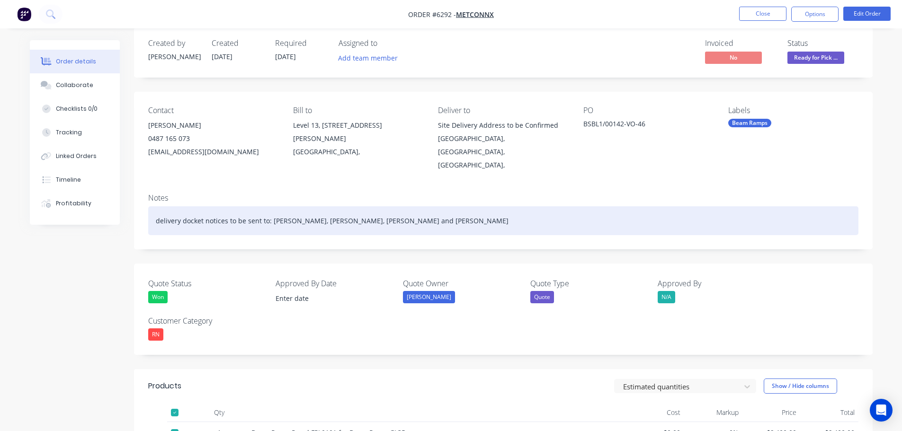
scroll to position [0, 0]
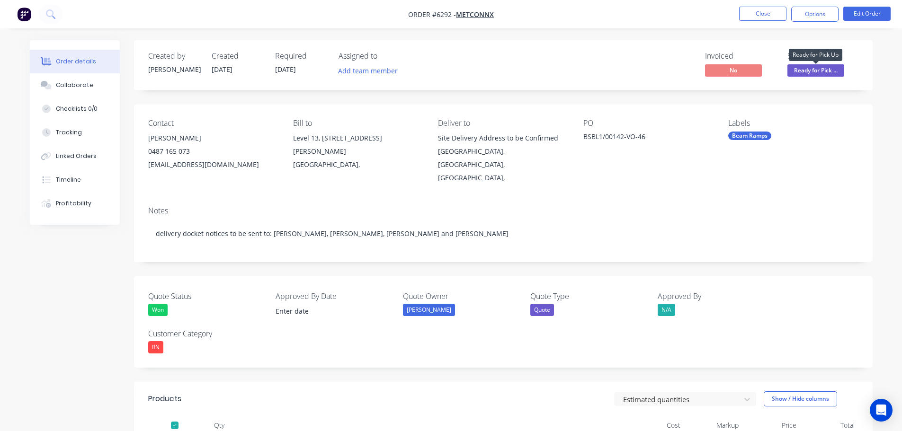
click at [814, 67] on span "Ready for Pick ..." at bounding box center [816, 70] width 57 height 12
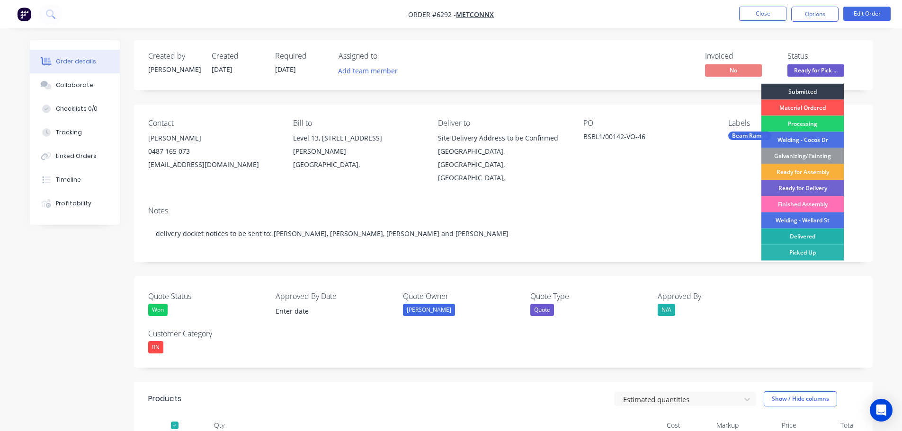
click at [808, 233] on div "Delivered" at bounding box center [803, 237] width 83 height 16
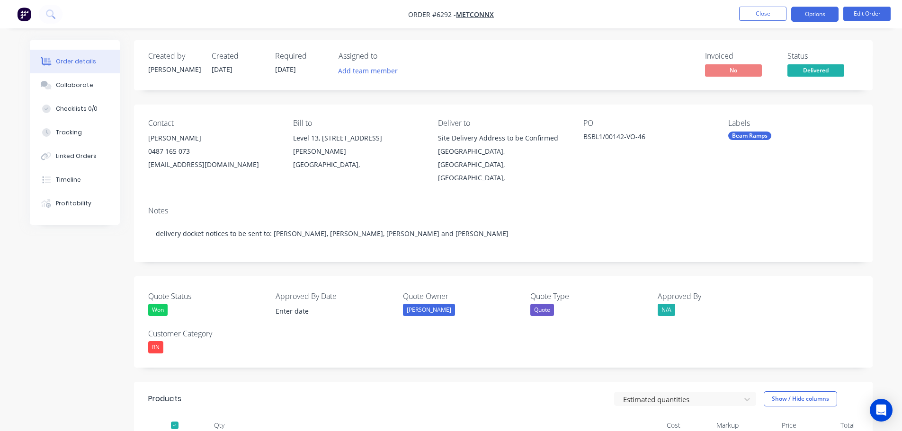
click at [829, 11] on button "Options" at bounding box center [814, 14] width 47 height 15
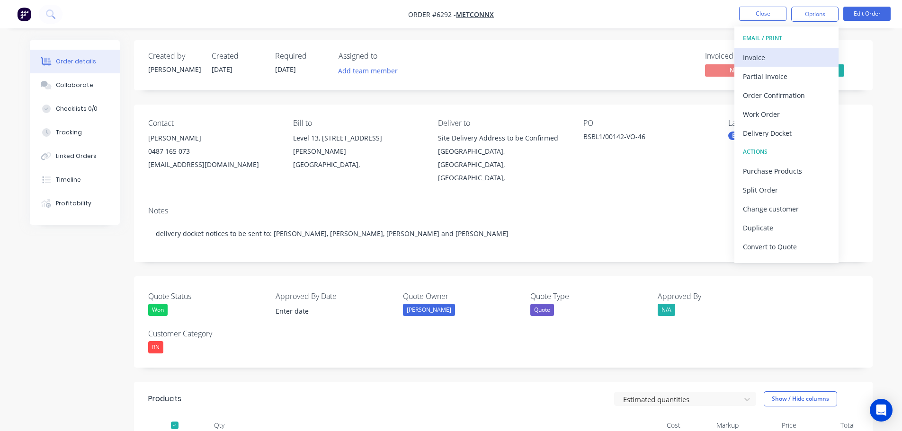
click at [757, 57] on div "Invoice" at bounding box center [786, 58] width 87 height 14
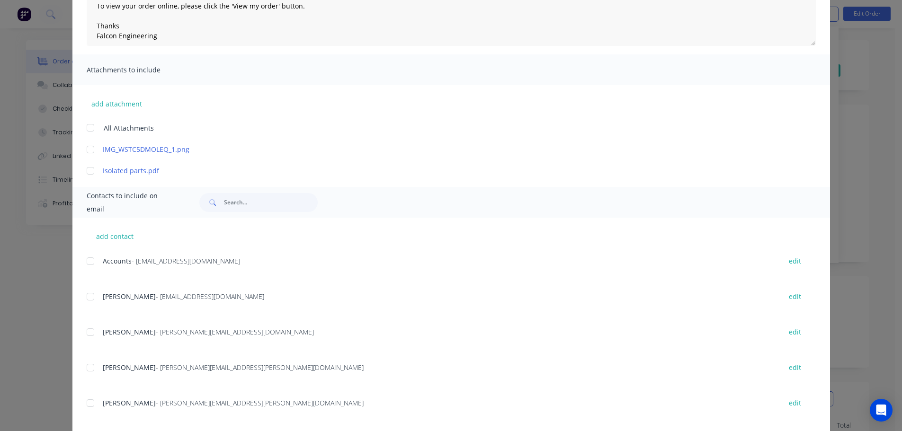
scroll to position [209, 0]
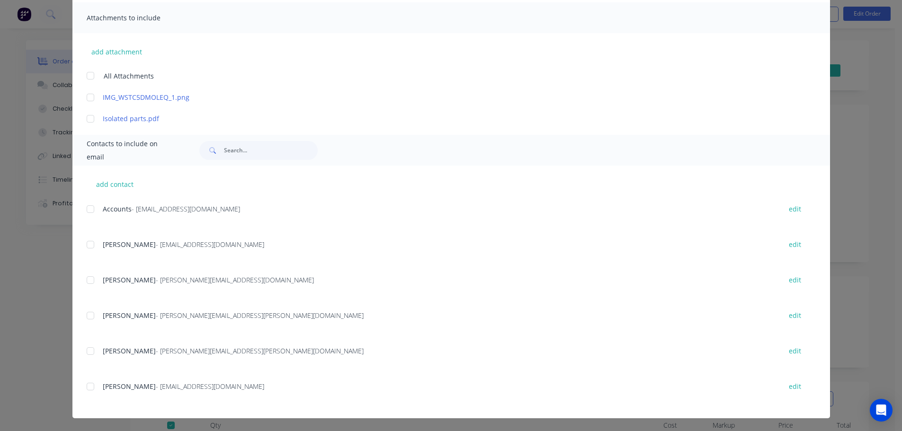
click at [86, 209] on div at bounding box center [90, 209] width 19 height 19
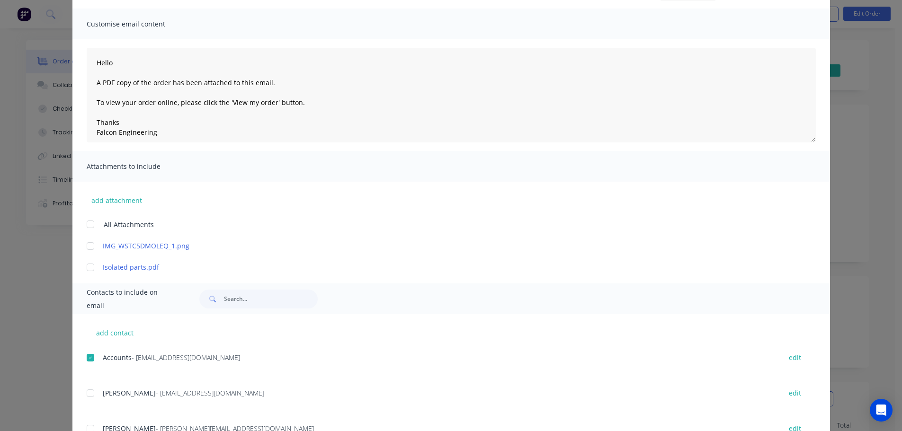
scroll to position [19, 0]
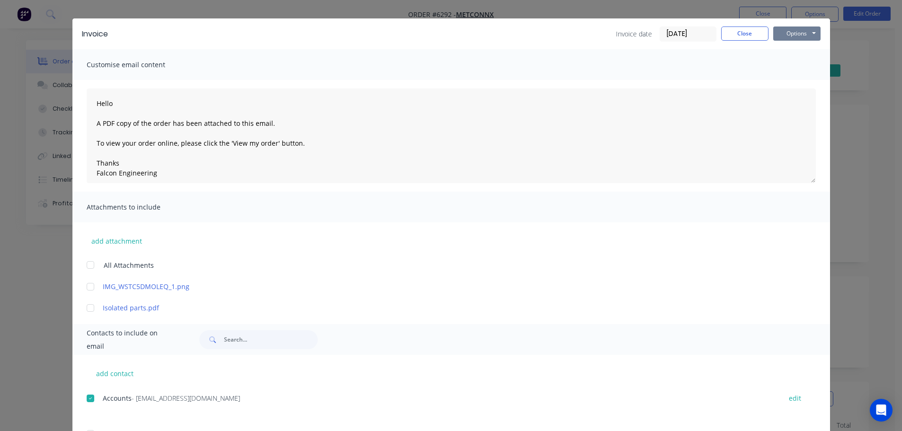
click at [812, 32] on button "Options" at bounding box center [796, 34] width 47 height 14
click at [791, 85] on button "Email" at bounding box center [803, 82] width 61 height 16
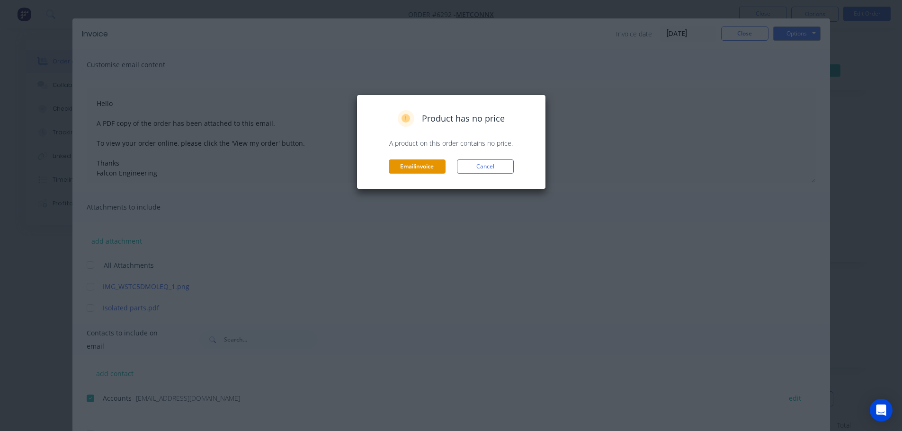
click at [414, 161] on button "Email invoice" at bounding box center [417, 167] width 57 height 14
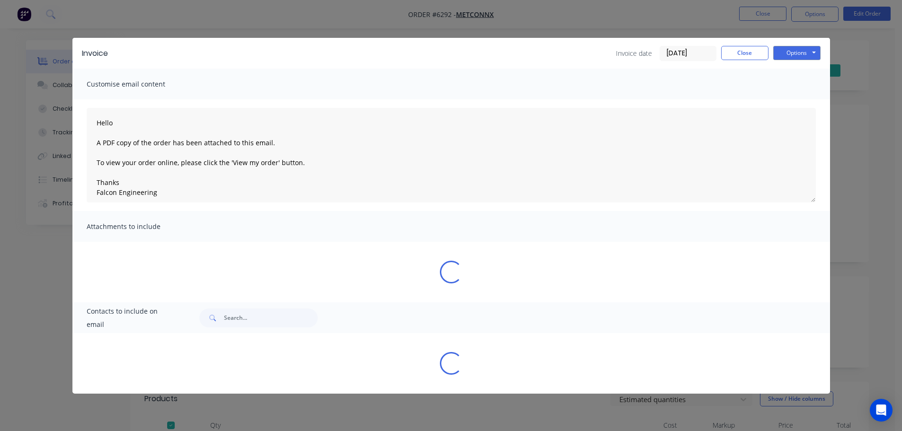
scroll to position [0, 0]
type textarea "Hello A PDF copy of the order has been attached to this email. To view your ord…"
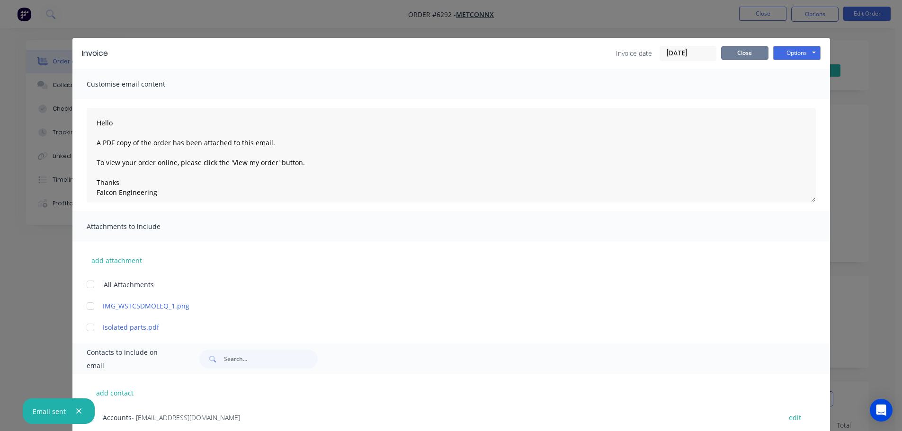
drag, startPoint x: 738, startPoint y: 54, endPoint x: 734, endPoint y: 57, distance: 5.4
click at [738, 54] on button "Close" at bounding box center [744, 53] width 47 height 14
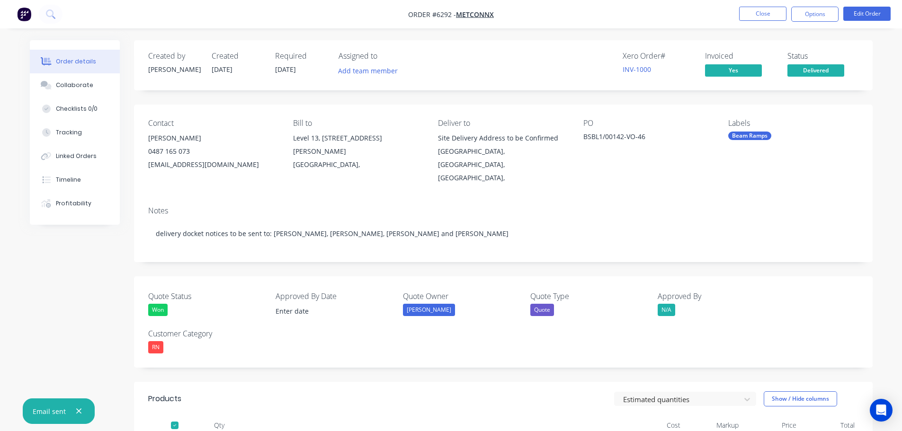
click at [80, 412] on icon "button" at bounding box center [79, 411] width 6 height 9
click at [762, 11] on button "Close" at bounding box center [762, 14] width 47 height 14
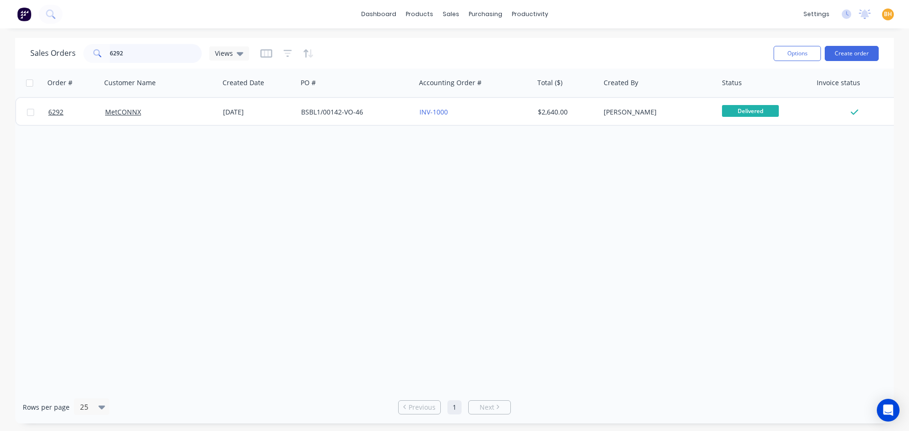
click at [147, 51] on input "6292" at bounding box center [156, 53] width 92 height 19
type input "6308"
click at [113, 125] on div "6308 Forcorp Pty Ltd 17 Sep 2025 00036377 $532.75 Andrew Marriott Ready for Pic…" at bounding box center [820, 111] width 1610 height 29
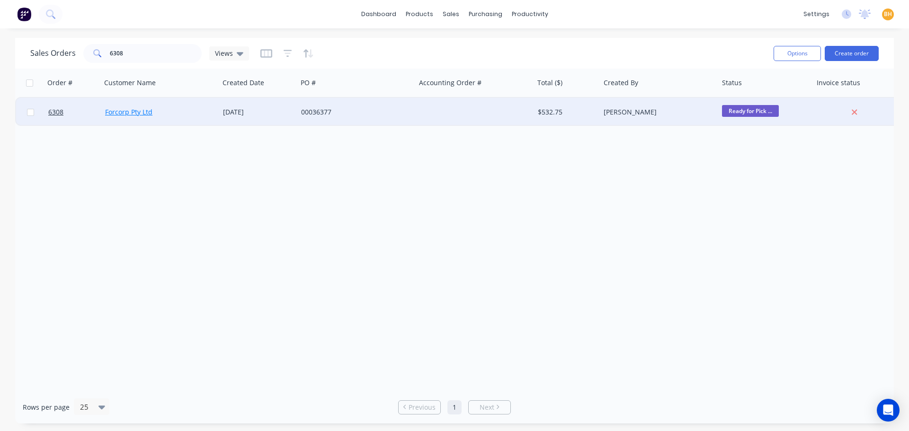
click at [119, 117] on link "Forcorp Pty Ltd" at bounding box center [128, 112] width 47 height 9
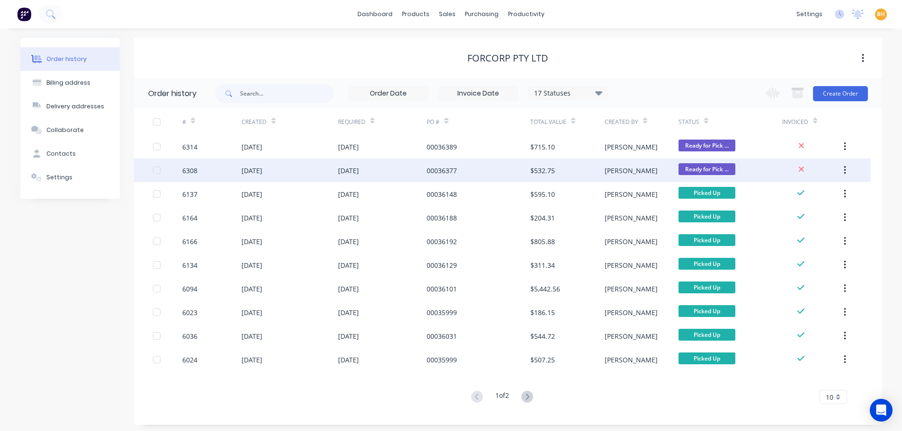
click at [246, 173] on div "17 Sep 2025" at bounding box center [252, 171] width 21 height 10
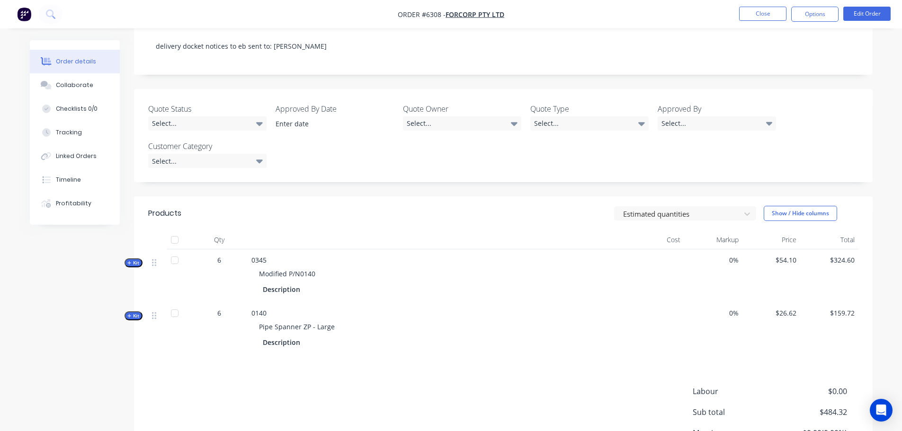
scroll to position [189, 0]
click at [173, 229] on div at bounding box center [174, 238] width 19 height 19
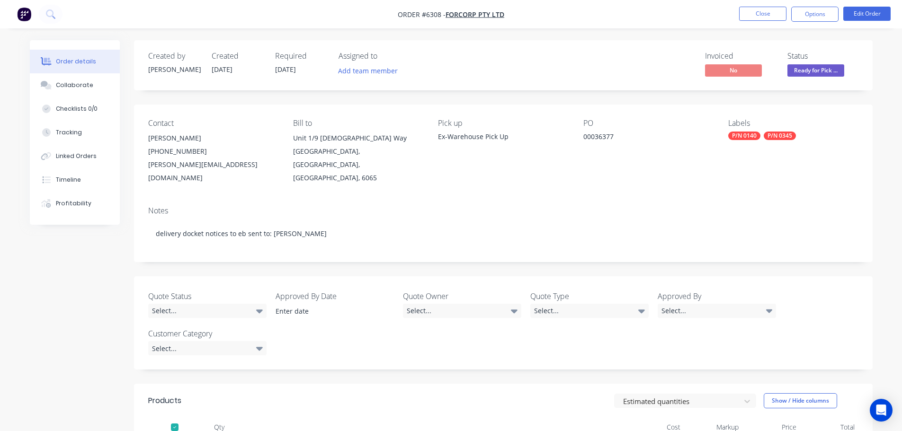
click at [812, 69] on span "Ready for Pick ..." at bounding box center [816, 70] width 57 height 12
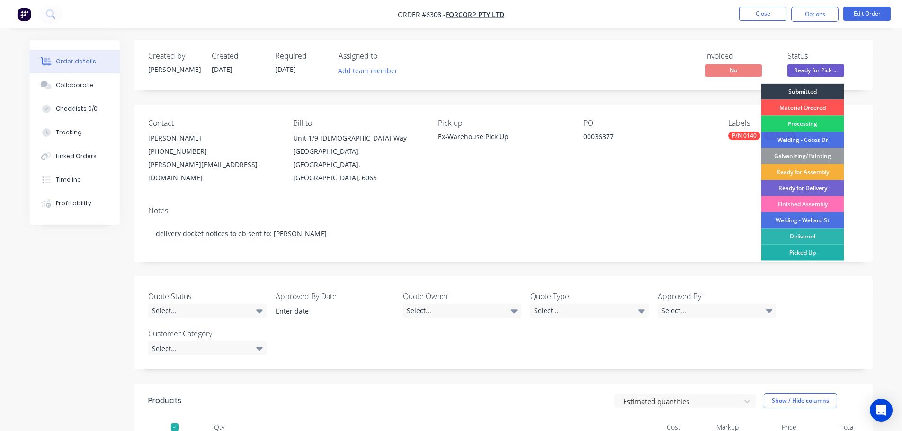
click at [815, 251] on div "Picked Up" at bounding box center [803, 253] width 83 height 16
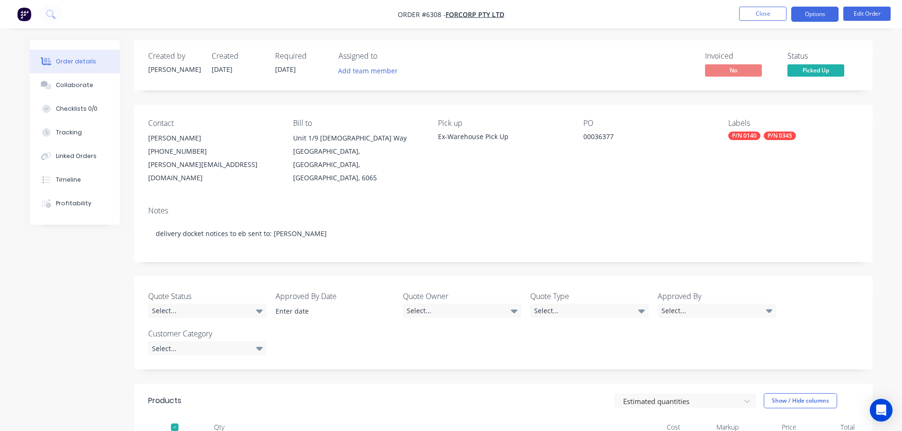
click at [810, 7] on button "Options" at bounding box center [814, 14] width 47 height 15
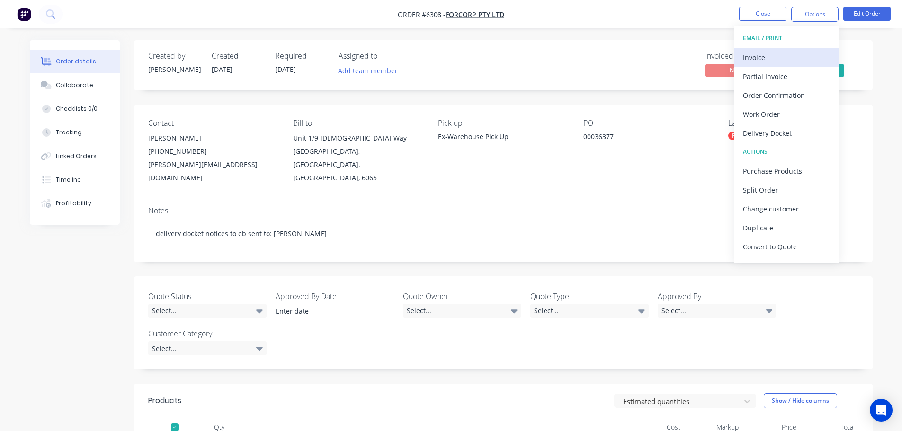
click at [751, 60] on div "Invoice" at bounding box center [786, 58] width 87 height 14
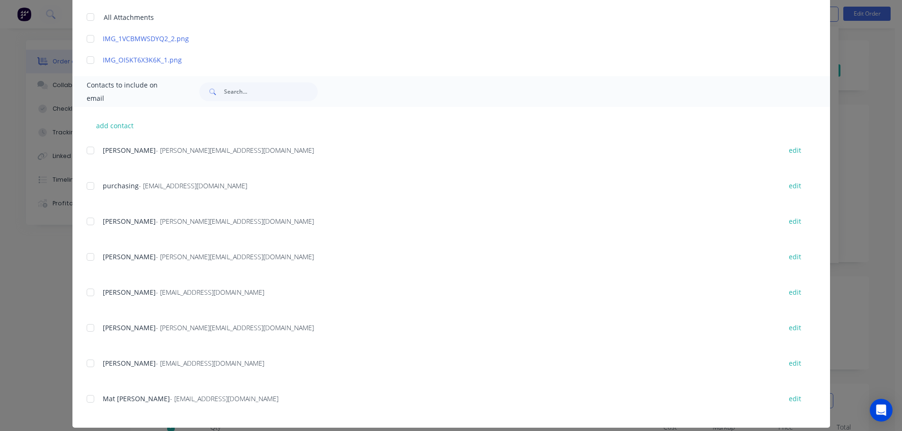
scroll to position [278, 0]
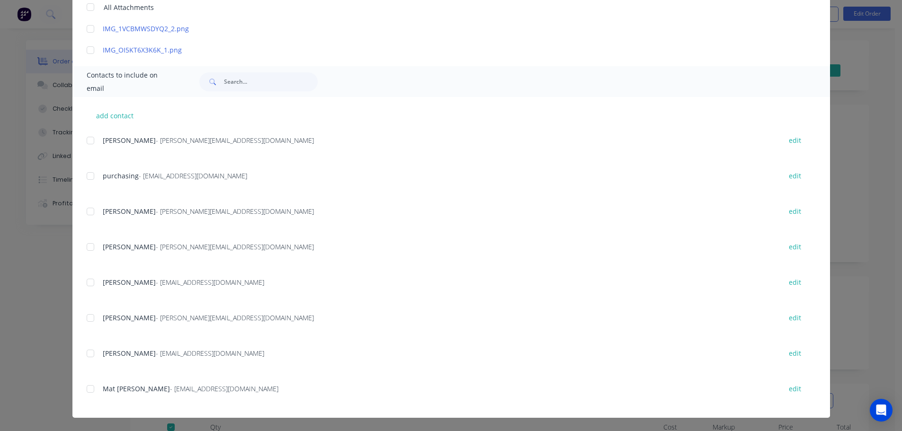
click at [89, 140] on div at bounding box center [90, 140] width 19 height 19
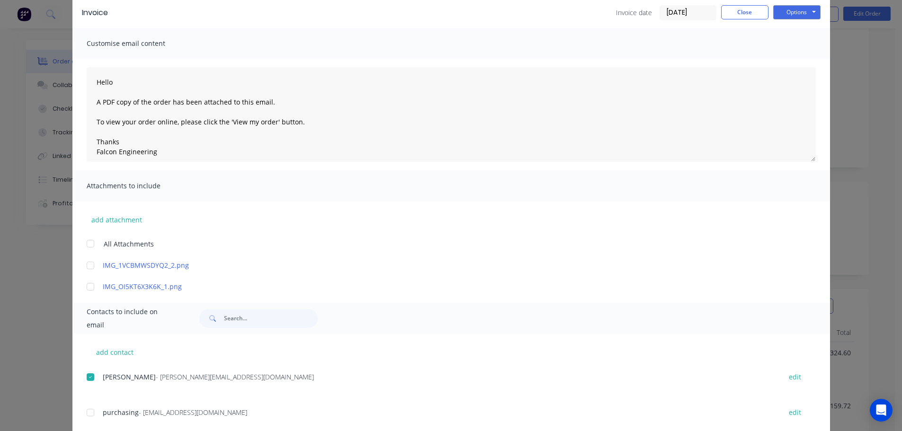
scroll to position [0, 0]
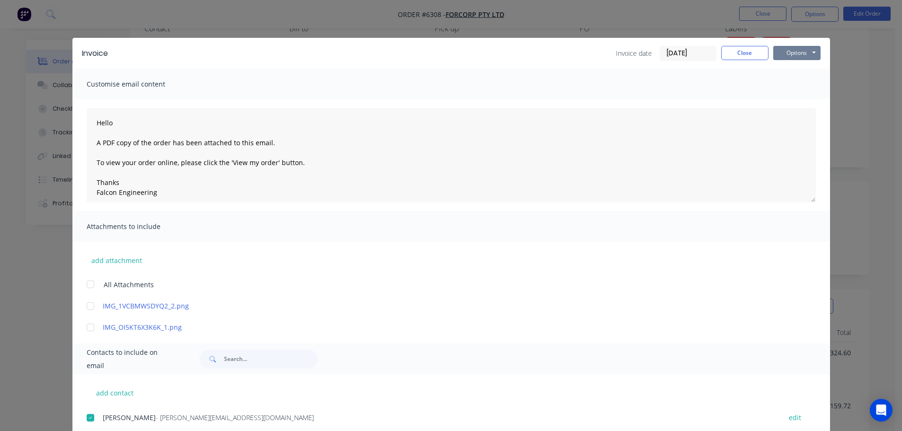
click at [796, 55] on button "Options" at bounding box center [796, 53] width 47 height 14
click at [783, 100] on button "Email" at bounding box center [803, 101] width 61 height 16
type textarea "Hello A PDF copy of the order has been attached to this email. To view your ord…"
click at [739, 52] on button "Close" at bounding box center [744, 53] width 47 height 14
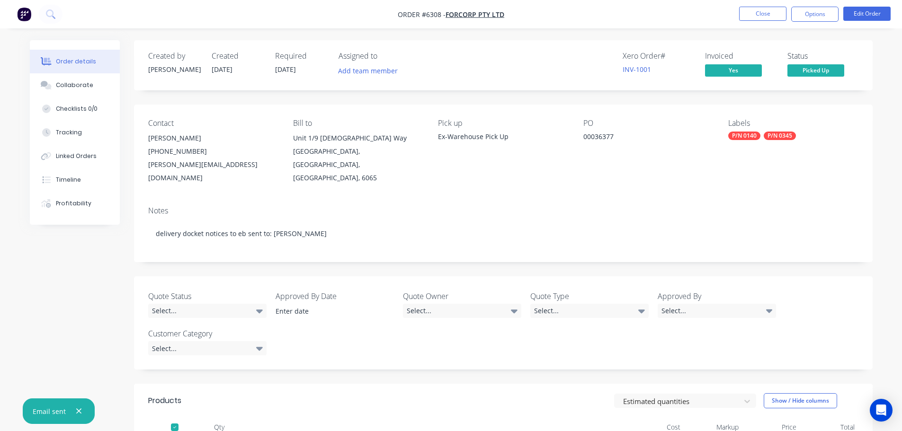
click at [78, 412] on icon "button" at bounding box center [78, 411] width 5 height 5
click at [774, 12] on button "Close" at bounding box center [762, 14] width 47 height 14
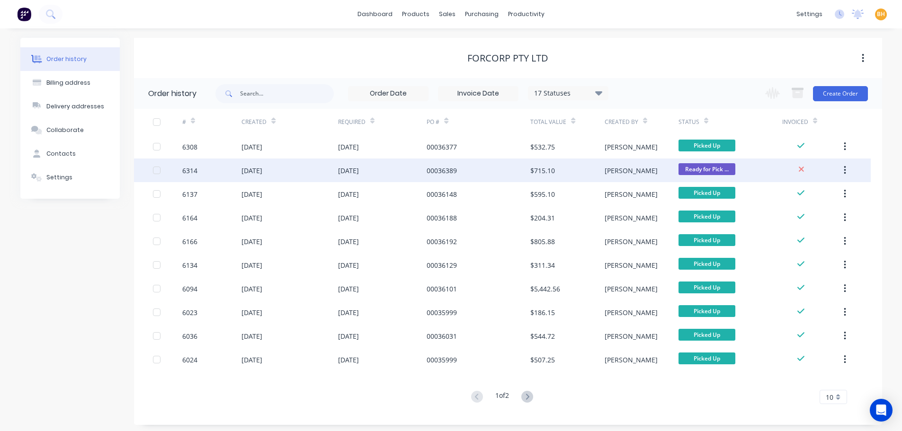
click at [261, 166] on div "[DATE]" at bounding box center [252, 171] width 21 height 10
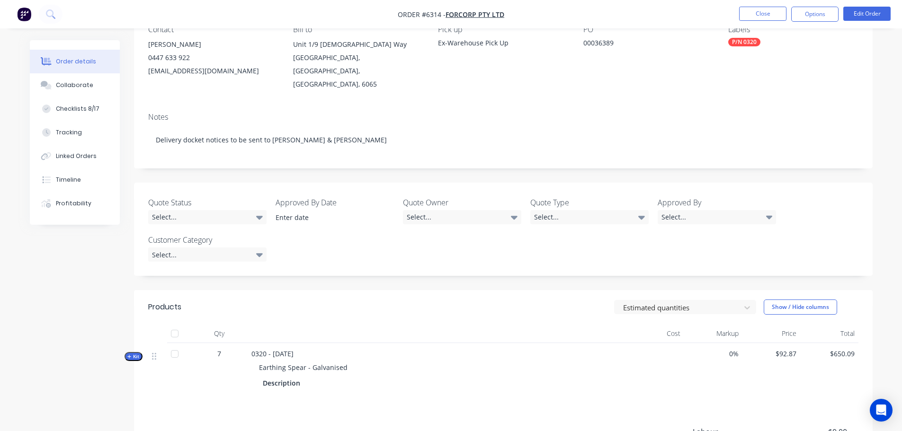
scroll to position [95, 0]
click at [174, 323] on div at bounding box center [174, 332] width 19 height 19
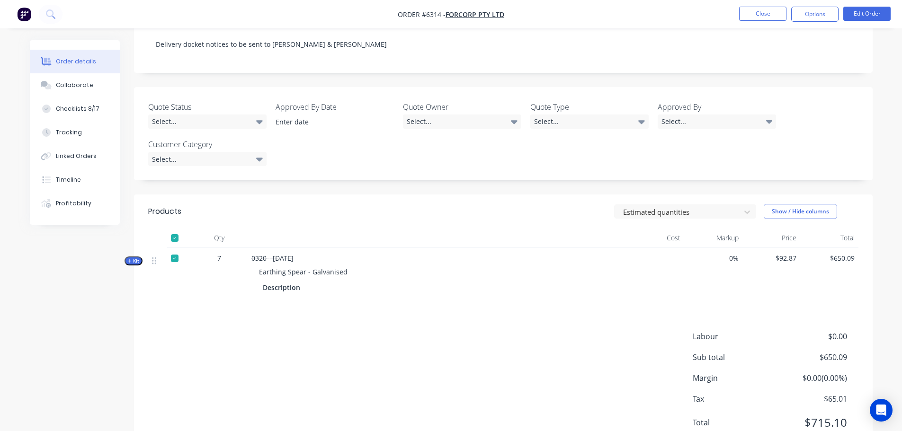
scroll to position [0, 0]
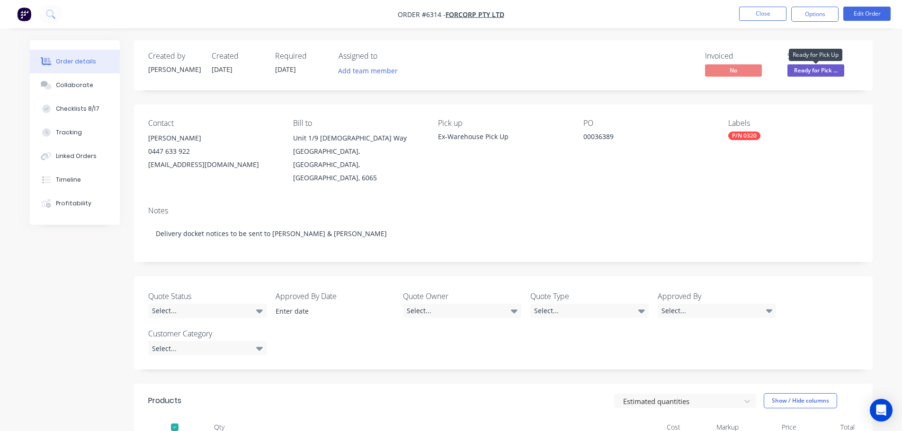
click at [822, 70] on span "Ready for Pick ..." at bounding box center [816, 70] width 57 height 12
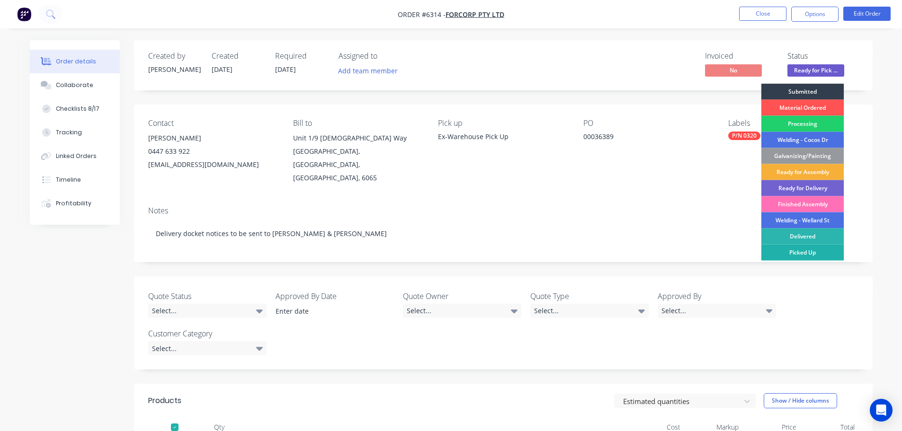
click at [811, 256] on div "Picked Up" at bounding box center [803, 253] width 83 height 16
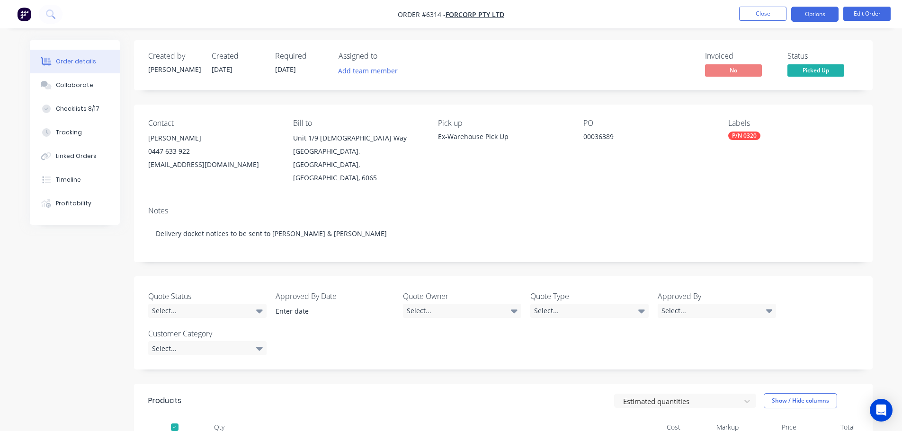
click at [811, 16] on button "Options" at bounding box center [814, 14] width 47 height 15
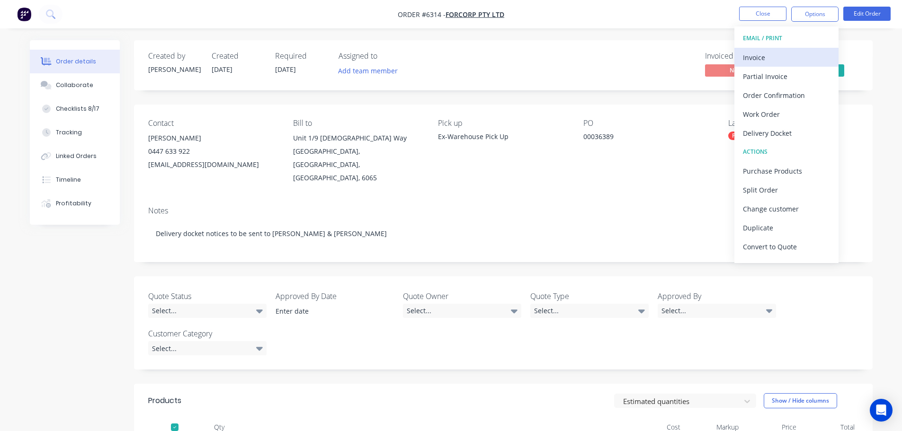
click at [757, 54] on div "Invoice" at bounding box center [786, 58] width 87 height 14
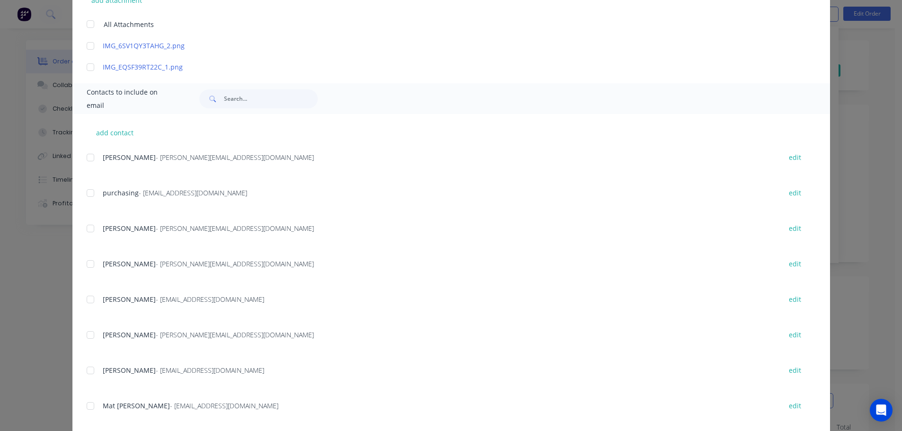
scroll to position [278, 0]
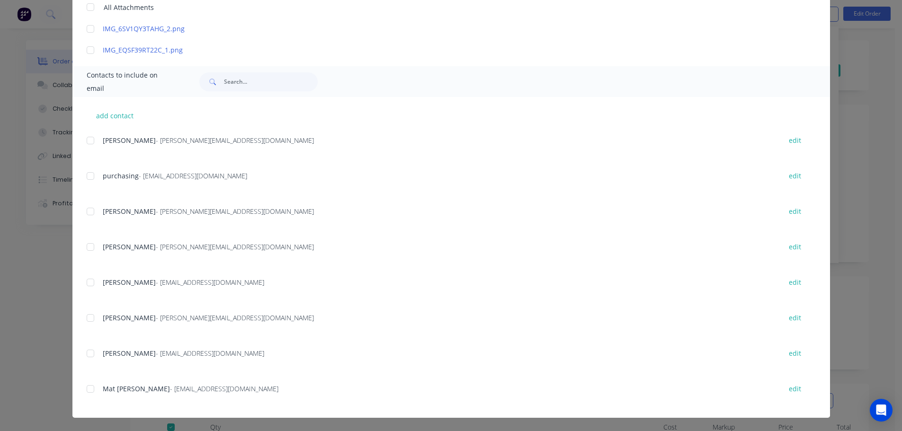
click at [86, 354] on div at bounding box center [90, 353] width 19 height 19
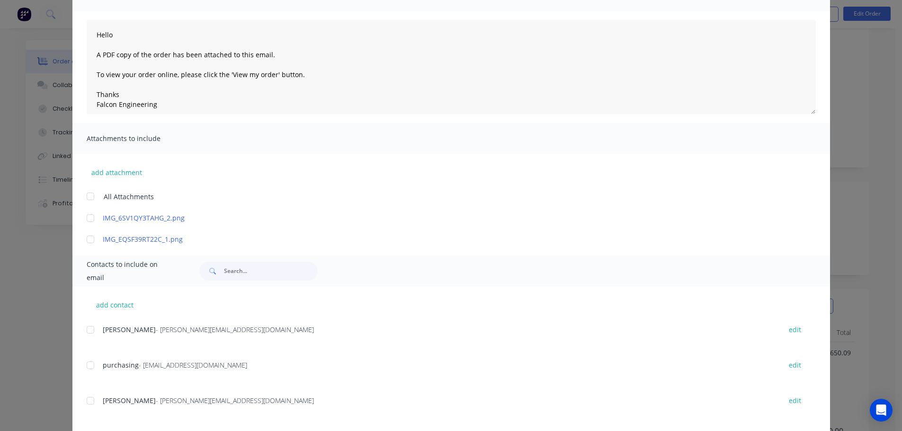
scroll to position [0, 0]
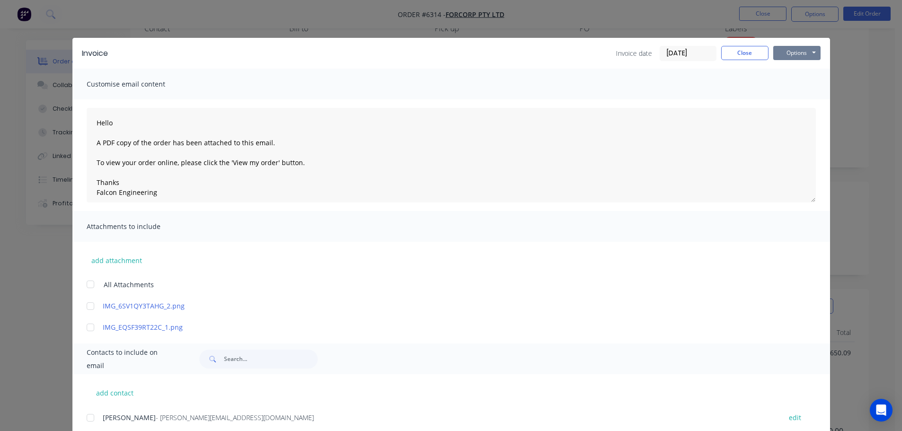
click at [805, 55] on button "Options" at bounding box center [796, 53] width 47 height 14
click at [789, 103] on button "Email" at bounding box center [803, 101] width 61 height 16
click at [76, 413] on icon "button" at bounding box center [79, 411] width 6 height 9
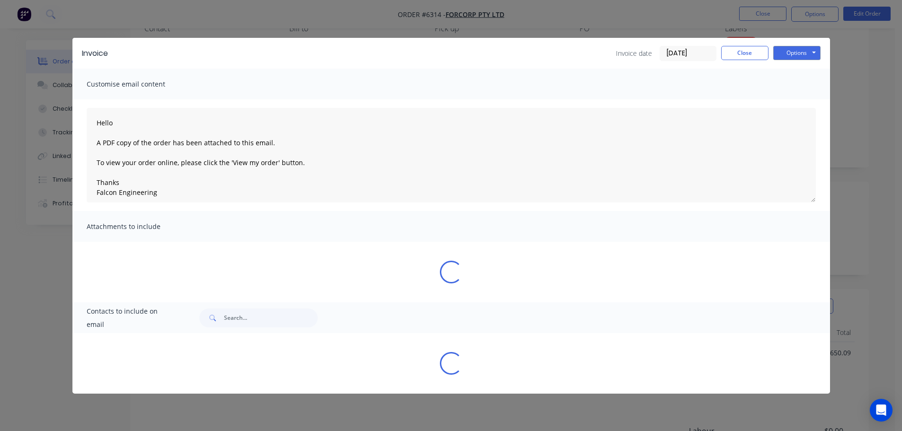
type textarea "Hello A PDF copy of the order has been attached to this email. To view your ord…"
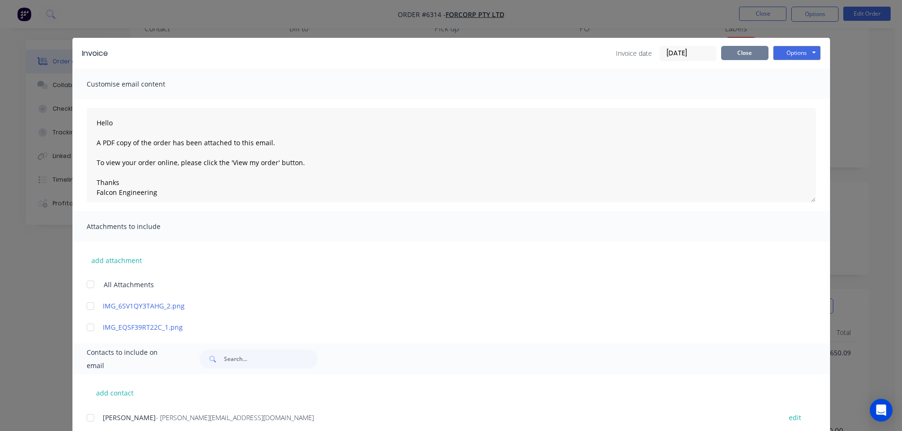
click at [729, 54] on button "Close" at bounding box center [744, 53] width 47 height 14
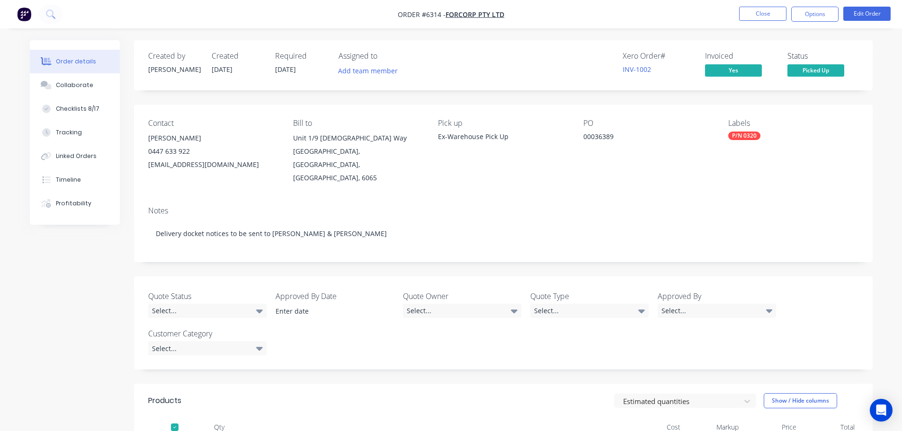
click at [464, 253] on div "Created by Bevan Created 18/09/25 Required 25/09/25 Assigned to Add team member…" at bounding box center [503, 342] width 739 height 604
click at [754, 16] on button "Close" at bounding box center [762, 14] width 47 height 14
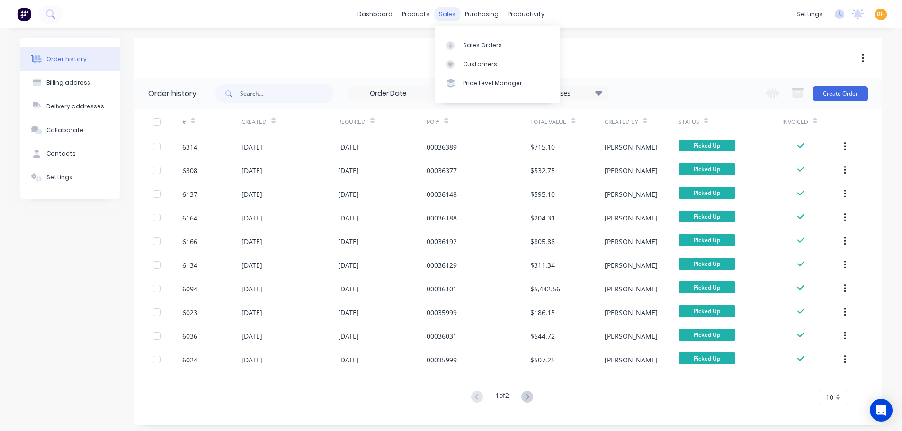
click at [455, 14] on div "sales" at bounding box center [447, 14] width 26 height 14
click at [470, 43] on div "Sales Orders" at bounding box center [482, 45] width 39 height 9
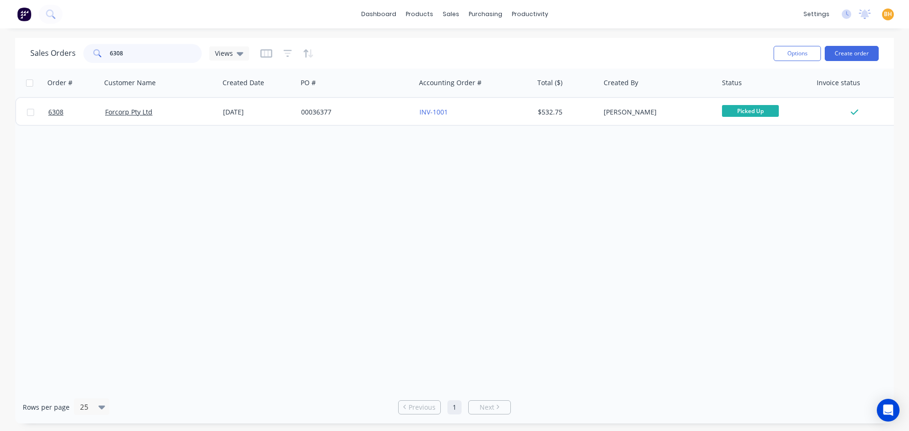
click at [157, 55] on input "6308" at bounding box center [156, 53] width 92 height 19
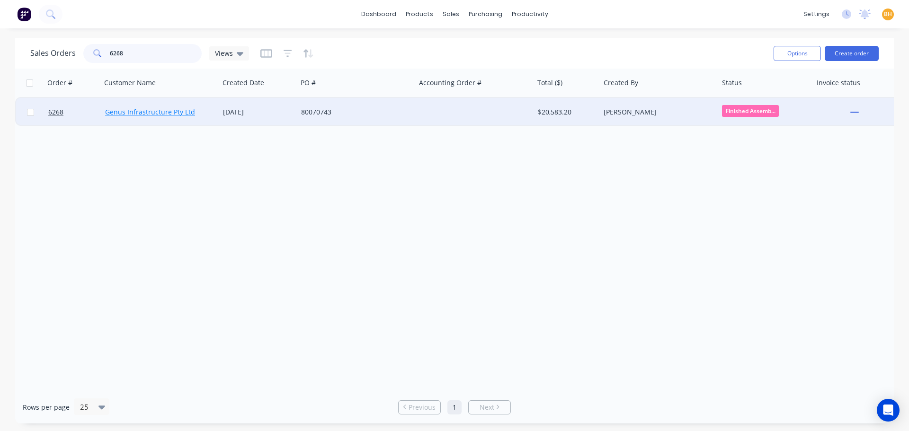
type input "6268"
click at [149, 110] on link "Genus Infrastructure Pty Ltd" at bounding box center [150, 112] width 90 height 9
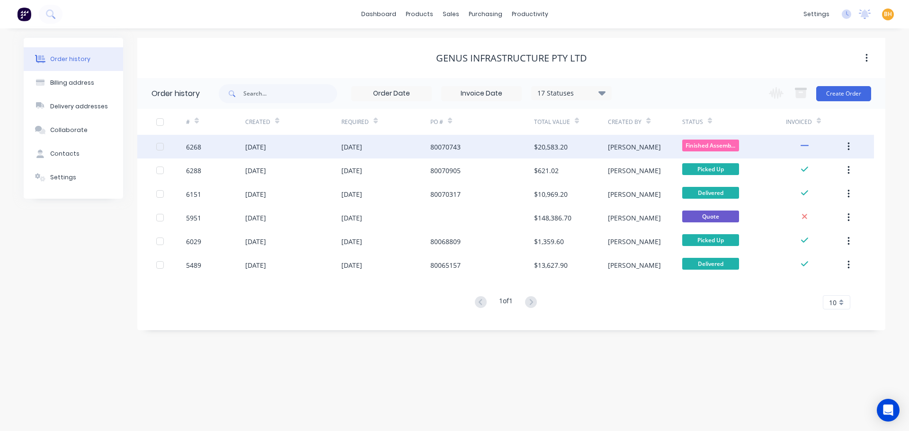
click at [254, 147] on div "26 Aug 2025" at bounding box center [255, 147] width 21 height 10
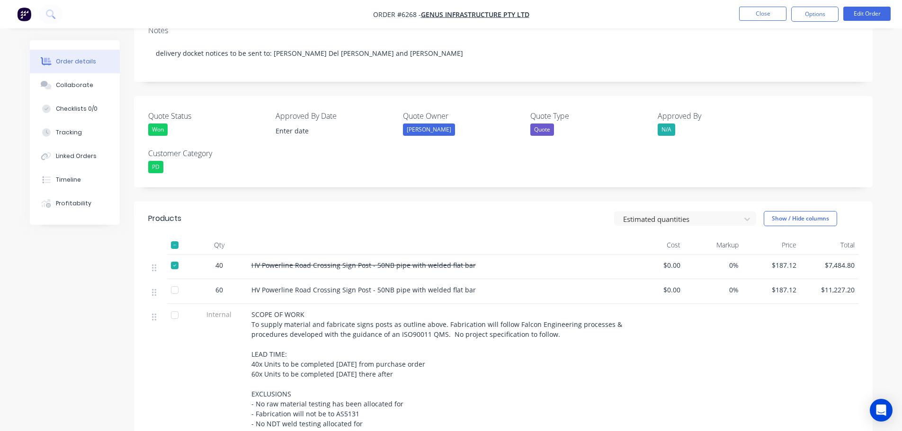
scroll to position [189, 0]
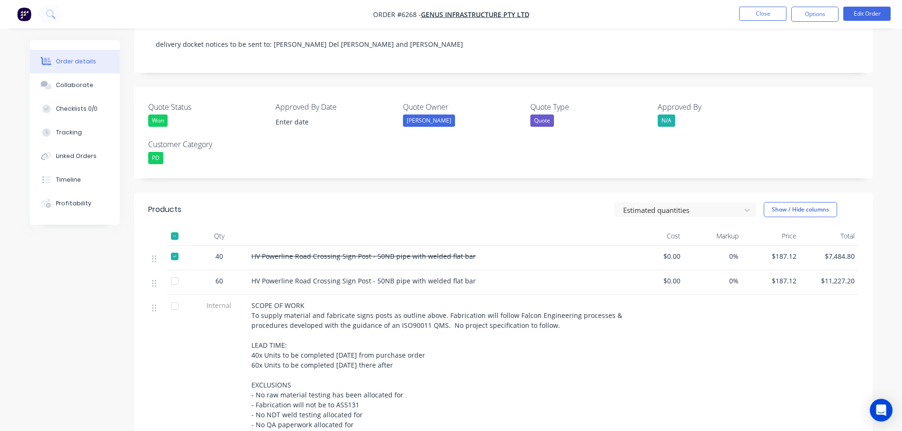
click at [175, 272] on div at bounding box center [174, 281] width 19 height 19
click at [174, 297] on div at bounding box center [174, 306] width 19 height 19
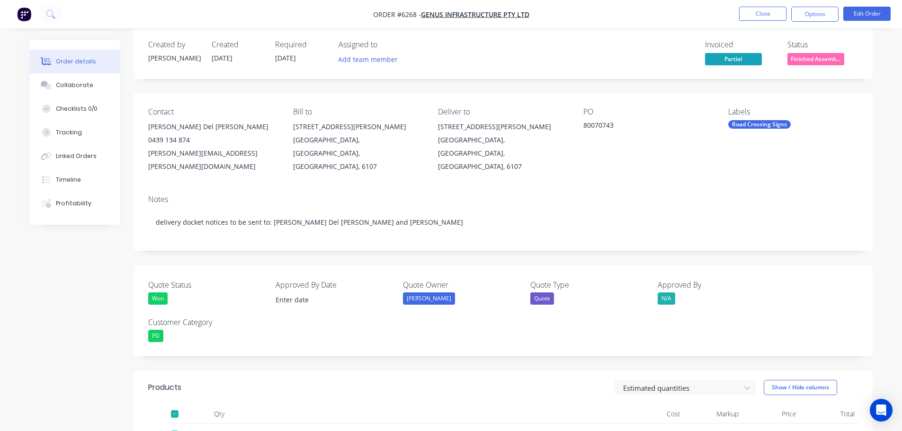
scroll to position [0, 0]
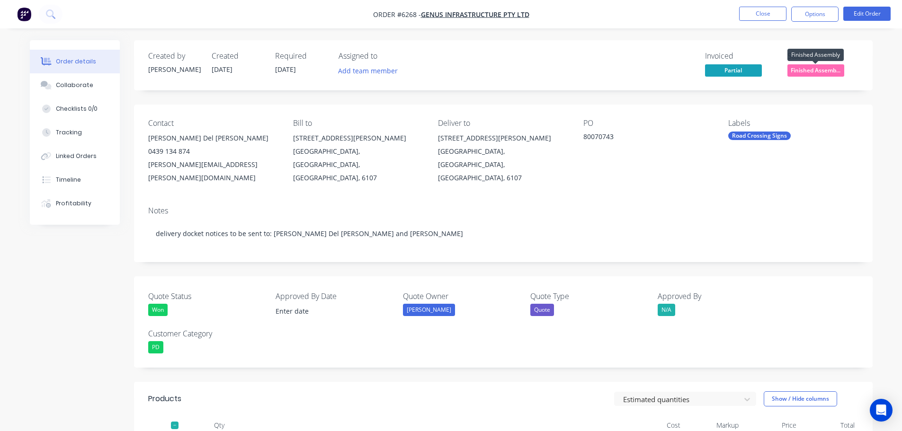
click at [835, 69] on span "Finished Assemb..." at bounding box center [816, 70] width 57 height 12
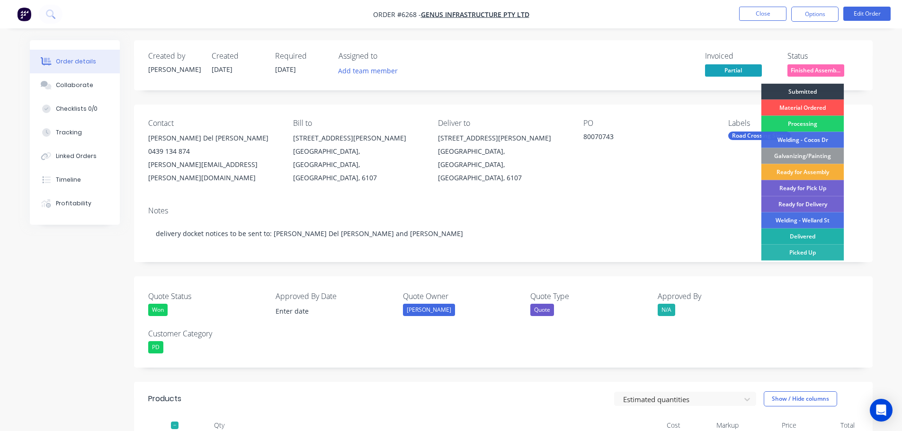
click at [811, 236] on div "Delivered" at bounding box center [803, 237] width 83 height 16
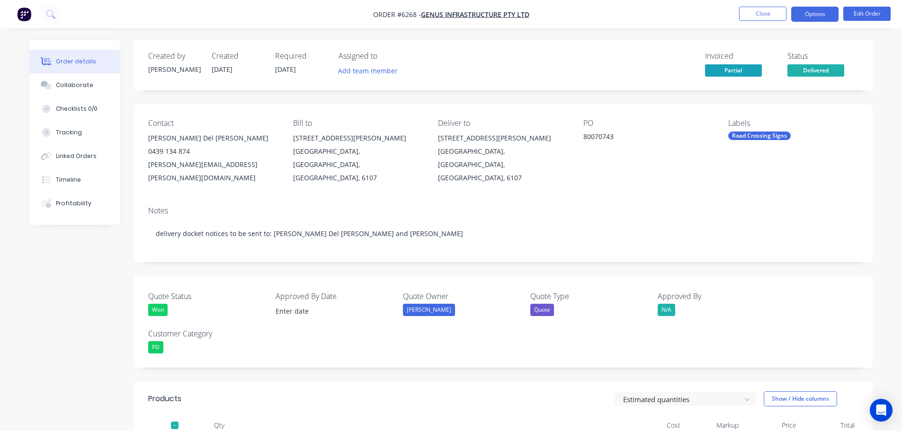
click at [812, 13] on button "Options" at bounding box center [814, 14] width 47 height 15
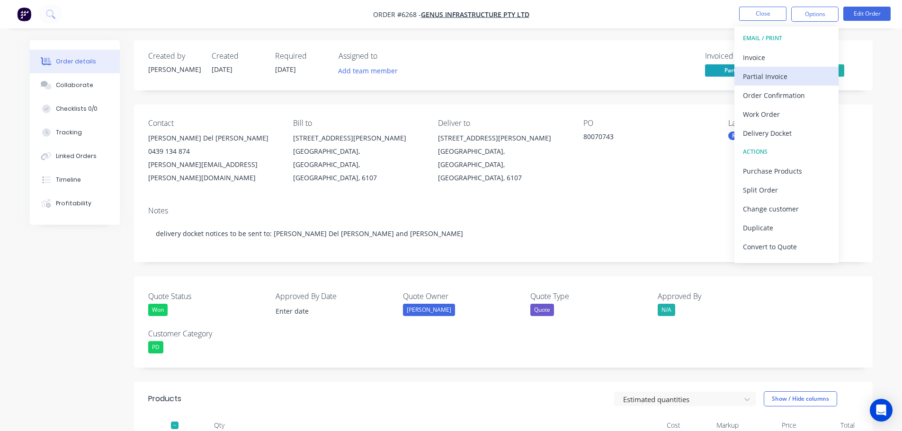
click at [766, 75] on div "Partial Invoice" at bounding box center [786, 77] width 87 height 14
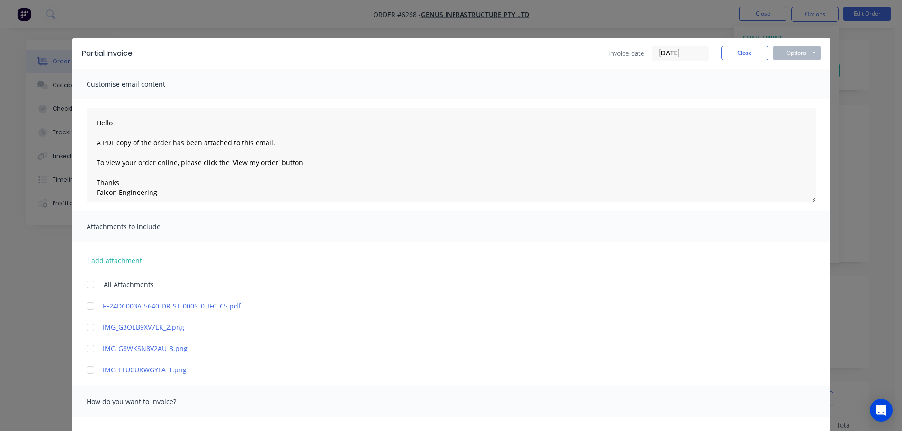
scroll to position [189, 0]
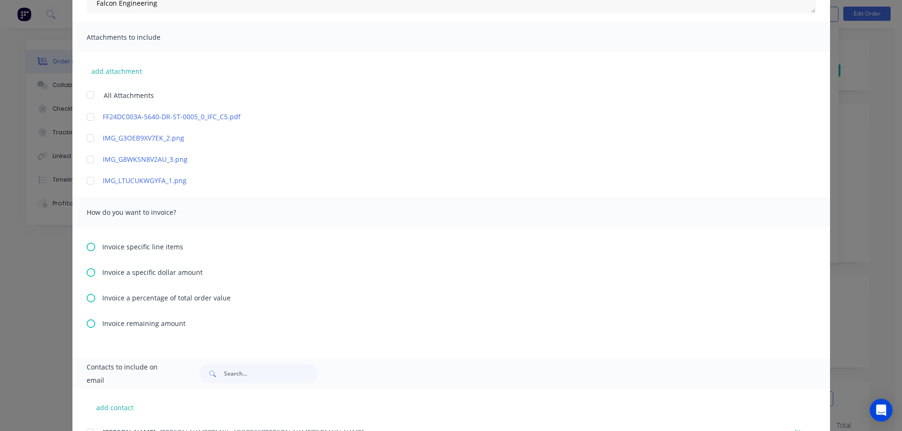
click at [88, 244] on icon at bounding box center [91, 247] width 9 height 9
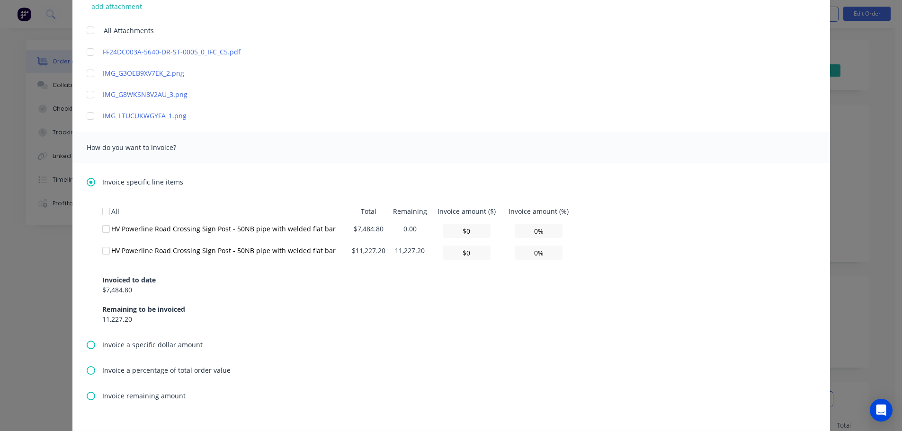
scroll to position [284, 0]
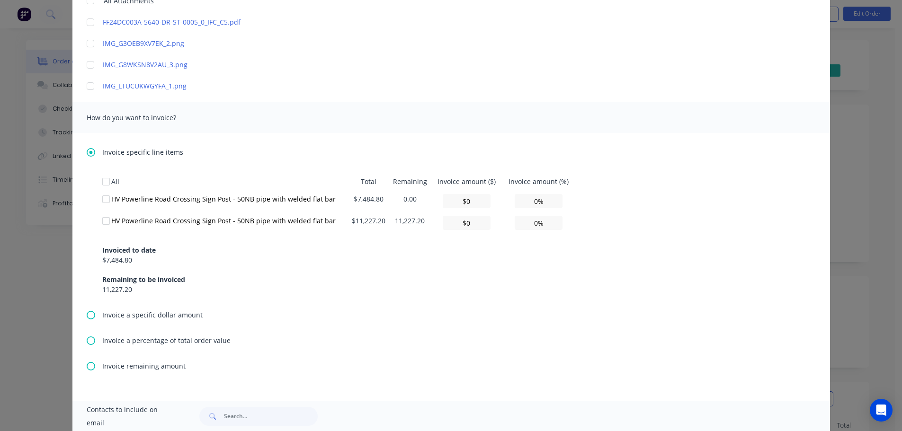
click at [100, 219] on div at bounding box center [106, 221] width 19 height 19
click at [528, 225] on input "0%" at bounding box center [539, 223] width 48 height 14
type textarea "Hello A PDF copy of the order has been attached to this email. To view your ord…"
type input "$1,122.72"
type input "10%"
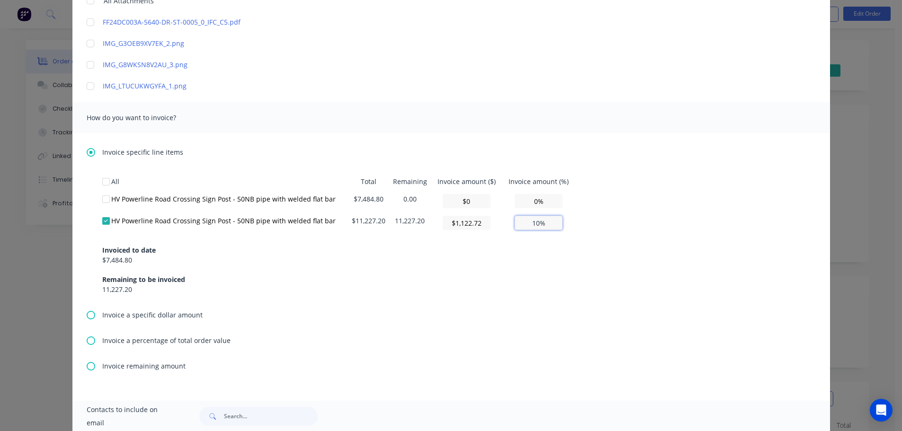
type textarea "Hello A PDF copy of the order has been attached to this email. To view your ord…"
type input "$11,227.20"
click at [540, 223] on input "100%" at bounding box center [539, 223] width 48 height 14
type input "100%"
type textarea "Hello A PDF copy of the order has been attached to this email. To view your ord…"
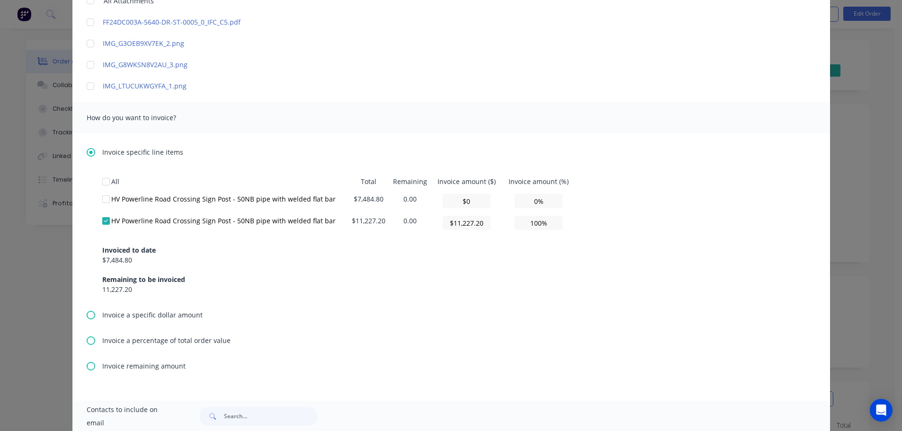
click at [461, 261] on div "Invoiced to date $7,484.80 Remaining to be invoiced 11,227.20" at bounding box center [451, 264] width 698 height 61
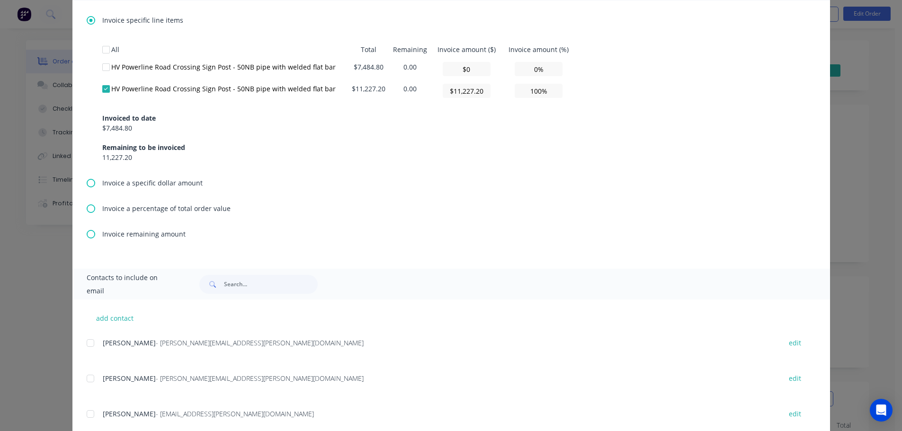
scroll to position [426, 0]
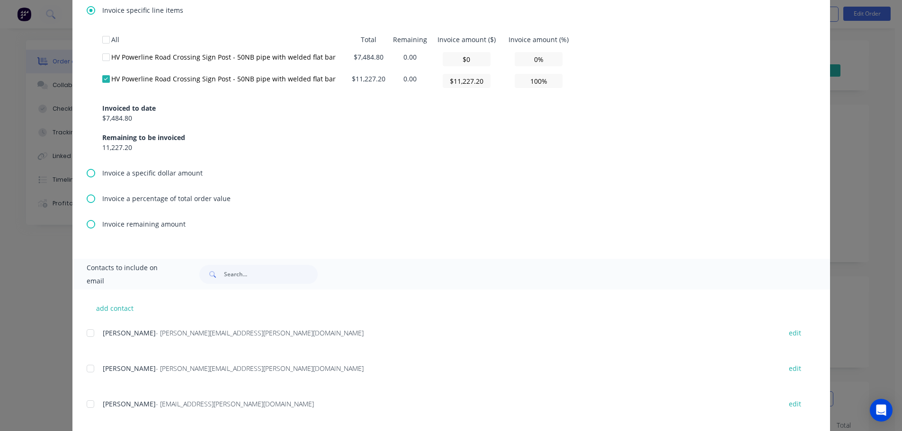
click at [377, 163] on div "All Total Remaining Invoice amount ($) Invoice amount (%) HV Powerline Road Cro…" at bounding box center [451, 99] width 729 height 137
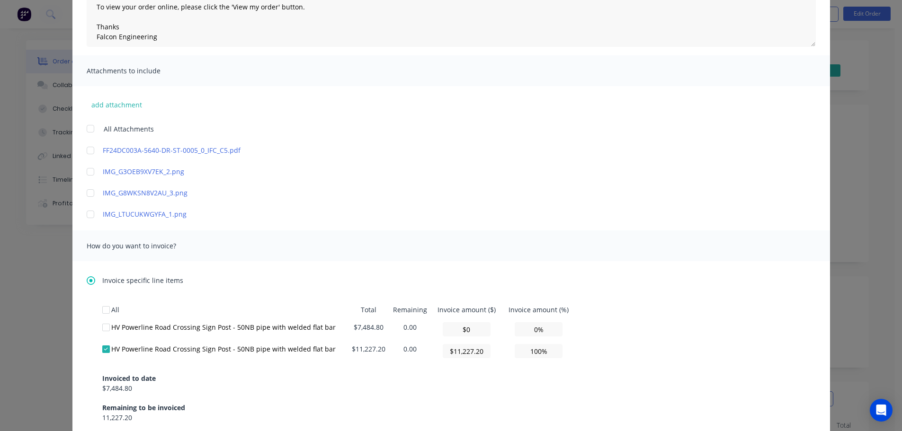
scroll to position [47, 0]
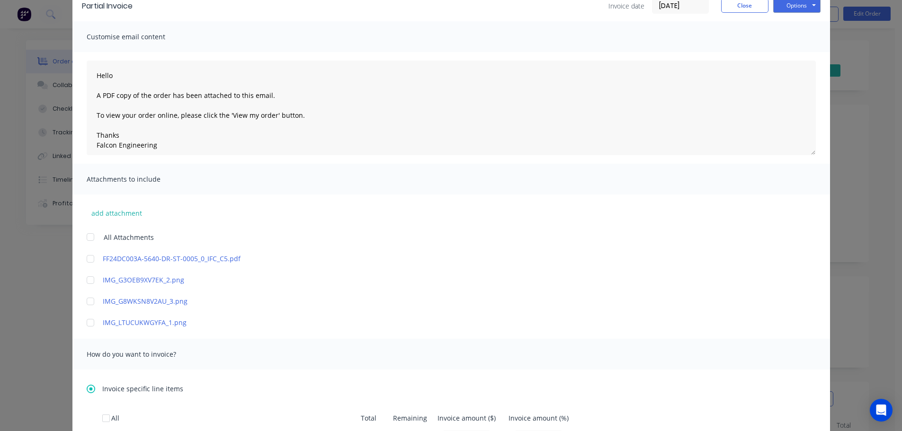
click at [852, 213] on div "Partial Invoice Invoice date 24/09/25 Close Options Preview Print Email Customi…" at bounding box center [451, 215] width 902 height 431
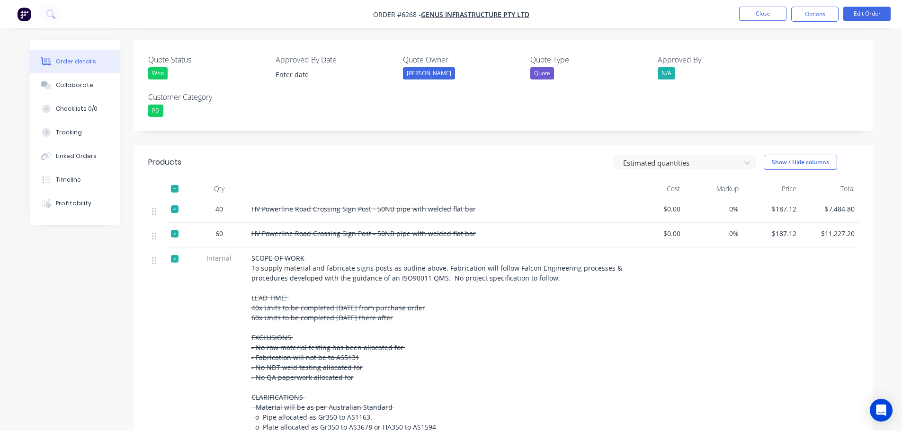
scroll to position [0, 0]
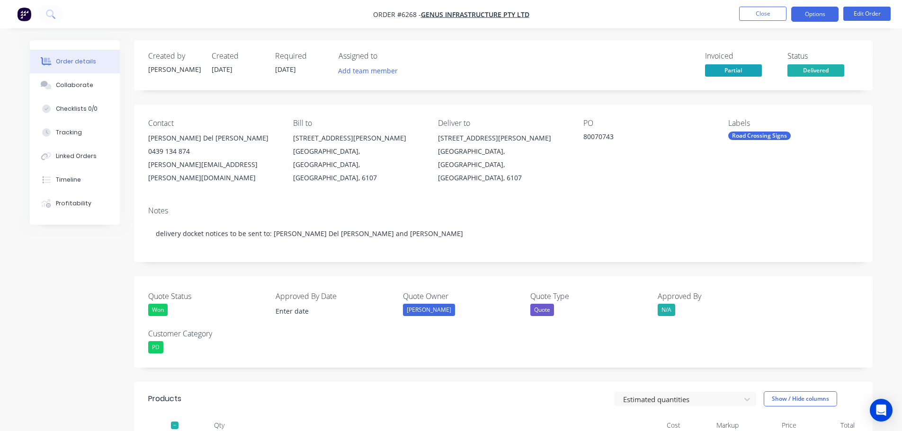
click at [814, 17] on button "Options" at bounding box center [814, 14] width 47 height 15
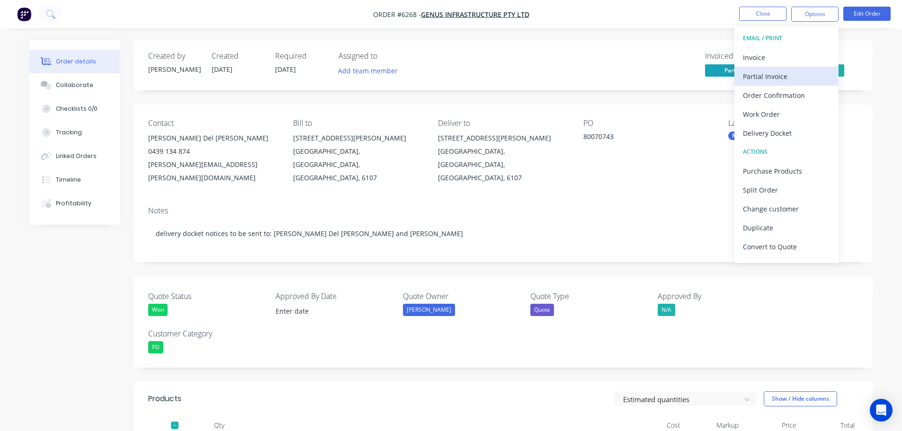
click at [761, 72] on div "Partial Invoice" at bounding box center [786, 77] width 87 height 14
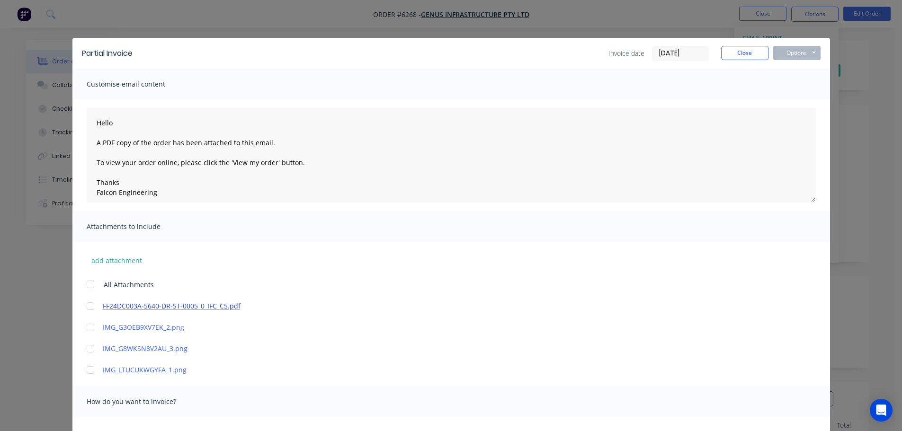
scroll to position [237, 0]
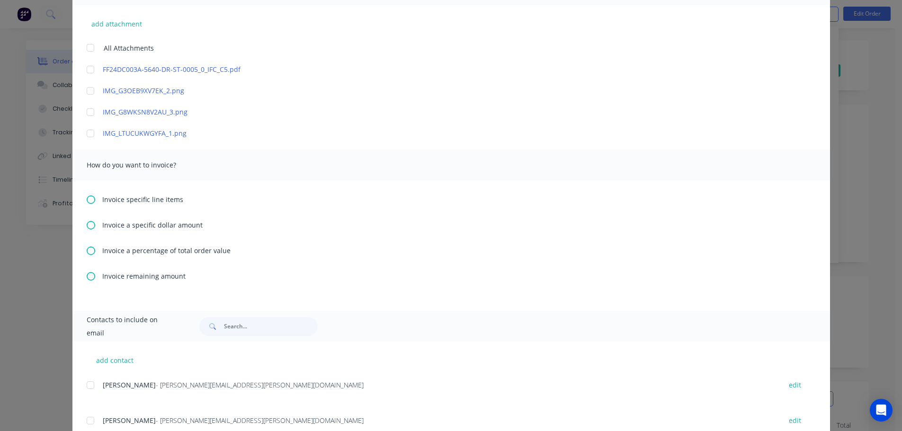
click at [87, 198] on icon at bounding box center [91, 200] width 9 height 9
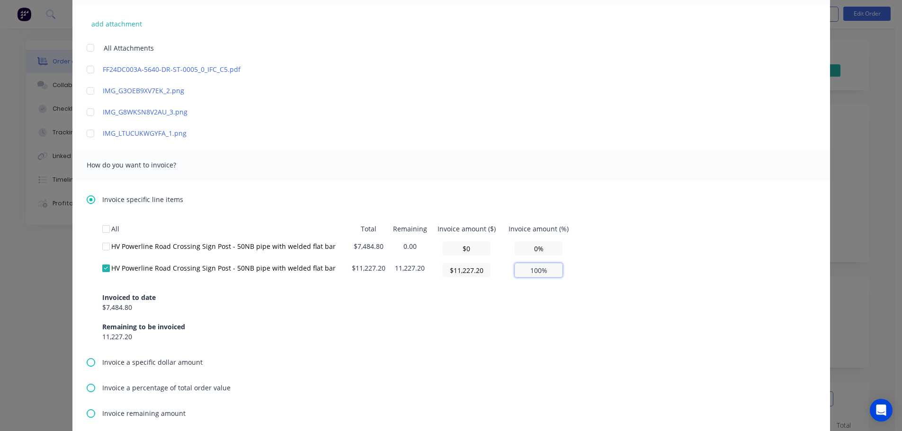
click at [545, 270] on input "100%" at bounding box center [539, 270] width 48 height 14
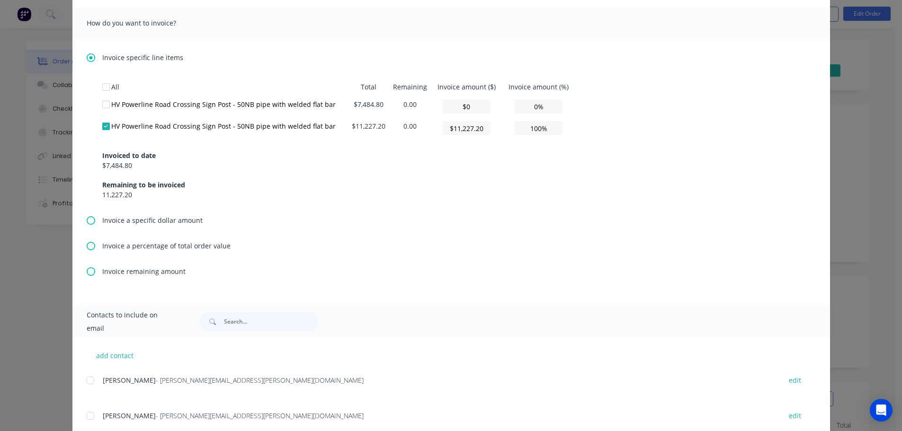
click at [396, 211] on div "All Total Remaining Invoice amount ($) Invoice amount (%) HV Powerline Road Cro…" at bounding box center [451, 146] width 729 height 137
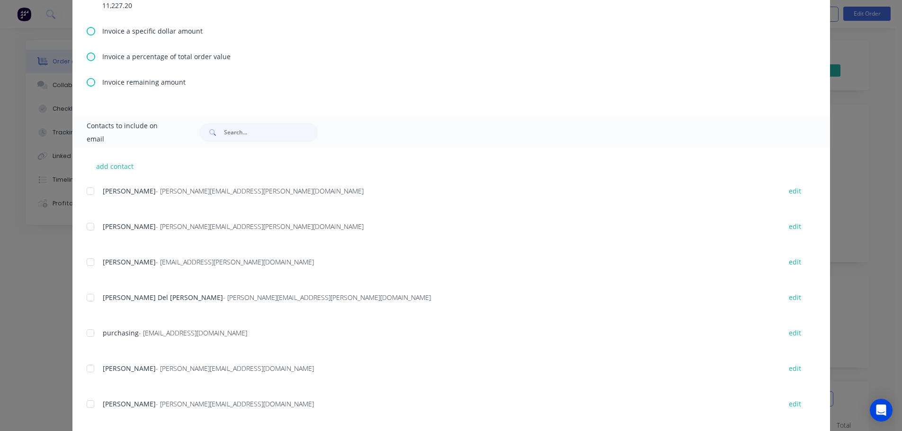
scroll to position [616, 0]
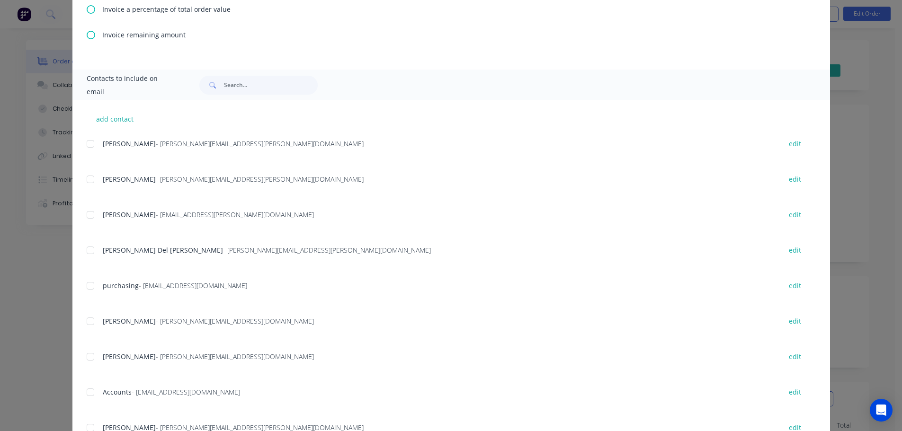
click at [82, 250] on div "add contact Shaun Oliver - shaun.oliver@genus.com.au edit Mayur Padhiyar - mayu…" at bounding box center [451, 296] width 758 height 392
click at [85, 252] on div at bounding box center [90, 250] width 19 height 19
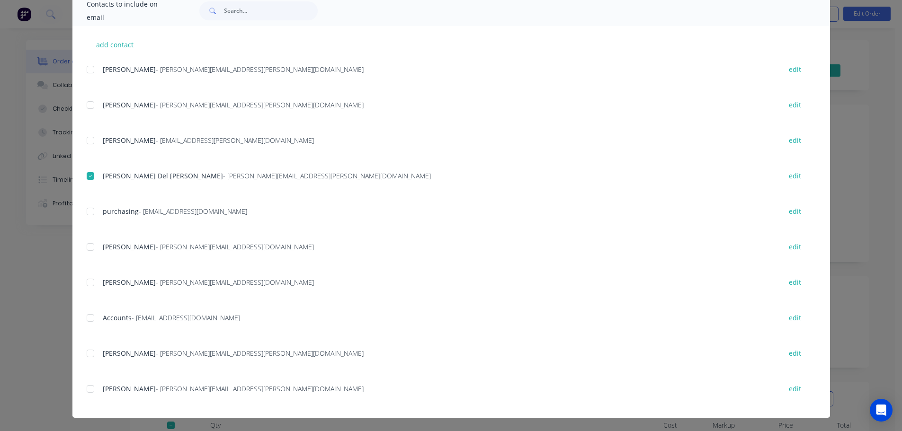
scroll to position [47, 0]
click at [88, 319] on div at bounding box center [90, 318] width 19 height 19
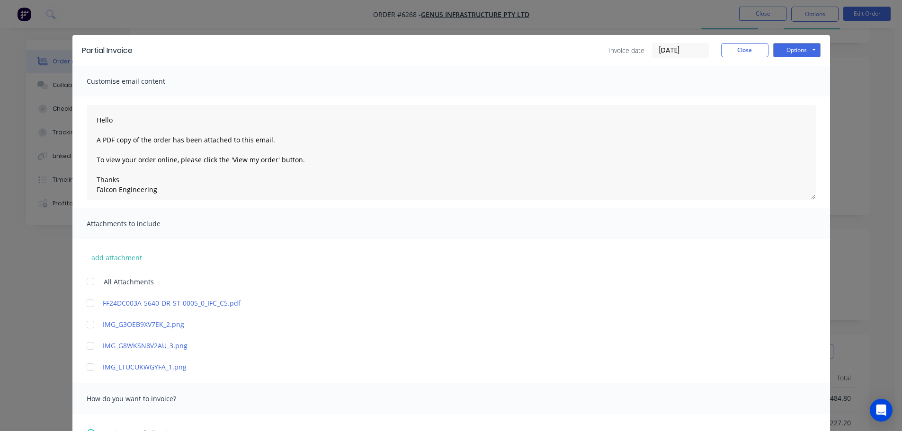
scroll to position [0, 0]
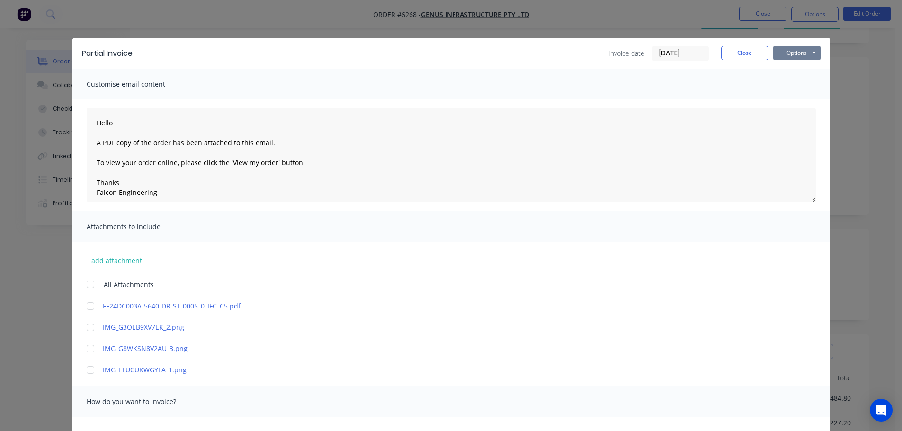
click at [789, 55] on button "Options" at bounding box center [796, 53] width 47 height 14
type textarea "Hello A PDF copy of the order has been attached to this email. To view your ord…"
click at [789, 103] on button "Email" at bounding box center [803, 101] width 61 height 16
type textarea "Hello A PDF copy of the order has been attached to this email. To view your ord…"
click at [744, 52] on button "Close" at bounding box center [744, 53] width 47 height 14
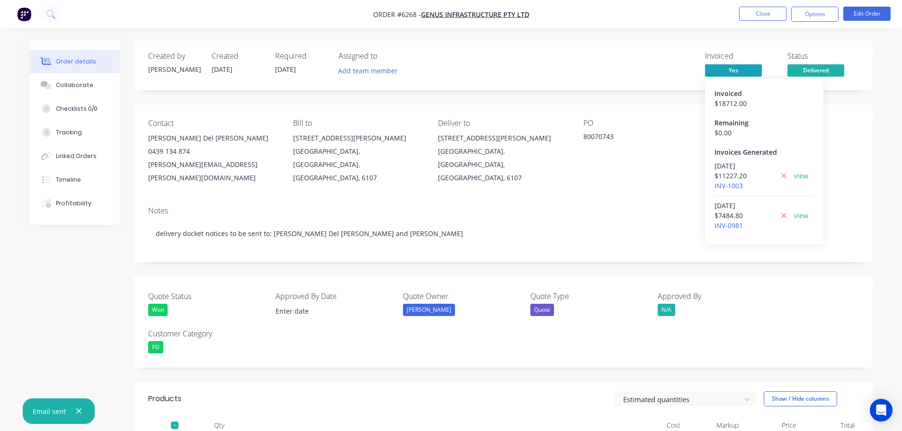
click at [751, 71] on span "Yes" at bounding box center [733, 70] width 57 height 12
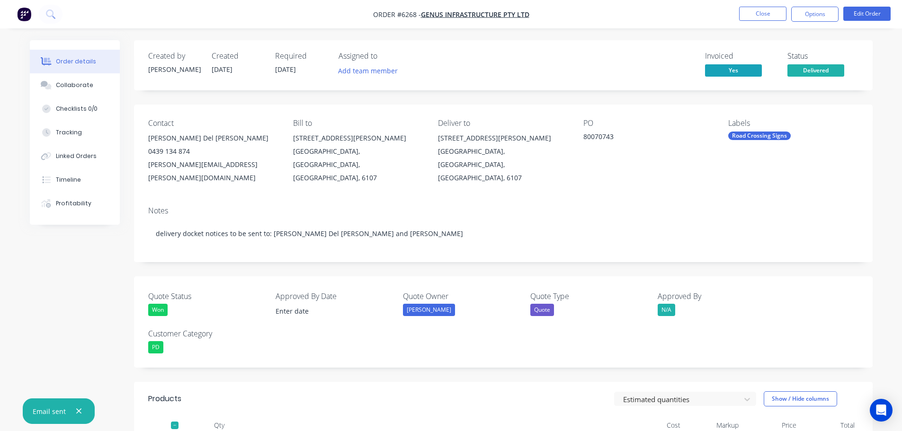
click at [748, 69] on span "Yes" at bounding box center [733, 70] width 57 height 12
click at [731, 67] on span "Yes" at bounding box center [733, 70] width 57 height 12
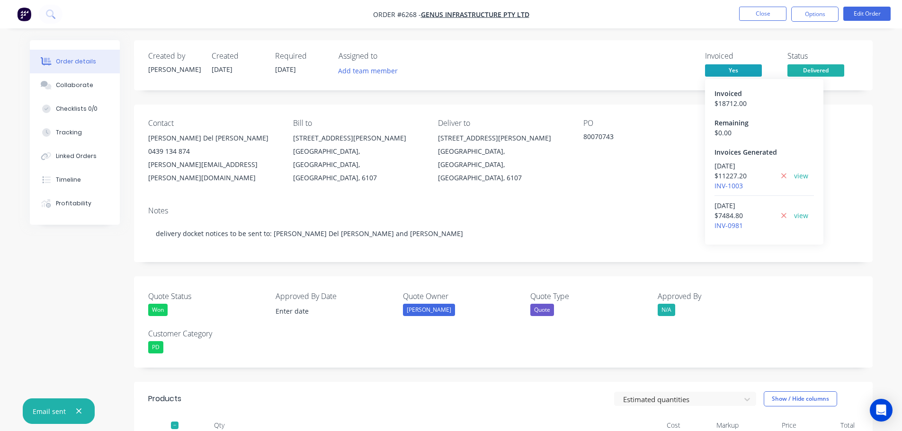
click at [733, 68] on span "Yes" at bounding box center [733, 70] width 57 height 12
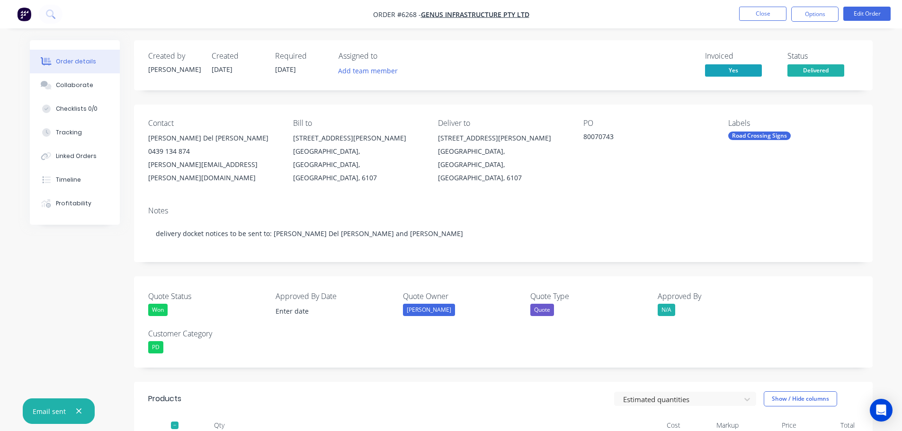
click at [80, 411] on icon "button" at bounding box center [79, 411] width 6 height 9
click at [771, 16] on button "Close" at bounding box center [762, 14] width 47 height 14
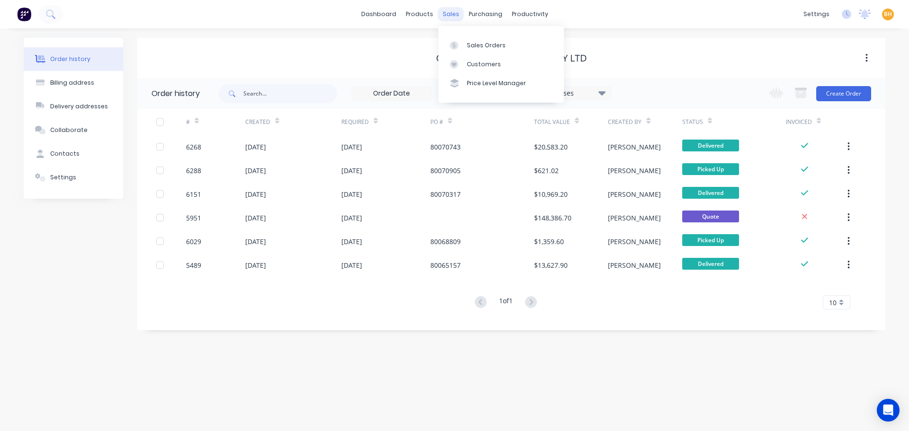
click at [455, 13] on div "sales" at bounding box center [451, 14] width 26 height 14
click at [480, 44] on div "Sales Orders" at bounding box center [486, 45] width 39 height 9
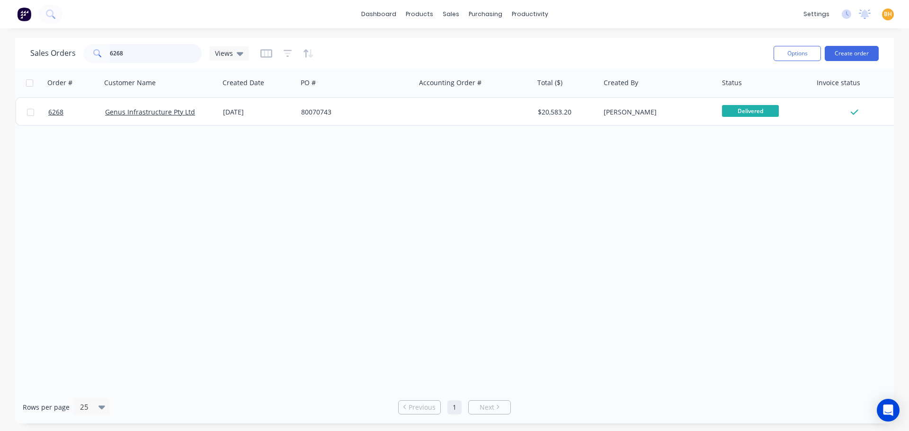
click at [144, 59] on input "6268" at bounding box center [156, 53] width 92 height 19
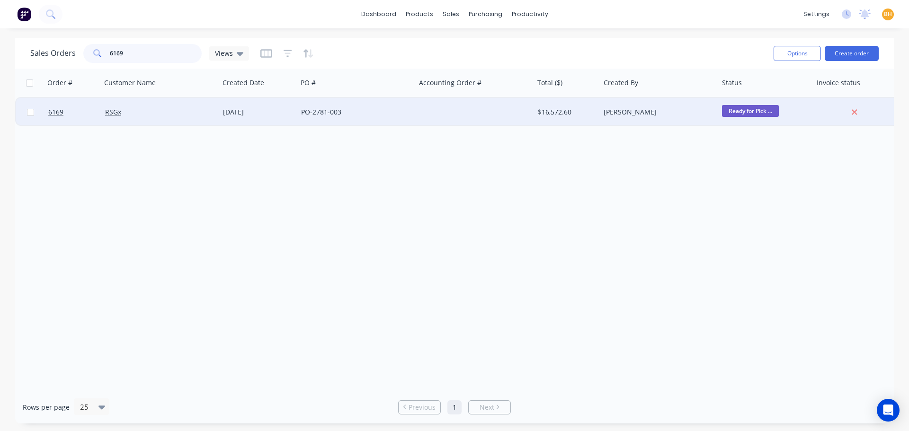
type input "6169"
click at [168, 117] on div "RSGx" at bounding box center [160, 112] width 118 height 28
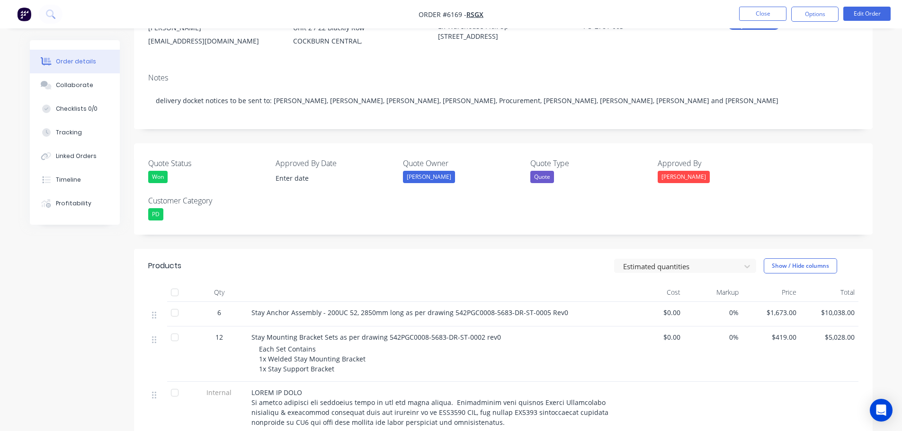
scroll to position [237, 0]
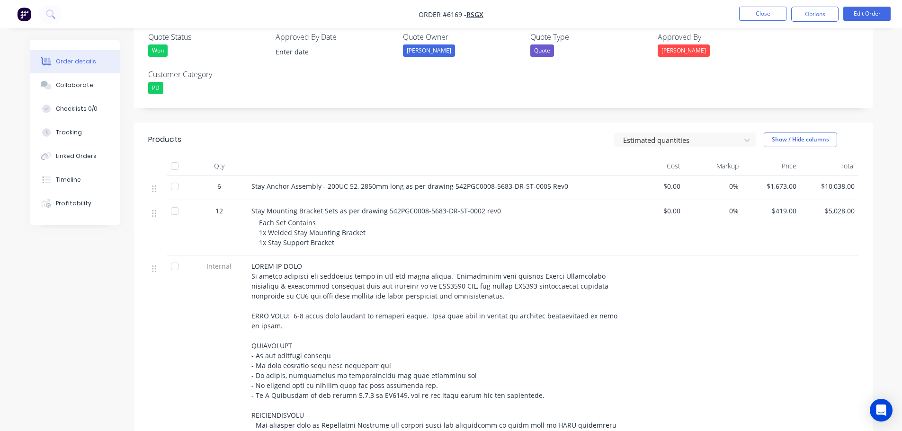
click at [175, 163] on div at bounding box center [174, 166] width 19 height 19
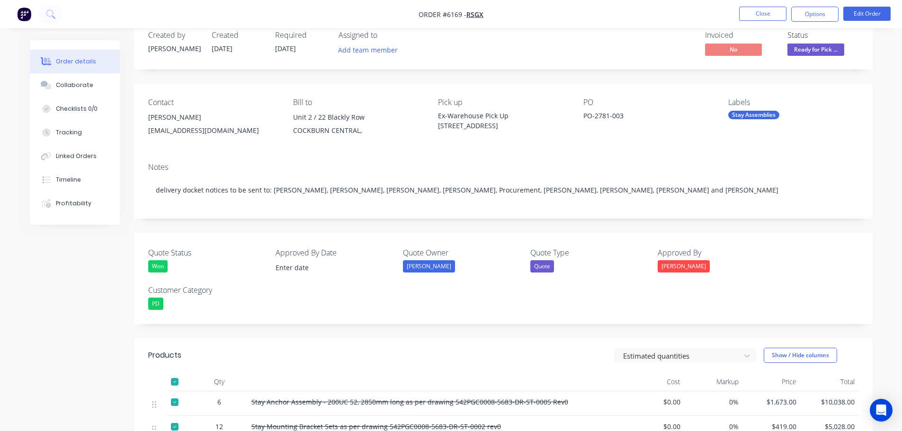
scroll to position [0, 0]
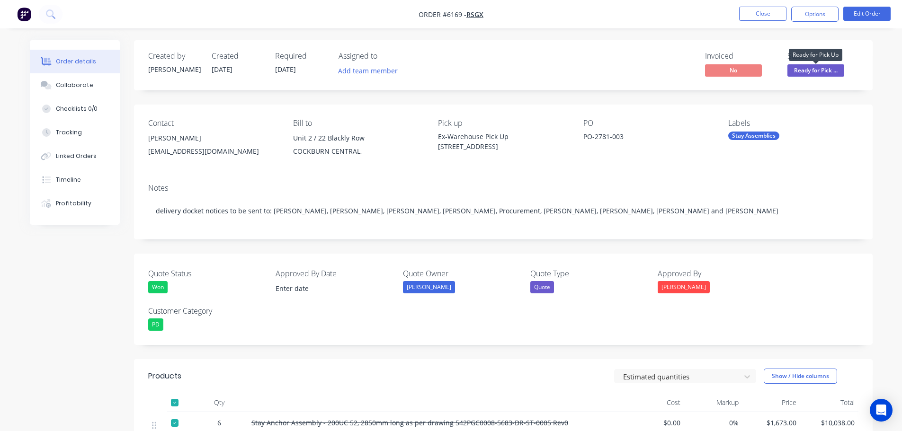
click at [820, 71] on span "Ready for Pick ..." at bounding box center [816, 70] width 57 height 12
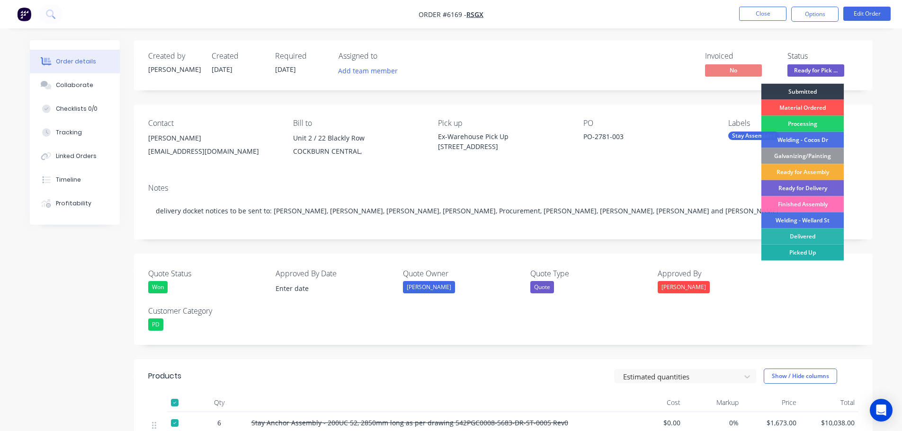
click at [809, 252] on div "Picked Up" at bounding box center [803, 253] width 83 height 16
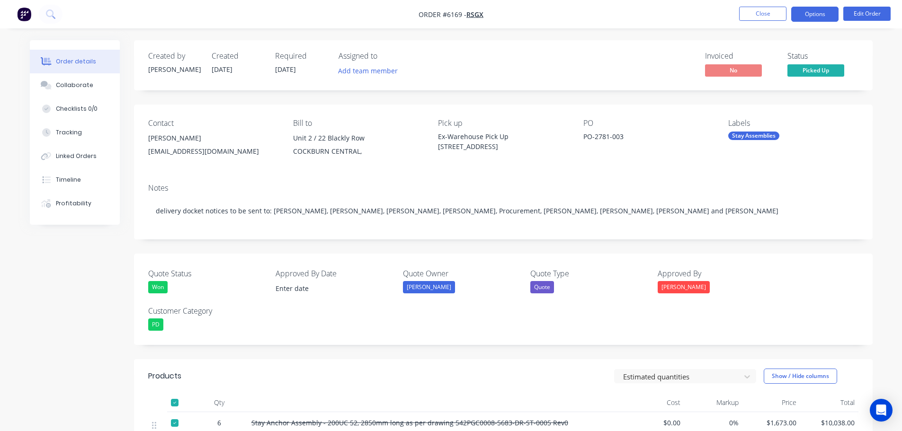
click at [805, 17] on button "Options" at bounding box center [814, 14] width 47 height 15
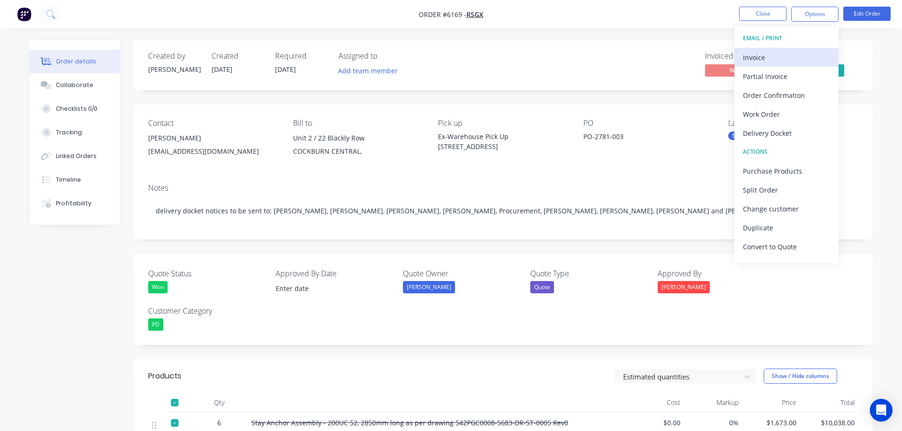
click at [758, 52] on div "Invoice" at bounding box center [786, 58] width 87 height 14
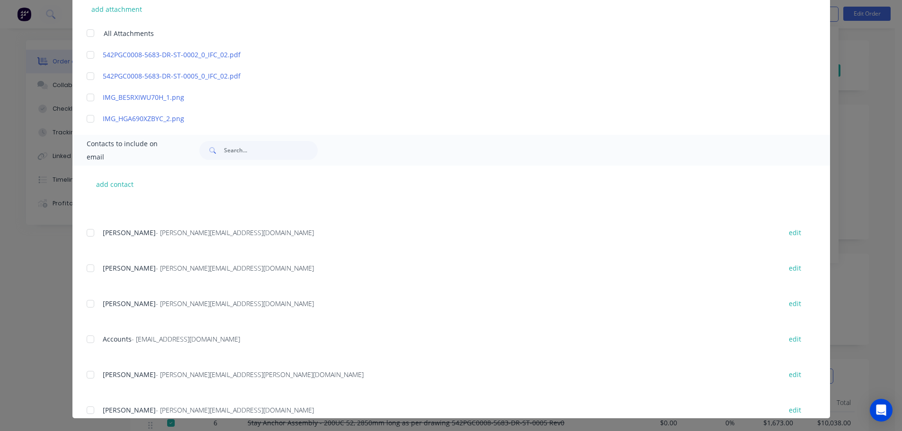
scroll to position [95, 0]
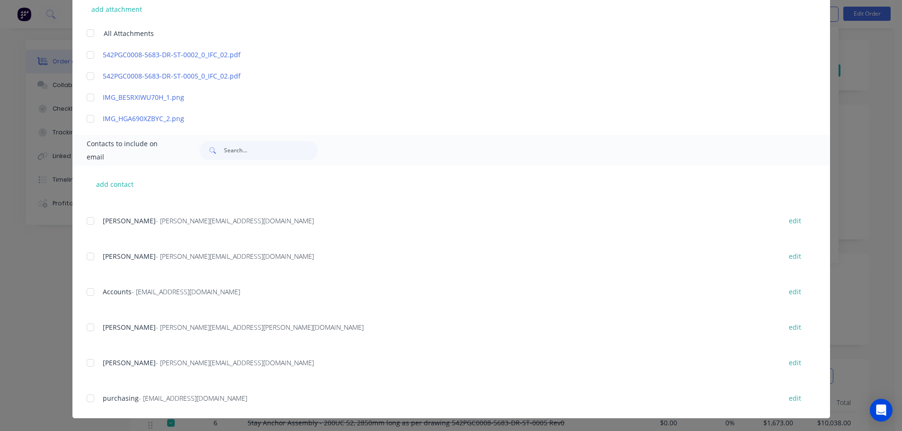
click at [83, 291] on div at bounding box center [90, 292] width 19 height 19
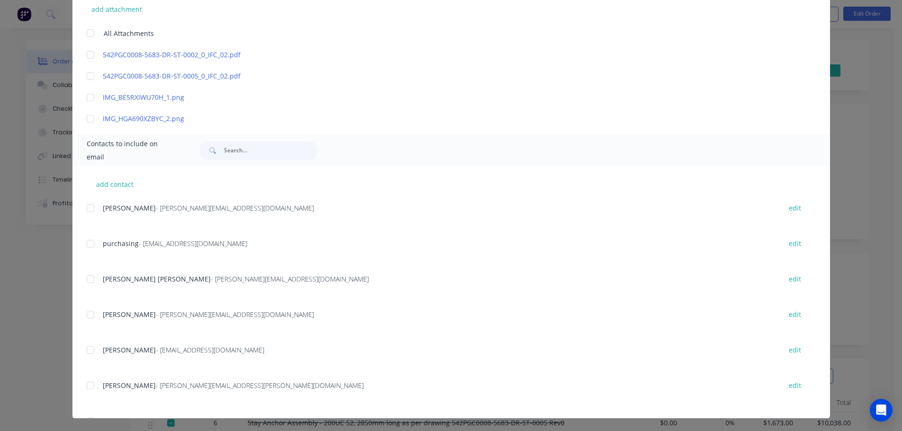
scroll to position [284, 0]
click at [85, 316] on div at bounding box center [90, 315] width 19 height 19
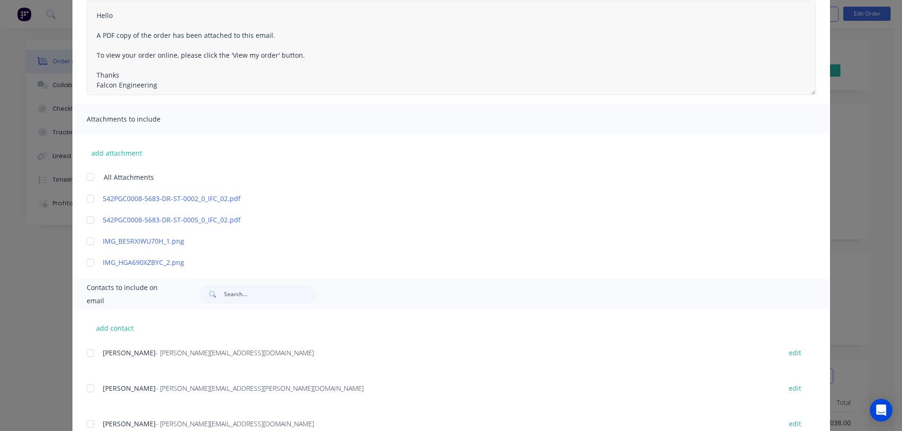
scroll to position [0, 0]
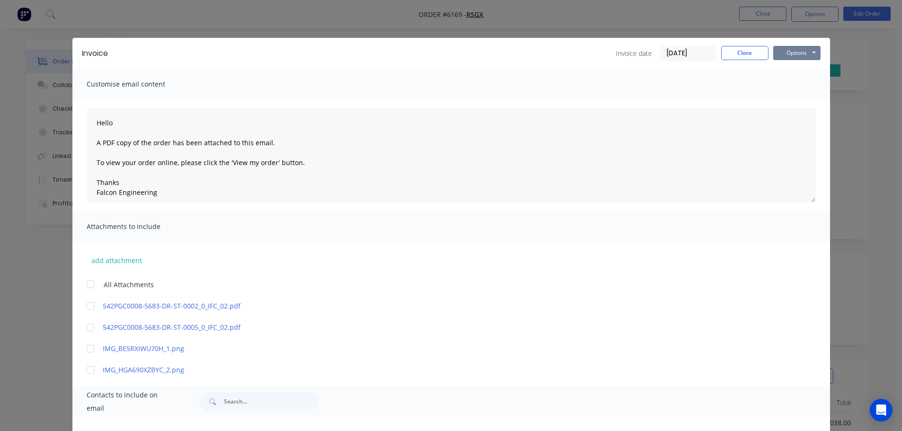
click at [789, 53] on button "Options" at bounding box center [796, 53] width 47 height 14
click at [794, 105] on button "Email" at bounding box center [803, 101] width 61 height 16
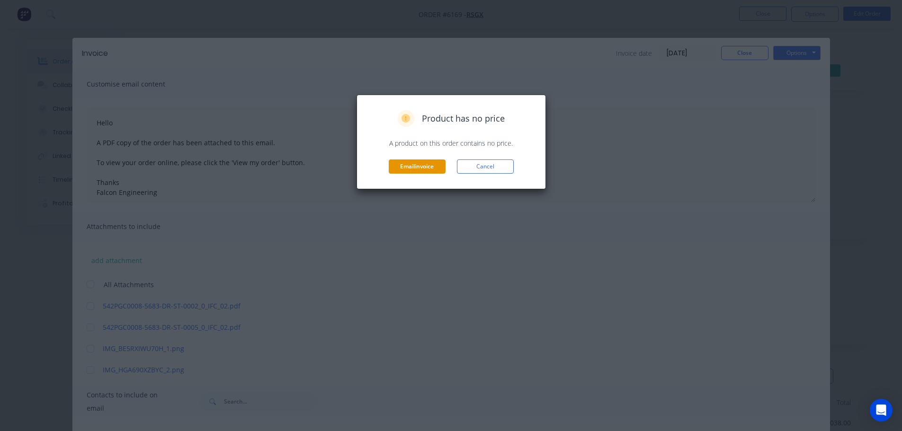
click at [409, 168] on button "Email invoice" at bounding box center [417, 167] width 57 height 14
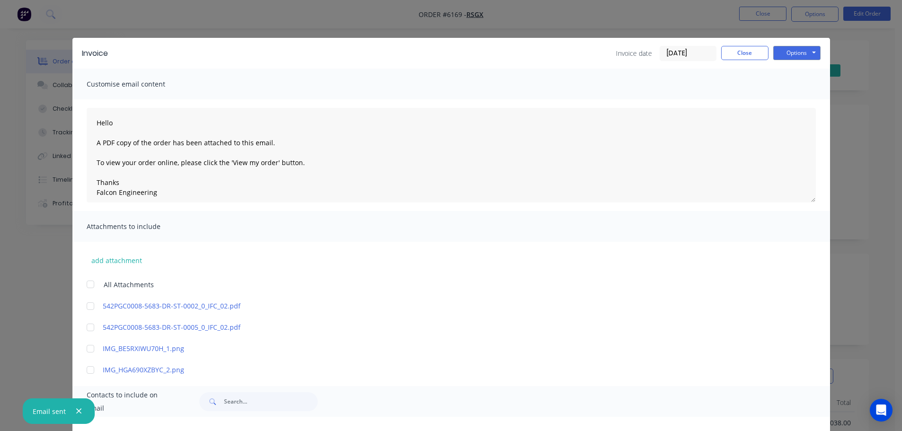
drag, startPoint x: 74, startPoint y: 409, endPoint x: 98, endPoint y: 405, distance: 23.9
click at [75, 408] on button "button" at bounding box center [79, 412] width 12 height 12
type textarea "Hello A PDF copy of the order has been attached to this email. To view your ord…"
drag, startPoint x: 742, startPoint y: 48, endPoint x: 745, endPoint y: 72, distance: 23.9
click at [742, 48] on button "Close" at bounding box center [744, 53] width 47 height 14
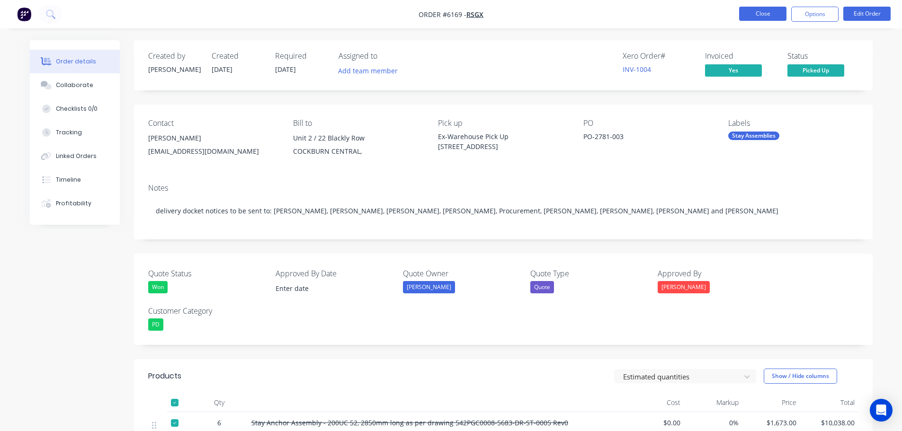
click at [756, 16] on button "Close" at bounding box center [762, 14] width 47 height 14
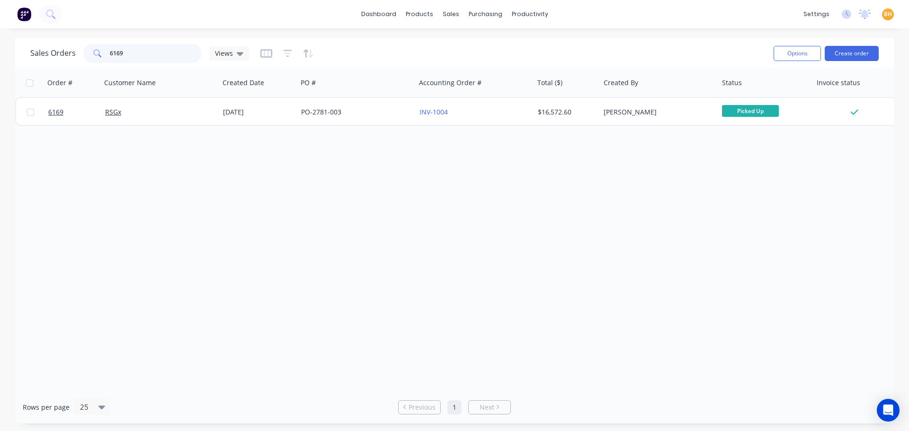
click at [147, 59] on input "6169" at bounding box center [156, 53] width 92 height 19
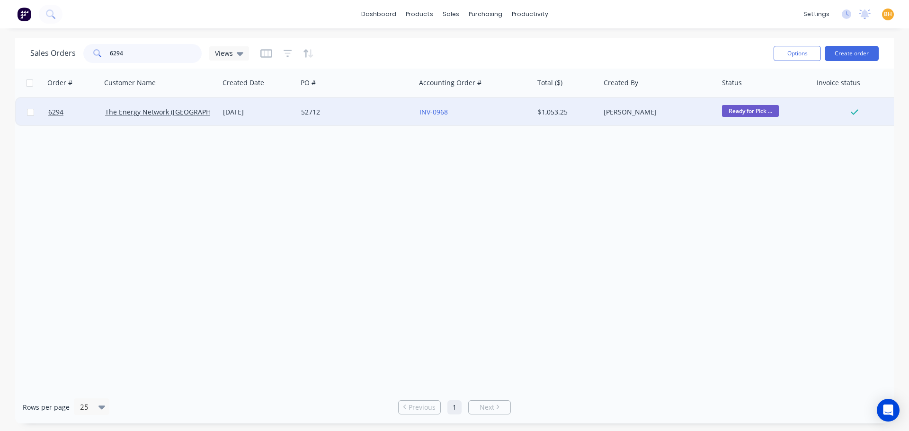
type input "6294"
click at [131, 120] on div "The Energy Network (Australia) Pty Ltd" at bounding box center [160, 112] width 118 height 28
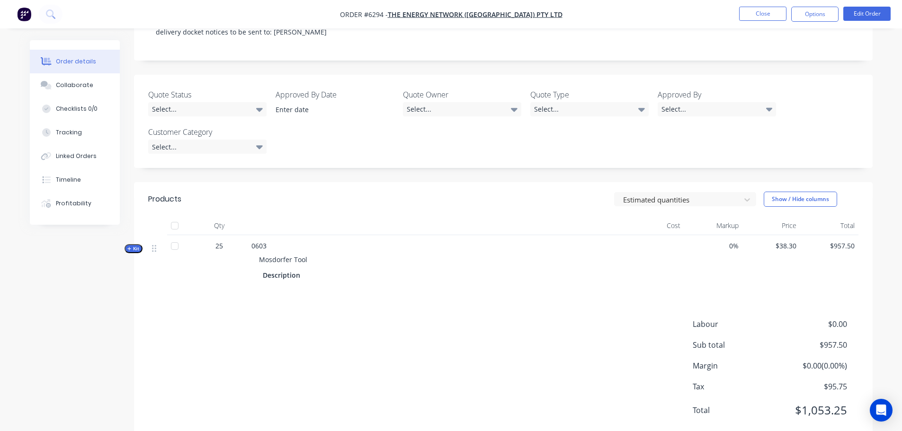
scroll to position [189, 0]
click at [174, 218] on div at bounding box center [174, 224] width 19 height 19
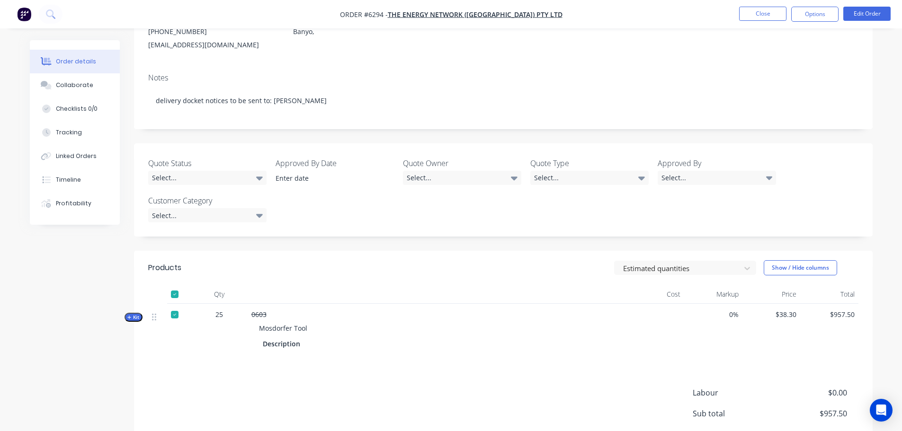
scroll to position [0, 0]
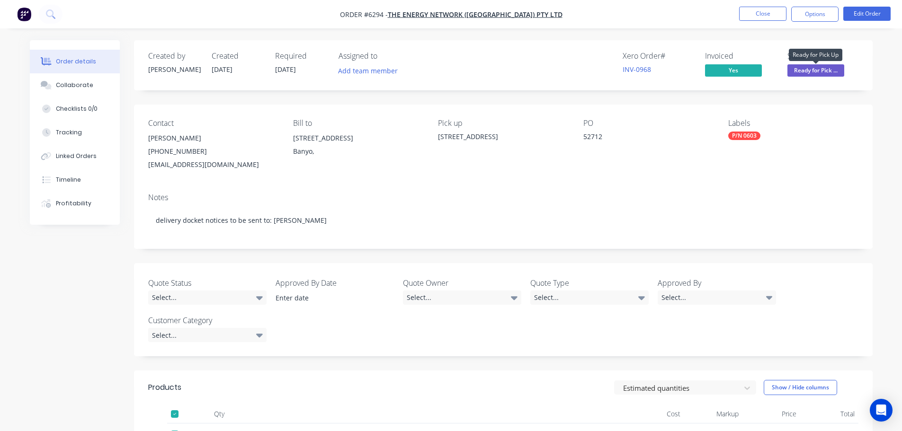
click at [824, 65] on span "Ready for Pick ..." at bounding box center [816, 70] width 57 height 12
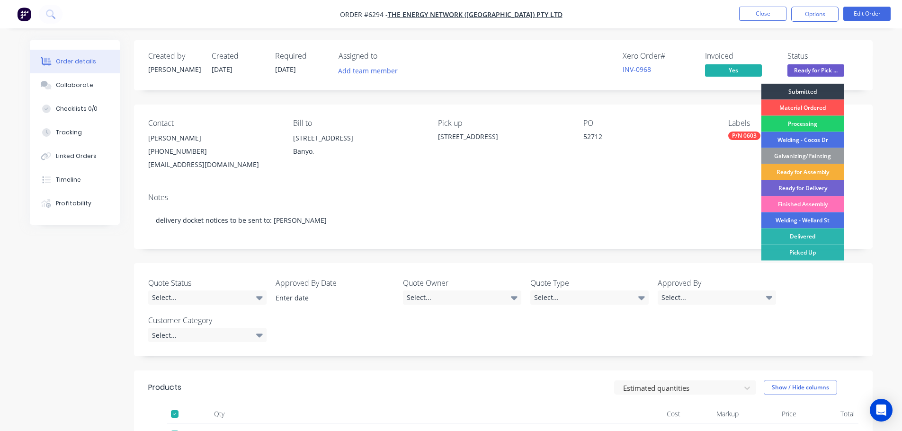
click at [805, 253] on div "Picked Up" at bounding box center [803, 253] width 83 height 16
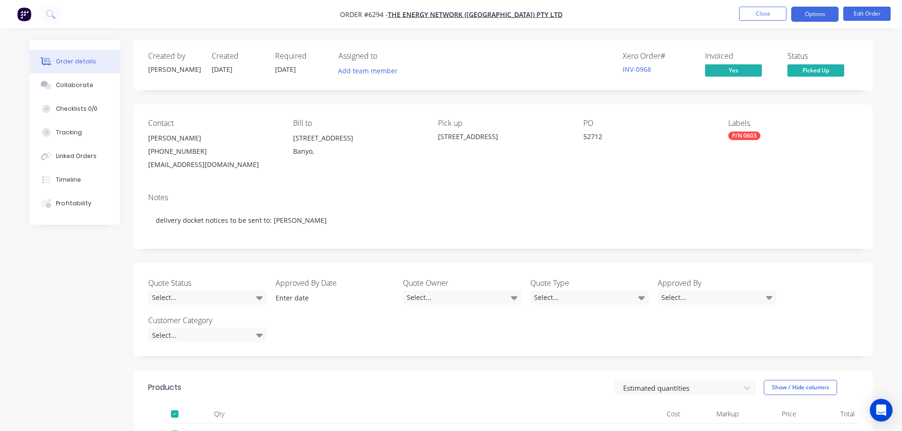
click at [819, 10] on button "Options" at bounding box center [814, 14] width 47 height 15
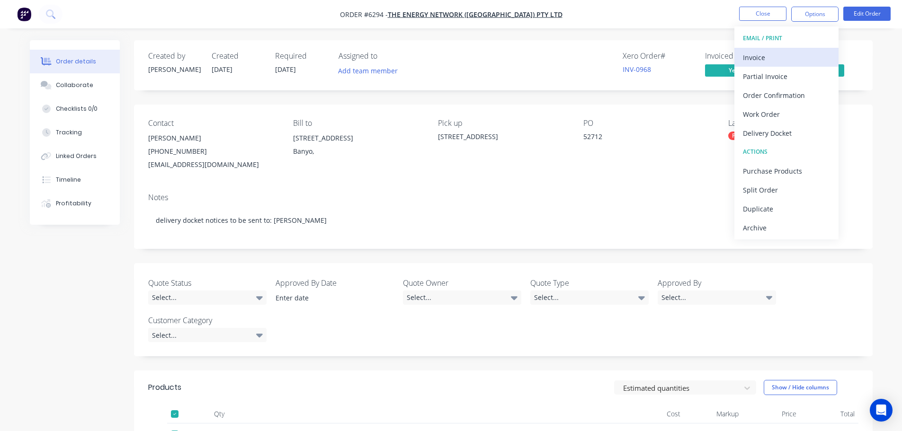
click at [757, 54] on div "Invoice" at bounding box center [786, 58] width 87 height 14
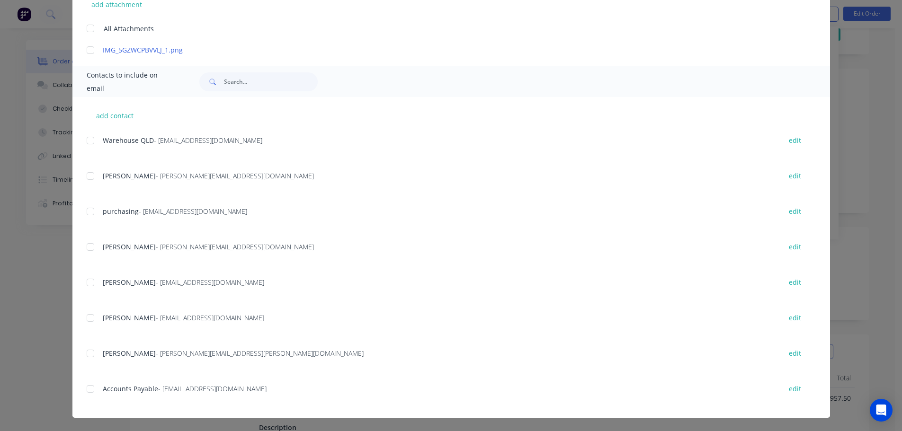
scroll to position [47, 0]
click at [85, 391] on div at bounding box center [90, 389] width 19 height 19
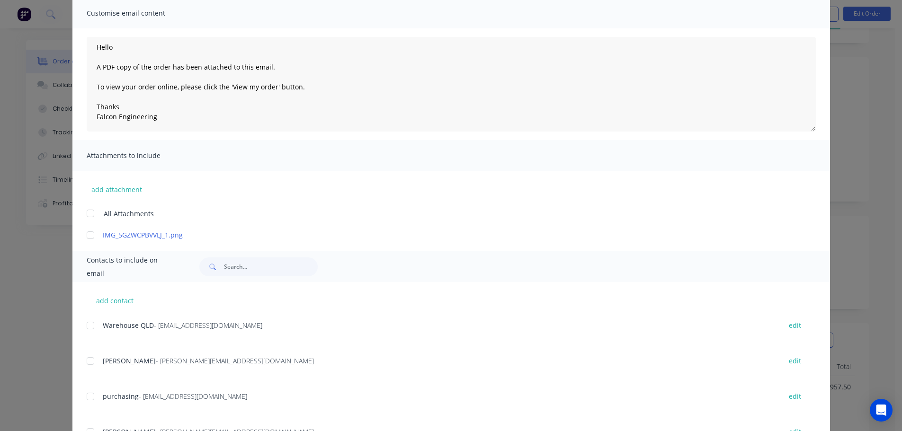
scroll to position [0, 0]
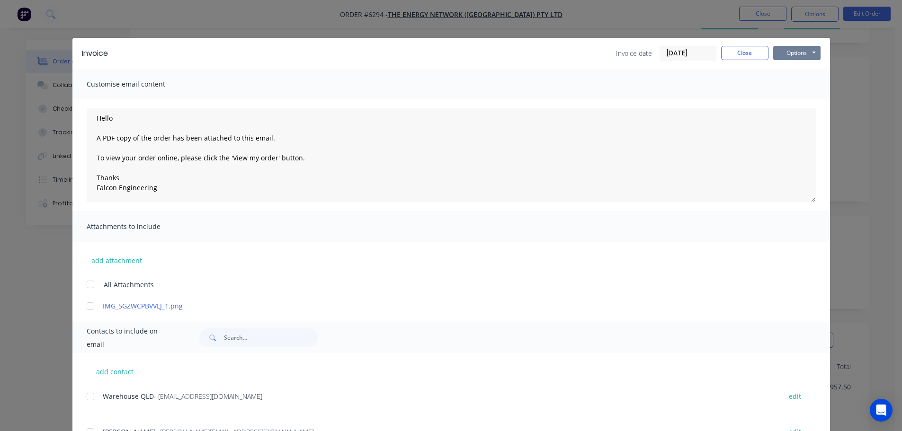
click at [806, 52] on button "Options" at bounding box center [796, 53] width 47 height 14
click at [801, 103] on button "Email" at bounding box center [803, 101] width 61 height 16
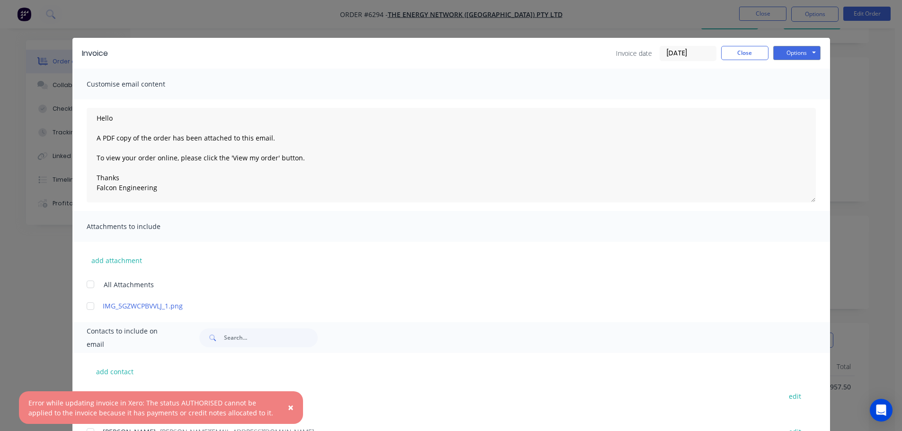
click at [290, 410] on span "×" at bounding box center [291, 407] width 6 height 13
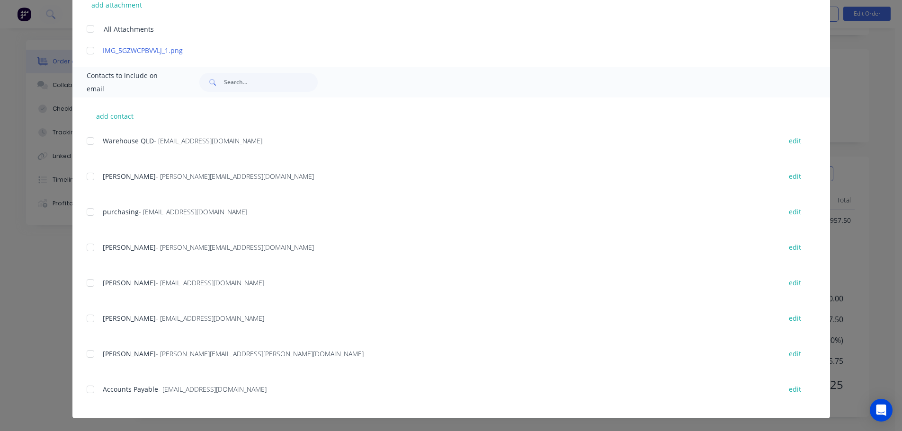
scroll to position [256, 0]
type textarea "Hello A PDF copy of the order has been attached to this email. To view your ord…"
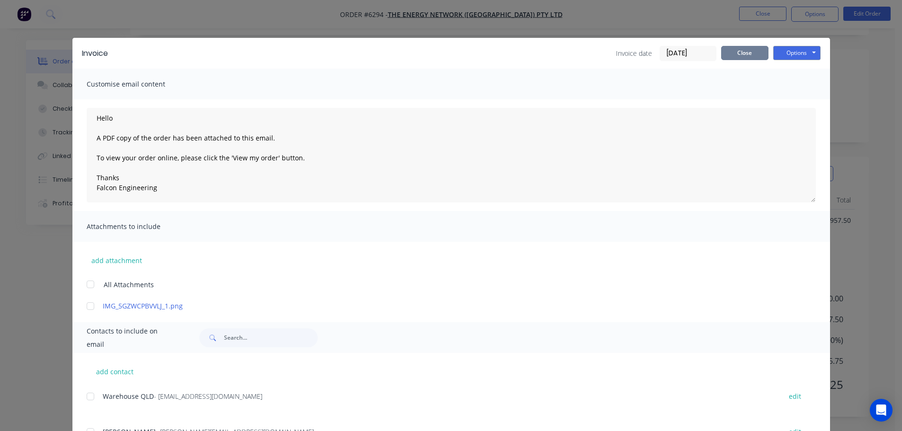
click at [741, 57] on button "Close" at bounding box center [744, 53] width 47 height 14
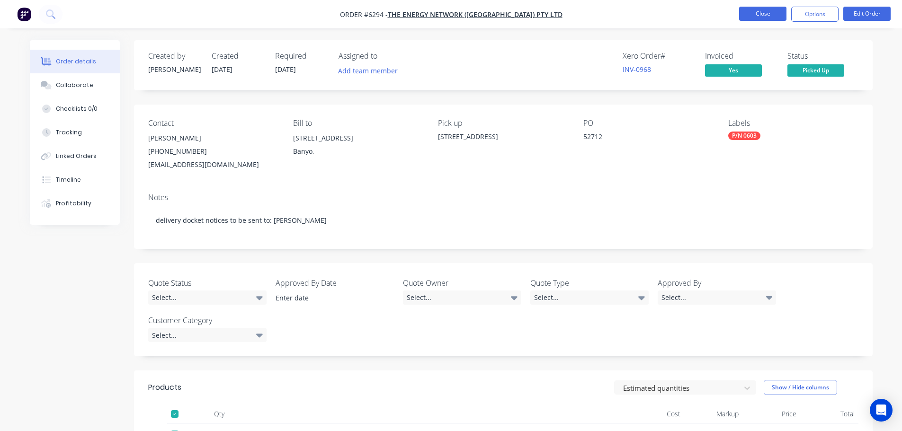
click at [756, 16] on button "Close" at bounding box center [762, 14] width 47 height 14
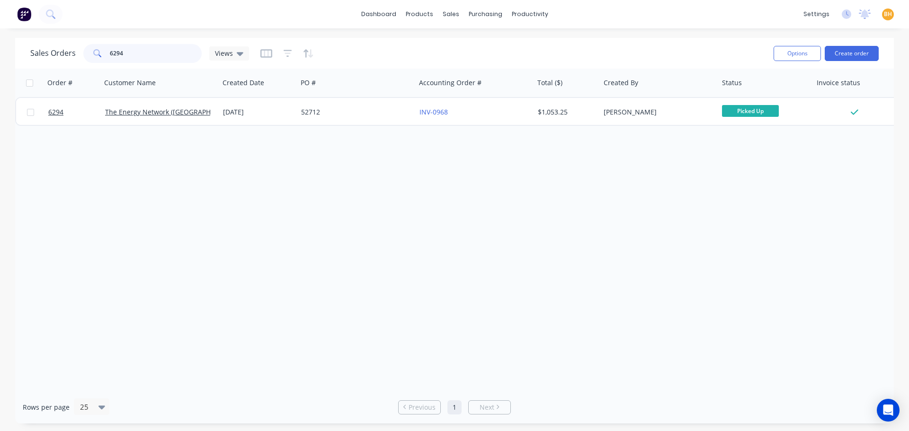
click at [133, 49] on input "6294" at bounding box center [156, 53] width 92 height 19
type input "6"
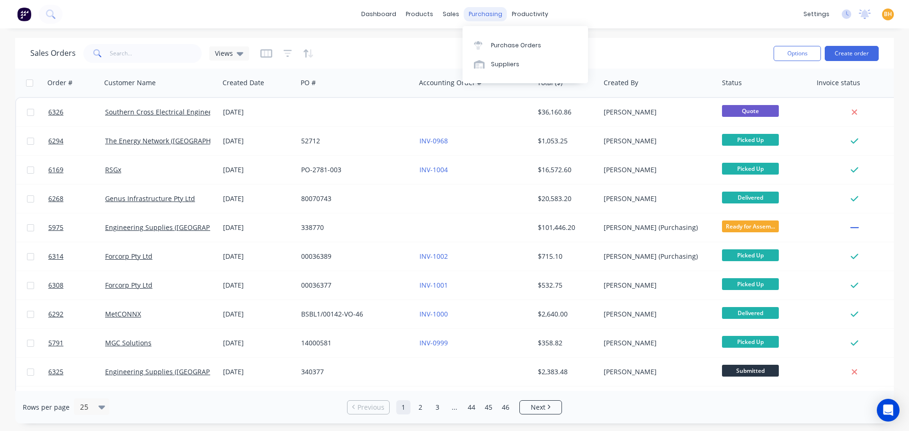
click at [490, 15] on div "purchasing" at bounding box center [485, 14] width 43 height 14
click at [506, 47] on div "Purchase Orders" at bounding box center [516, 45] width 50 height 9
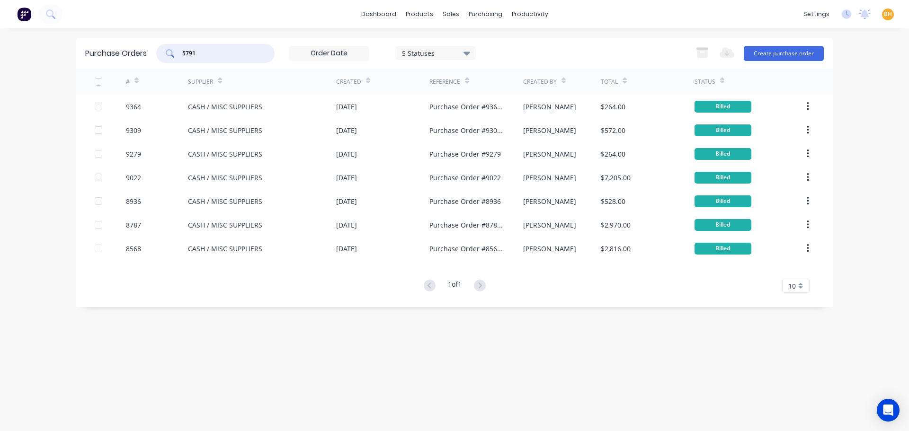
click at [216, 51] on input "5791" at bounding box center [220, 53] width 79 height 9
type input "5"
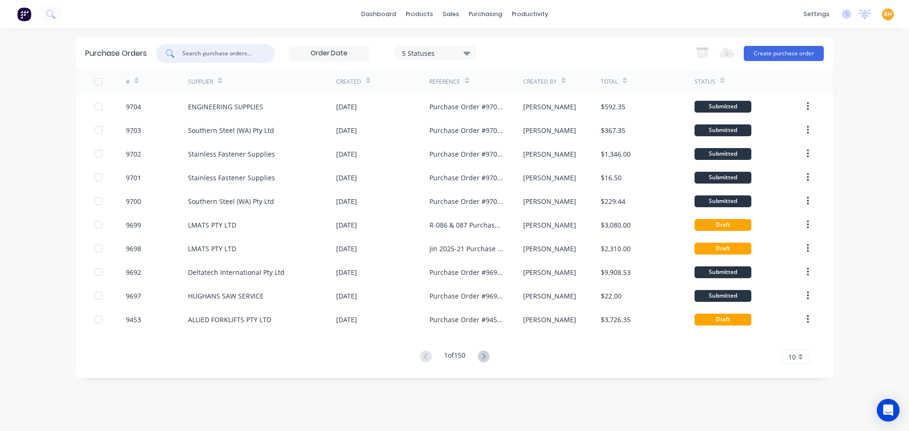
click at [486, 363] on button at bounding box center [484, 357] width 18 height 14
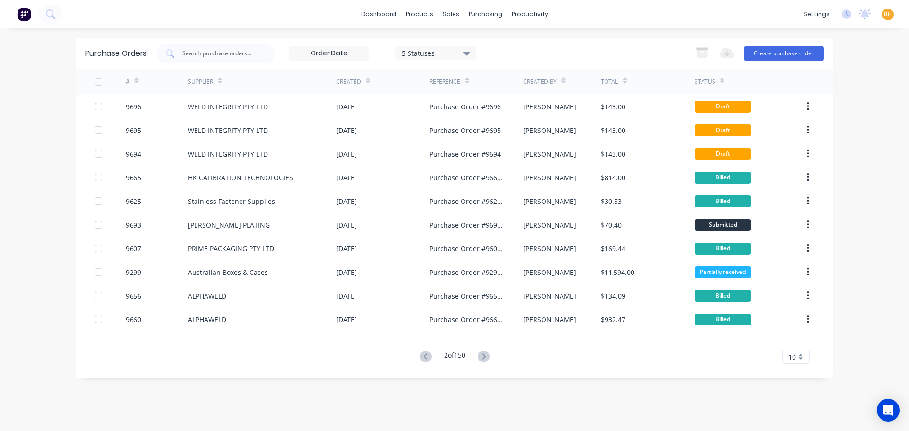
click at [694, 394] on div "Purchase Orders 5 Statuses 5 Statuses Export to Excel (XLSX) Create purchase or…" at bounding box center [455, 230] width 758 height 384
click at [420, 354] on icon at bounding box center [426, 357] width 12 height 12
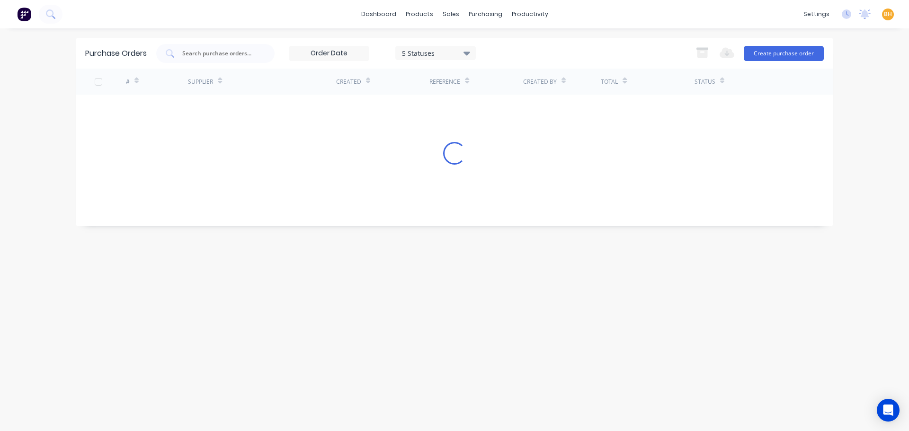
drag, startPoint x: 460, startPoint y: 52, endPoint x: 454, endPoint y: 53, distance: 5.7
click at [460, 52] on div "5 Statuses" at bounding box center [436, 53] width 68 height 10
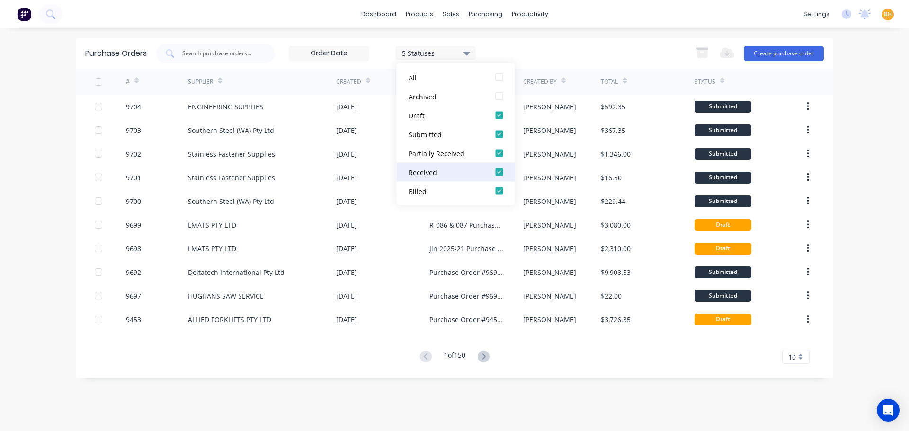
click at [470, 170] on div "Received" at bounding box center [447, 172] width 76 height 10
click at [477, 188] on div "Billed" at bounding box center [447, 191] width 76 height 10
drag, startPoint x: 366, startPoint y: 400, endPoint x: 369, endPoint y: 389, distance: 11.7
click at [367, 400] on div "Purchase Orders 3 Statuses 3 Statuses Export to Excel (XLSX) Create purchase or…" at bounding box center [455, 230] width 758 height 384
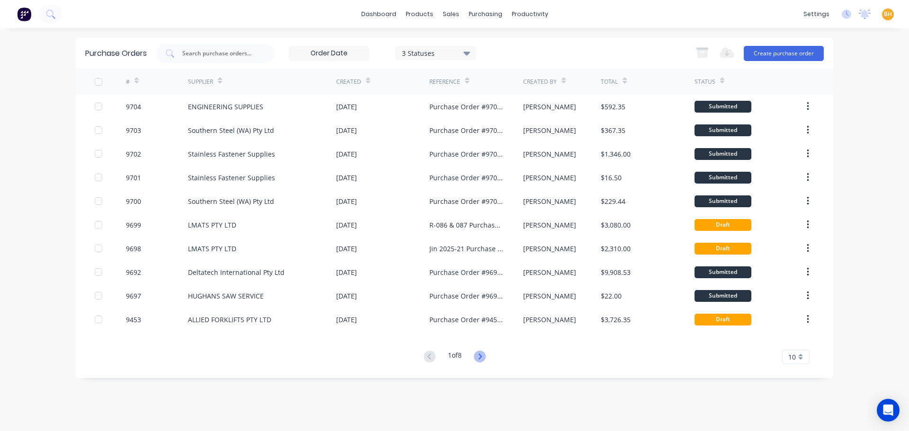
click at [481, 355] on icon at bounding box center [480, 357] width 12 height 12
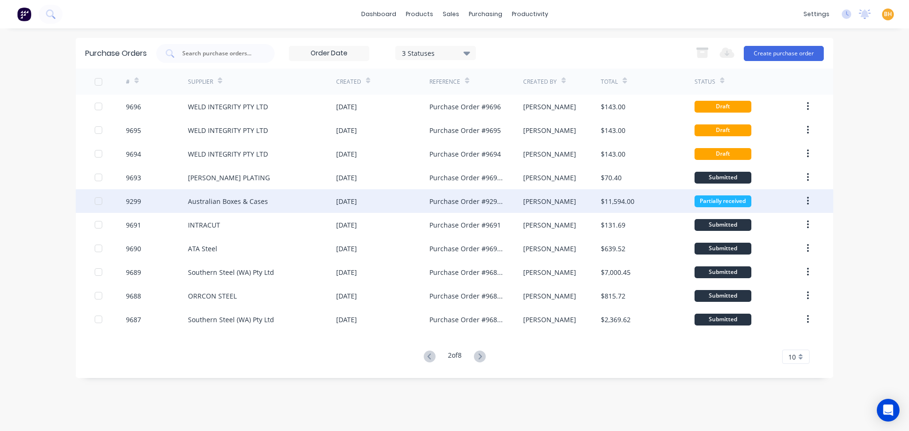
click at [347, 205] on div "13 Jun 2025" at bounding box center [346, 202] width 21 height 10
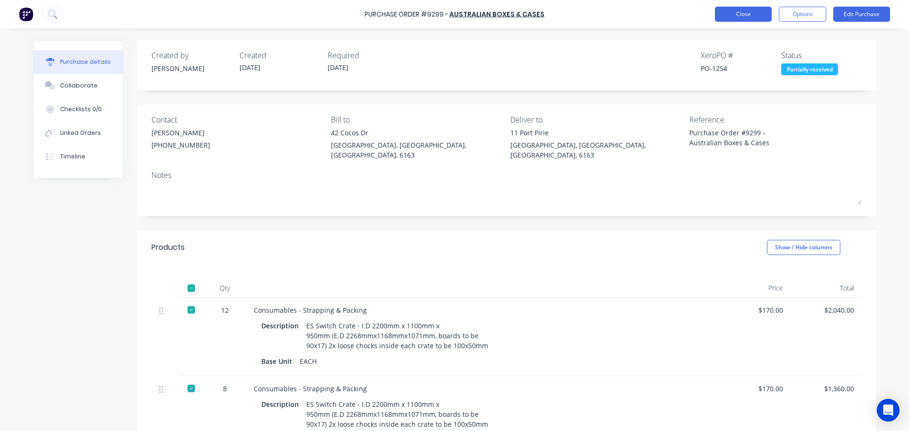
click at [729, 11] on button "Close" at bounding box center [743, 14] width 57 height 15
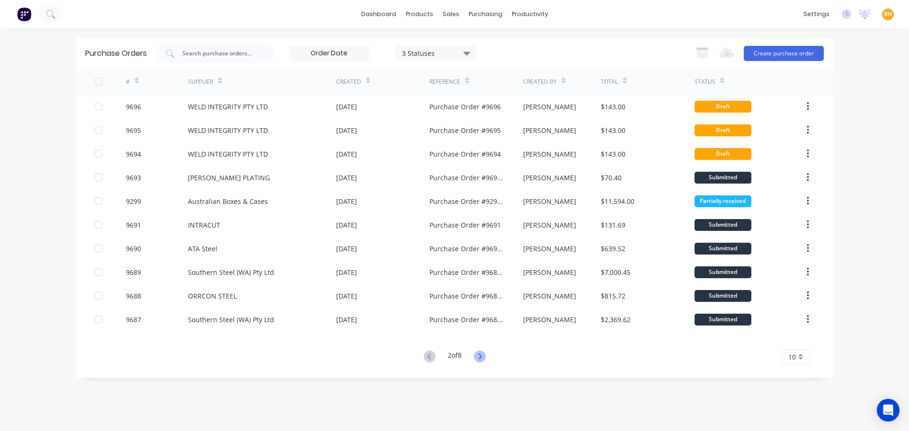
click at [484, 356] on icon at bounding box center [480, 357] width 12 height 12
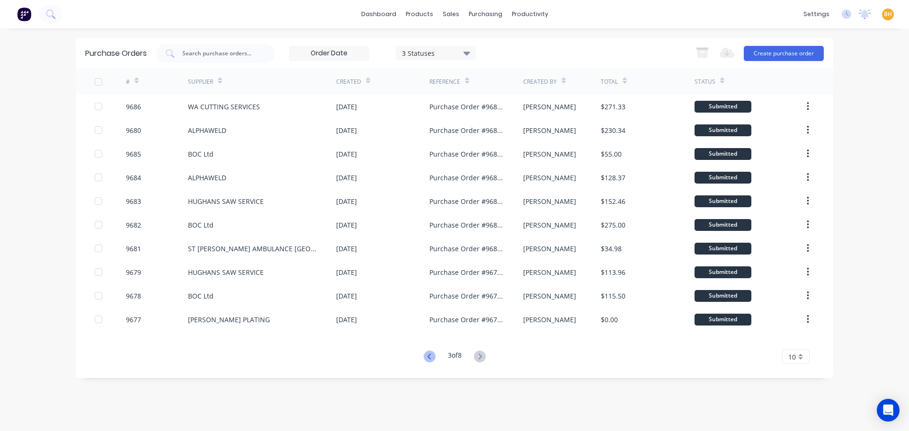
click at [428, 356] on icon at bounding box center [430, 357] width 12 height 12
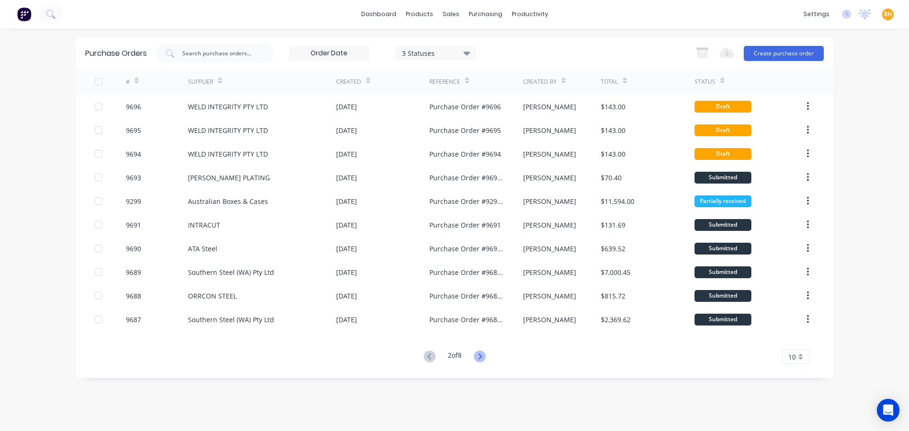
click at [483, 360] on icon at bounding box center [480, 357] width 12 height 12
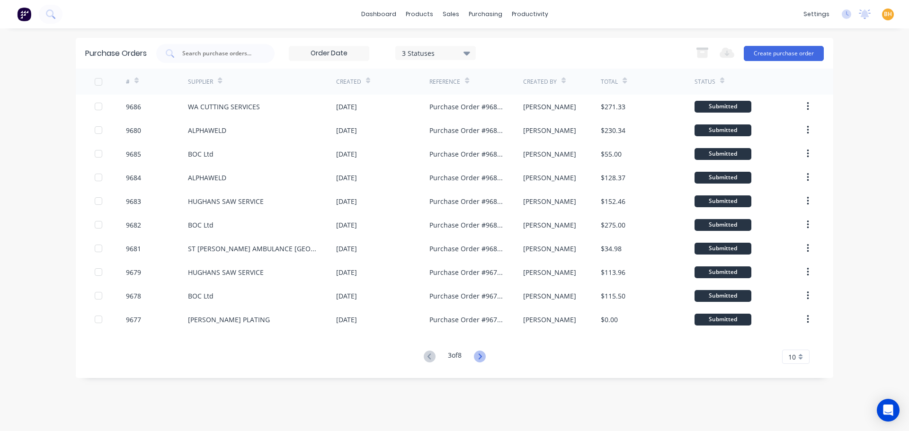
click at [483, 360] on icon at bounding box center [480, 357] width 12 height 12
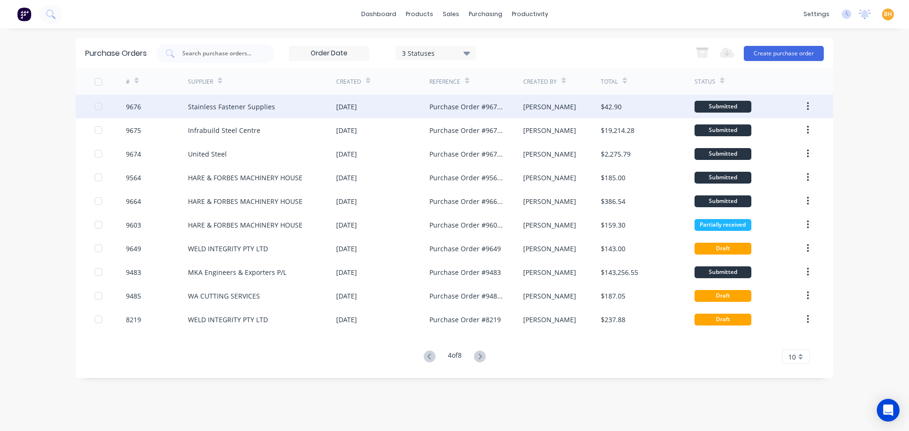
click at [362, 112] on div "17 Sep 2025" at bounding box center [382, 107] width 93 height 24
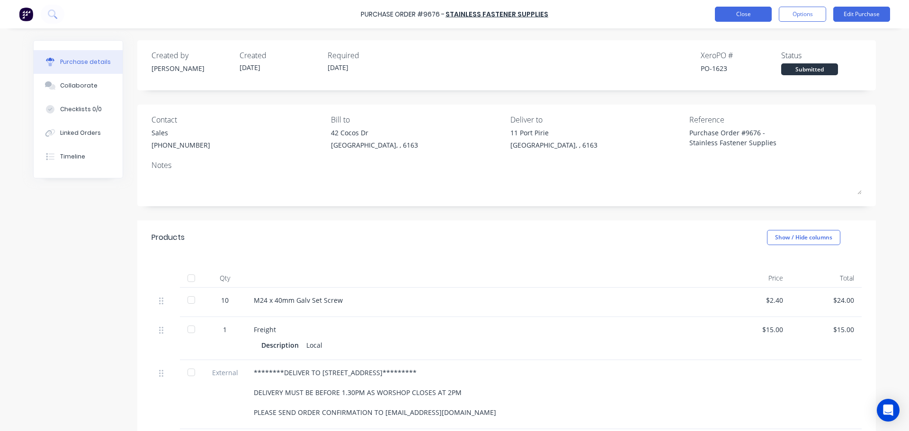
click at [740, 20] on button "Close" at bounding box center [743, 14] width 57 height 15
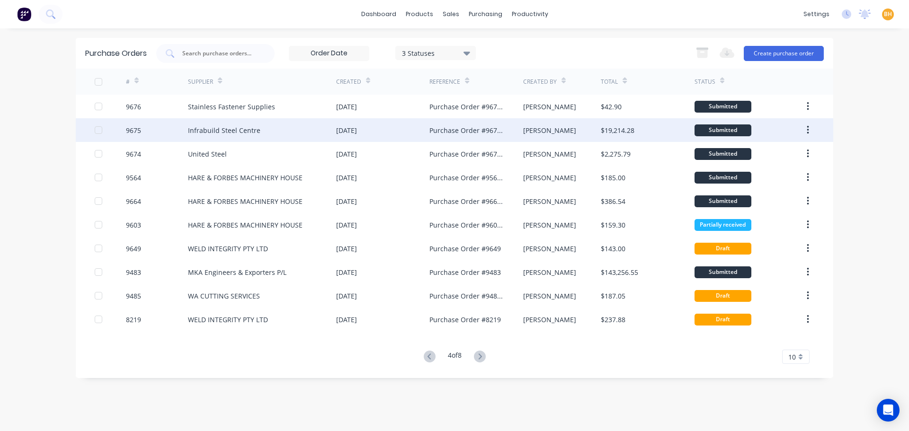
click at [340, 134] on div "16 Sep 2025" at bounding box center [346, 131] width 21 height 10
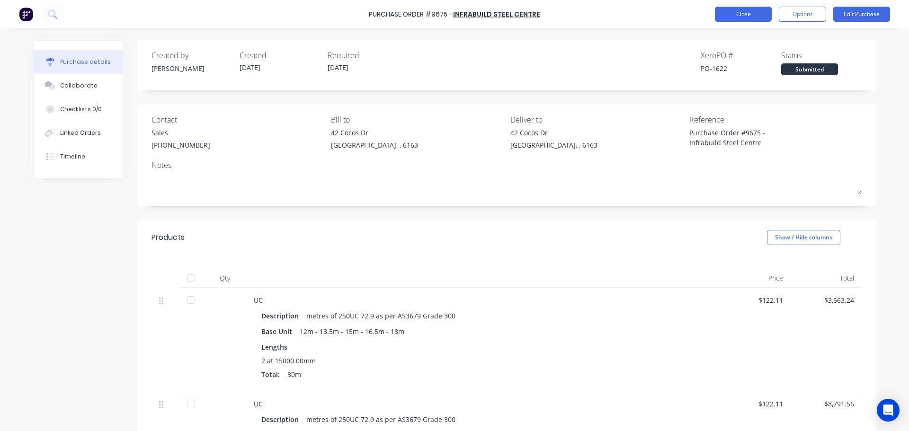
click at [749, 15] on button "Close" at bounding box center [743, 14] width 57 height 15
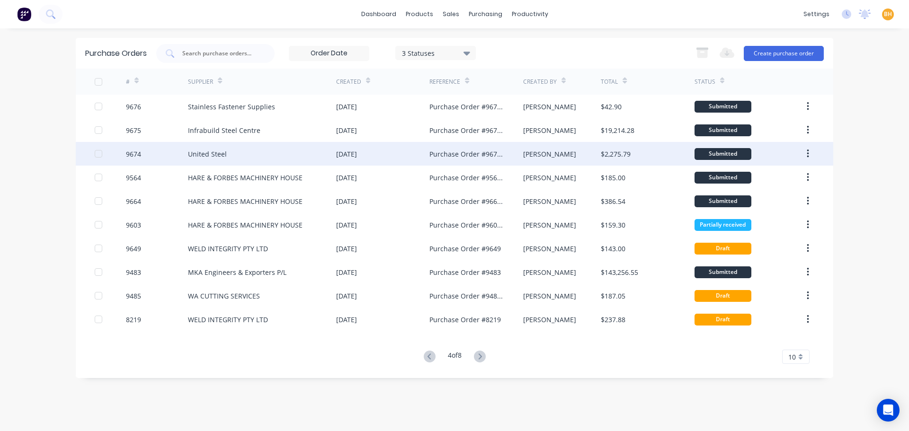
click at [384, 158] on div "16 Sep 2025" at bounding box center [382, 154] width 93 height 24
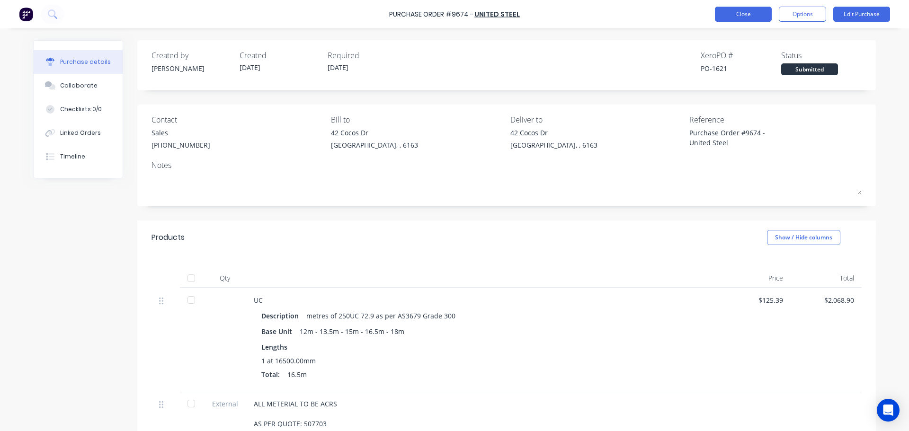
click at [746, 15] on button "Close" at bounding box center [743, 14] width 57 height 15
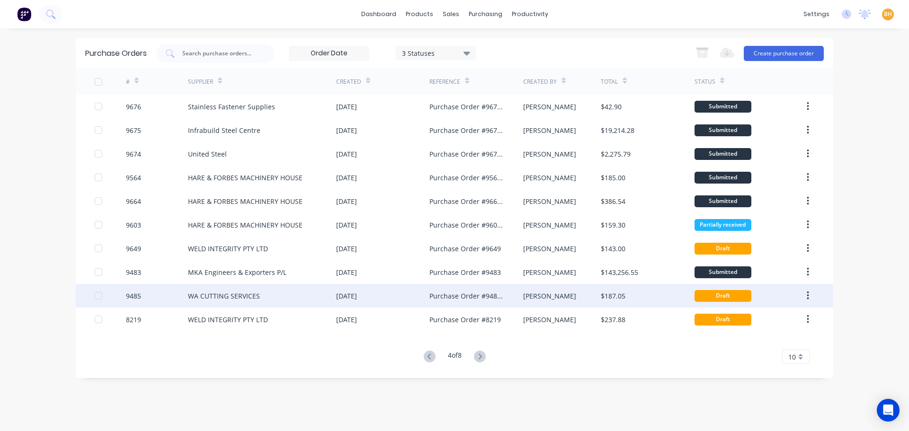
click at [319, 292] on div "WA CUTTING SERVICES" at bounding box center [262, 296] width 148 height 24
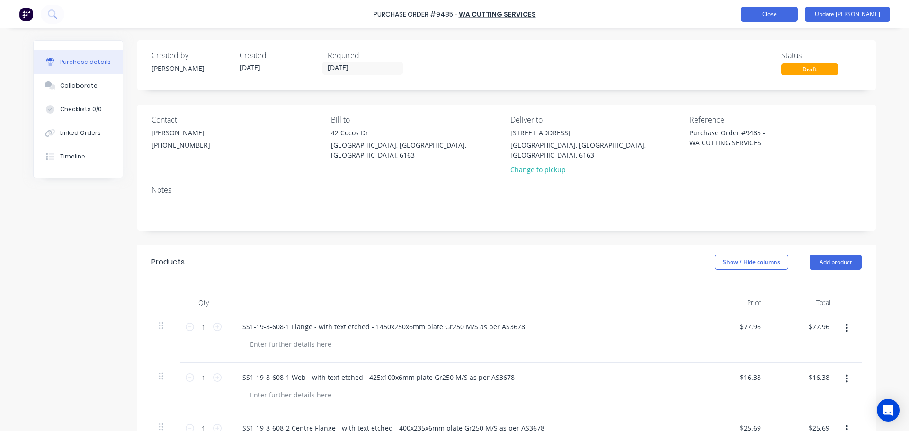
click at [790, 16] on button "Close" at bounding box center [769, 14] width 57 height 15
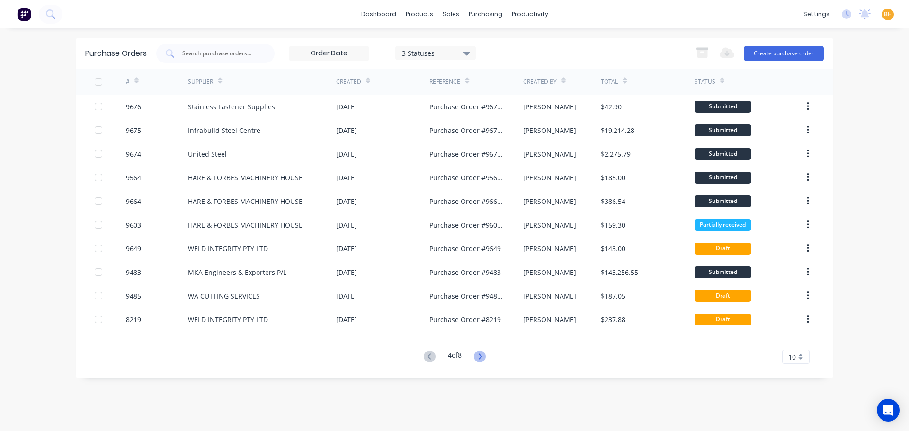
click at [482, 357] on icon at bounding box center [479, 357] width 3 height 6
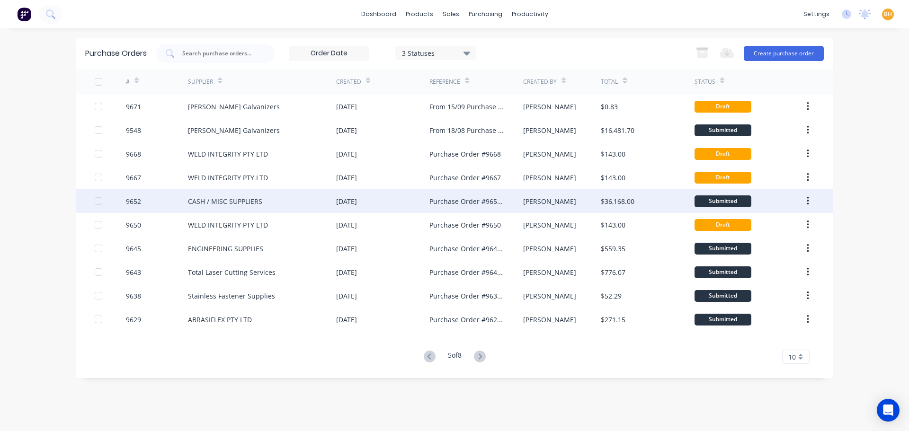
click at [336, 206] on div "10 Sep 2025" at bounding box center [382, 201] width 93 height 24
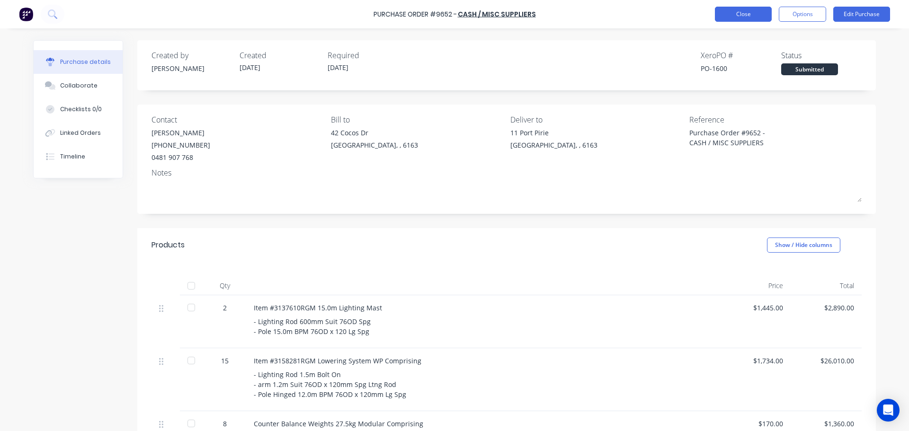
click at [747, 15] on button "Close" at bounding box center [743, 14] width 57 height 15
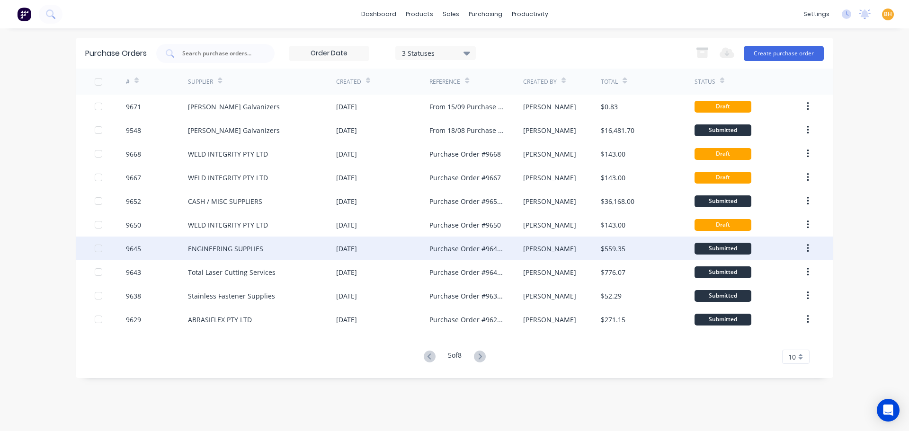
click at [307, 247] on div "ENGINEERING SUPPLIES" at bounding box center [262, 249] width 148 height 24
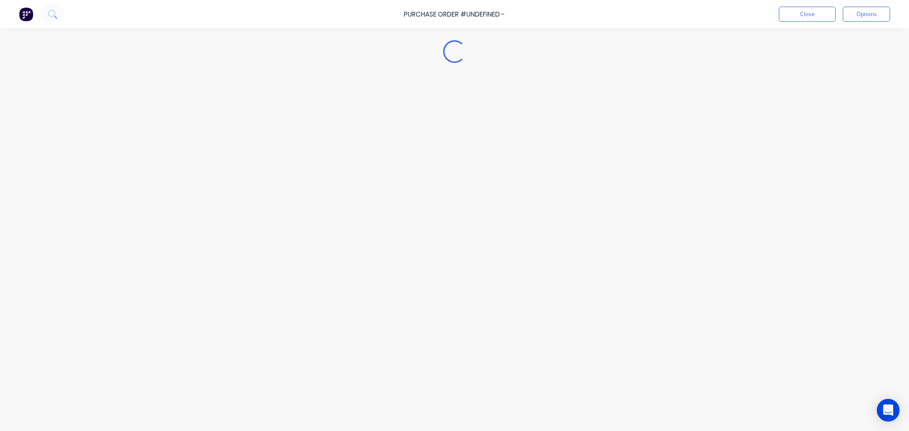
type textarea "x"
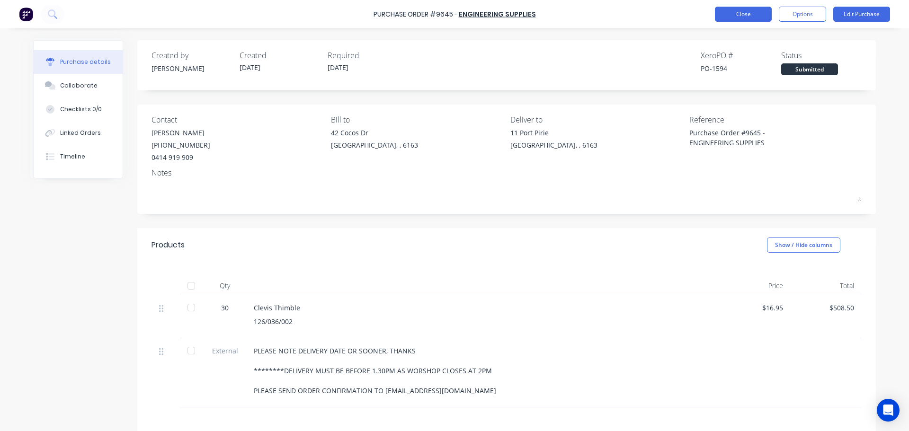
click at [740, 9] on button "Close" at bounding box center [743, 14] width 57 height 15
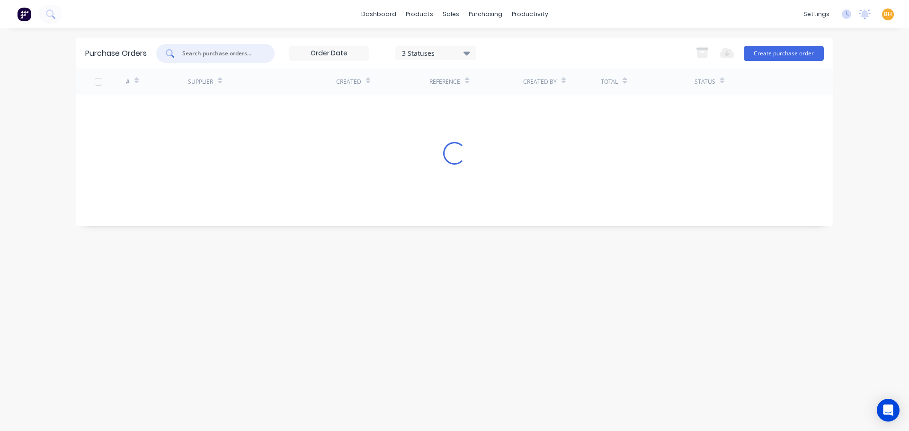
click at [195, 57] on input "text" at bounding box center [220, 53] width 79 height 9
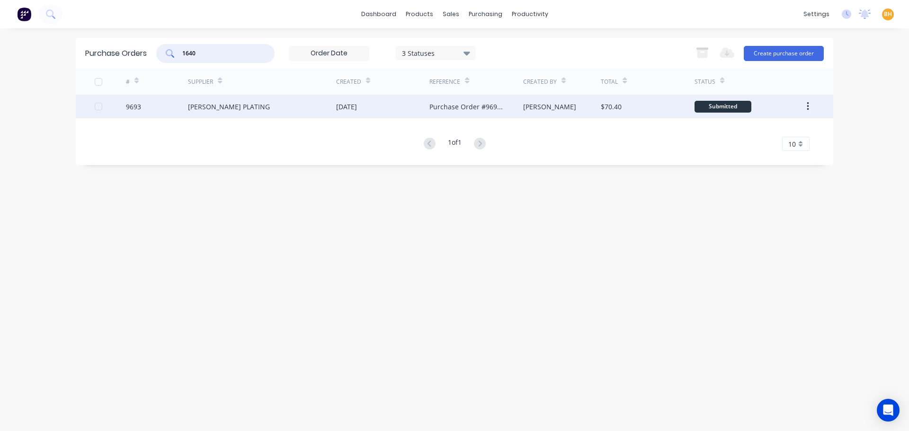
type input "1640"
click at [224, 106] on div "[PERSON_NAME] PLATING" at bounding box center [229, 107] width 82 height 10
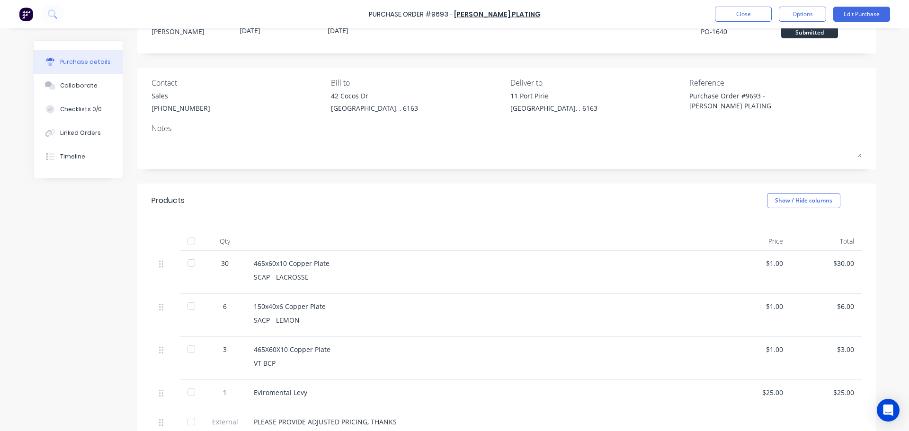
scroll to position [47, 0]
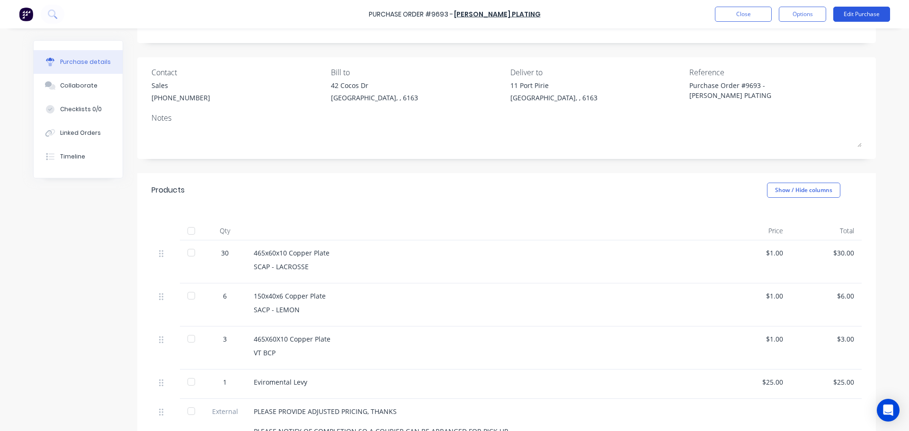
click at [851, 13] on button "Edit Purchase" at bounding box center [862, 14] width 57 height 15
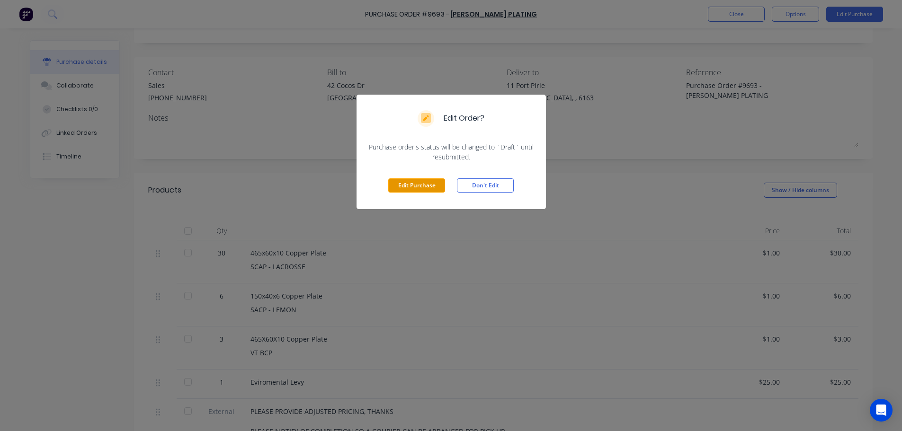
click at [426, 187] on button "Edit Purchase" at bounding box center [416, 186] width 57 height 14
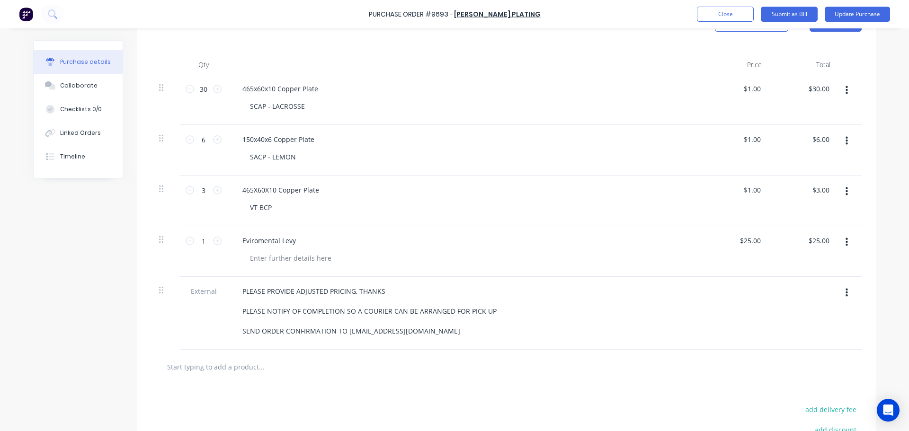
scroll to position [205, 0]
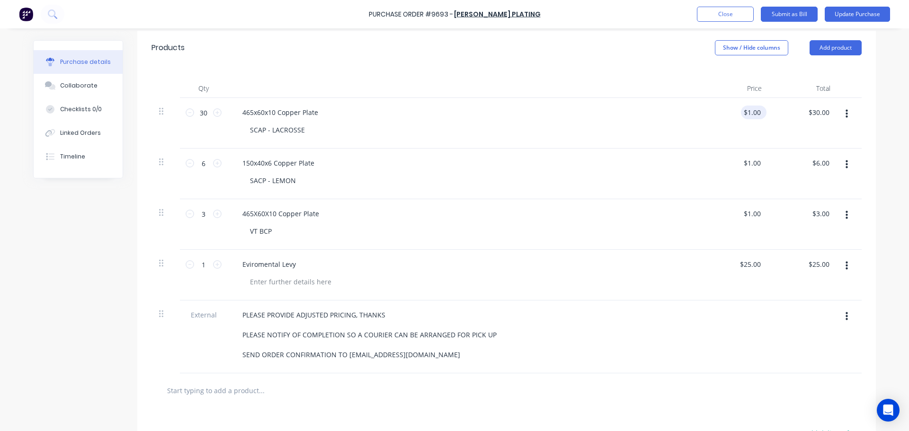
type textarea "x"
click at [754, 113] on input "1.00" at bounding box center [752, 113] width 22 height 14
type input "0"
type textarea "x"
type input "$0.00"
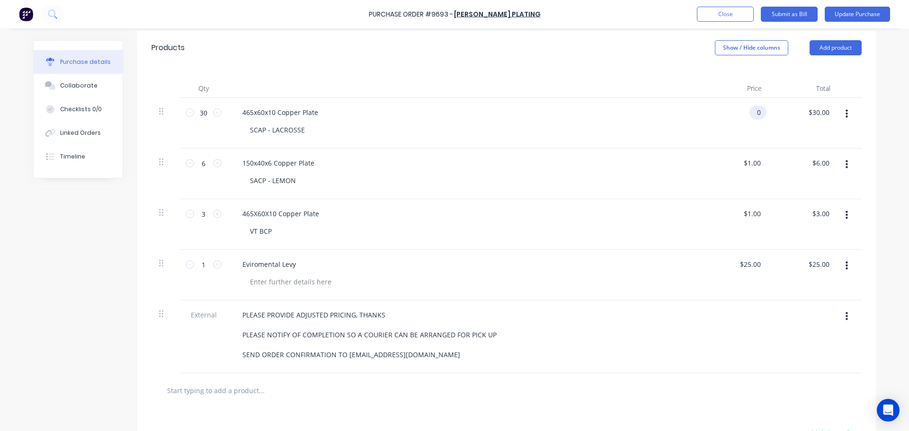
type input "$0.00"
click at [760, 112] on div "$0.00 0" at bounding box center [758, 113] width 17 height 14
type textarea "x"
click at [757, 162] on input "1.00" at bounding box center [754, 163] width 18 height 14
type input "1"
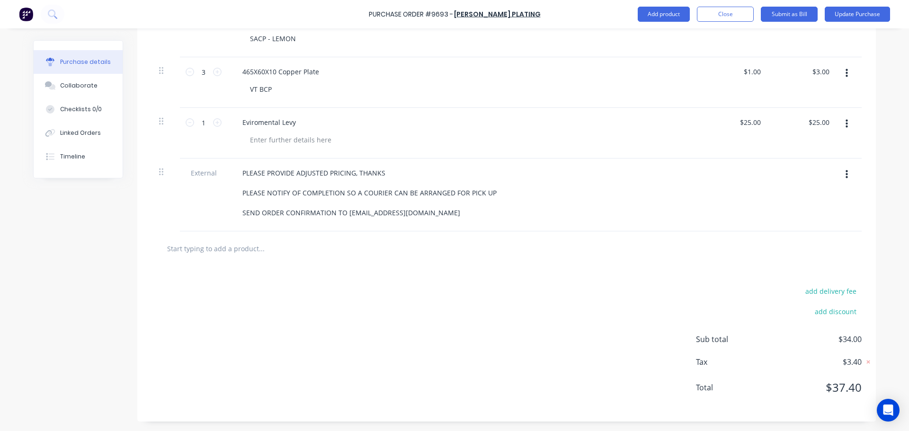
scroll to position [157, 0]
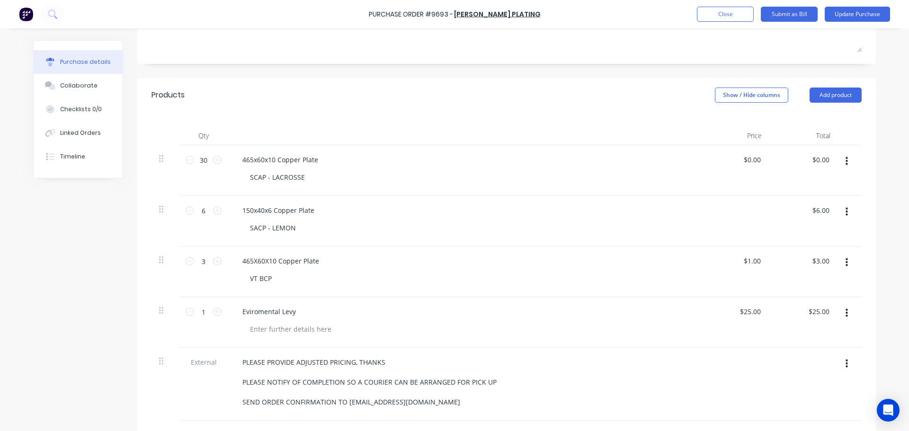
type textarea "x"
type input "$1.00"
click at [110, 248] on div "Created by Bevan Created 22/09/25 Required 02/10/25 Status Draft Contact Sales …" at bounding box center [454, 247] width 843 height 728
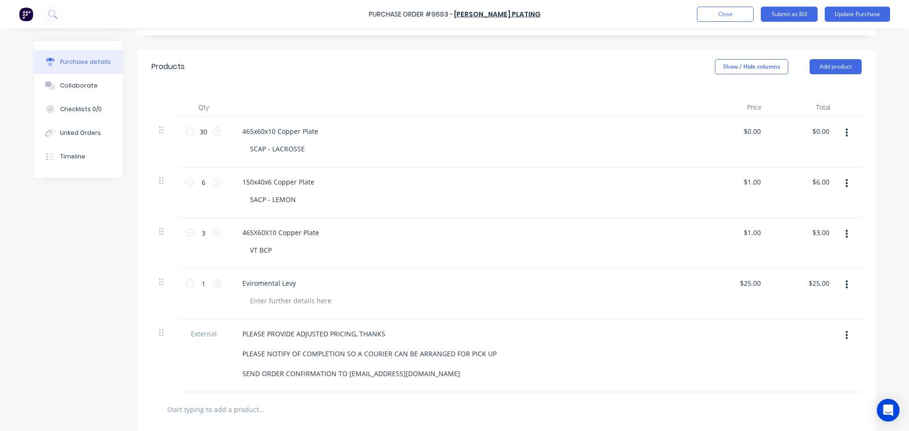
scroll to position [237, 0]
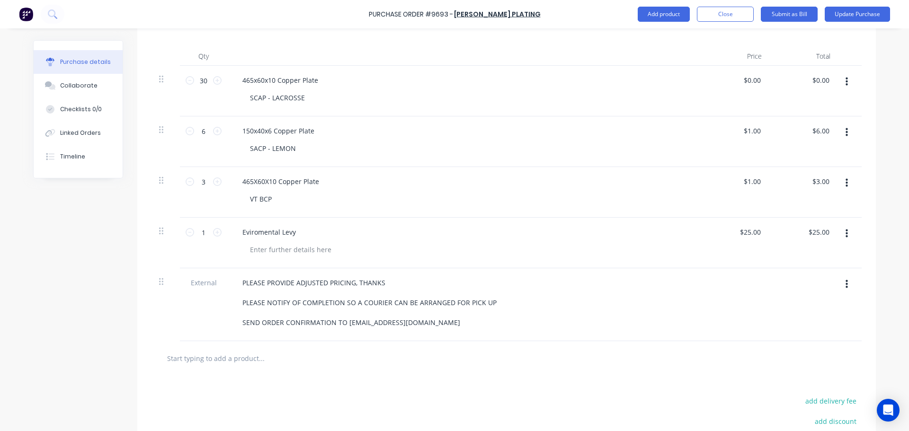
click at [49, 327] on div "Created by Bevan Created 22/09/25 Required 02/10/25 Status Draft Contact Sales …" at bounding box center [454, 167] width 843 height 728
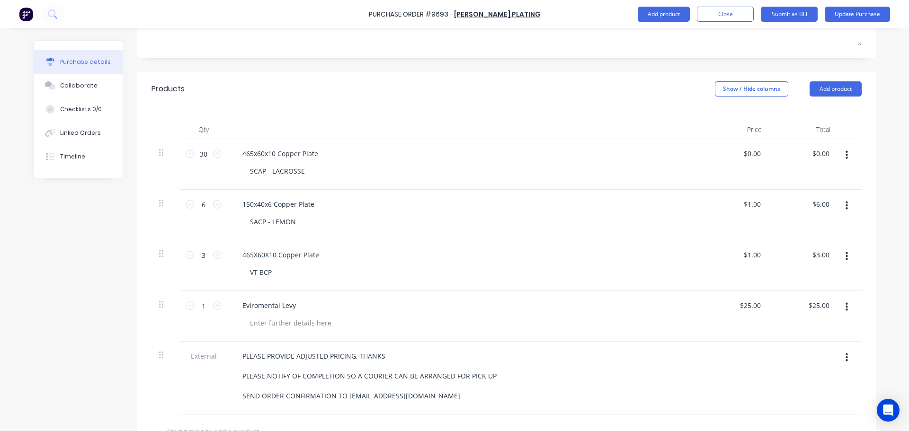
scroll to position [110, 0]
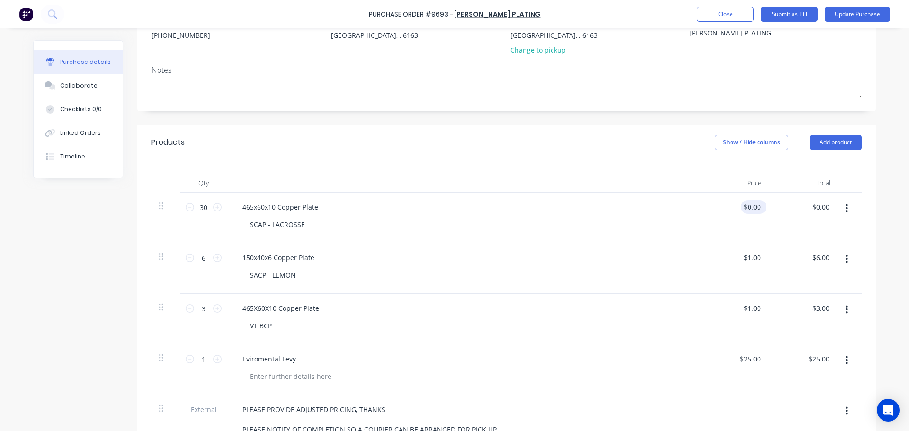
type textarea "x"
click at [757, 205] on input "0.00" at bounding box center [754, 207] width 18 height 14
type input "0"
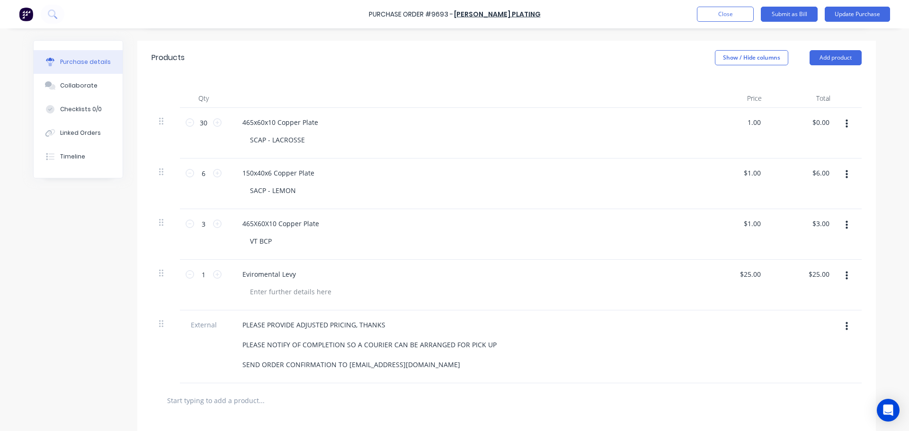
scroll to position [205, 0]
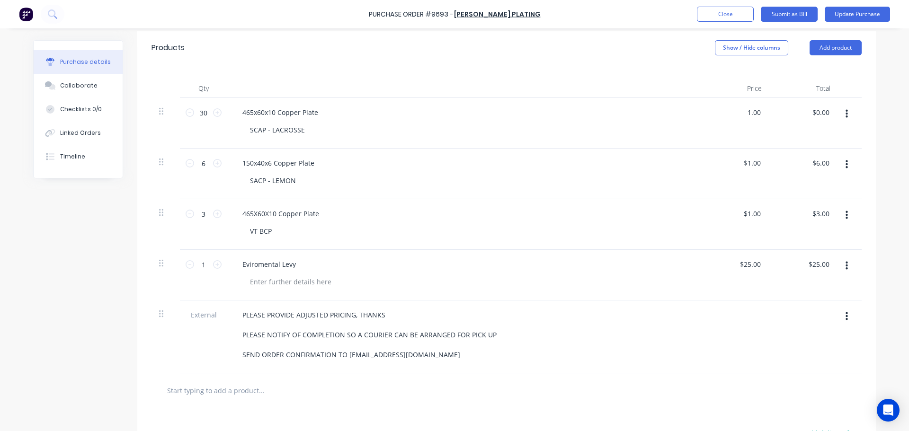
type input "1.00"
type textarea "x"
type input "$1.00"
type input "30.00"
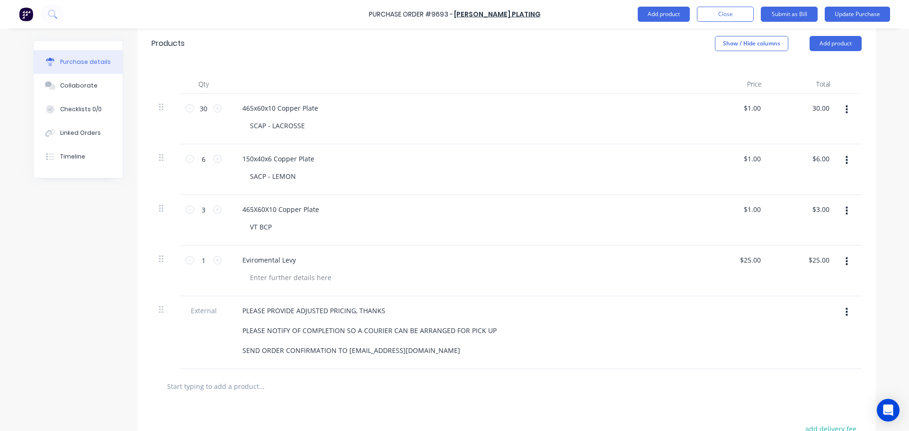
scroll to position [347, 0]
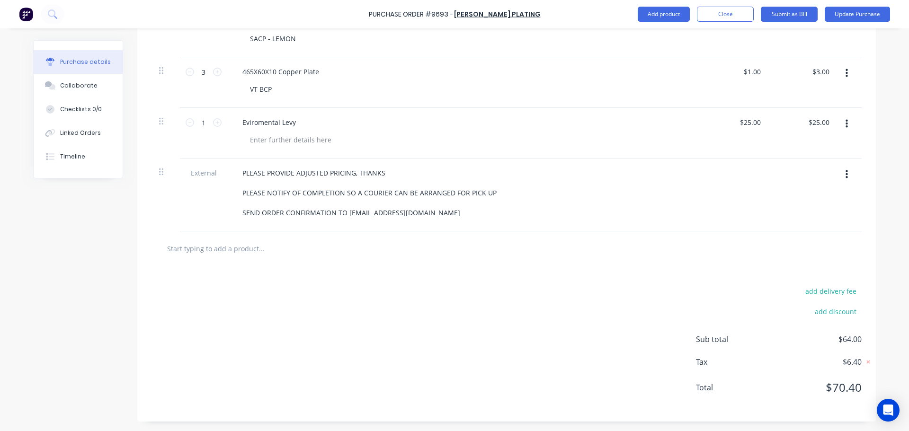
type textarea "x"
type input "$30.00"
click at [857, 339] on span "$64.00" at bounding box center [814, 339] width 95 height 11
click at [854, 339] on span "$64.00" at bounding box center [814, 339] width 95 height 11
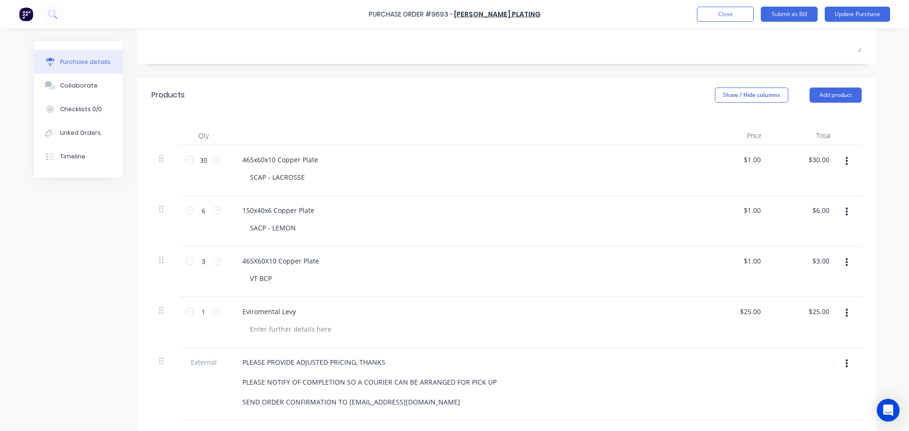
scroll to position [110, 0]
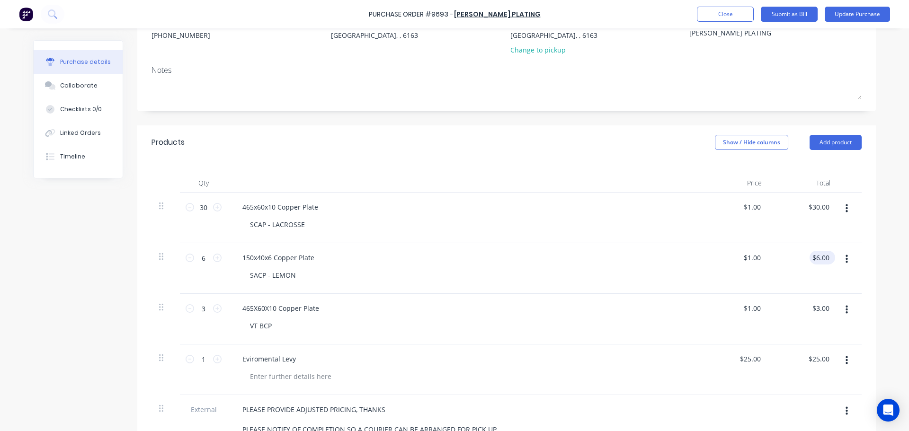
type textarea "x"
type input "6.00"
click at [828, 259] on input "6.00" at bounding box center [821, 258] width 22 height 14
type textarea "x"
type input "30.00"
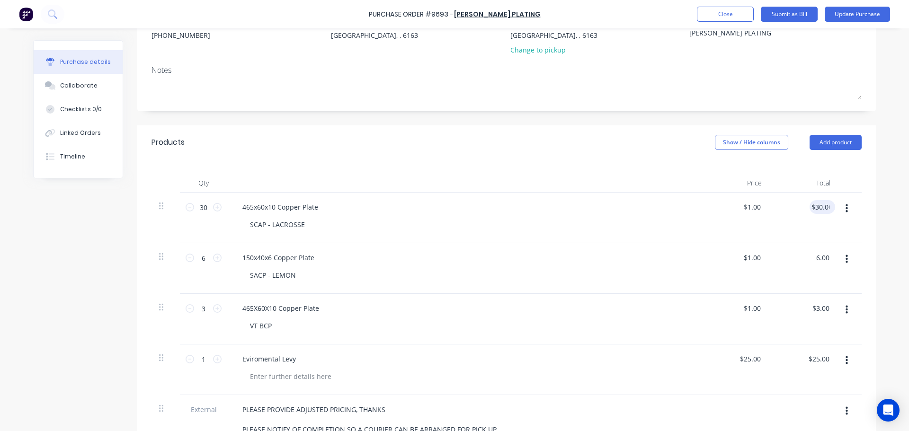
type input "$6.00"
click at [825, 210] on input "30.00" at bounding box center [821, 207] width 22 height 14
type textarea "x"
type input "$30.00"
type input "3.00"
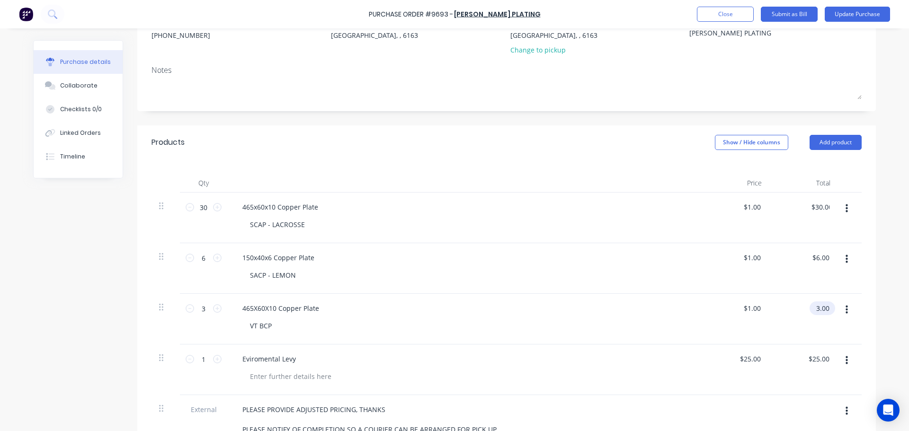
click at [827, 309] on input "3.00" at bounding box center [821, 309] width 22 height 14
type textarea "x"
type input "30.00"
type input "$3.00"
click at [826, 203] on input "30.00" at bounding box center [819, 207] width 26 height 14
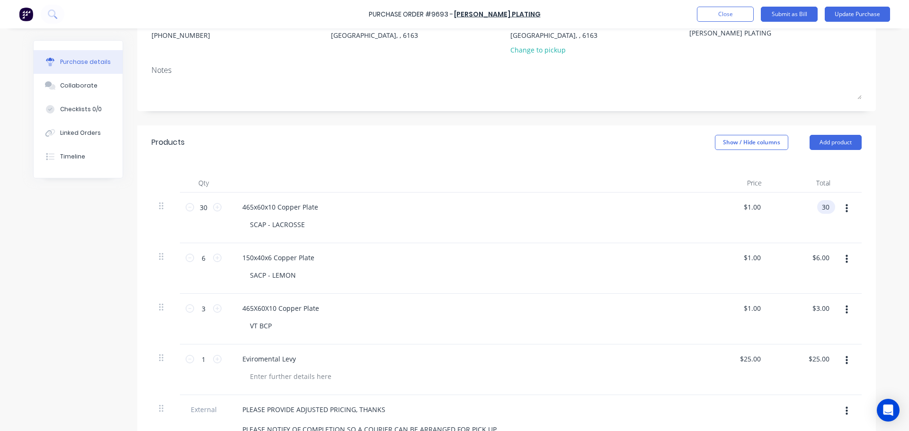
type input "3"
type input "678.132"
type textarea "x"
type input "$22.6043"
type input "$678.13"
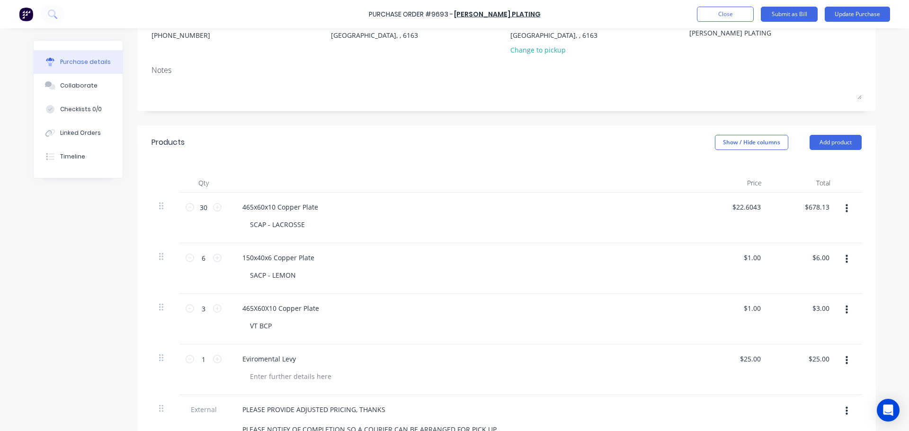
click at [647, 226] on div "SCAP - LACROSSE" at bounding box center [467, 225] width 451 height 14
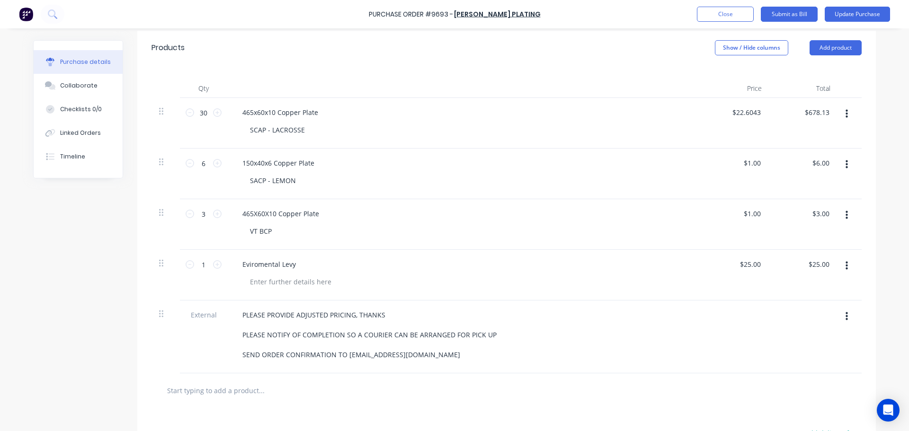
scroll to position [157, 0]
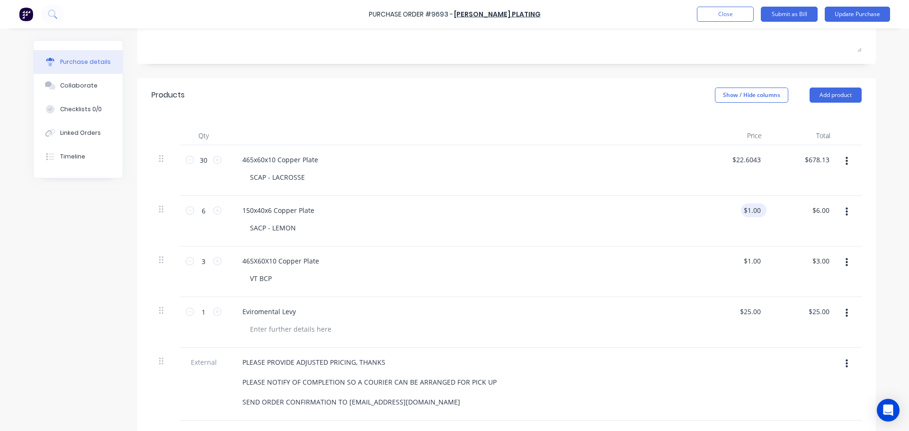
type textarea "x"
click at [758, 210] on input "1.00" at bounding box center [752, 211] width 22 height 14
type input "1"
type textarea "x"
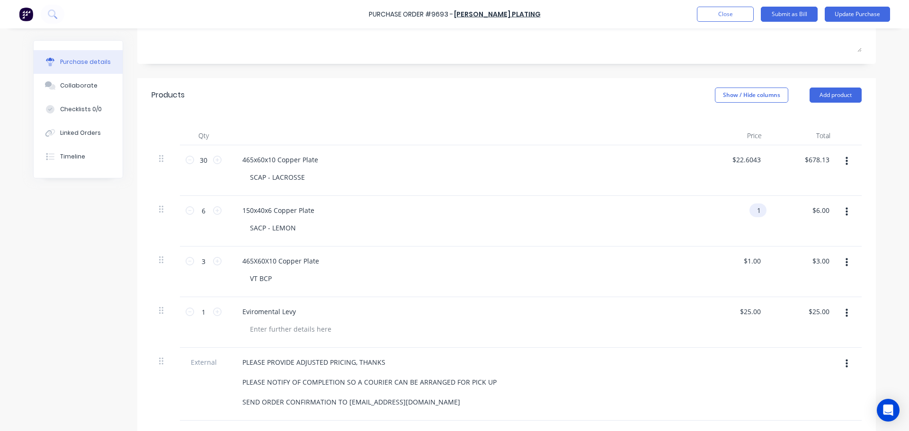
type input "$1.00"
type input "6"
type input "1"
type textarea "x"
type input "$0.1667"
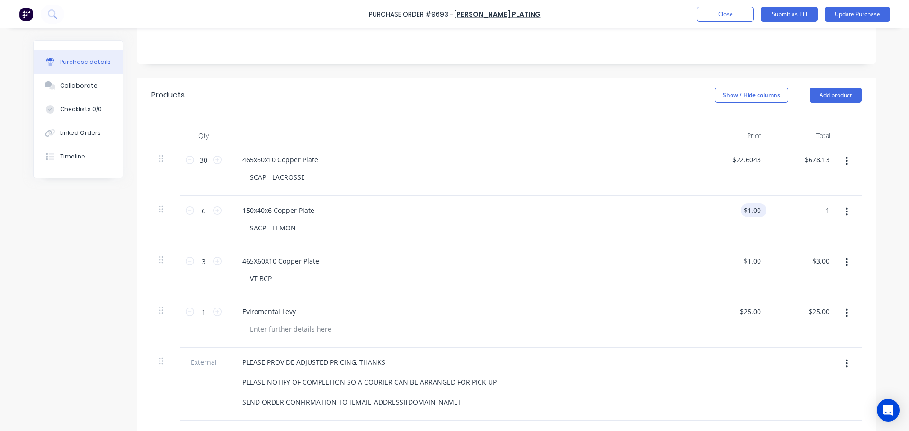
type input "$1.00"
type textarea "x"
click at [759, 209] on input "0.17" at bounding box center [754, 211] width 18 height 14
type input "0"
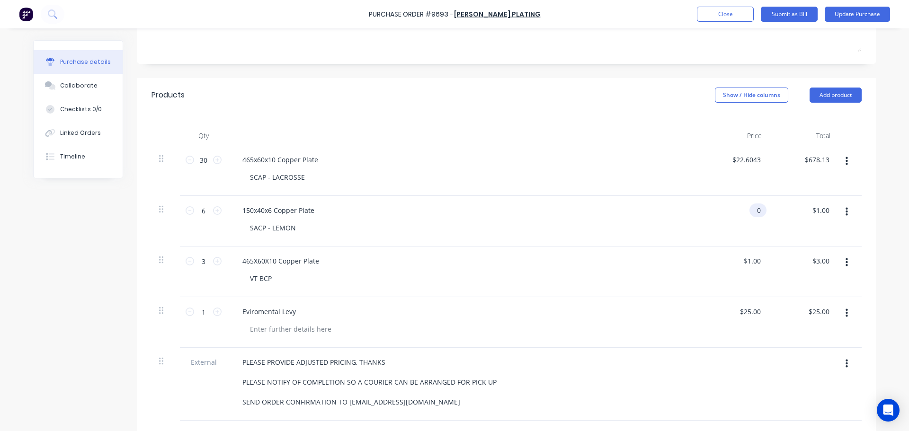
type input "0.00"
type textarea "x"
type input "$0.00"
type input "0.00`"
type textarea "x"
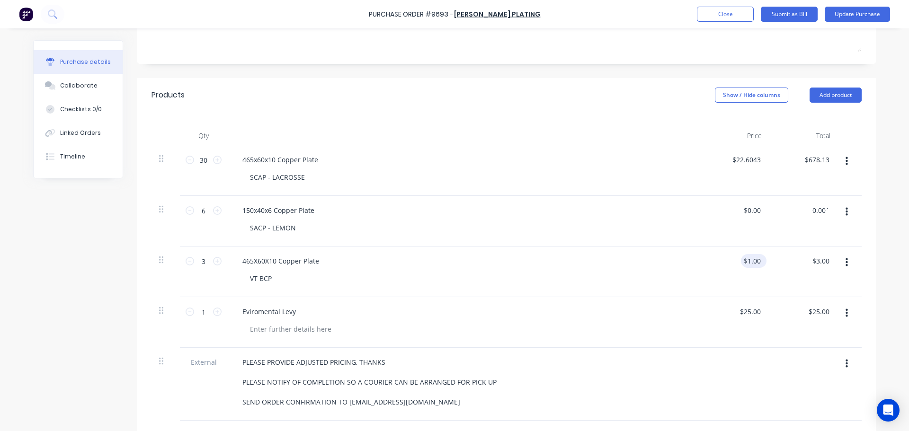
type input "$0.00"
click at [758, 264] on input "1.00" at bounding box center [754, 261] width 18 height 14
type input "1"
type input "0"
type textarea "x"
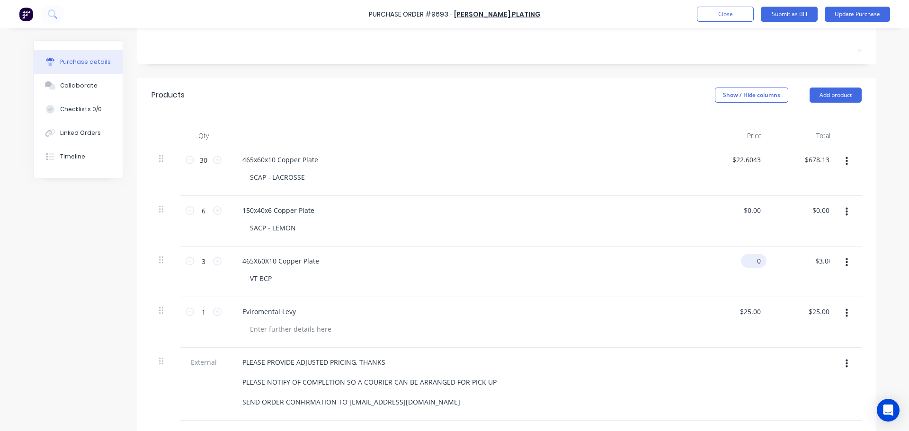
type input "$0.00"
type input "0.00"
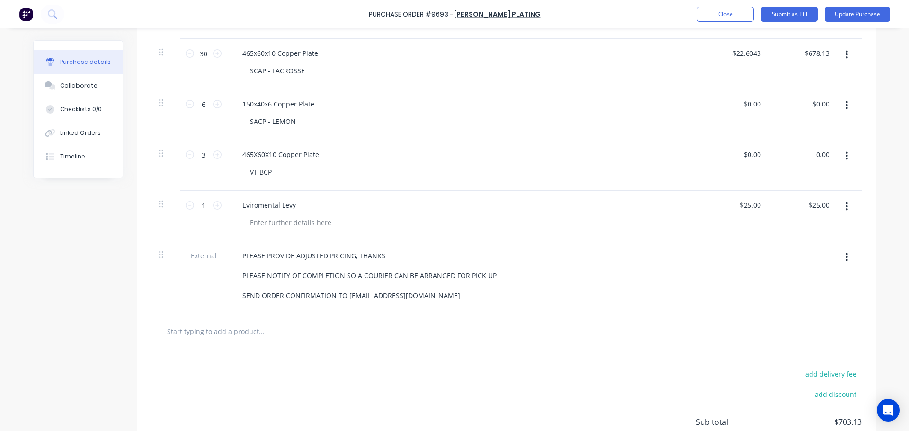
scroll to position [110, 0]
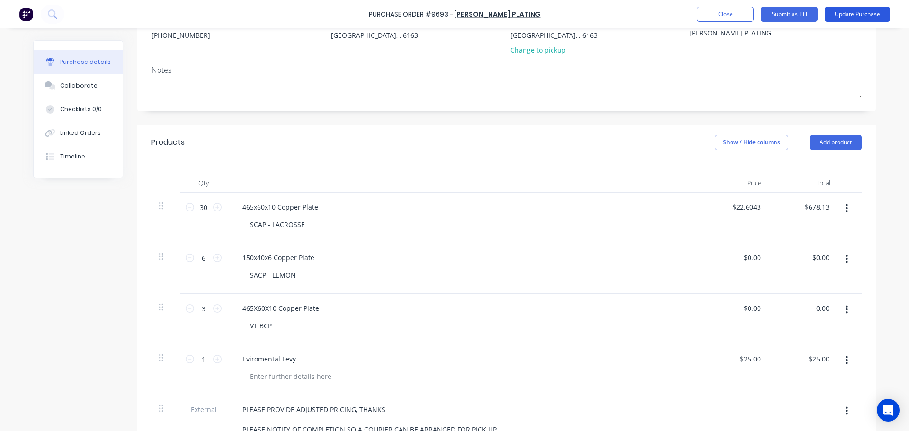
type textarea "x"
type input "$0.00"
click at [856, 11] on button "Update Purchase" at bounding box center [857, 14] width 65 height 15
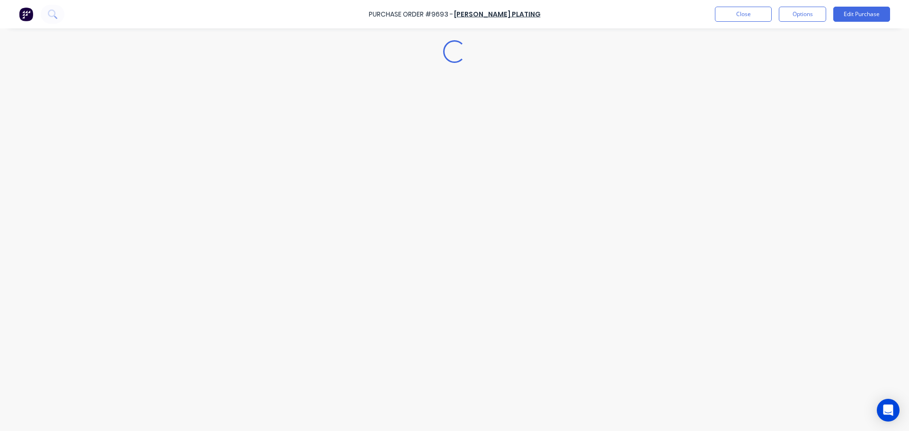
scroll to position [0, 0]
type textarea "x"
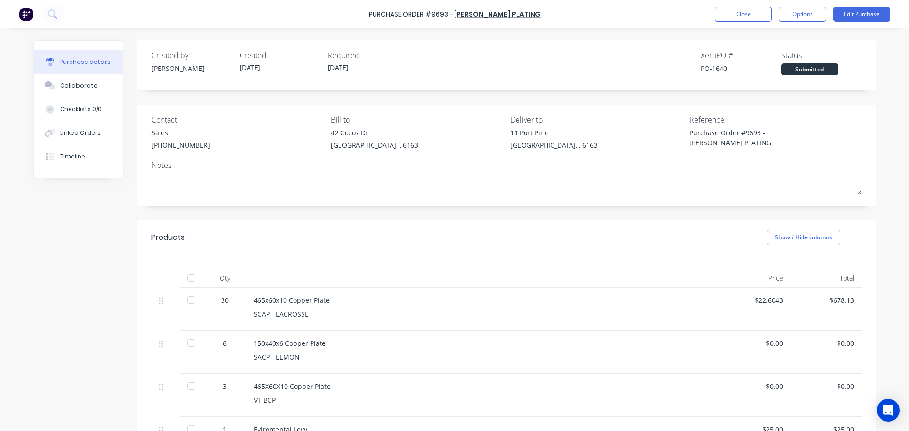
scroll to position [47, 0]
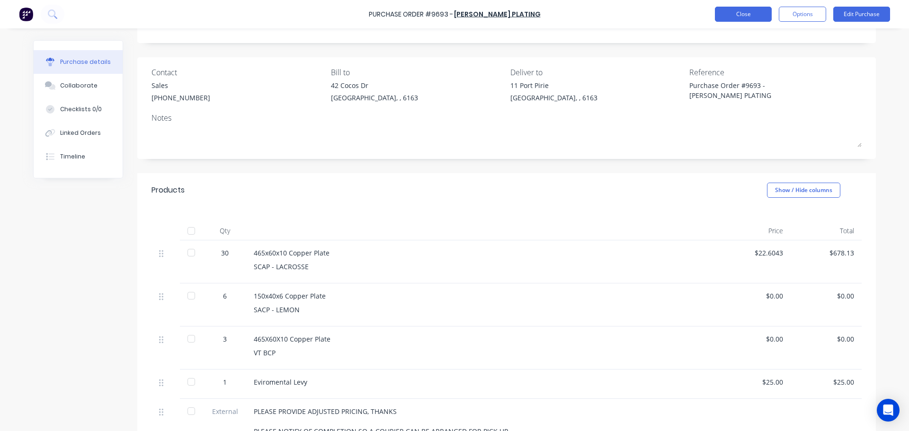
click at [759, 20] on button "Close" at bounding box center [743, 14] width 57 height 15
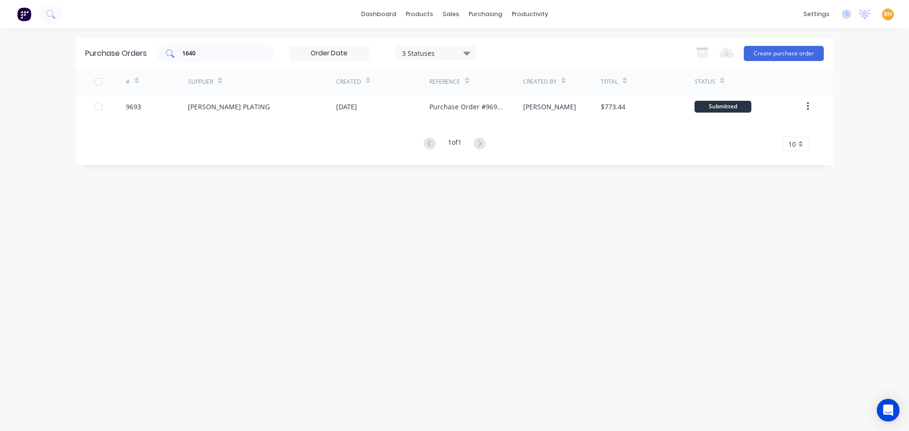
click at [202, 58] on div "1640" at bounding box center [215, 53] width 118 height 19
type input "1"
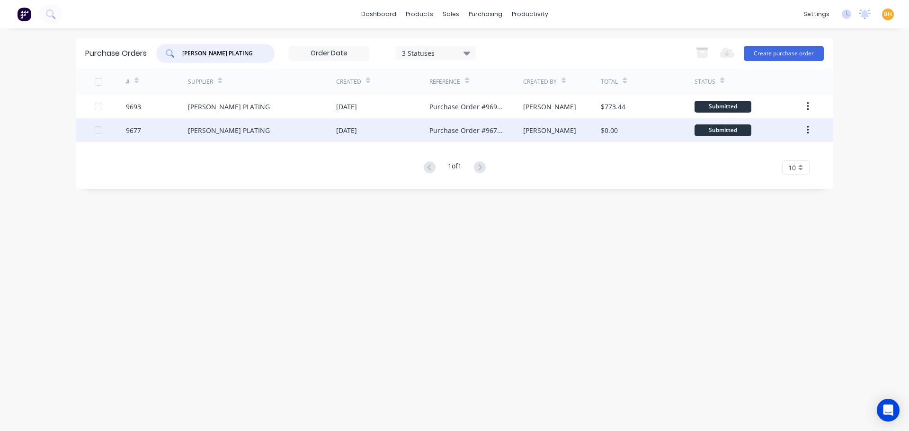
type input "[PERSON_NAME] PLATING"
click at [231, 132] on div "[PERSON_NAME] PLATING" at bounding box center [229, 131] width 82 height 10
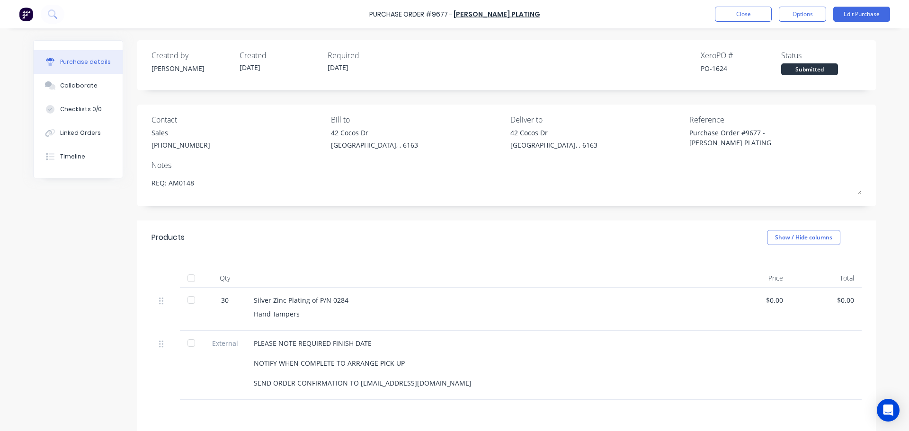
scroll to position [104, 0]
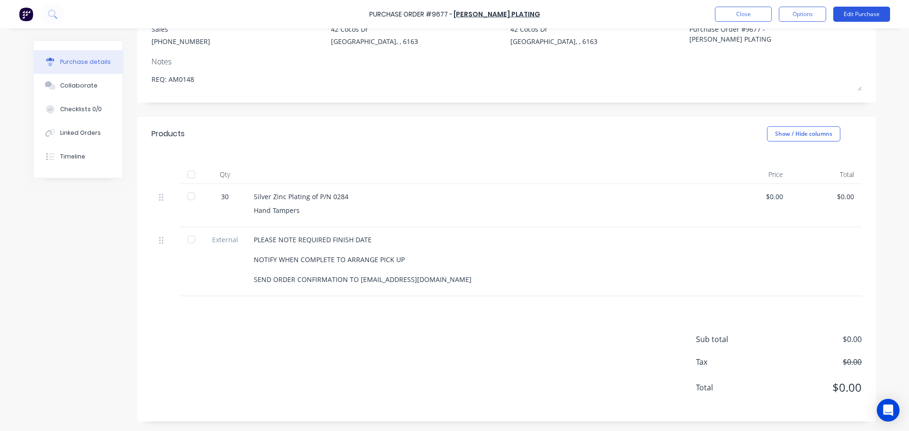
click at [872, 12] on button "Edit Purchase" at bounding box center [862, 14] width 57 height 15
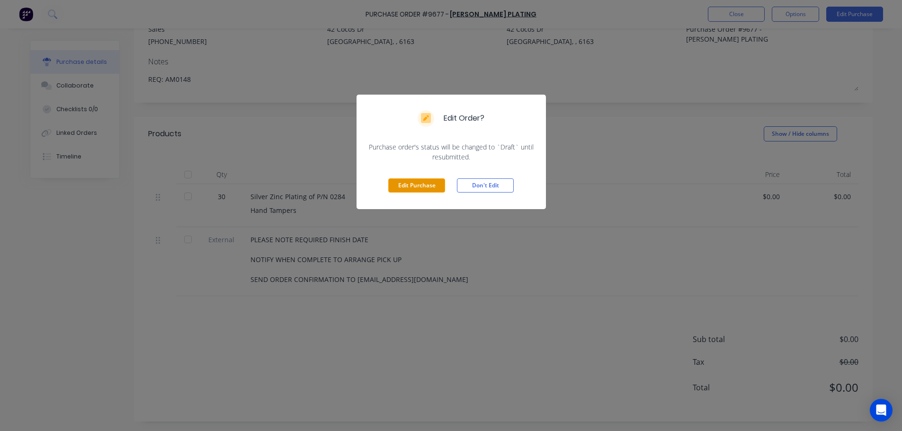
click at [423, 185] on button "Edit Purchase" at bounding box center [416, 186] width 57 height 14
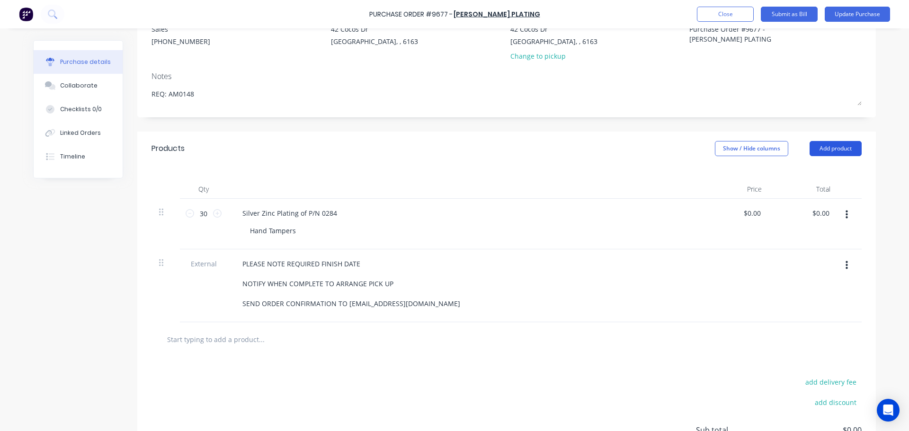
click at [849, 149] on button "Add product" at bounding box center [836, 148] width 52 height 15
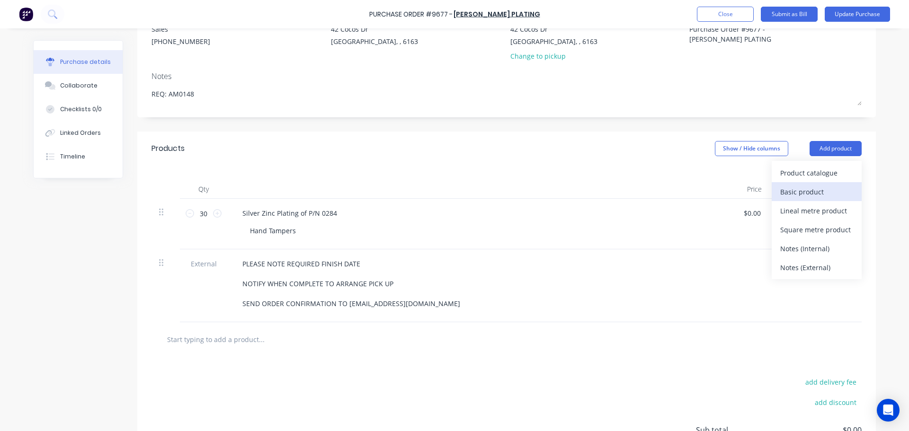
click at [806, 190] on div "Basic product" at bounding box center [816, 192] width 73 height 14
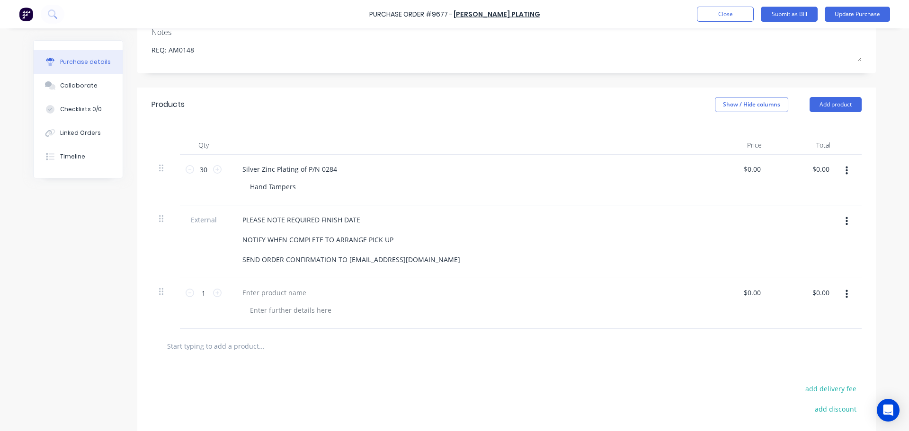
scroll to position [198, 0]
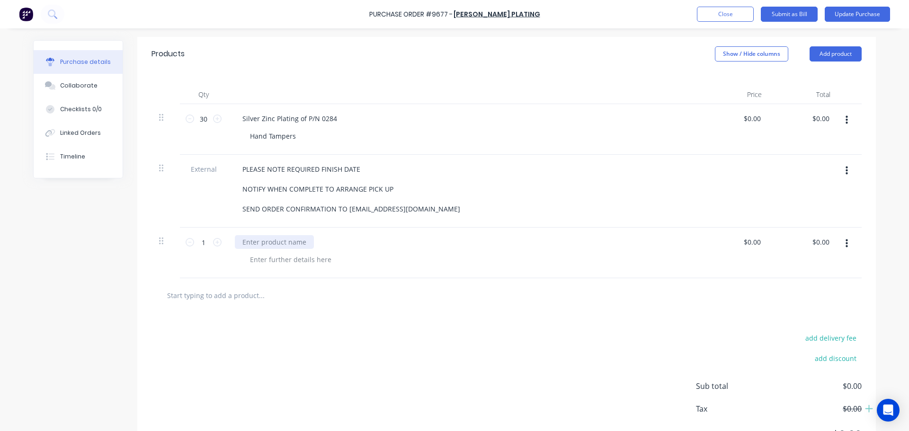
type textarea "x"
click at [291, 241] on div at bounding box center [274, 242] width 79 height 14
click at [271, 242] on div "Envirometal Levy" at bounding box center [269, 242] width 69 height 14
click at [302, 246] on div "Enviroment al Levy" at bounding box center [287, 242] width 105 height 14
click at [760, 242] on div "$0.00 $0.00" at bounding box center [754, 242] width 26 height 14
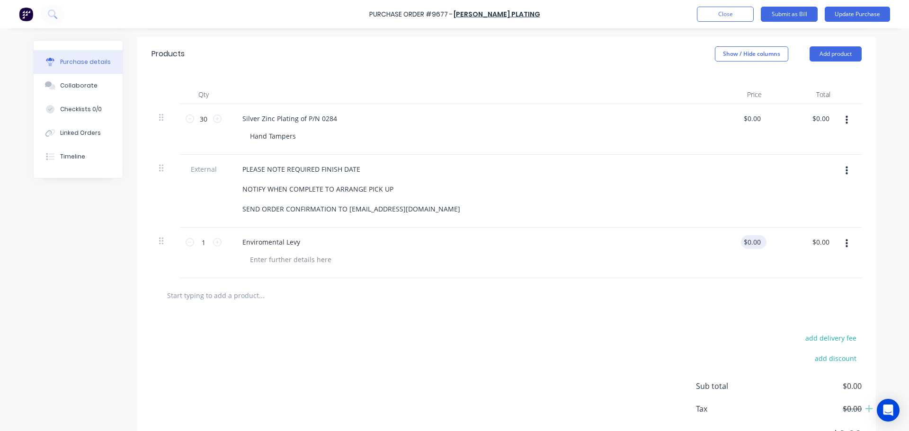
type textarea "x"
click at [759, 242] on input "0.00" at bounding box center [754, 242] width 18 height 14
type input "0"
type input "25"
type textarea "x"
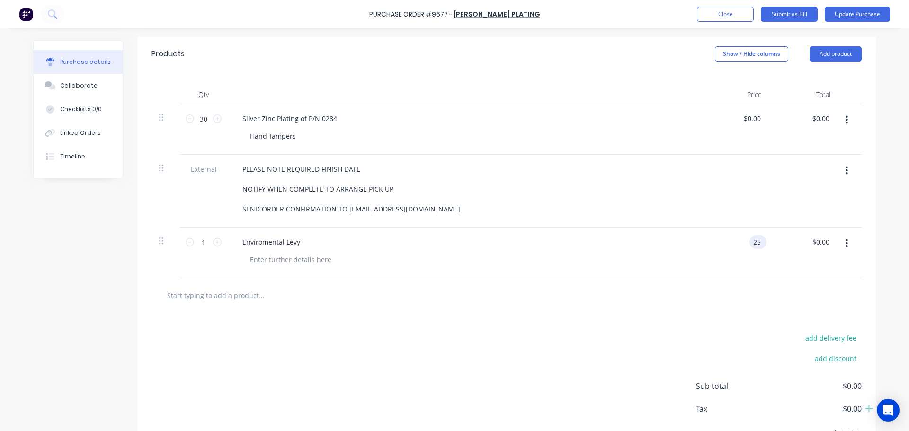
type input "$25.00"
type input "25.00"
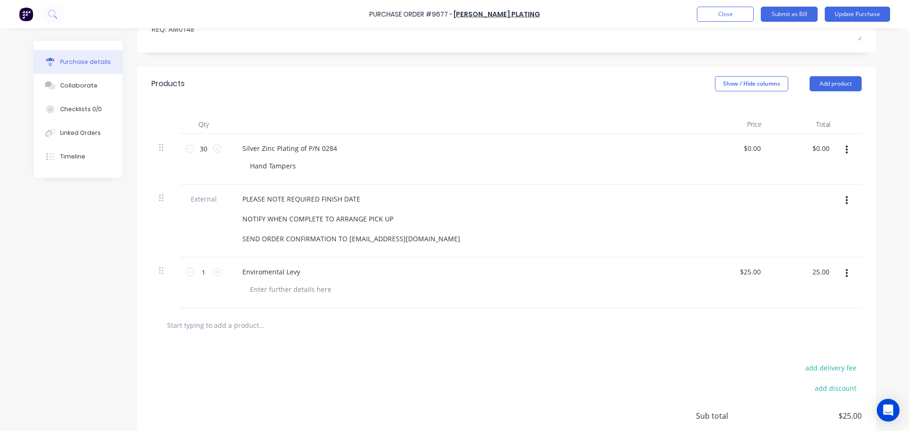
scroll to position [151, 0]
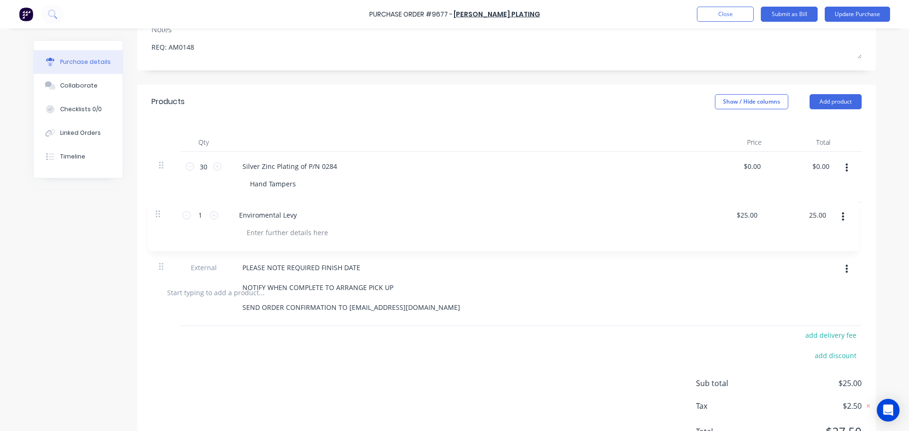
drag, startPoint x: 160, startPoint y: 290, endPoint x: 160, endPoint y: 207, distance: 82.4
click at [160, 207] on div "30 30 Silver Zinc Plating of P/N 0284 Hand Tampers $0.00 $0.00 $0.00 $0.00 Exte…" at bounding box center [507, 214] width 710 height 124
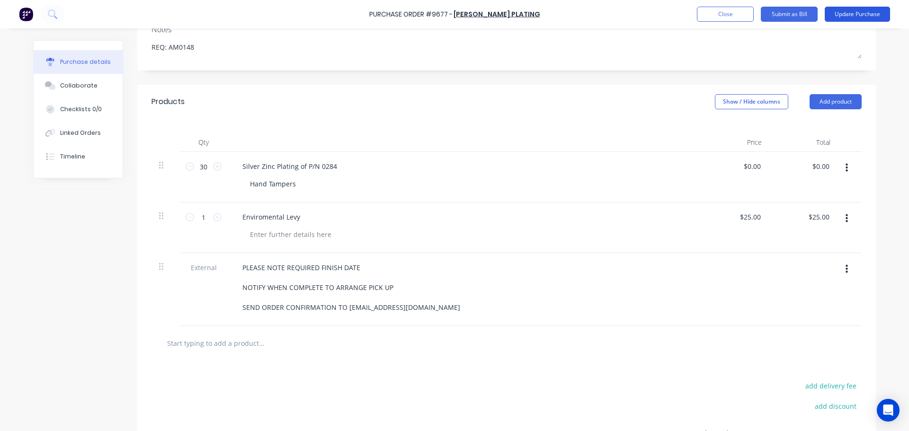
click at [857, 15] on button "Update Purchase" at bounding box center [857, 14] width 65 height 15
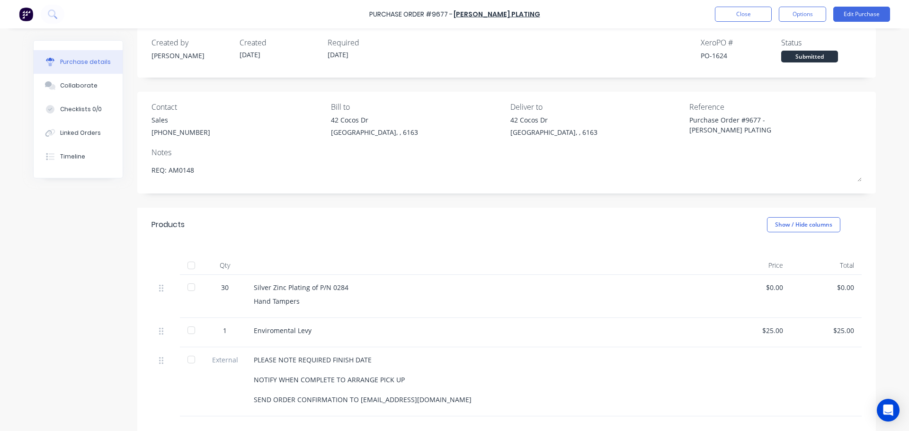
scroll to position [0, 0]
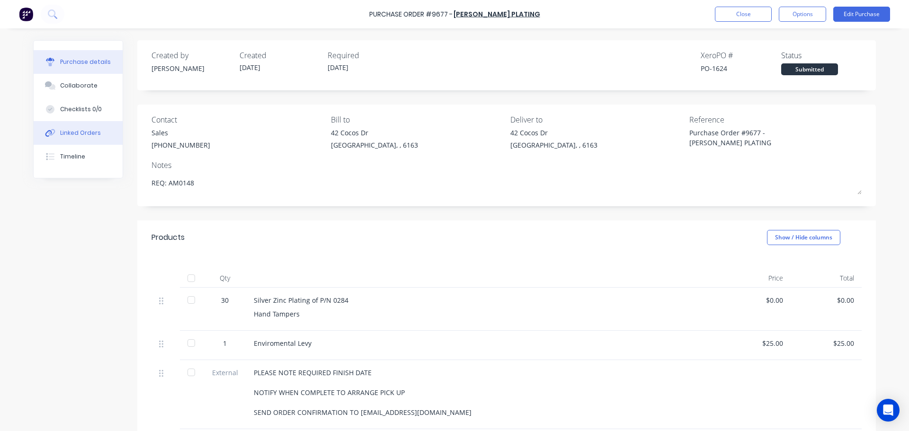
click at [88, 131] on div "Linked Orders" at bounding box center [80, 133] width 41 height 9
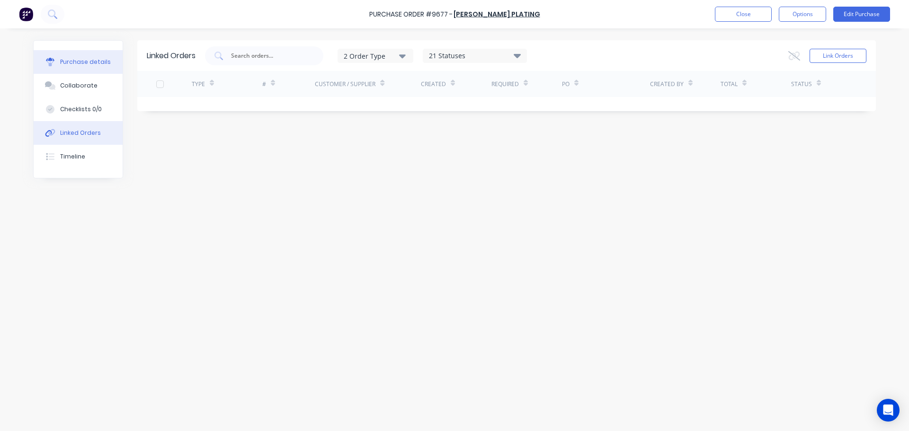
click at [90, 58] on div "Purchase details" at bounding box center [85, 62] width 51 height 9
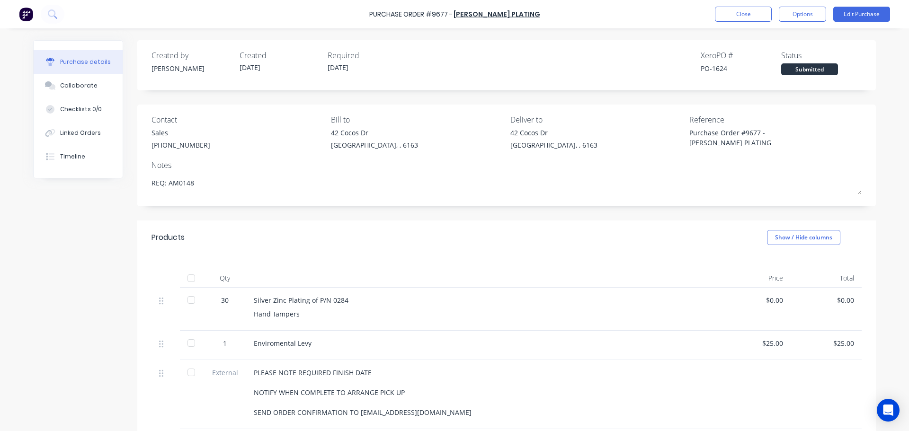
scroll to position [47, 0]
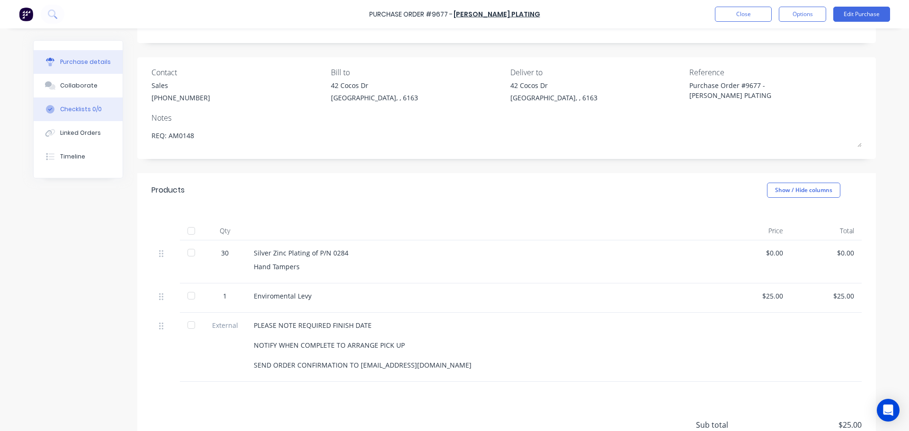
click at [79, 107] on div "Checklists 0/0" at bounding box center [81, 109] width 42 height 9
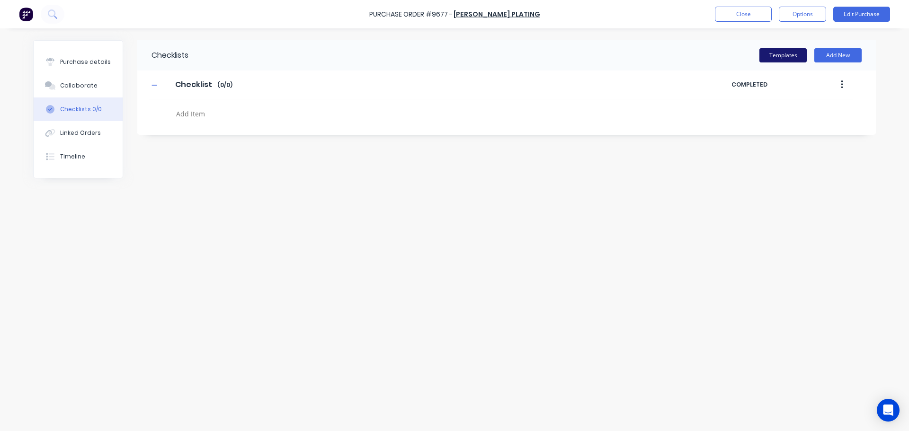
click at [770, 56] on button "Templates" at bounding box center [783, 55] width 47 height 14
type textarea "x"
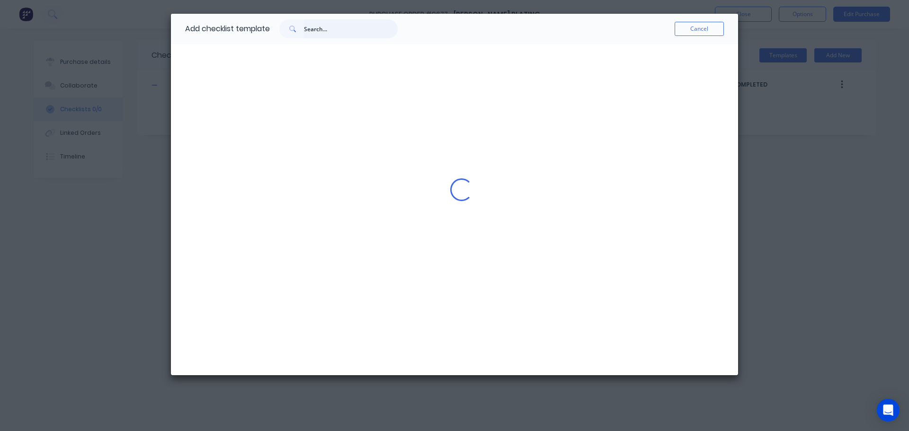
click at [321, 32] on input "text" at bounding box center [351, 28] width 94 height 19
type input "0284"
type textarea "x"
type input "028"
type textarea "x"
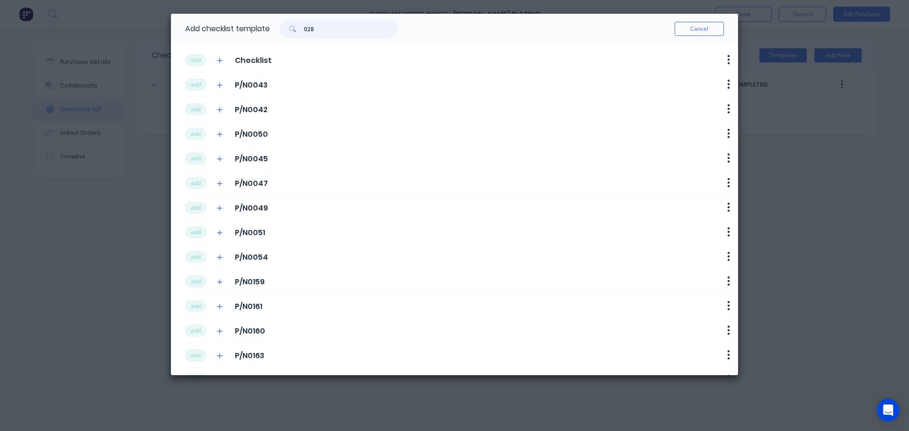
type input "0284"
type textarea "x"
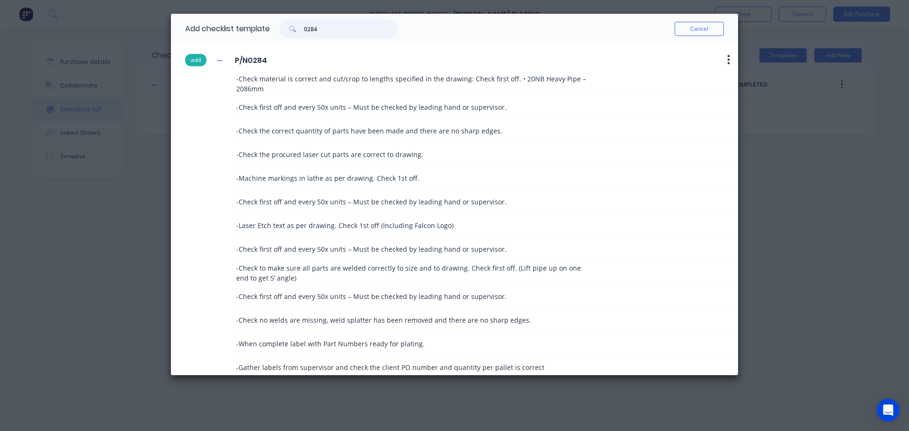
type input "0284"
click at [195, 62] on button "add" at bounding box center [195, 60] width 21 height 12
type textarea "x"
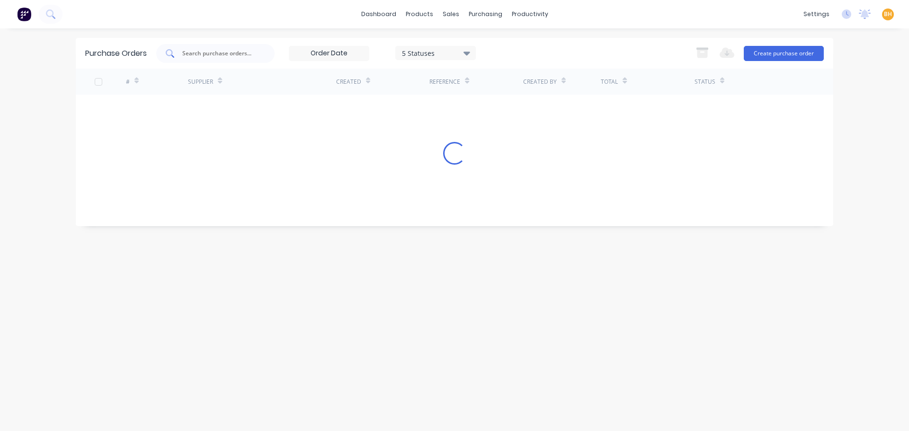
click at [198, 52] on input "text" at bounding box center [220, 53] width 79 height 9
click at [242, 55] on input "western welding" at bounding box center [220, 53] width 79 height 9
type input "w"
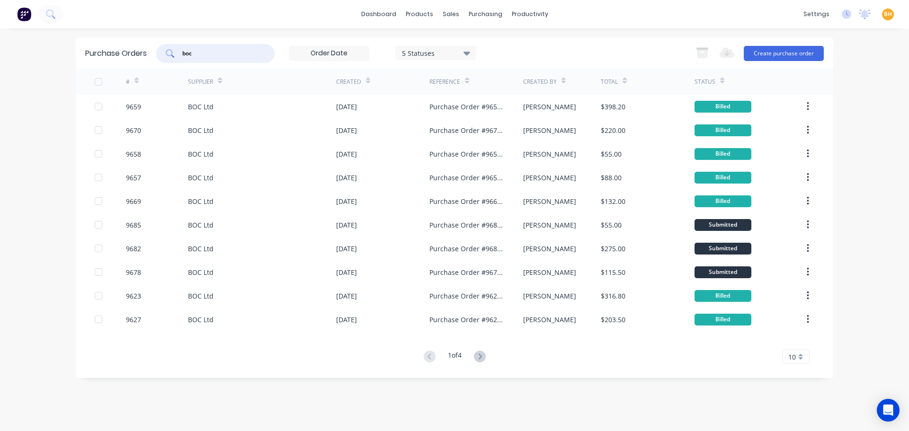
click at [201, 53] on input "boc" at bounding box center [220, 53] width 79 height 9
type input "b"
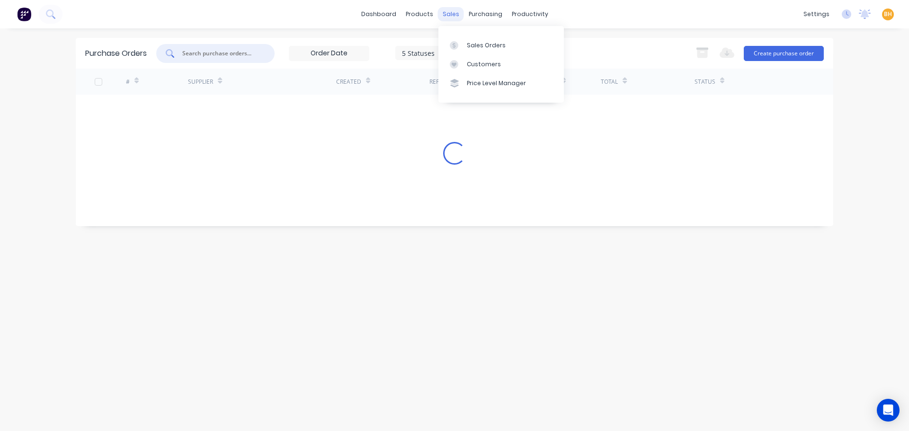
click at [442, 12] on div "sales" at bounding box center [451, 14] width 26 height 14
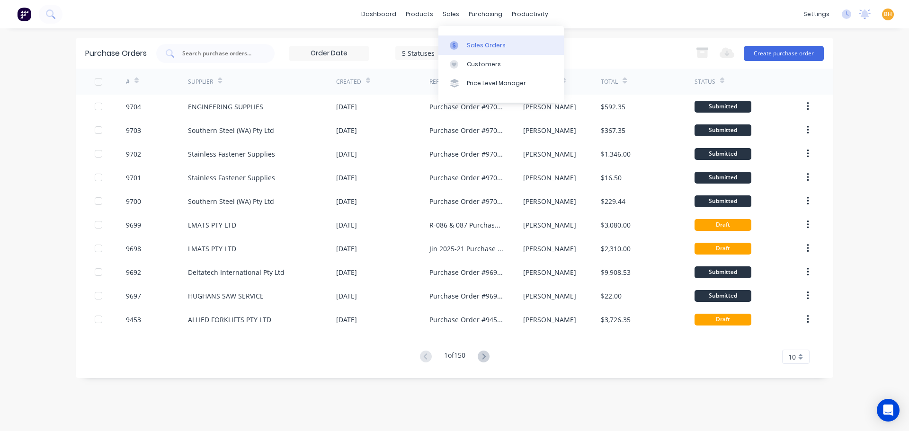
click at [490, 47] on div "Sales Orders" at bounding box center [486, 45] width 39 height 9
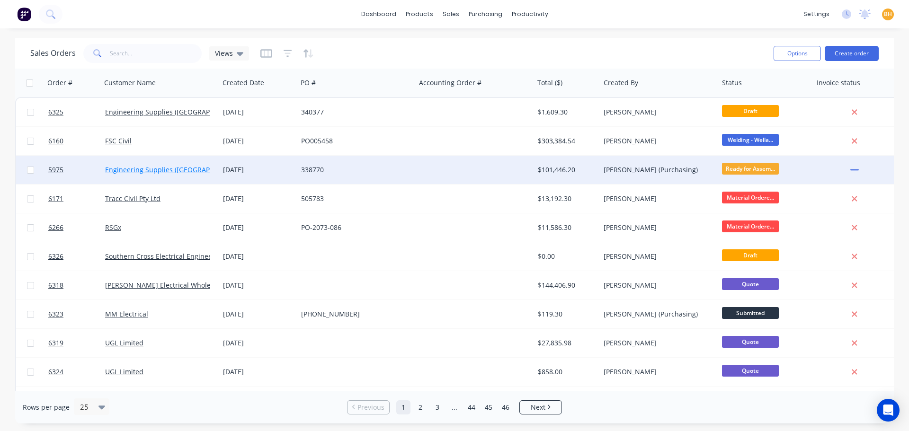
click at [144, 168] on link "Engineering Supplies ([GEOGRAPHIC_DATA]) Pty Ltd" at bounding box center [186, 169] width 162 height 9
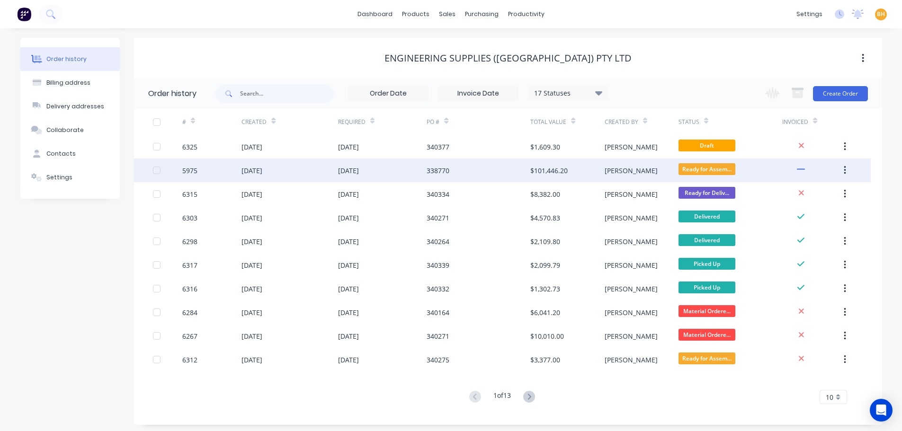
click at [246, 177] on div "[DATE]" at bounding box center [290, 171] width 96 height 24
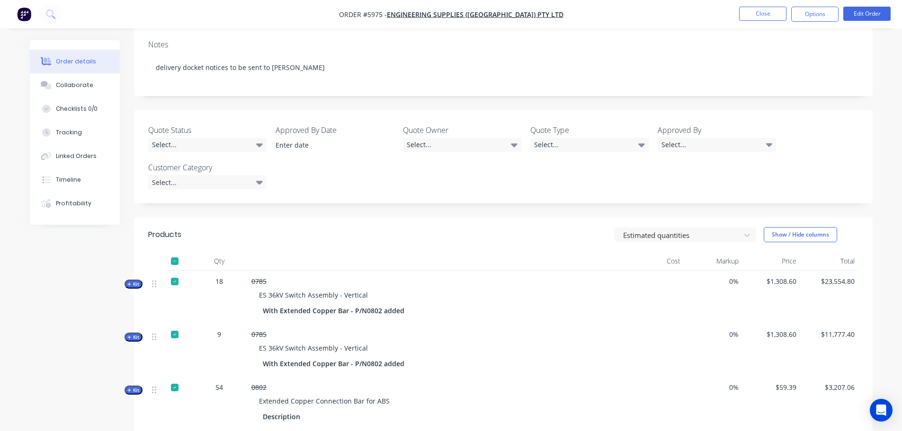
scroll to position [237, 0]
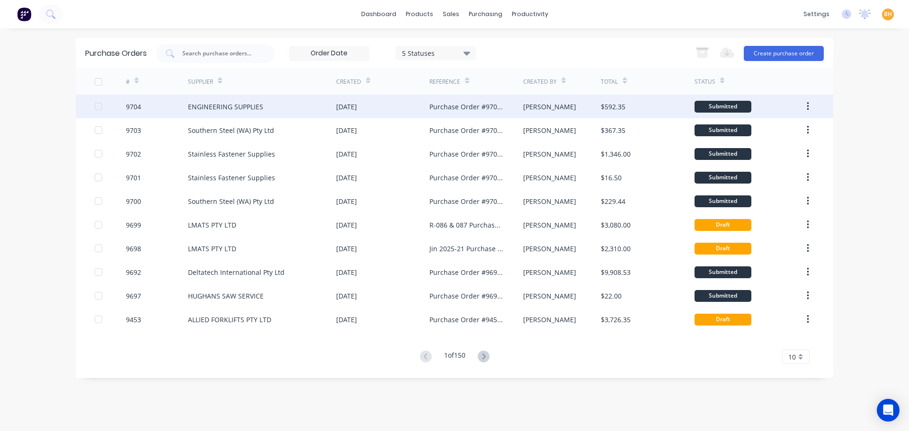
click at [215, 109] on div "ENGINEERING SUPPLIES" at bounding box center [225, 107] width 75 height 10
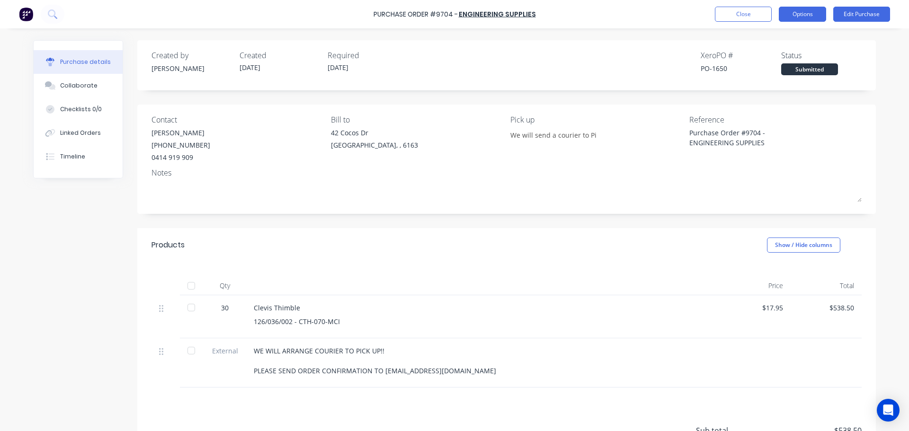
click at [804, 12] on button "Options" at bounding box center [802, 14] width 47 height 15
click at [648, 64] on div "Created by [PERSON_NAME] Created [DATE] Required [DATE] Xero PO # PO-1650 Statu…" at bounding box center [507, 63] width 710 height 26
click at [789, 17] on button "Options" at bounding box center [802, 14] width 47 height 15
click at [657, 56] on div "Created by Bevan Created 24/09/25 Required 24/09/25 Xero PO # PO-1650 Status Su…" at bounding box center [507, 63] width 710 height 26
click at [728, 19] on button "Close" at bounding box center [743, 14] width 57 height 15
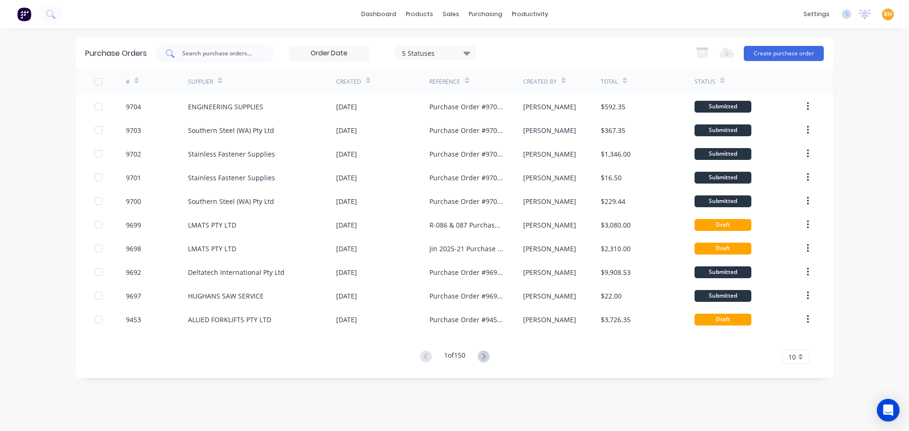
click at [207, 49] on input "text" at bounding box center [220, 53] width 79 height 9
click at [445, 13] on div "sales" at bounding box center [451, 14] width 26 height 14
click at [474, 49] on div "Sales Orders" at bounding box center [486, 45] width 39 height 9
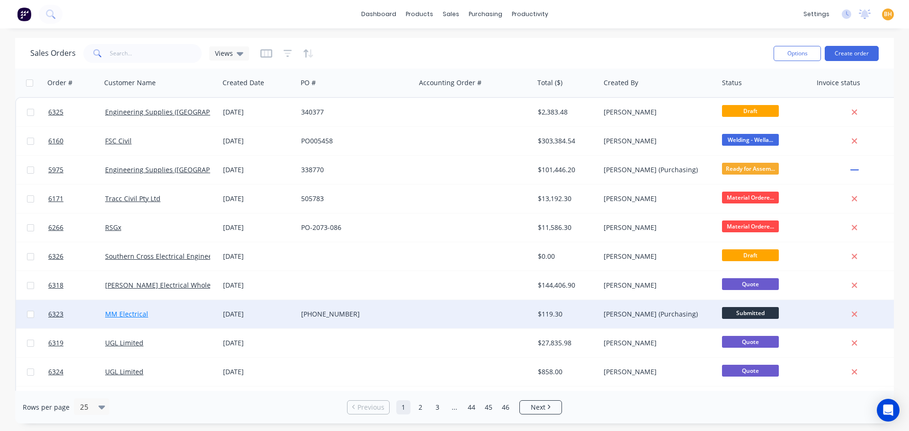
click at [139, 318] on link "MM Electrical" at bounding box center [126, 314] width 43 height 9
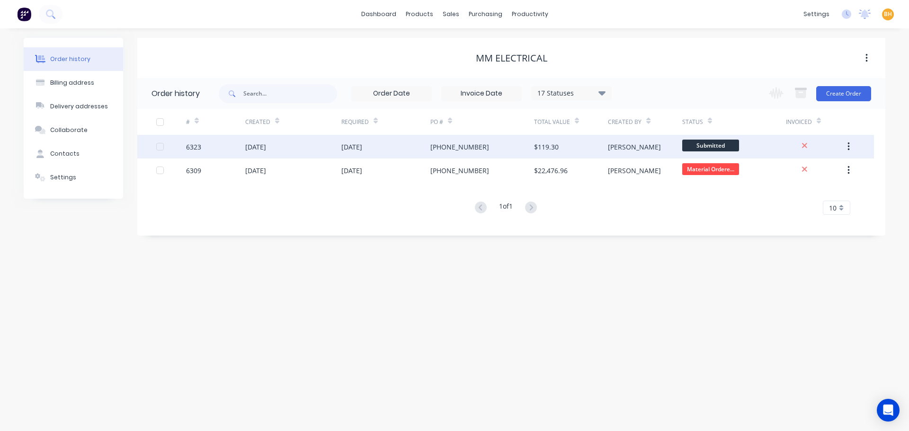
click at [284, 146] on div "24 Sep 2025" at bounding box center [293, 147] width 96 height 24
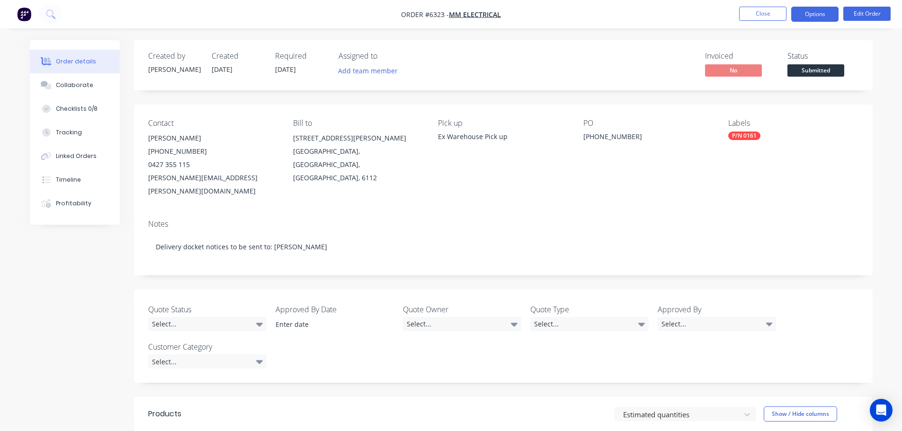
click at [805, 18] on button "Options" at bounding box center [814, 14] width 47 height 15
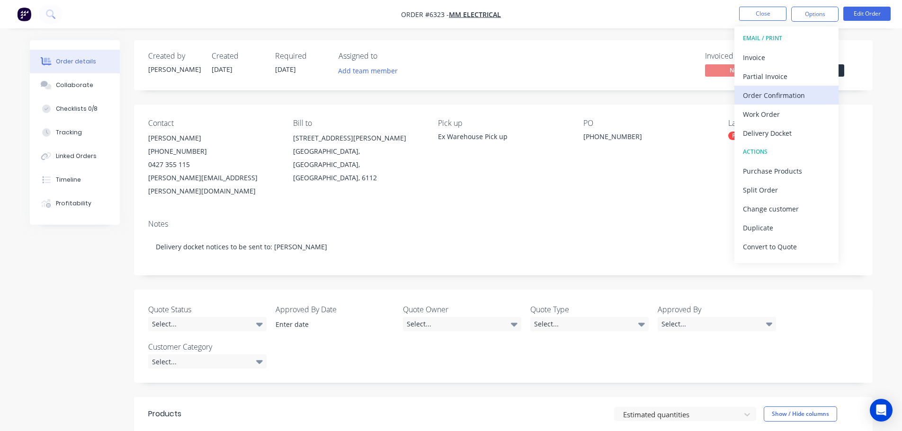
click at [773, 93] on div "Order Confirmation" at bounding box center [786, 96] width 87 height 14
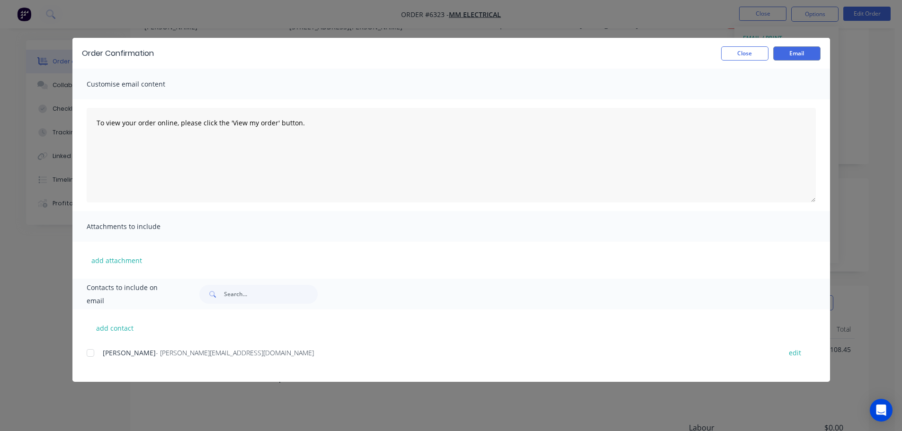
scroll to position [189, 0]
click at [114, 334] on button "add contact" at bounding box center [115, 328] width 57 height 14
select select "AU"
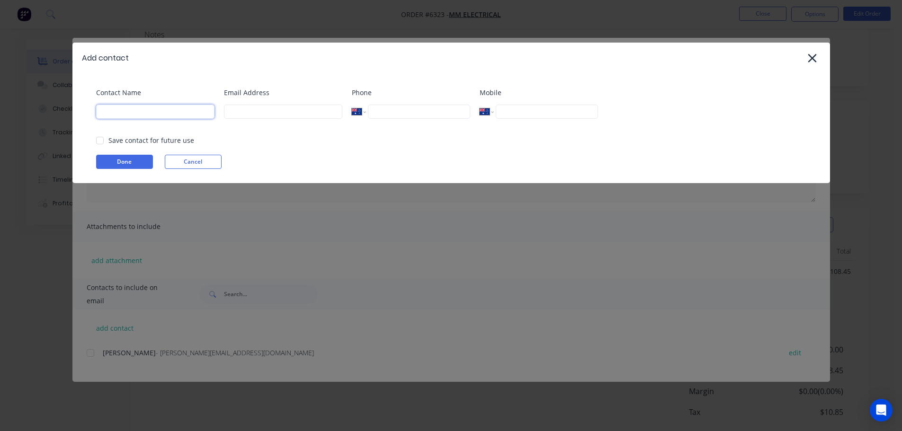
click at [120, 115] on input at bounding box center [155, 112] width 118 height 14
type input "Bevan Hall"
type input "purchasing@falconeng95.com.au"
click at [395, 112] on input "93930055" at bounding box center [419, 112] width 102 height 14
click at [371, 112] on input "93930095" at bounding box center [419, 112] width 102 height 14
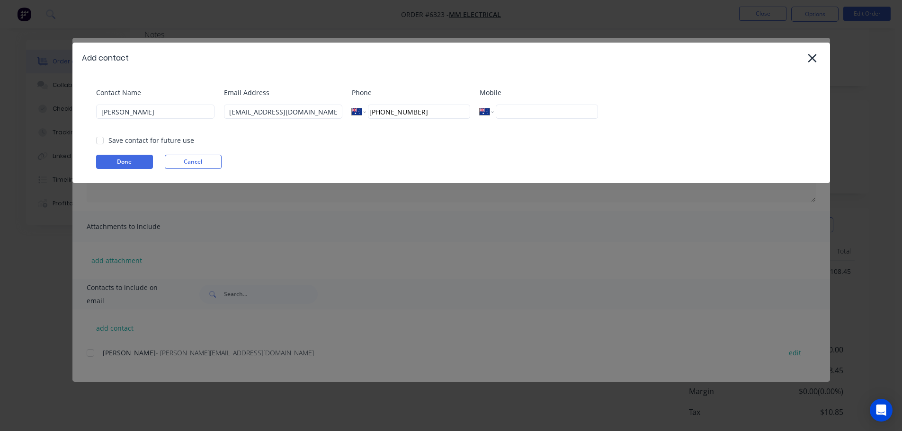
click at [102, 140] on div at bounding box center [99, 140] width 19 height 19
type input "(08) 9393 0095"
click at [121, 165] on button "Done" at bounding box center [124, 162] width 57 height 14
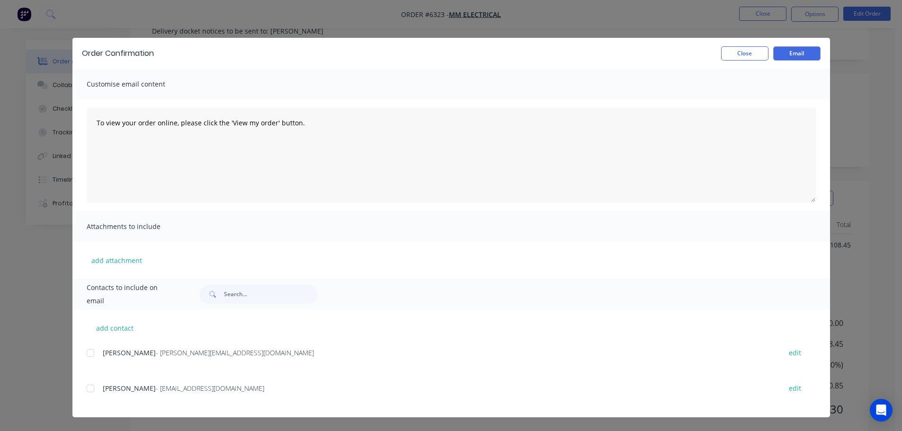
scroll to position [227, 0]
click at [107, 324] on button "add contact" at bounding box center [115, 328] width 57 height 14
select select "AU"
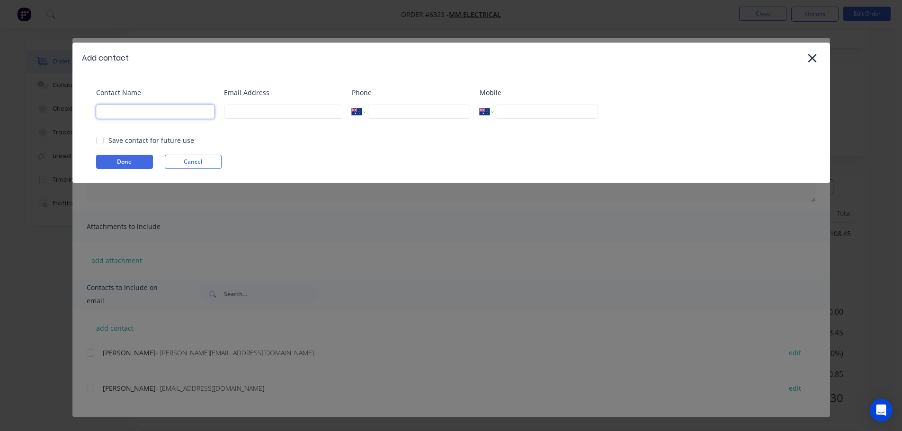
click at [126, 113] on input at bounding box center [155, 112] width 118 height 14
type input "Daniel Hartigan"
click at [242, 108] on input at bounding box center [283, 112] width 118 height 14
type input "daniel@falconeng95.com.au"
click at [101, 139] on div at bounding box center [99, 140] width 19 height 19
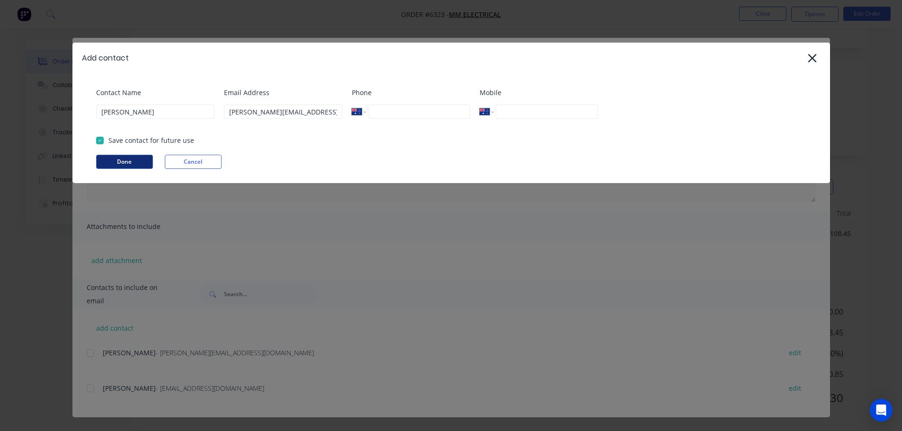
click at [117, 156] on button "Done" at bounding box center [124, 162] width 57 height 14
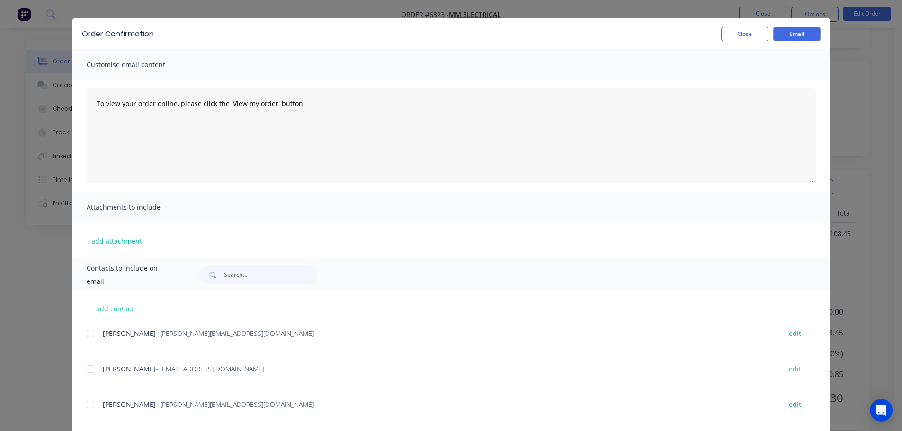
scroll to position [35, 0]
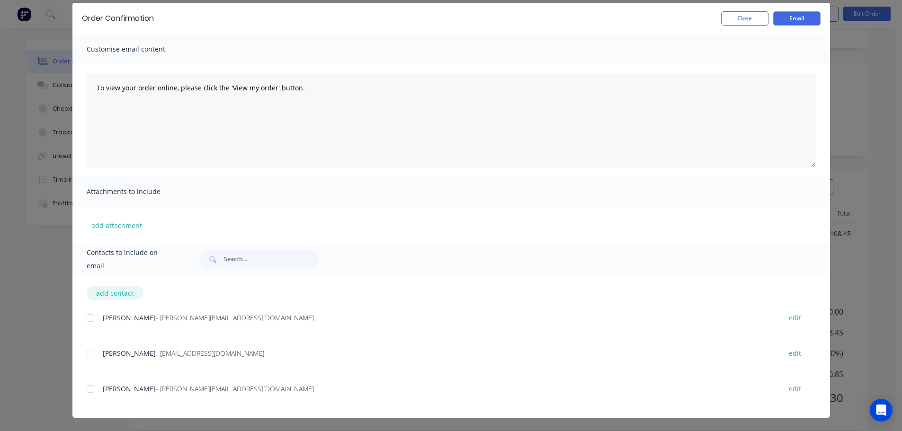
click at [114, 291] on button "add contact" at bounding box center [115, 293] width 57 height 14
select select "AU"
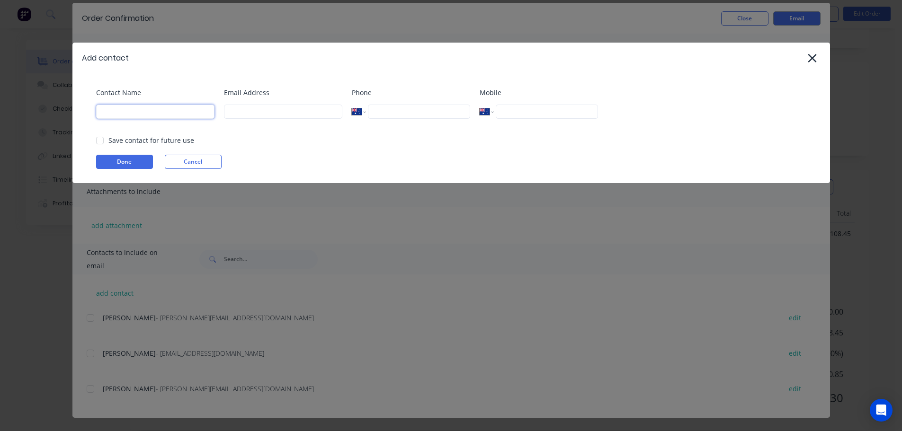
click at [107, 111] on input at bounding box center [155, 112] width 118 height 14
type input "Andrew Marriott"
click at [231, 111] on input at bounding box center [283, 112] width 118 height 14
type input "andrew@falconeng95.com.au"
click at [96, 140] on div at bounding box center [99, 140] width 19 height 19
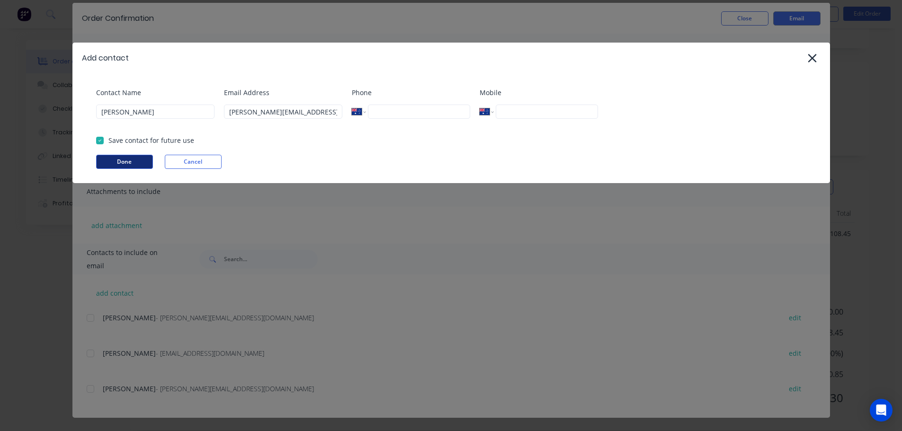
click at [115, 158] on button "Done" at bounding box center [124, 162] width 57 height 14
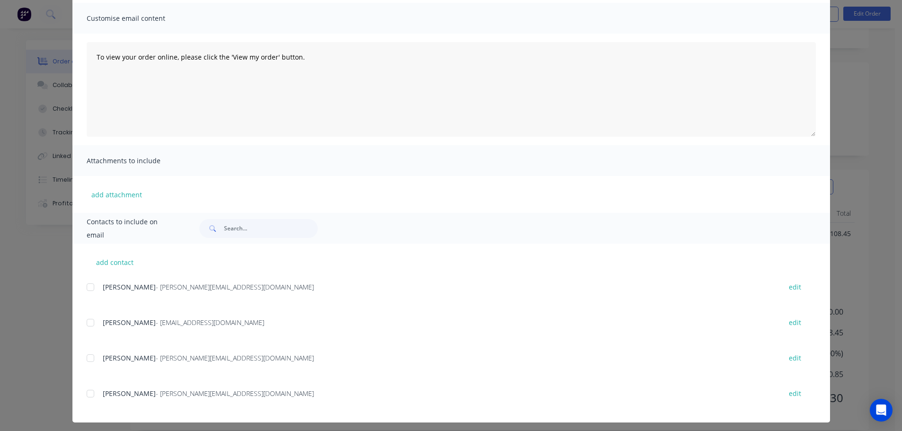
scroll to position [71, 0]
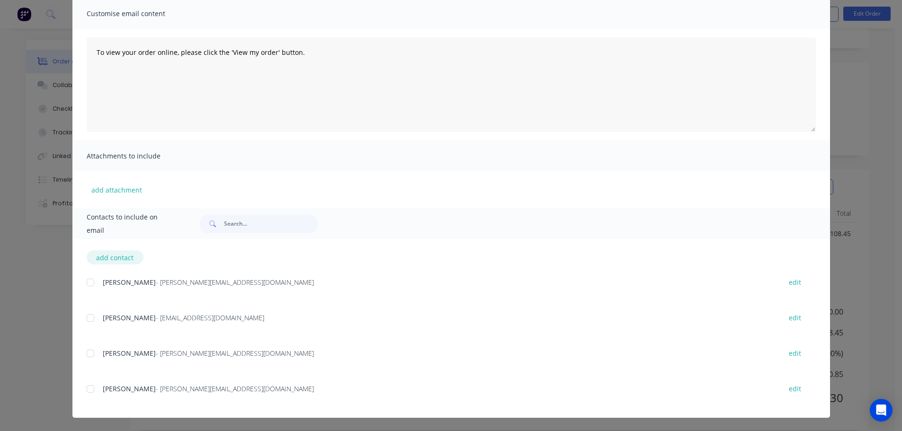
click at [115, 260] on button "add contact" at bounding box center [115, 258] width 57 height 14
select select "AU"
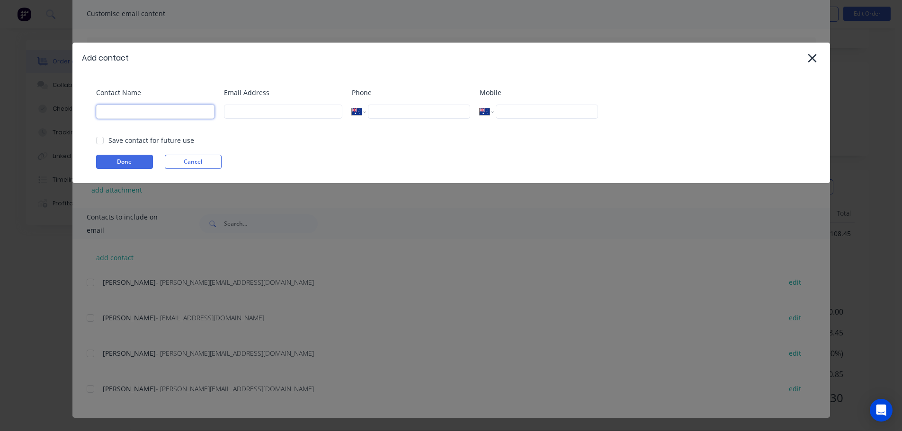
click at [121, 109] on input at bounding box center [155, 112] width 118 height 14
type input "Stores"
click at [267, 115] on input at bounding box center [283, 112] width 118 height 14
type input "stores@falconeng95.com.au"
click at [125, 115] on input "Stores" at bounding box center [155, 112] width 118 height 14
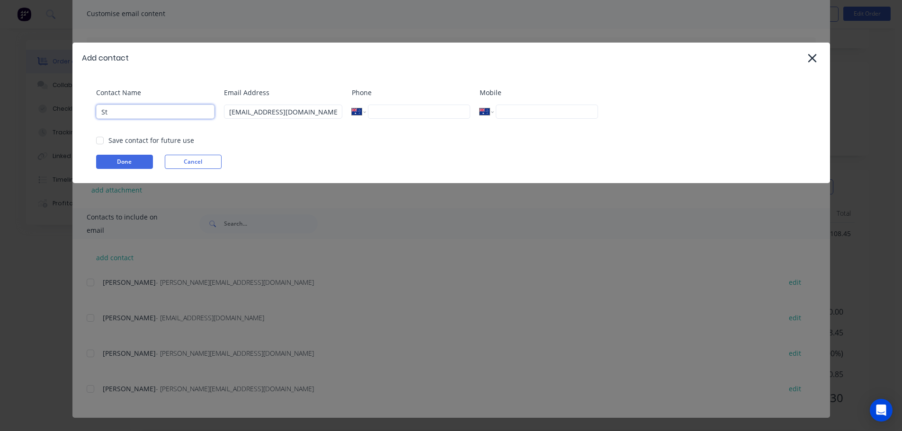
type input "S"
click at [98, 142] on div at bounding box center [99, 140] width 19 height 19
type input "Stephen"
click at [113, 158] on button "Done" at bounding box center [124, 162] width 57 height 14
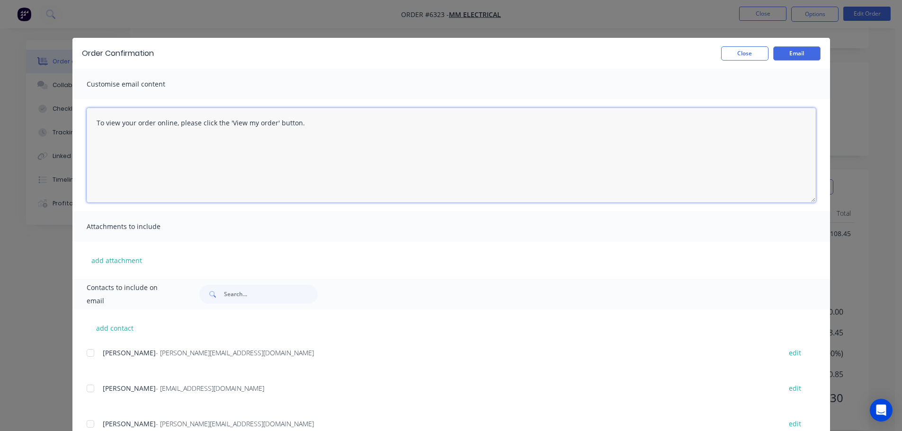
click at [292, 127] on textarea "To view your order online, please click the 'View my order' button." at bounding box center [451, 155] width 729 height 95
click at [295, 127] on textarea "To view your order online, please click the 'View my order' button." at bounding box center [451, 155] width 729 height 95
type textarea "T"
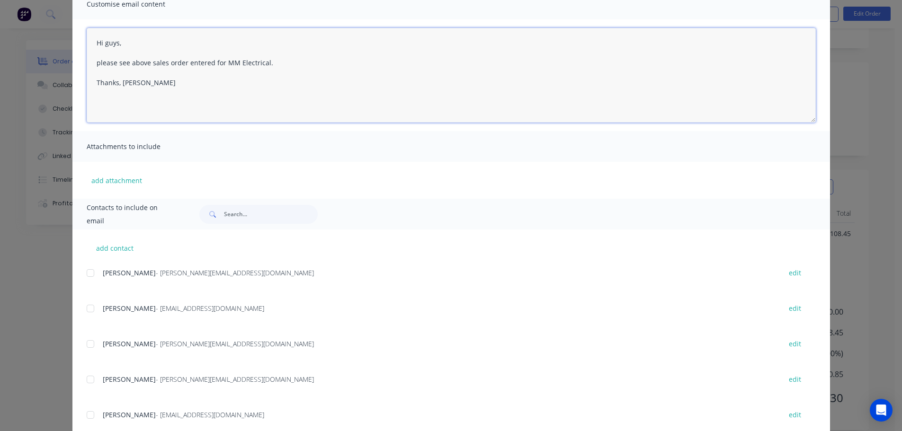
scroll to position [106, 0]
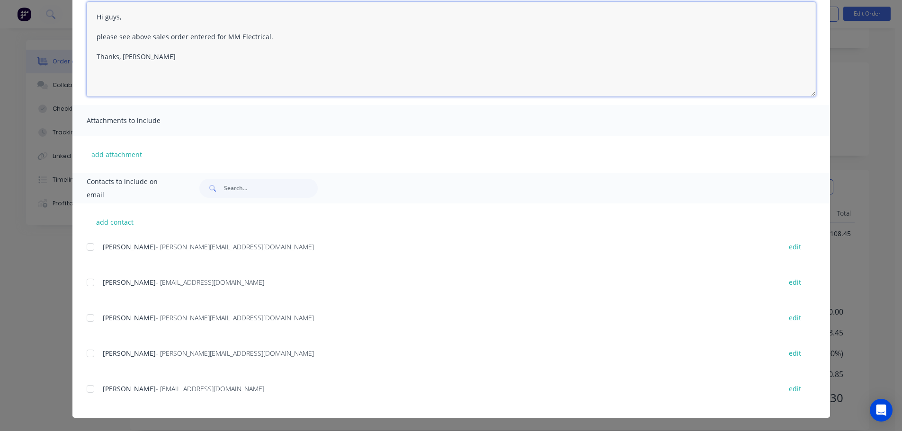
click at [86, 282] on div at bounding box center [90, 282] width 19 height 19
click at [87, 322] on div at bounding box center [90, 318] width 19 height 19
click at [86, 350] on div at bounding box center [90, 353] width 19 height 19
click at [86, 393] on div at bounding box center [90, 389] width 19 height 19
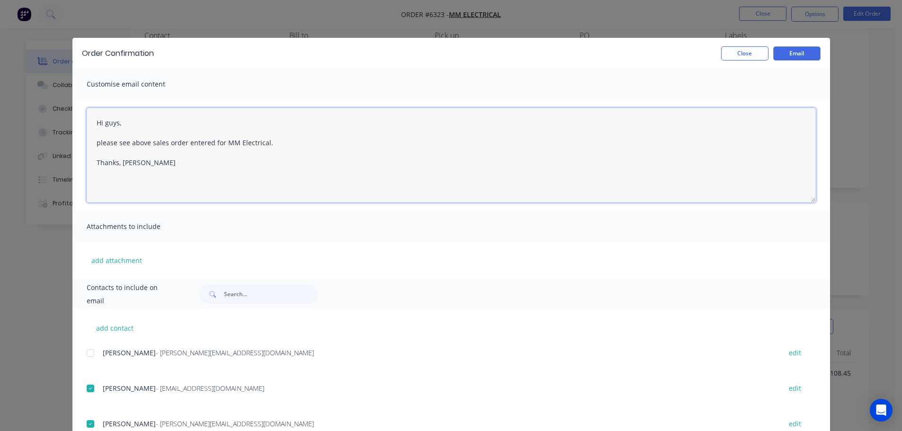
scroll to position [0, 0]
type textarea "Hi guys, please see above sales order entered for MM Electrical. Thanks, Bev"
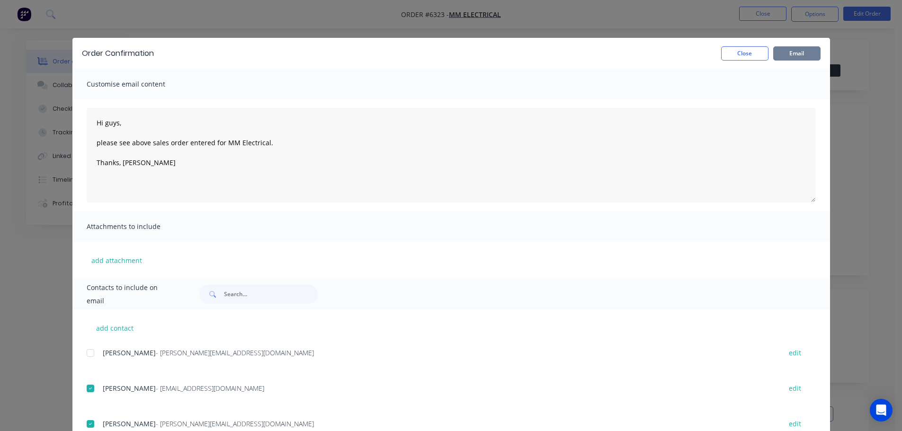
click at [794, 49] on button "Email" at bounding box center [796, 53] width 47 height 14
click at [78, 413] on icon "button" at bounding box center [79, 411] width 6 height 9
click at [729, 51] on button "Close" at bounding box center [744, 53] width 47 height 14
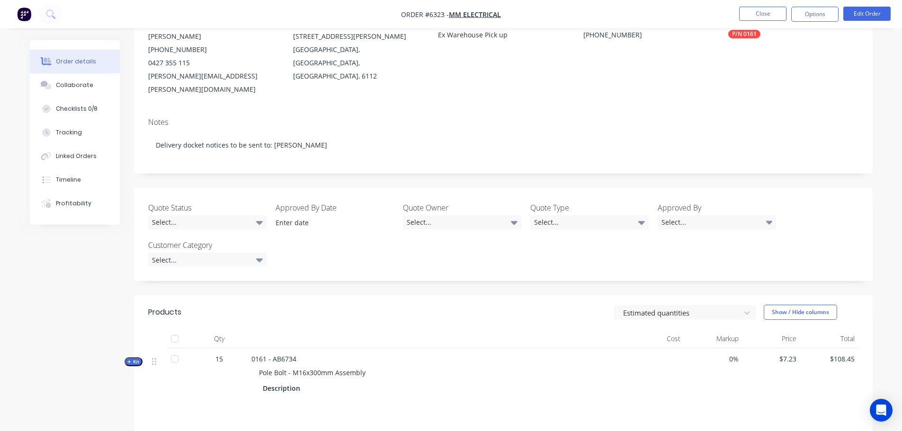
scroll to position [189, 0]
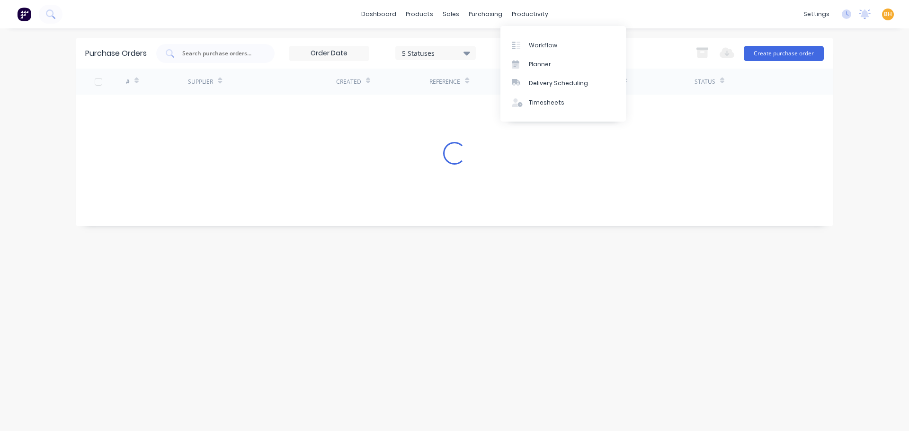
click at [524, 15] on div "productivity" at bounding box center [530, 14] width 46 height 14
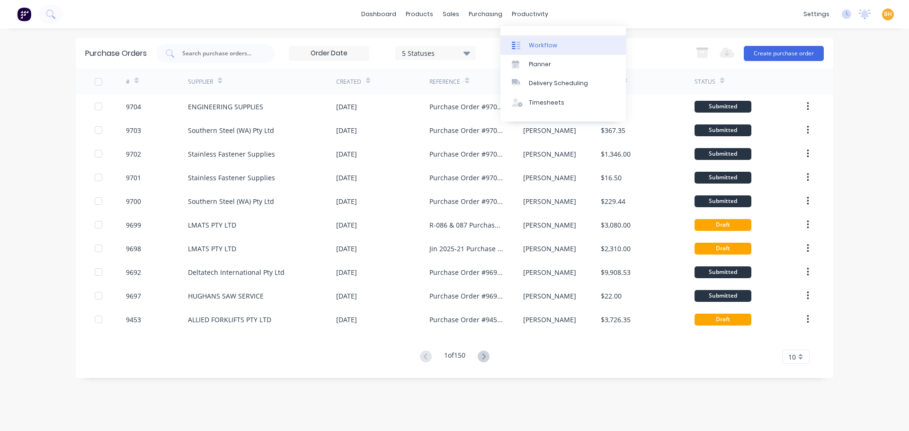
click at [537, 41] on link "Workflow" at bounding box center [564, 45] width 126 height 19
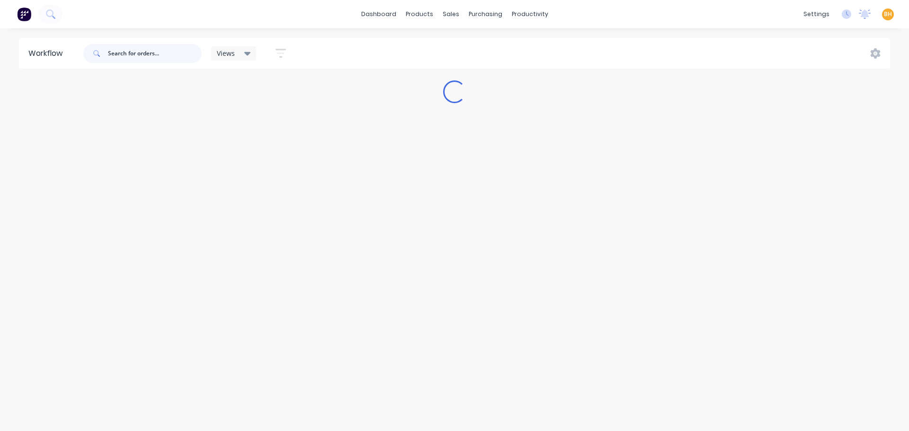
click at [131, 55] on input "text" at bounding box center [155, 53] width 94 height 19
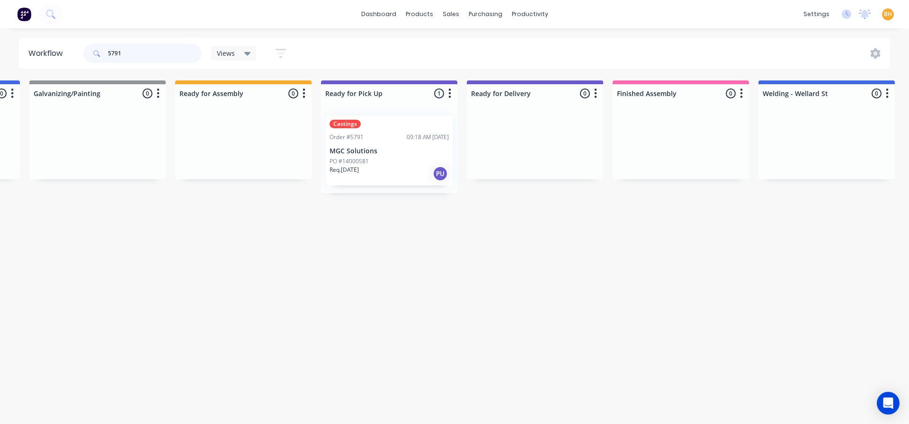
scroll to position [0, 576]
click at [126, 54] on input "5791" at bounding box center [155, 53] width 94 height 19
type input "5"
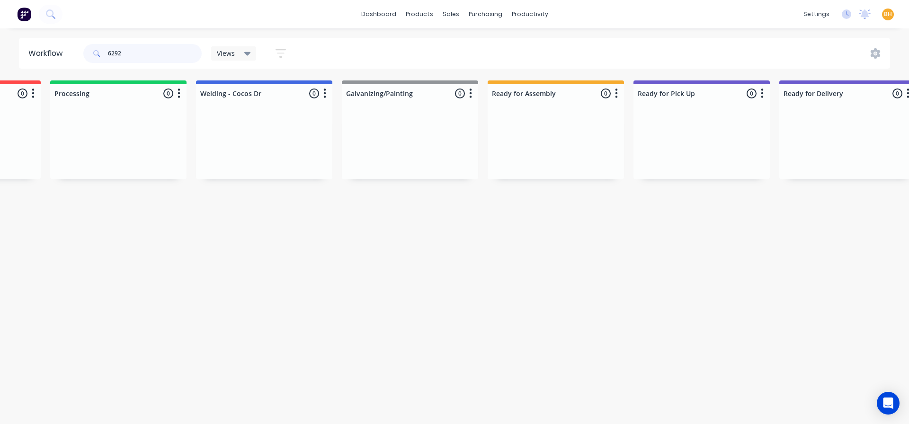
scroll to position [0, 0]
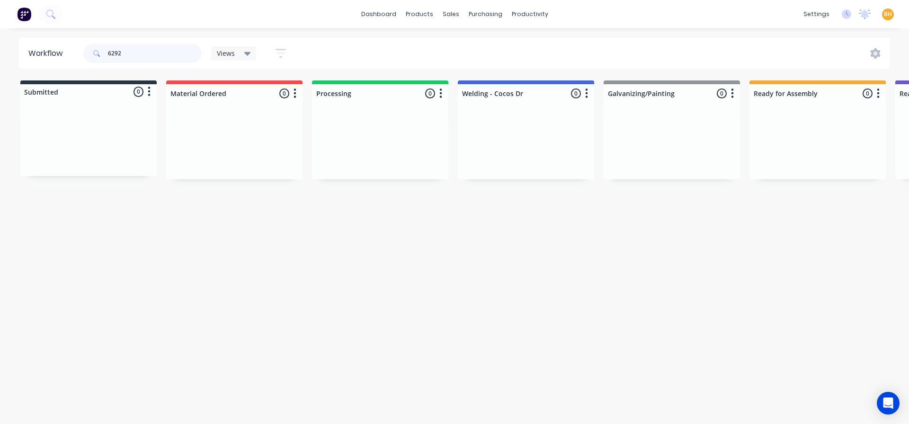
click at [131, 54] on input "6292" at bounding box center [155, 53] width 94 height 19
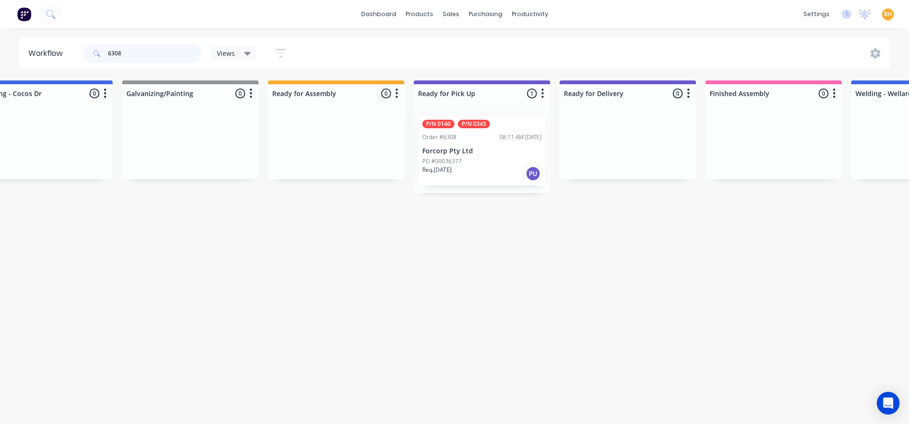
scroll to position [0, 482]
click at [138, 55] on input "6308" at bounding box center [155, 53] width 94 height 19
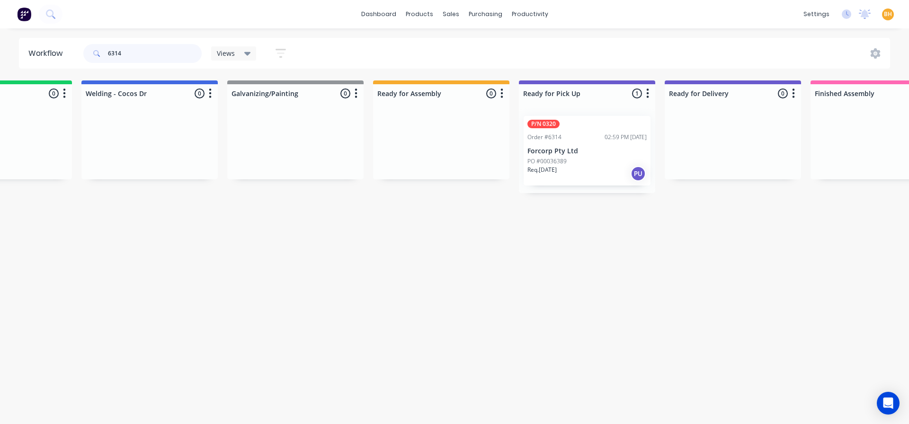
scroll to position [0, 410]
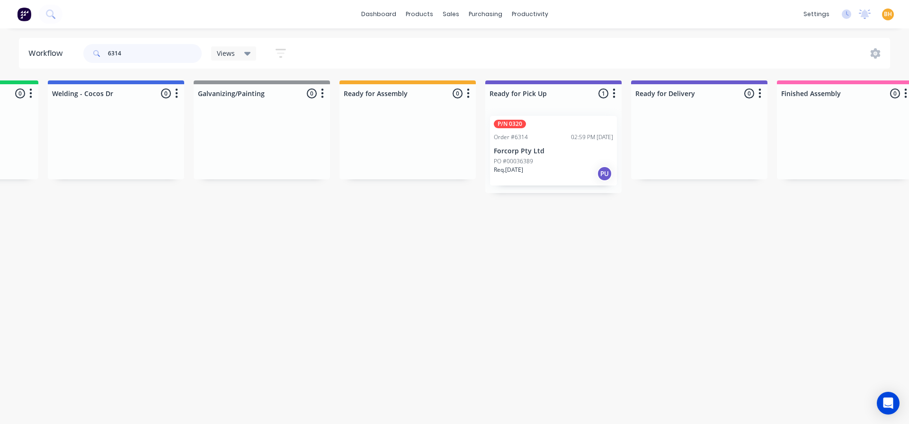
click at [125, 54] on input "6314" at bounding box center [155, 53] width 94 height 19
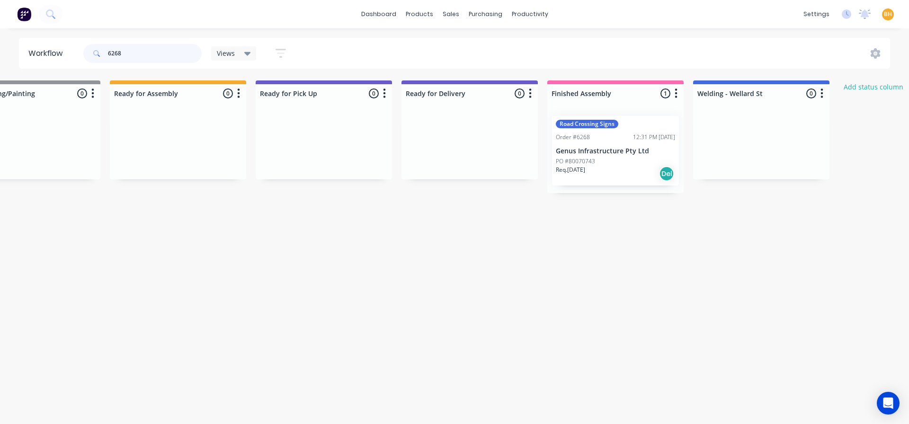
scroll to position [0, 646]
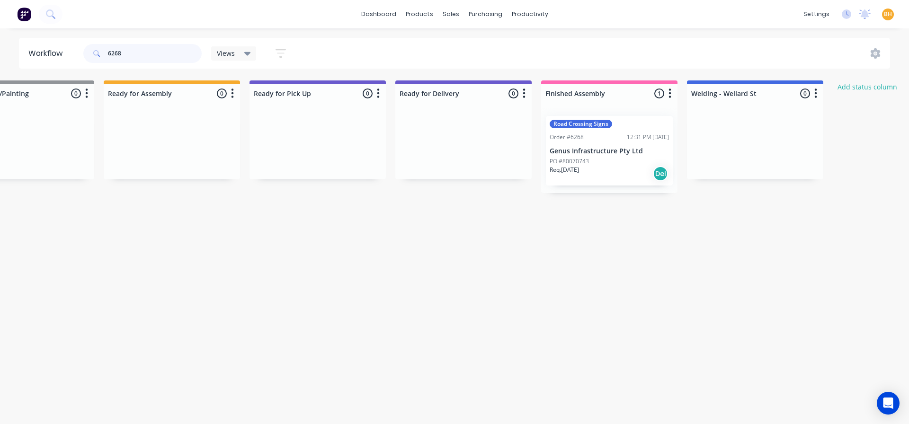
click at [138, 54] on input "6268" at bounding box center [155, 53] width 94 height 19
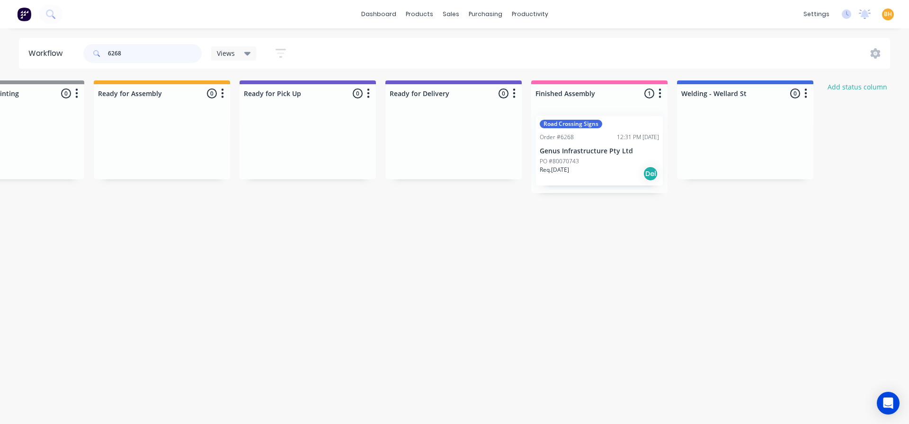
scroll to position [0, 659]
click at [130, 54] on input "6268" at bounding box center [155, 53] width 94 height 19
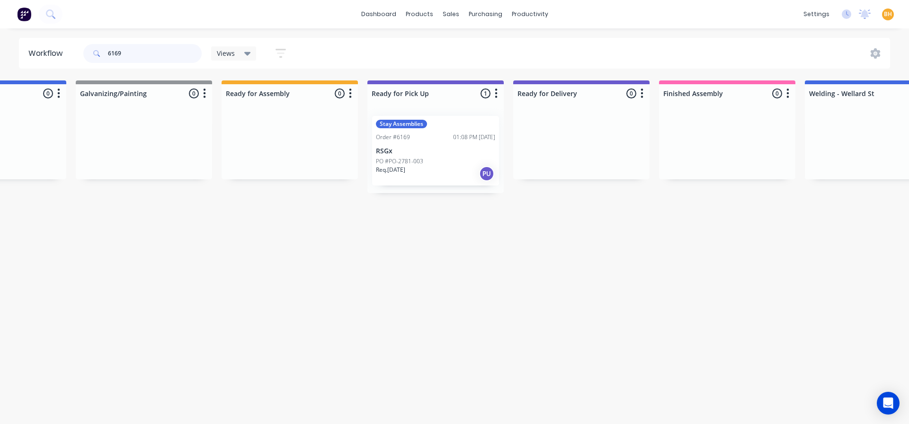
scroll to position [0, 527]
click at [139, 50] on input "6169" at bounding box center [155, 53] width 94 height 19
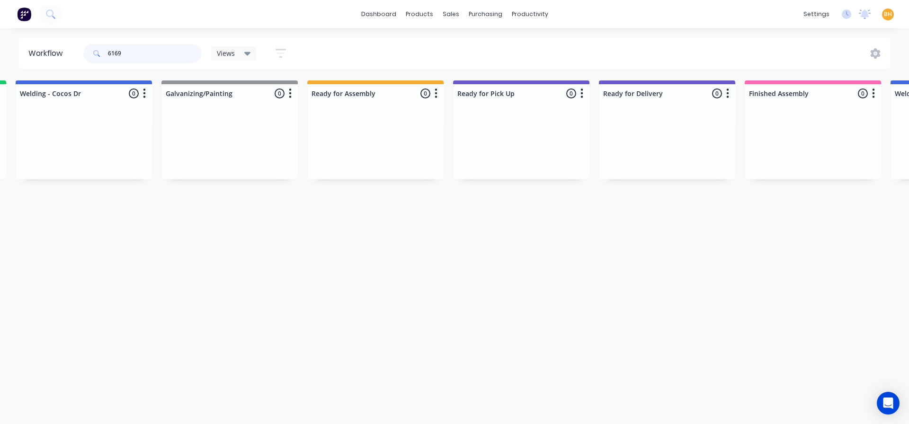
scroll to position [0, 0]
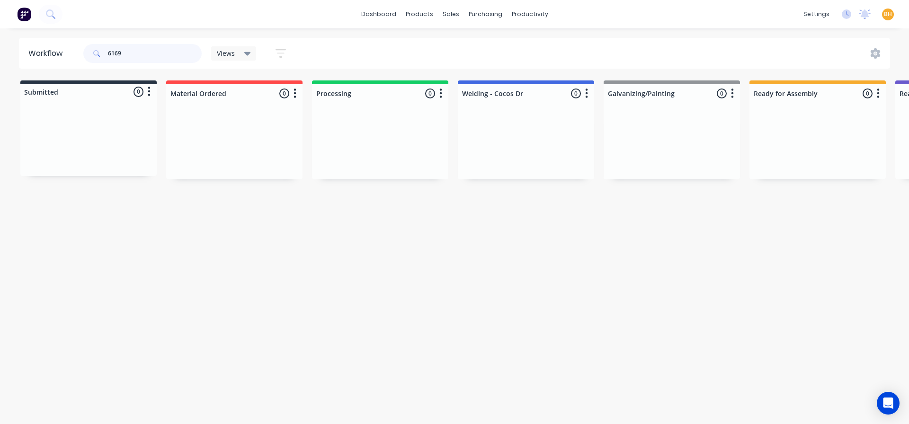
click at [129, 56] on input "6169" at bounding box center [155, 53] width 94 height 19
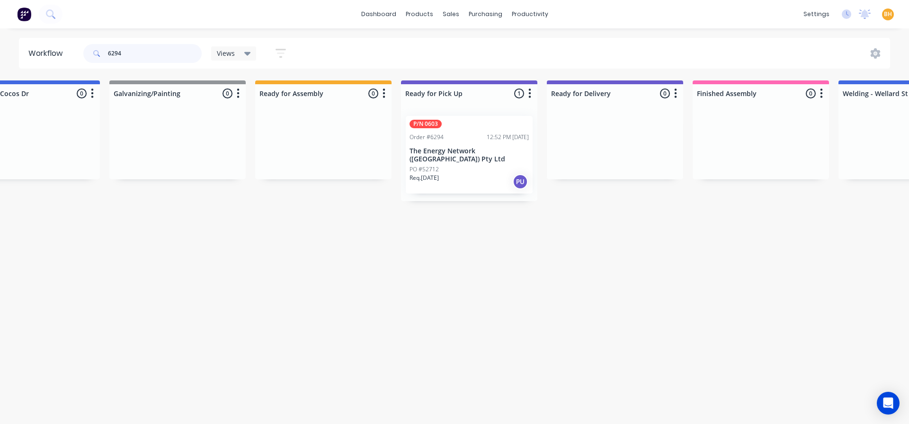
scroll to position [0, 533]
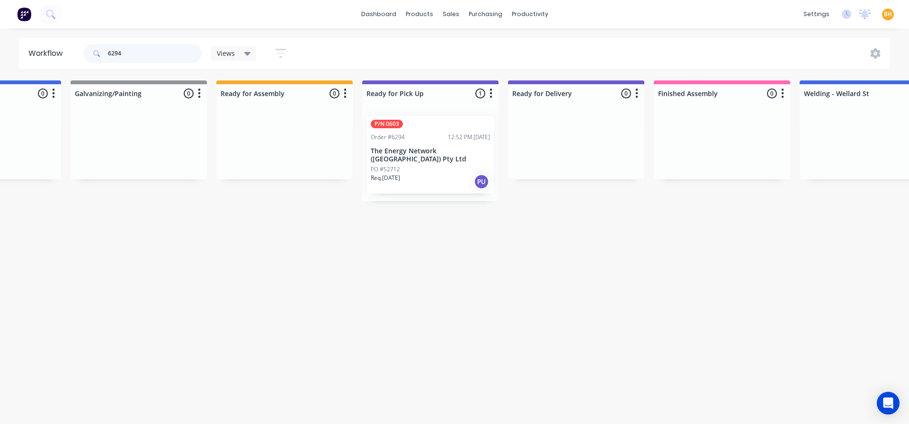
click at [154, 56] on input "6294" at bounding box center [155, 53] width 94 height 19
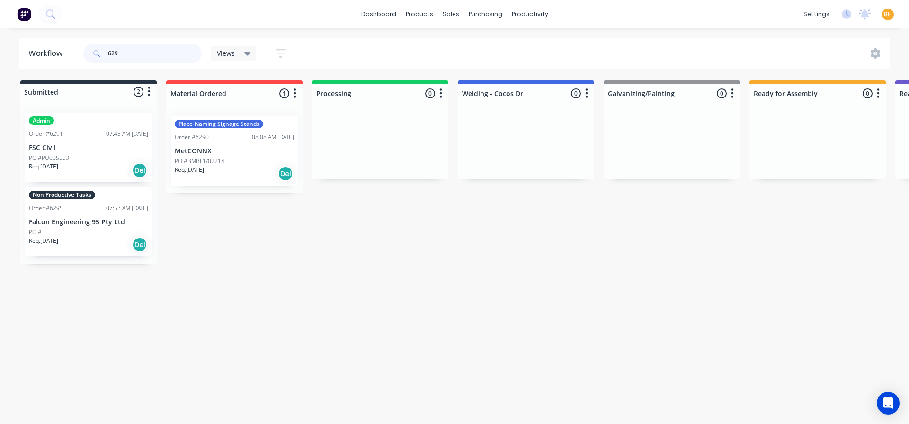
type input "6294"
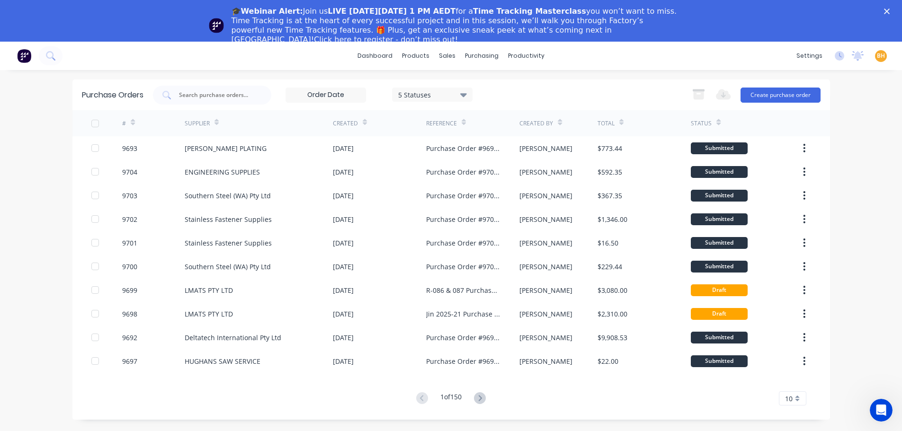
click at [890, 11] on icon "Close" at bounding box center [887, 12] width 6 height 6
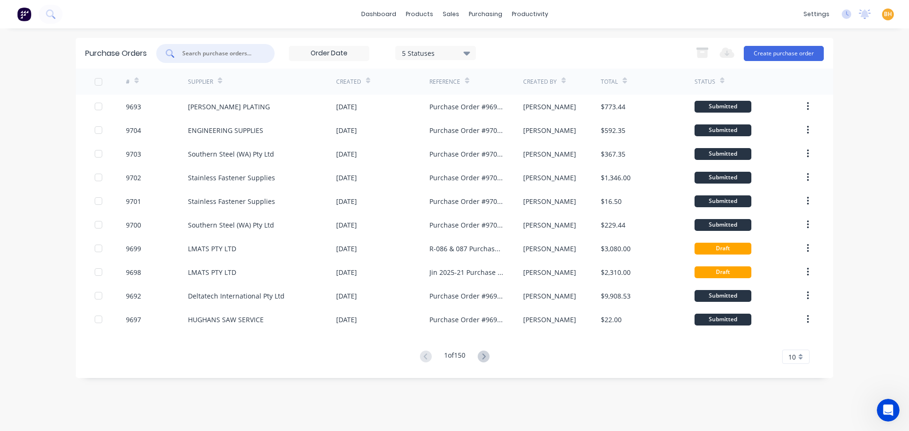
click at [197, 53] on input "text" at bounding box center [220, 53] width 79 height 9
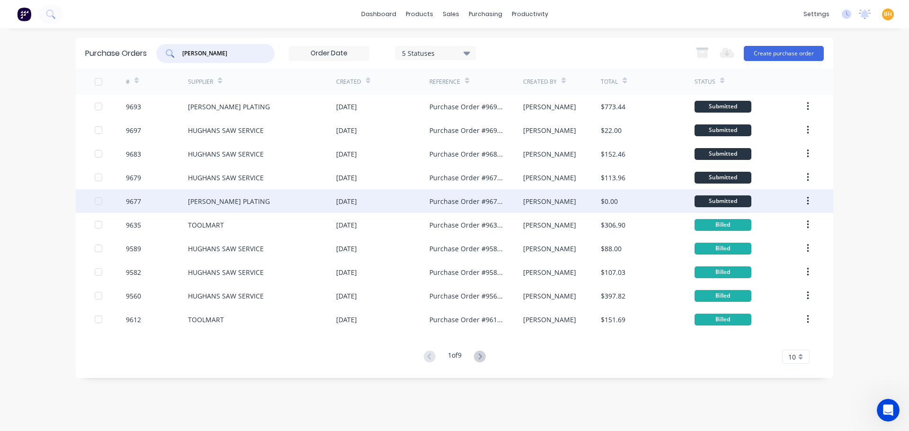
type input "[PERSON_NAME]"
click at [219, 202] on div "[PERSON_NAME] PLATING" at bounding box center [229, 202] width 82 height 10
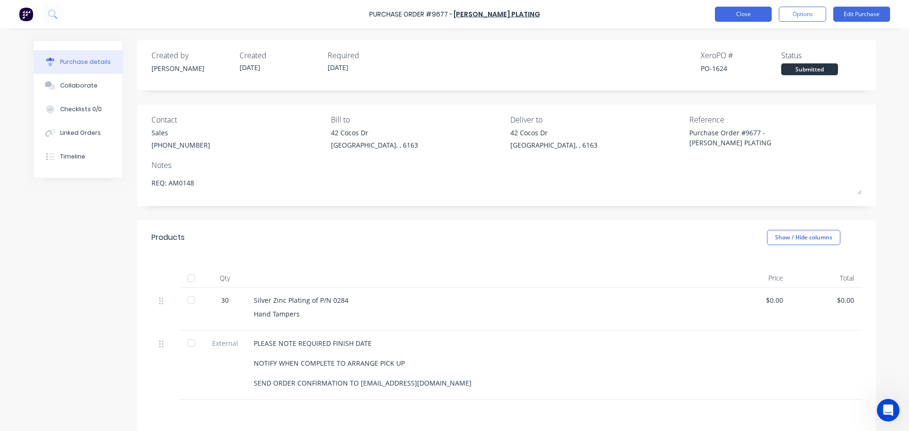
click at [740, 16] on button "Close" at bounding box center [743, 14] width 57 height 15
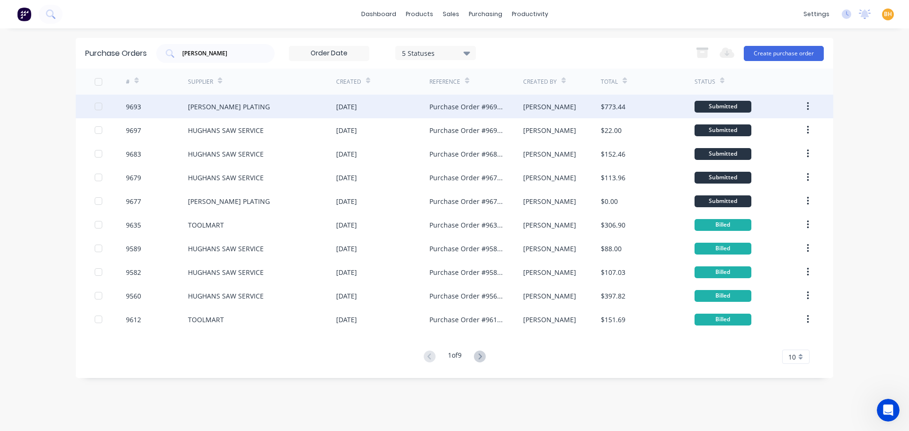
click at [242, 107] on div "[PERSON_NAME] PLATING" at bounding box center [229, 107] width 82 height 10
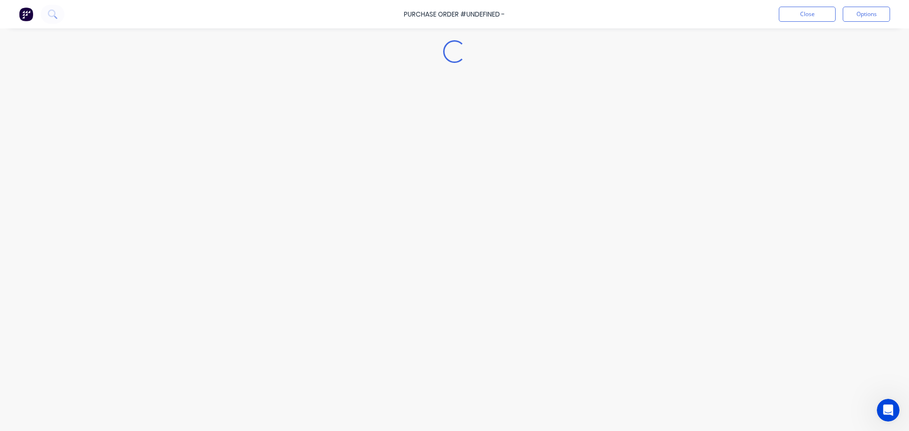
type textarea "x"
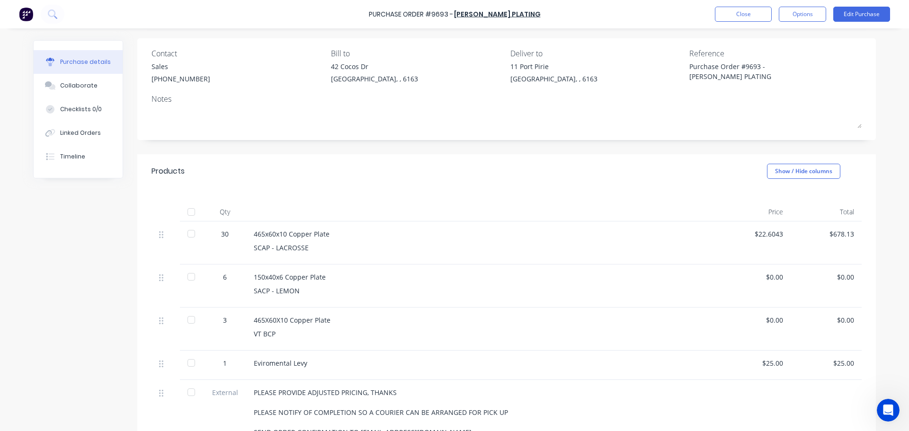
scroll to position [142, 0]
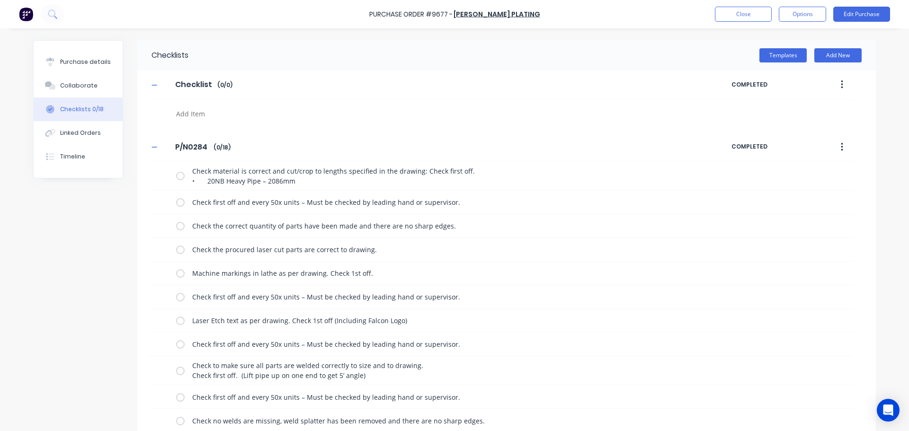
click at [85, 59] on div "Purchase details" at bounding box center [85, 62] width 51 height 9
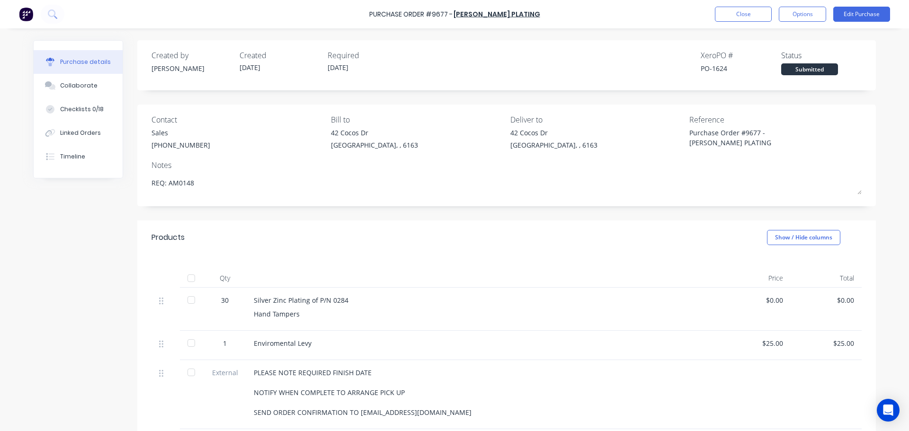
click at [64, 287] on div "Created by [PERSON_NAME] Created [DATE] Required [DATE] Xero PO # PO-1624 Statu…" at bounding box center [454, 297] width 843 height 515
click at [70, 312] on div "Created by [PERSON_NAME] Created [DATE] Required [DATE] Xero PO # PO-1624 Statu…" at bounding box center [454, 297] width 843 height 515
type textarea "x"
